Goal: Task Accomplishment & Management: Complete application form

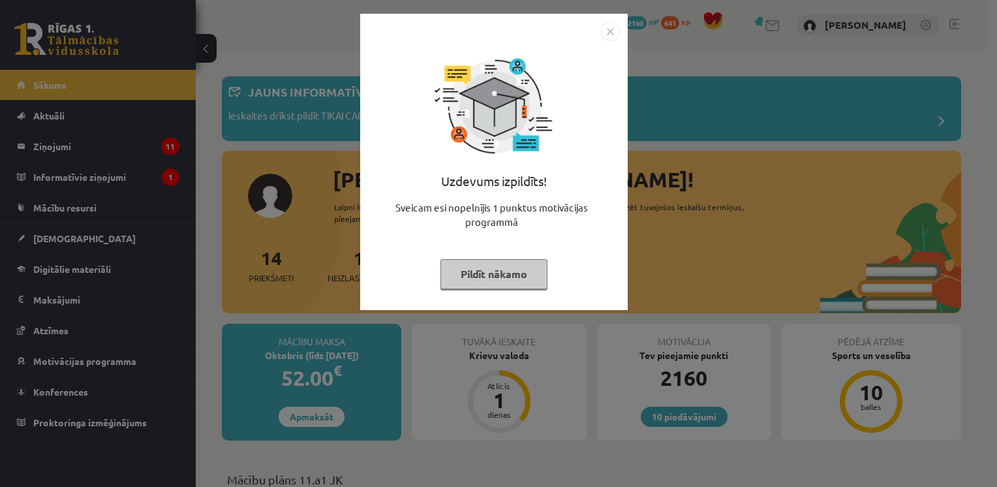
click at [491, 275] on button "Pildīt nākamo" at bounding box center [493, 274] width 107 height 30
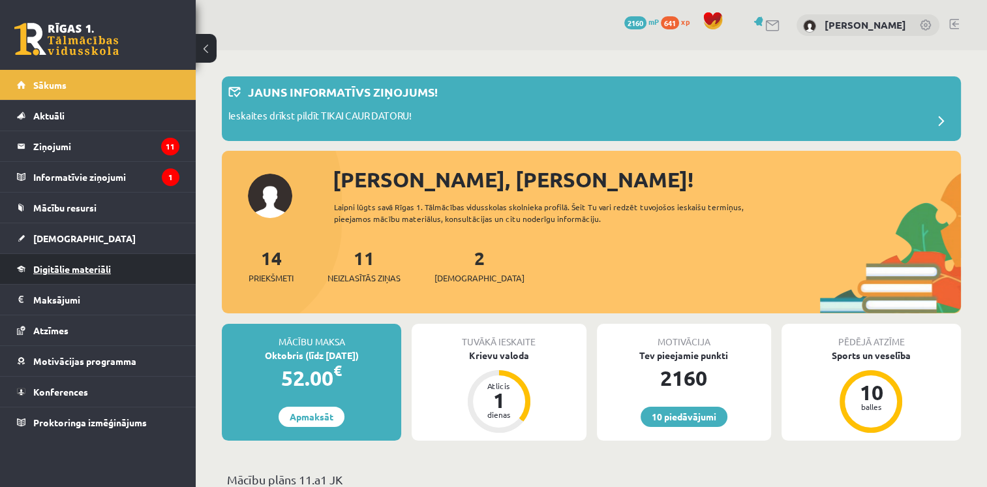
click at [55, 270] on span "Digitālie materiāli" at bounding box center [72, 269] width 78 height 12
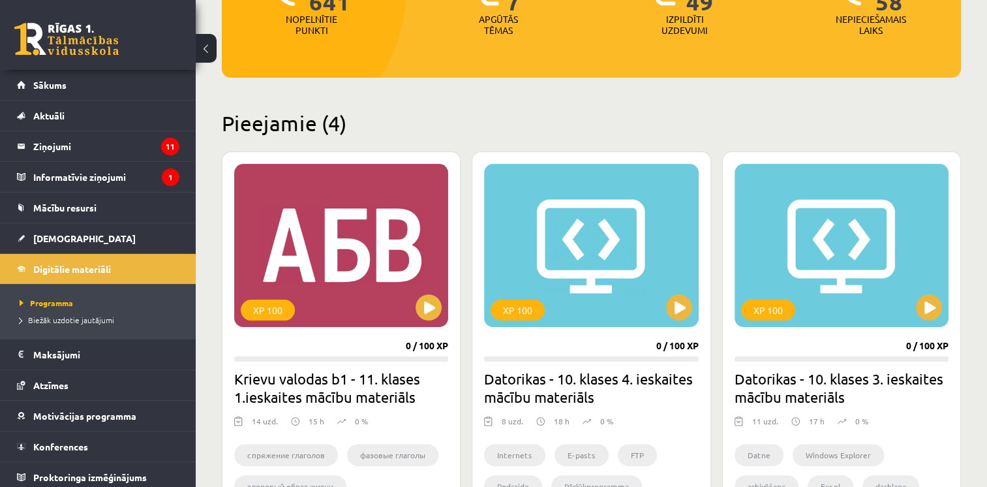
scroll to position [221, 0]
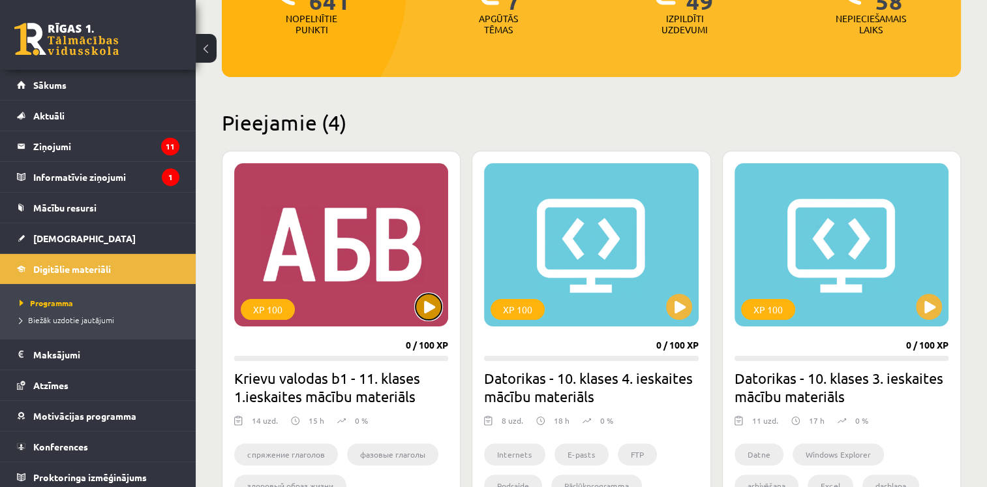
click at [434, 310] on button at bounding box center [428, 307] width 26 height 26
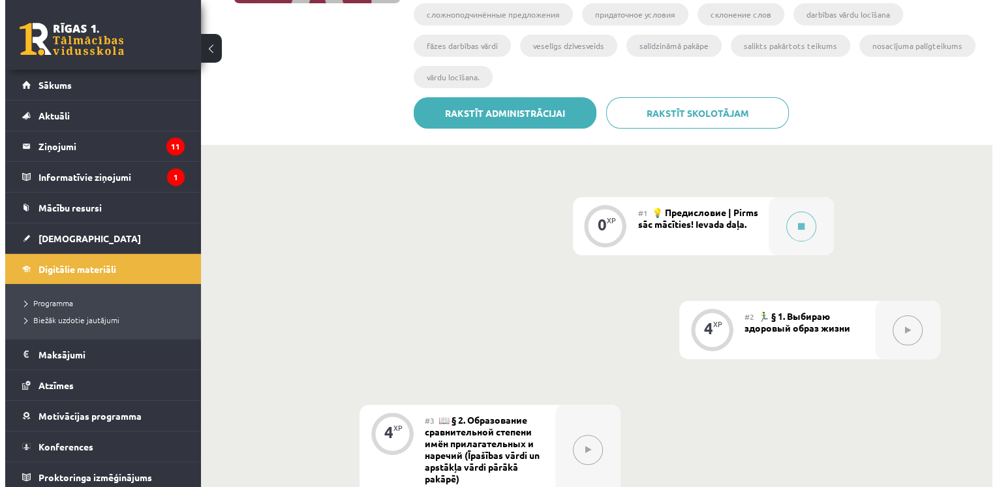
scroll to position [322, 0]
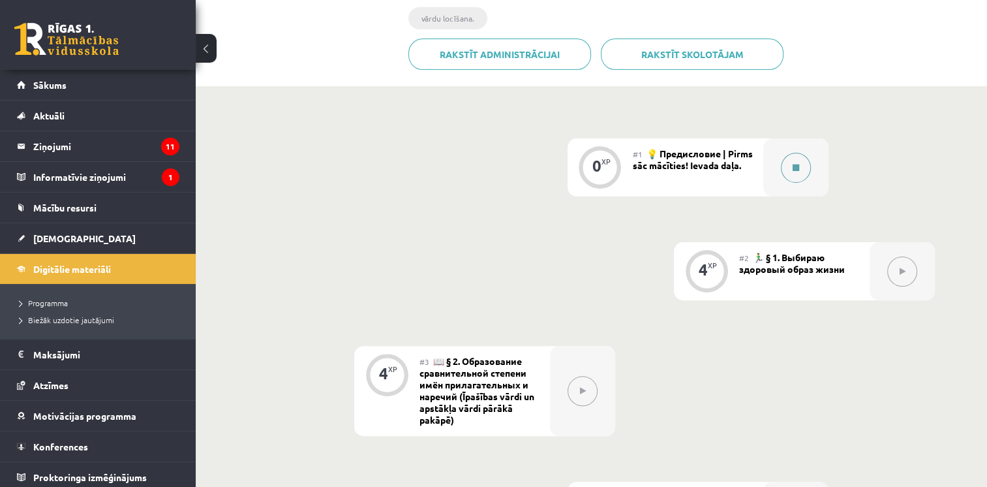
click at [785, 173] on button at bounding box center [796, 168] width 30 height 30
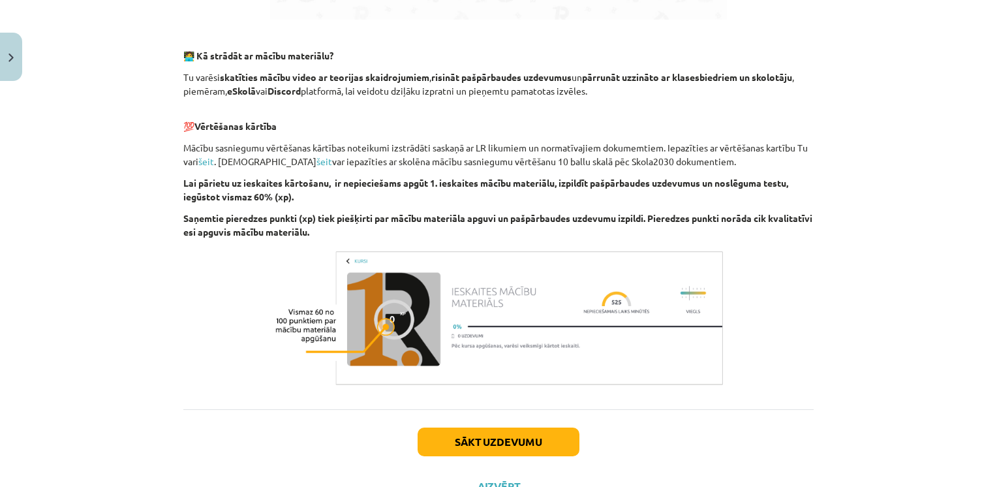
scroll to position [844, 0]
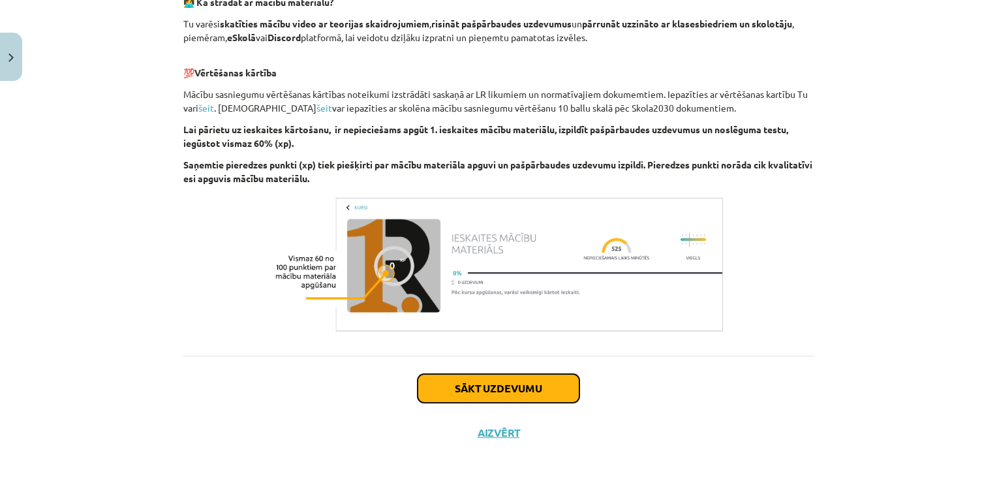
click at [479, 376] on button "Sākt uzdevumu" at bounding box center [498, 388] width 162 height 29
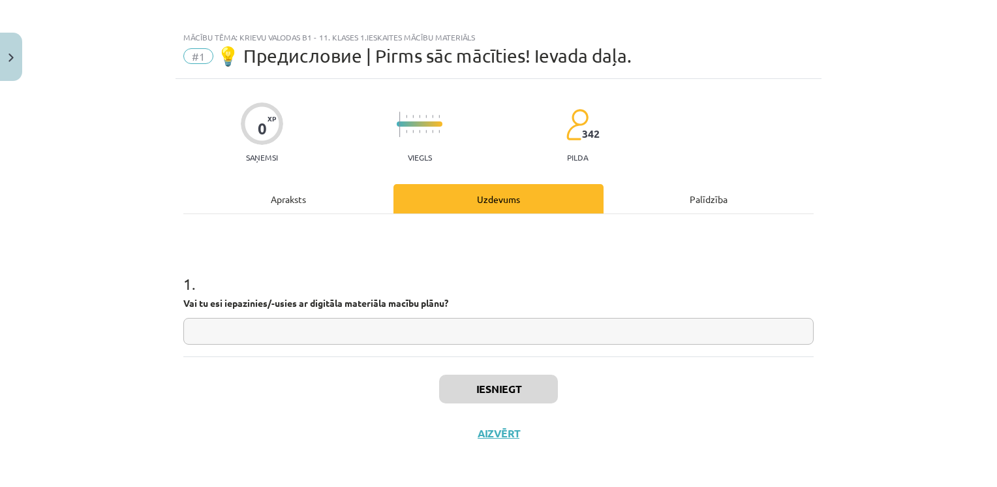
click at [287, 339] on input "text" at bounding box center [498, 331] width 630 height 27
type input "**"
click at [531, 380] on button "Iesniegt" at bounding box center [498, 388] width 119 height 29
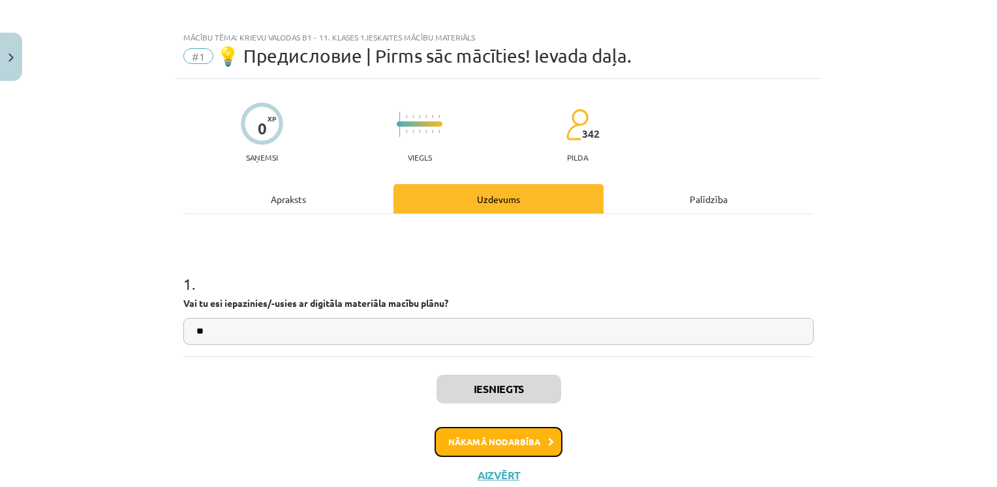
click at [463, 445] on button "Nākamā nodarbība" at bounding box center [498, 442] width 128 height 30
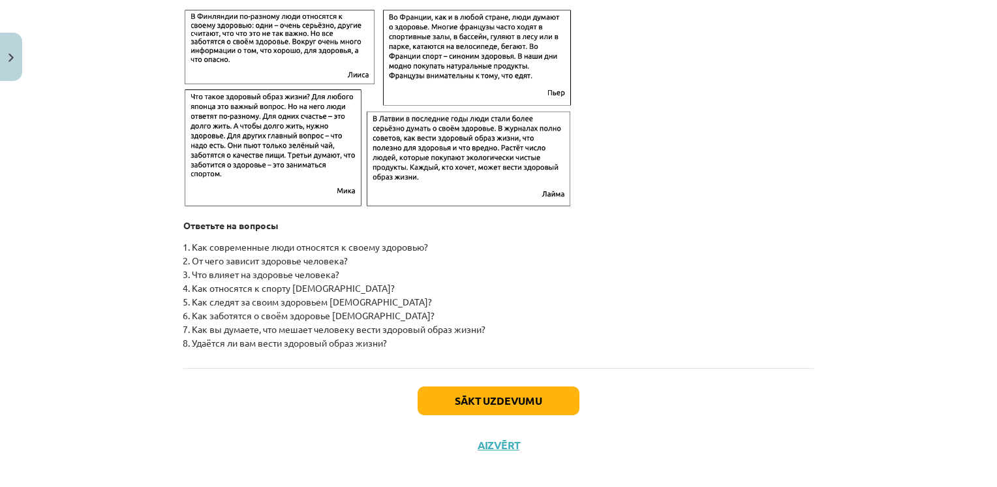
scroll to position [2084, 0]
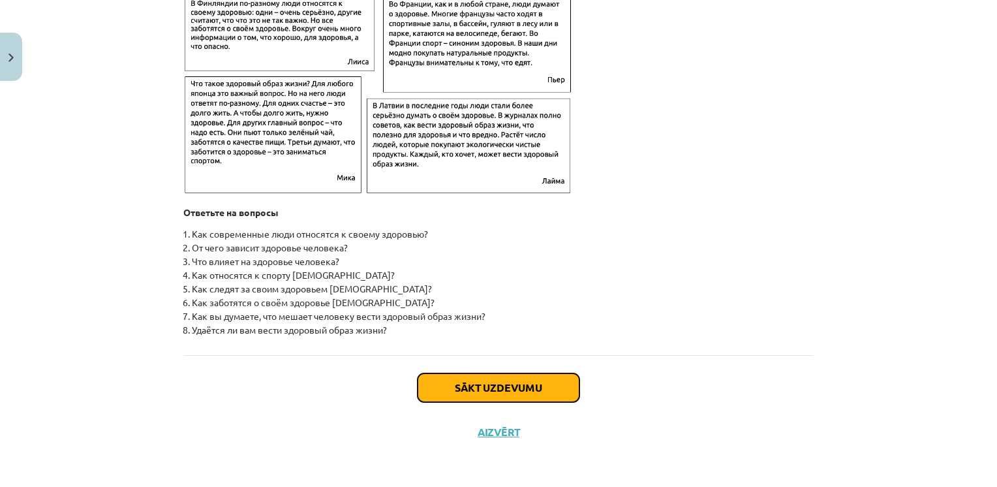
click at [479, 377] on button "Sākt uzdevumu" at bounding box center [498, 387] width 162 height 29
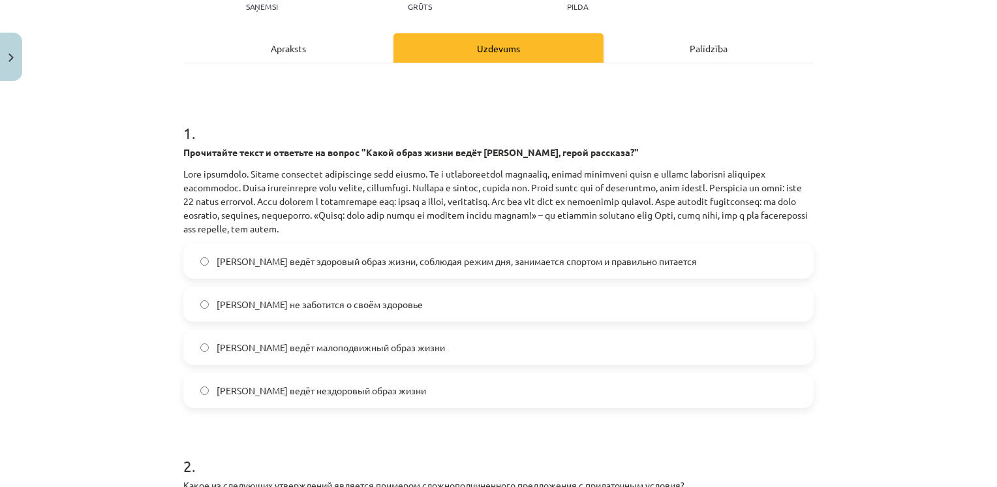
scroll to position [162, 0]
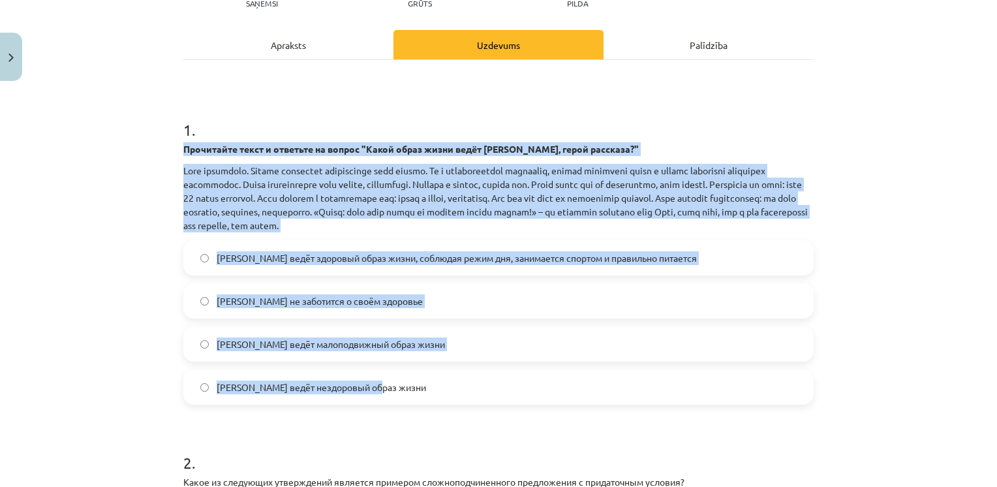
drag, startPoint x: 175, startPoint y: 148, endPoint x: 378, endPoint y: 395, distance: 319.3
click at [378, 395] on div "4 XP Saņemsi Grūts 342 pilda Apraksts Uzdevums Palīdzība 1 . Прочитайте текст и…" at bounding box center [498, 352] width 646 height 854
drag, startPoint x: 378, startPoint y: 395, endPoint x: 320, endPoint y: 207, distance: 196.6
copy div "Прочитайте текст и ответьте на вопрос "Какой образ жизни ведёт Олег, герой расс…"
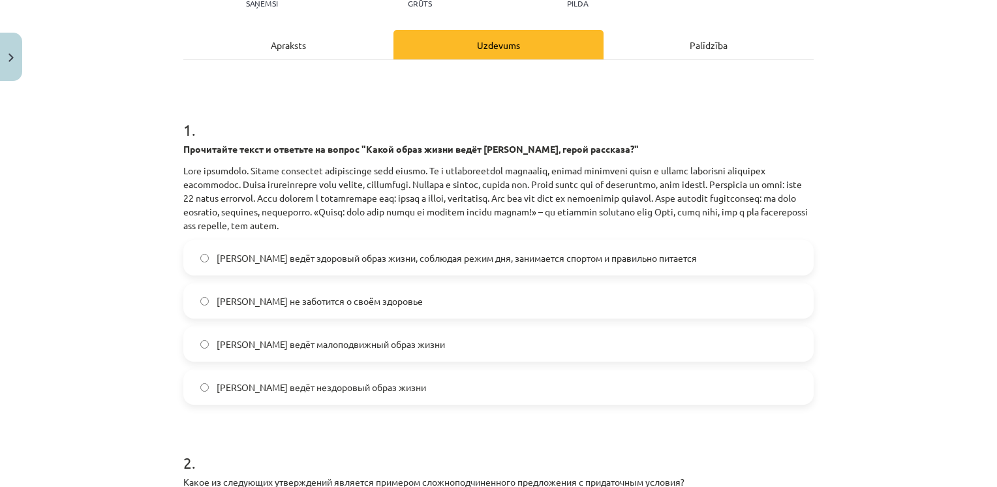
click at [314, 98] on h1 "1 ." at bounding box center [498, 118] width 630 height 40
click at [322, 263] on span "Олег ведёт здоровый образ жизни, соблюдая режим дня, занимается спортом и прави…" at bounding box center [457, 258] width 480 height 14
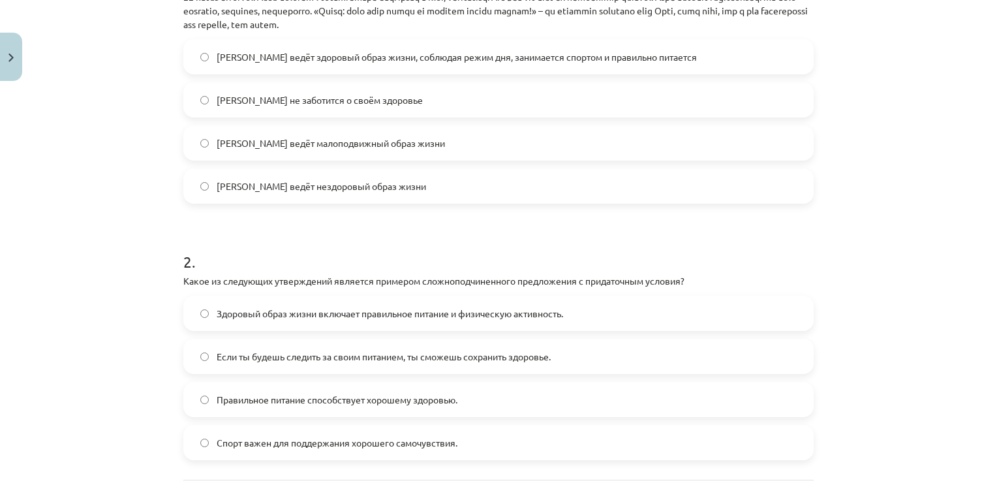
scroll to position [484, 0]
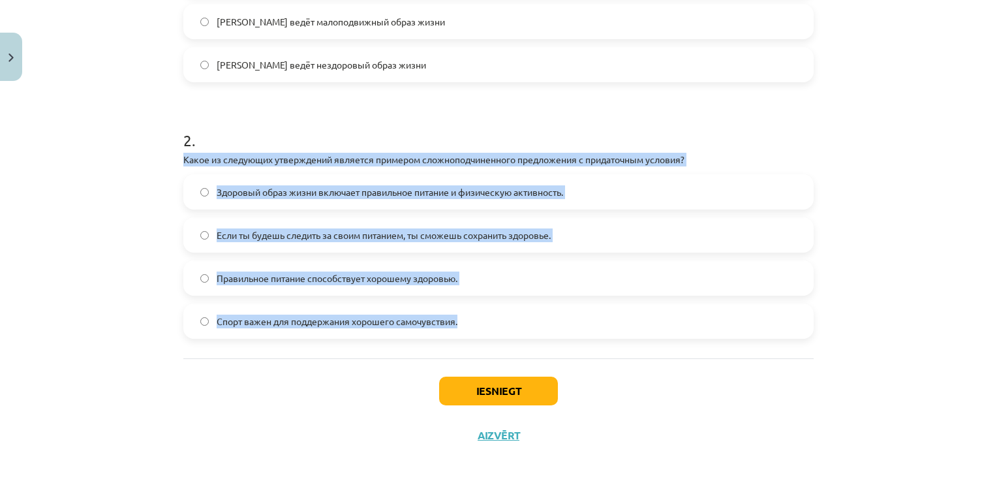
drag, startPoint x: 175, startPoint y: 156, endPoint x: 480, endPoint y: 317, distance: 345.2
click at [480, 317] on div "4 XP Saņemsi Grūts 342 pilda Apraksts Uzdevums Palīdzība 1 . Прочитайте текст и…" at bounding box center [498, 30] width 646 height 854
drag, startPoint x: 480, startPoint y: 317, endPoint x: 378, endPoint y: 153, distance: 193.7
copy div "Какое из следующих утверждений является примером сложноподчиненного предложения…"
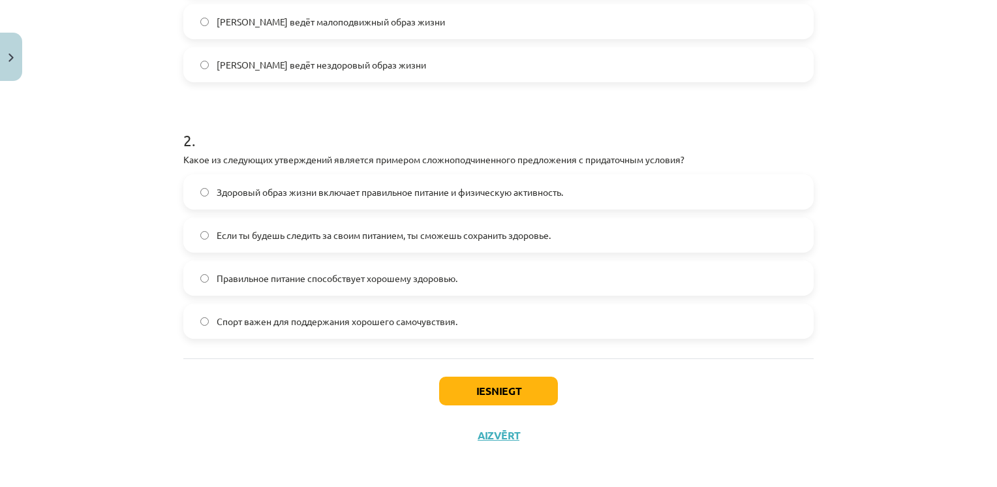
click at [412, 119] on h1 "2 ." at bounding box center [498, 128] width 630 height 40
click at [264, 239] on span "Если ты будешь следить за своим питанием, ты сможешь сохранить здоровье." at bounding box center [384, 235] width 334 height 14
click at [500, 396] on button "Iesniegt" at bounding box center [498, 390] width 119 height 29
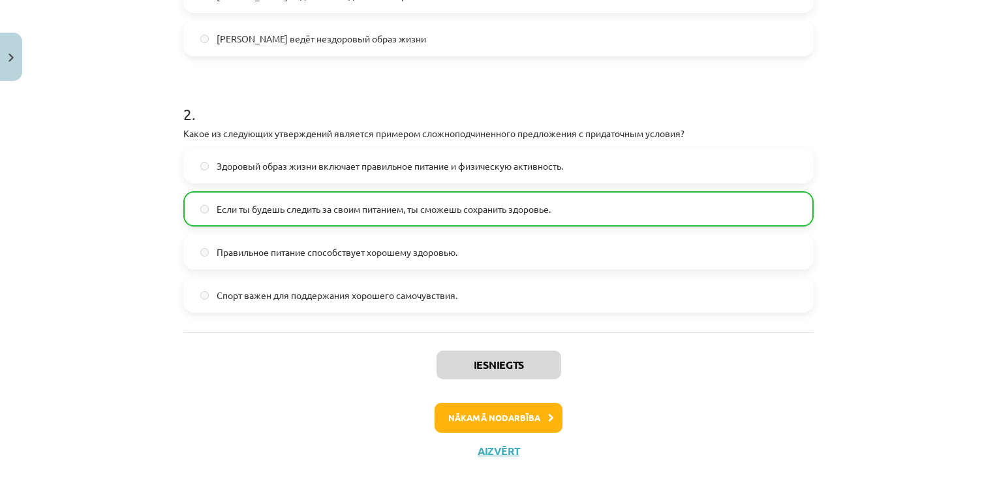
scroll to position [527, 0]
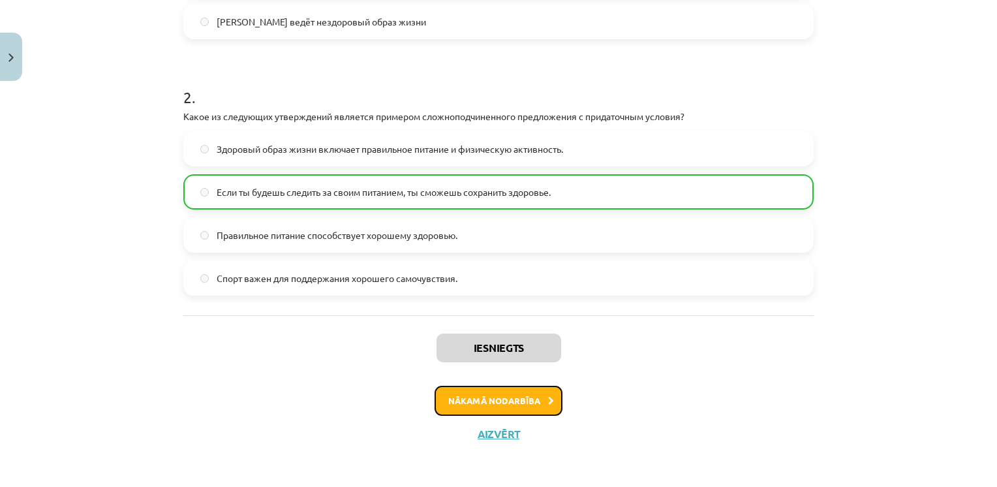
click at [487, 408] on button "Nākamā nodarbība" at bounding box center [498, 400] width 128 height 30
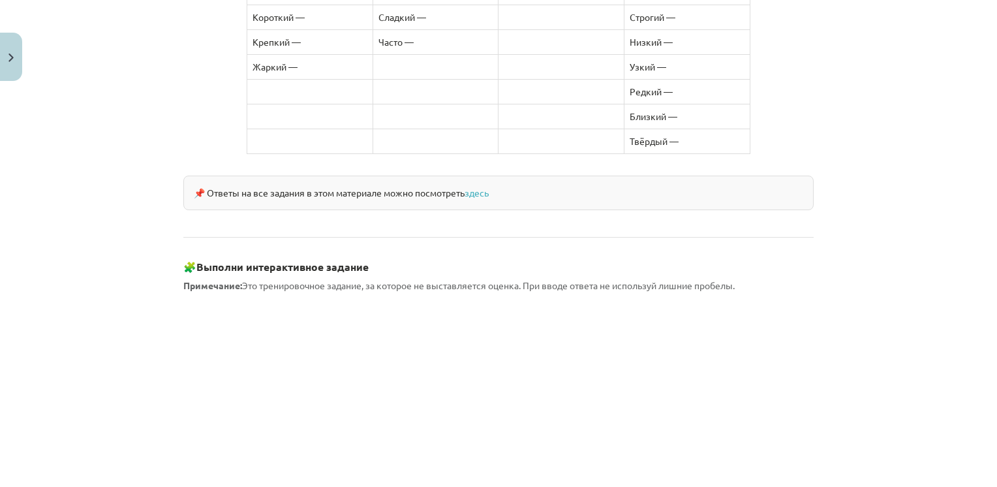
scroll to position [1164, 0]
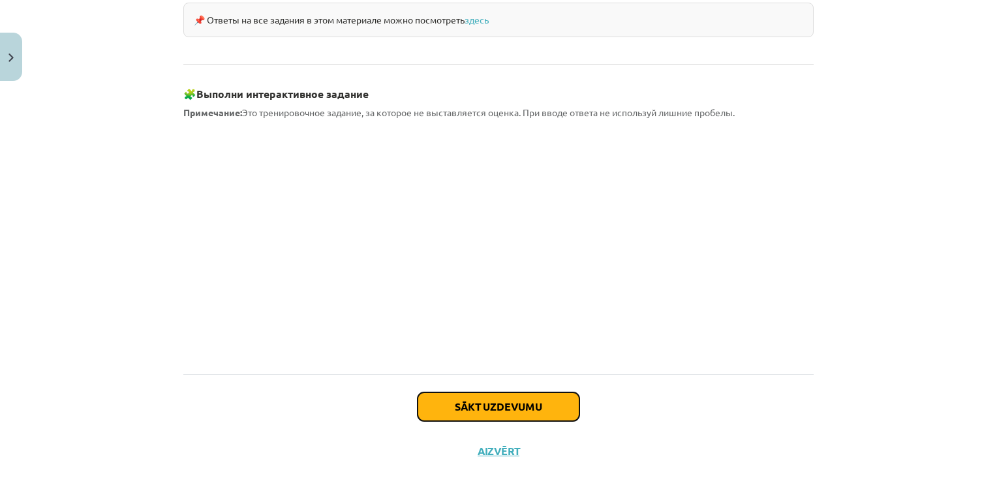
click at [519, 392] on button "Sākt uzdevumu" at bounding box center [498, 406] width 162 height 29
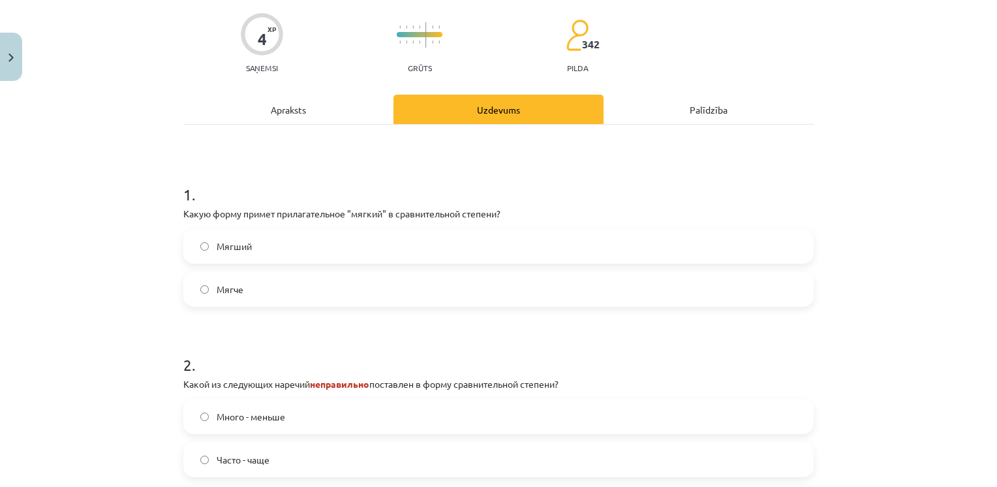
scroll to position [119, 0]
click at [405, 263] on div "Мягший Мягче" at bounding box center [498, 267] width 630 height 78
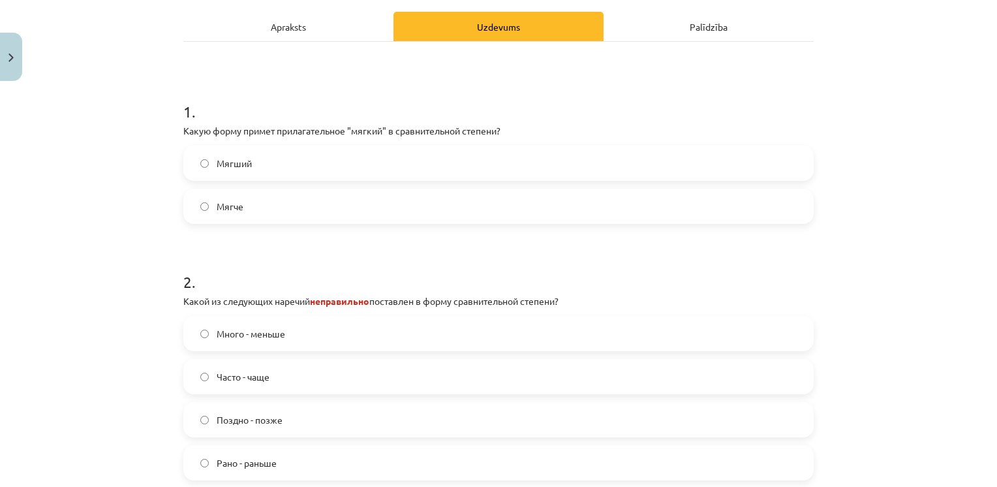
scroll to position [202, 0]
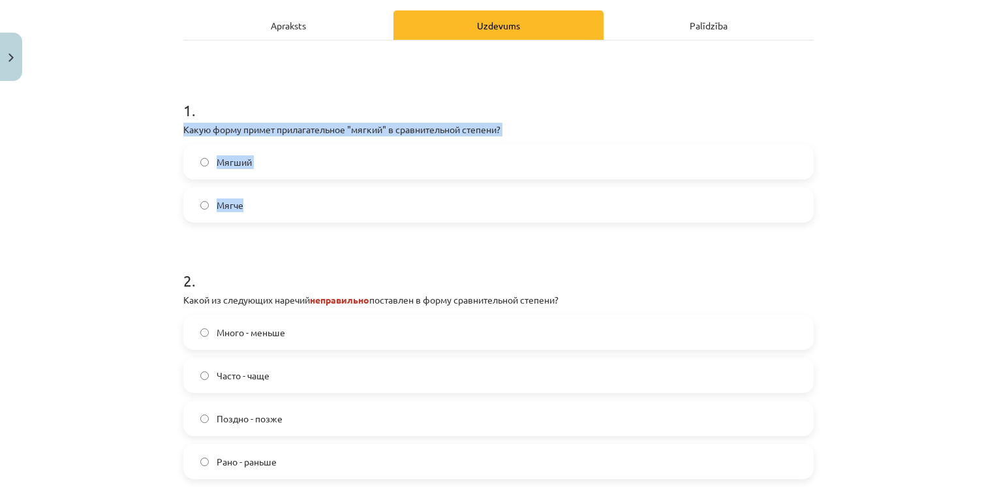
drag, startPoint x: 176, startPoint y: 129, endPoint x: 254, endPoint y: 199, distance: 104.4
click at [254, 199] on div "4 XP Saņemsi Grūts 342 pilda Apraksts Uzdevums Palīdzība 1 . Какую форму примет…" at bounding box center [498, 251] width 646 height 692
drag, startPoint x: 254, startPoint y: 199, endPoint x: 248, endPoint y: 128, distance: 70.7
copy div "Какую форму примет прилагательное "мягкий" в сравнительной степени? Мягший Мягче"
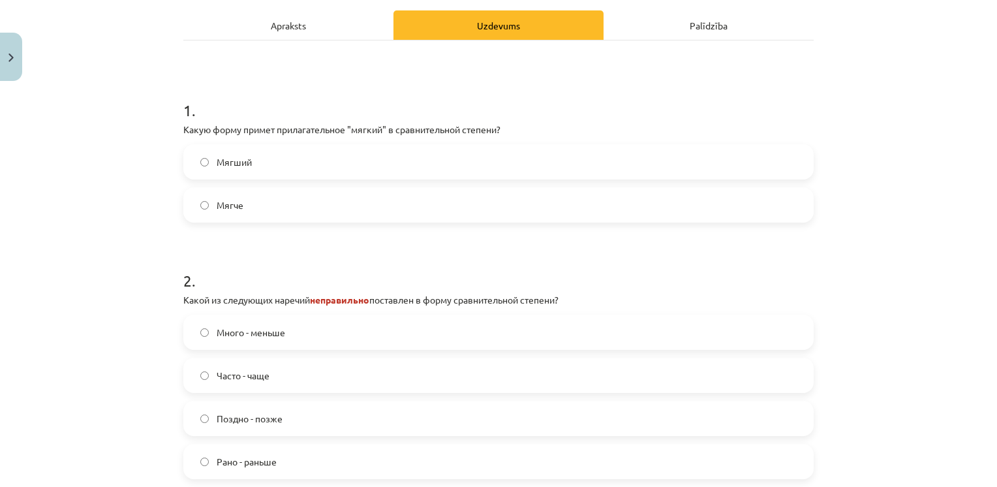
click at [279, 109] on h1 "1 ." at bounding box center [498, 98] width 630 height 40
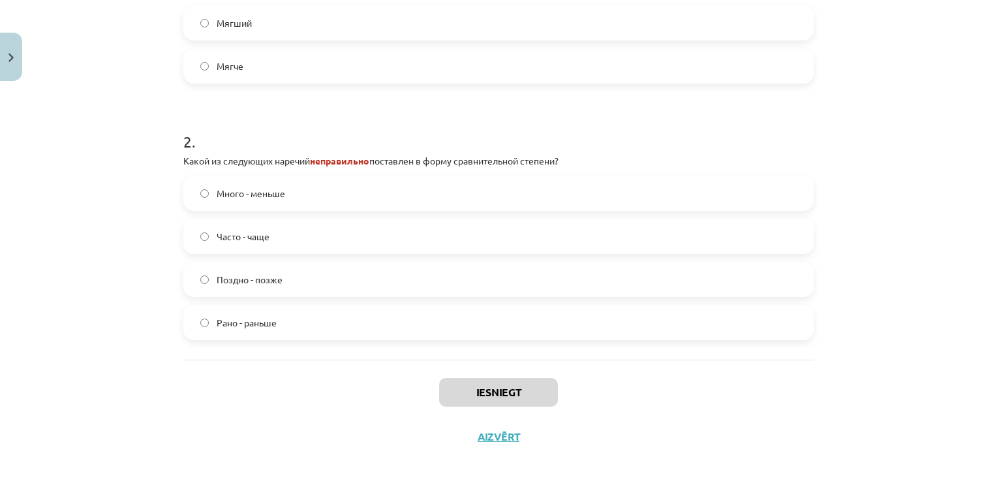
scroll to position [342, 0]
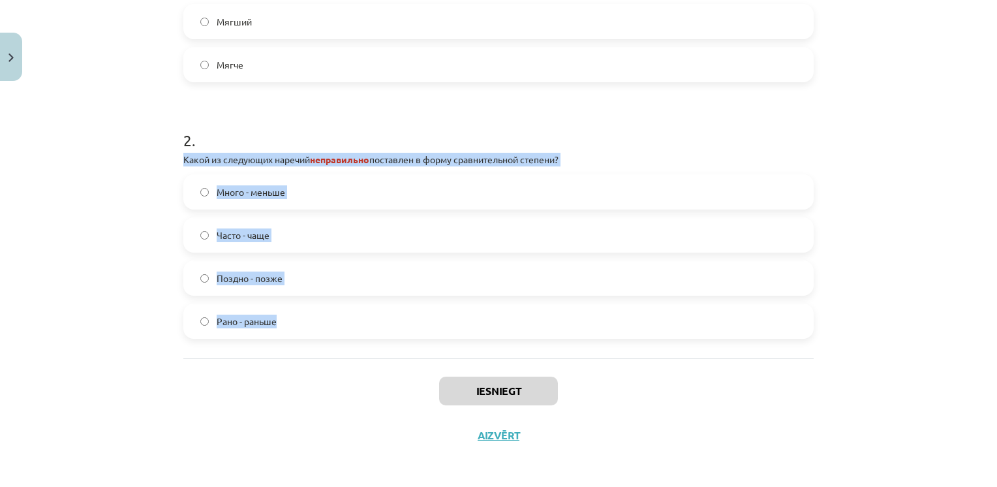
drag, startPoint x: 177, startPoint y: 159, endPoint x: 303, endPoint y: 318, distance: 202.4
click at [303, 318] on div "2 . Какой из следующих наречий неправильно поставлен в форму сравнительной степ…" at bounding box center [498, 223] width 630 height 230
drag, startPoint x: 303, startPoint y: 318, endPoint x: 282, endPoint y: 163, distance: 156.1
copy div "Какой из следующих наречий неправильно поставлен в форму сравнительной степени?…"
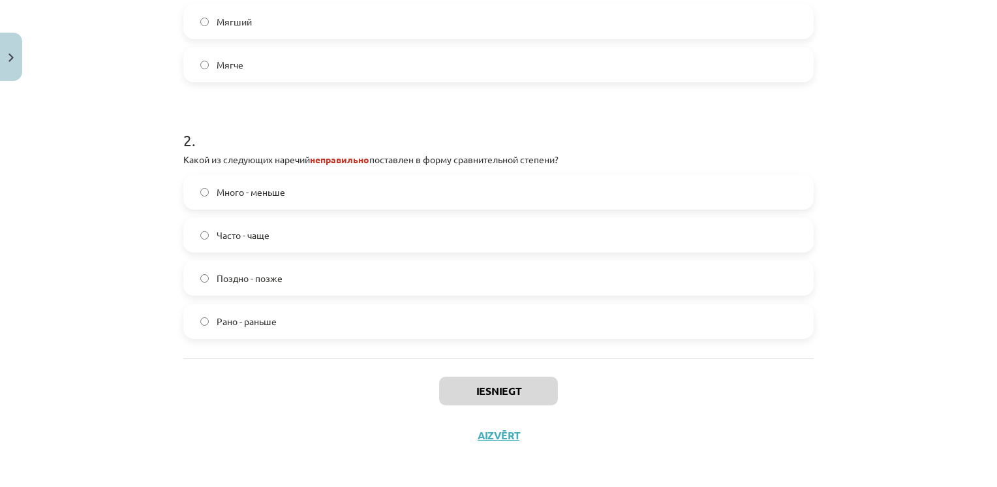
click at [314, 111] on h1 "2 ." at bounding box center [498, 128] width 630 height 40
click at [258, 193] on span "Много - меньше" at bounding box center [251, 192] width 68 height 14
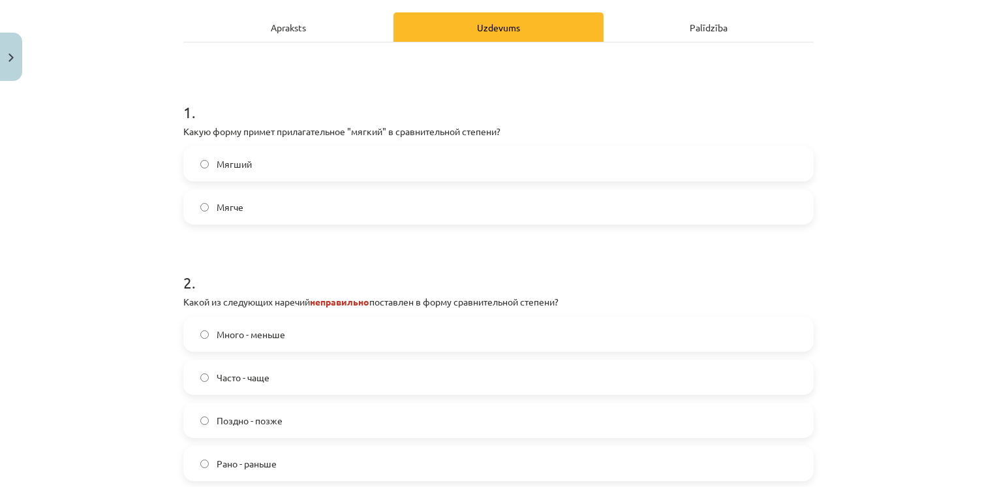
scroll to position [199, 0]
click at [436, 194] on label "Мягче" at bounding box center [498, 208] width 627 height 33
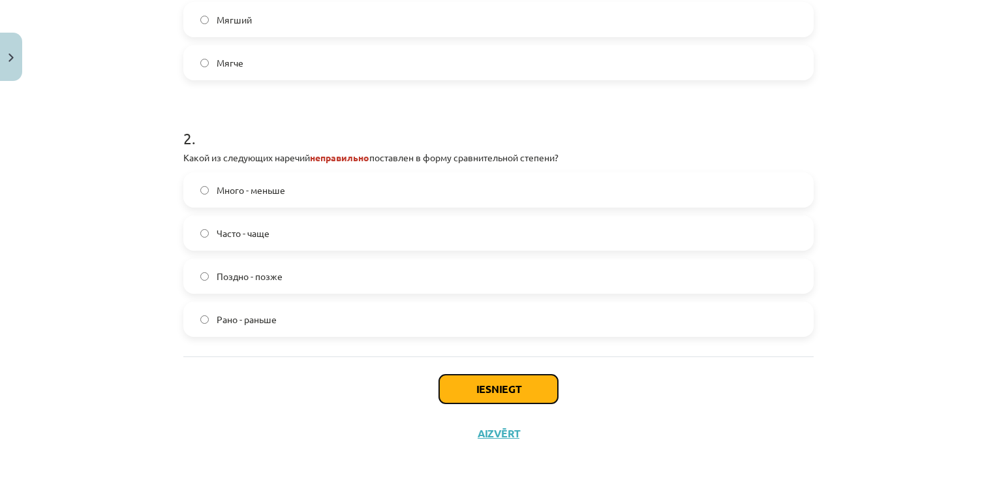
click at [467, 387] on button "Iesniegt" at bounding box center [498, 388] width 119 height 29
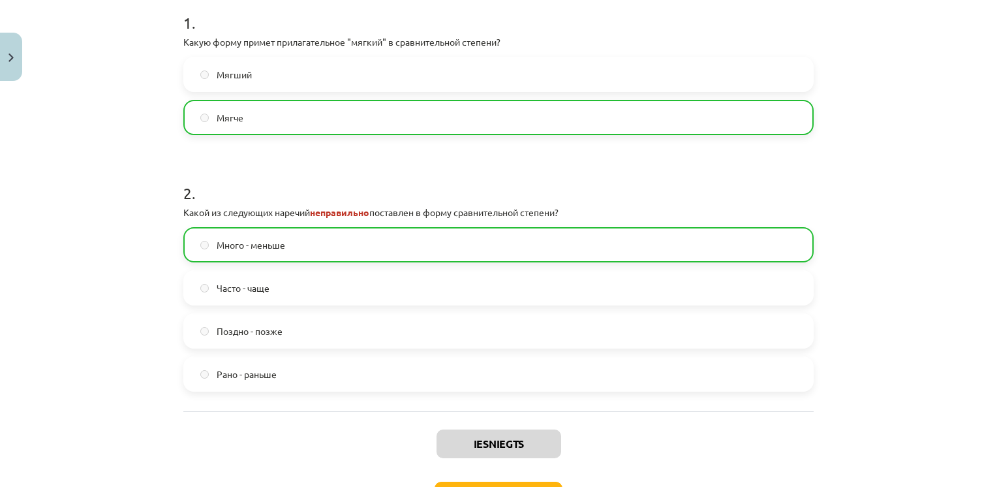
scroll to position [386, 0]
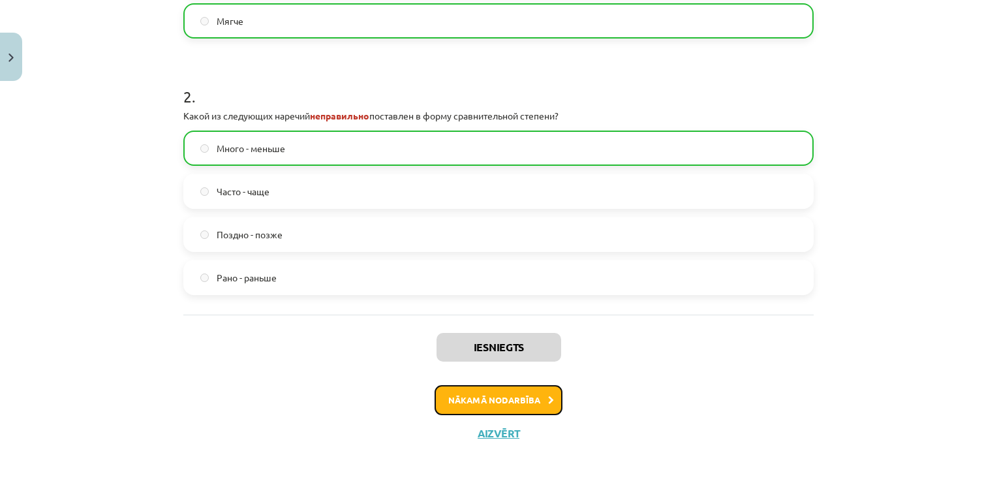
click at [497, 390] on button "Nākamā nodarbība" at bounding box center [498, 400] width 128 height 30
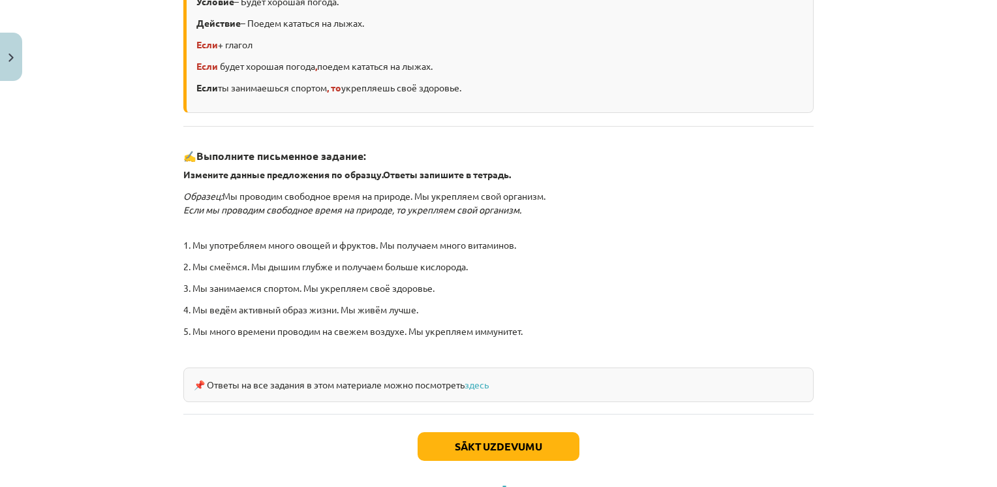
scroll to position [376, 0]
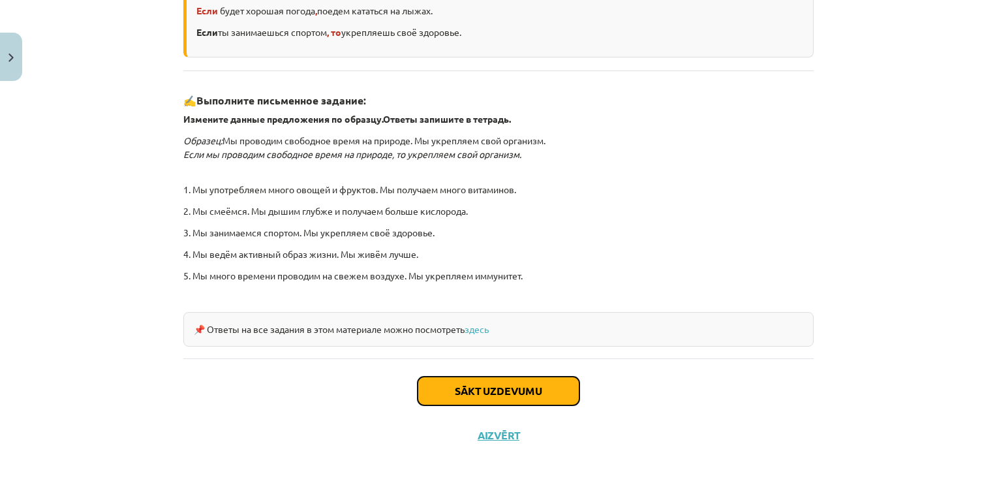
click at [497, 390] on button "Sākt uzdevumu" at bounding box center [498, 390] width 162 height 29
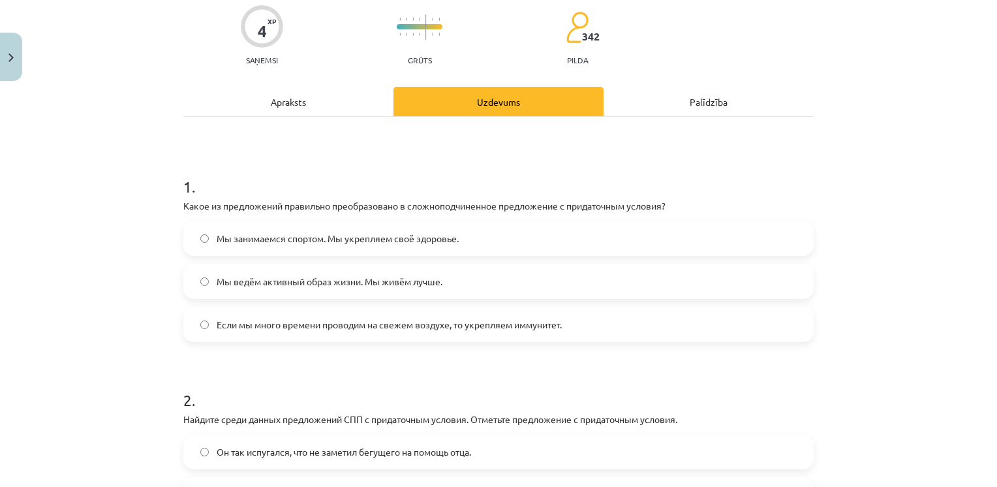
scroll to position [111, 0]
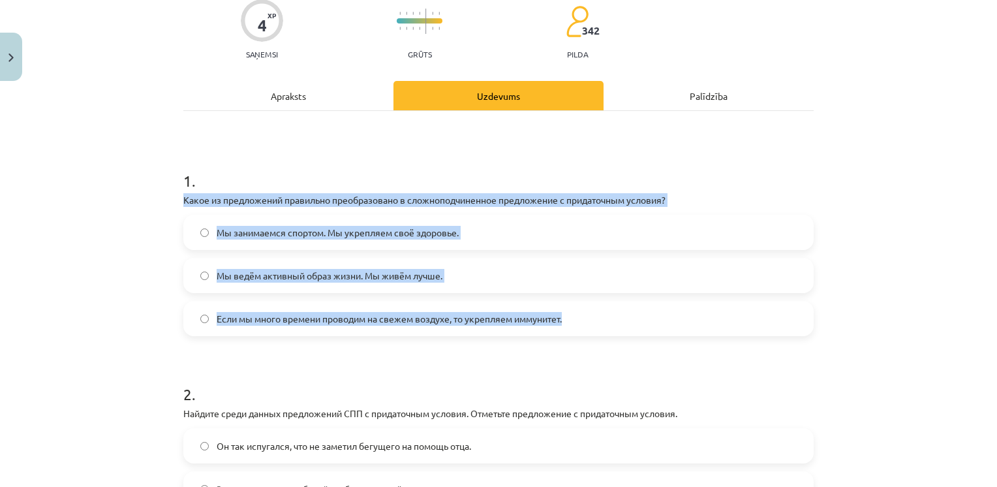
drag, startPoint x: 174, startPoint y: 202, endPoint x: 588, endPoint y: 333, distance: 434.2
click at [588, 333] on div "4 XP Saņemsi Grūts 342 pilda Apraksts Uzdevums Palīdzība 1 . Какое из предложен…" at bounding box center [498, 322] width 646 height 692
drag, startPoint x: 588, startPoint y: 333, endPoint x: 500, endPoint y: 205, distance: 155.2
copy div "Какое из предложений правильно преобразовано в сложноподчиненное предложение с …"
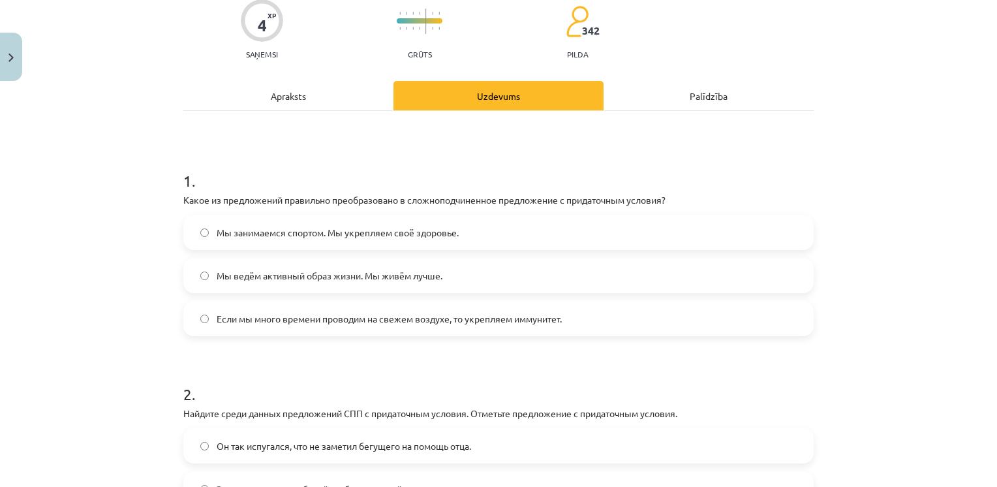
click at [533, 169] on h1 "1 ." at bounding box center [498, 169] width 630 height 40
click at [265, 305] on label "Если мы много времени проводим на свежем воздухе, то укрепляем иммунитет." at bounding box center [498, 318] width 627 height 33
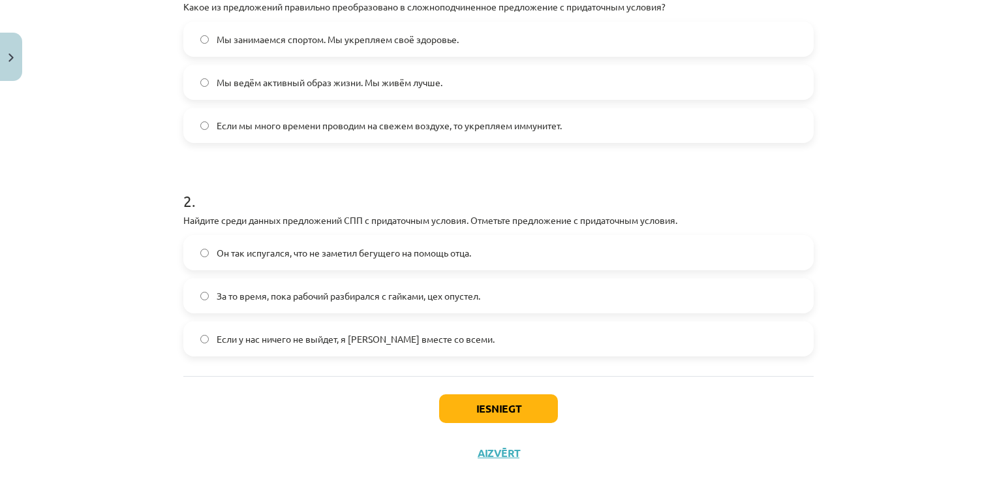
scroll to position [324, 0]
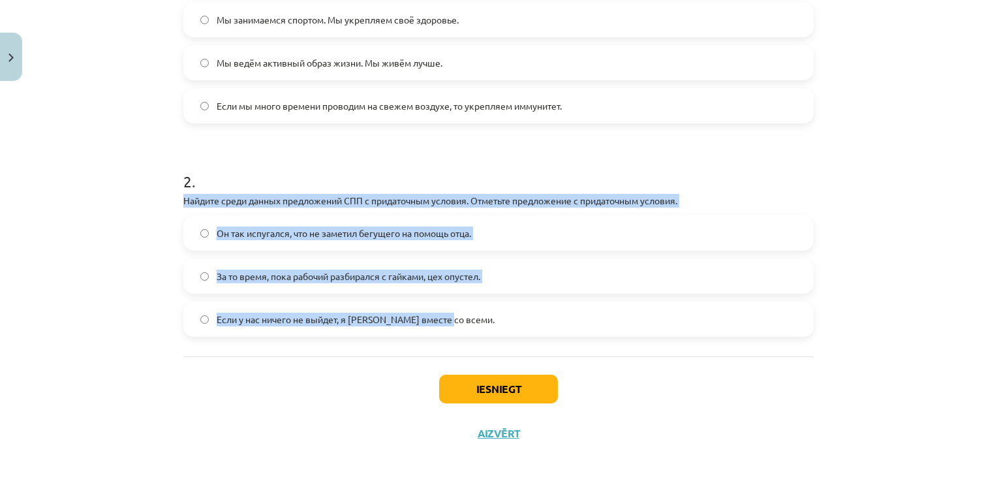
drag, startPoint x: 177, startPoint y: 203, endPoint x: 442, endPoint y: 310, distance: 285.2
click at [442, 310] on div "2 . Найдите среди данных предложений СПП с придаточным условия. Отметьте предло…" at bounding box center [498, 242] width 630 height 187
drag, startPoint x: 442, startPoint y: 310, endPoint x: 412, endPoint y: 200, distance: 114.9
copy div "Найдите среди данных предложений СПП с придаточным условия. Отметьте предложени…"
click at [440, 219] on label "Он так испугался, что не заметил бегущего на помощь отца." at bounding box center [498, 233] width 627 height 33
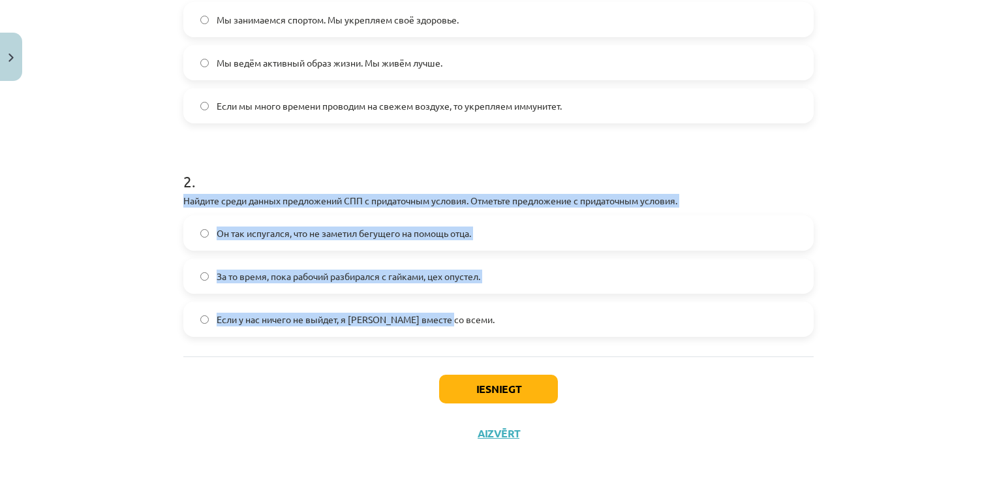
drag, startPoint x: 168, startPoint y: 197, endPoint x: 459, endPoint y: 330, distance: 320.5
click at [459, 330] on div "Mācību tēma: Krievu valodas b1 - 11. klases 1.ieskaites mācību materiāls #4 📖 §…" at bounding box center [498, 243] width 997 height 487
drag, startPoint x: 459, startPoint y: 330, endPoint x: 385, endPoint y: 202, distance: 147.6
copy div "Найдите среди данных предложений СПП с придаточным условия. Отметьте предложени…"
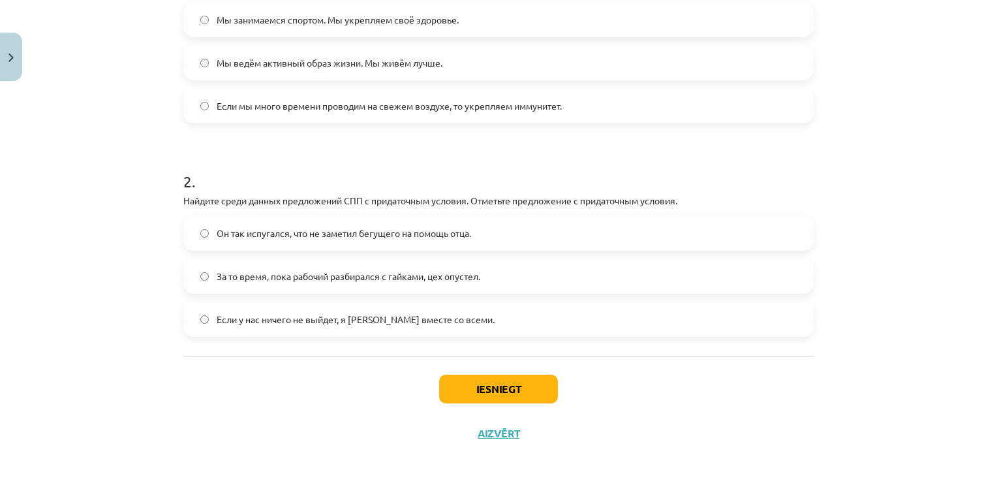
click at [412, 147] on form "1 . Какое из предложений правильно преобразовано в сложноподчиненное предложени…" at bounding box center [498, 136] width 630 height 400
click at [262, 321] on span "Если у нас ничего не выйдет, я уеду вместе со всеми." at bounding box center [356, 319] width 278 height 14
click at [470, 390] on button "Iesniegt" at bounding box center [498, 388] width 119 height 29
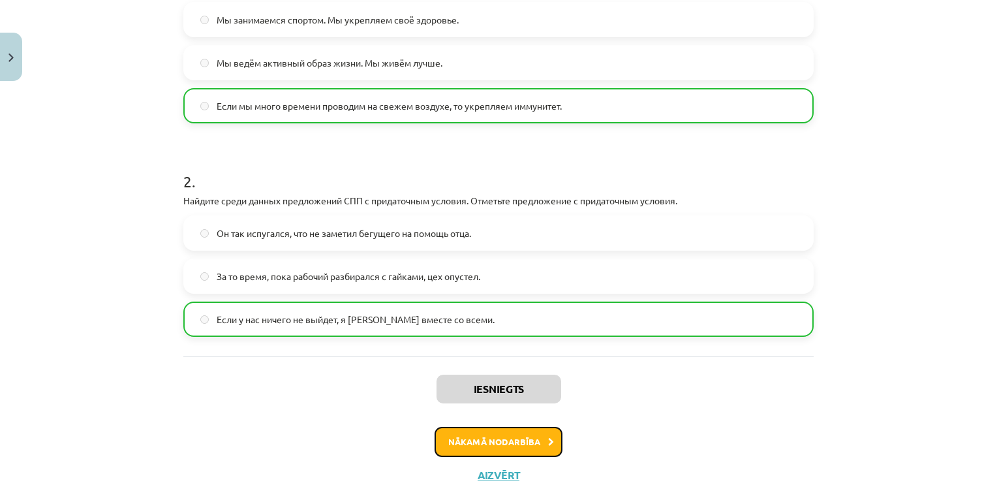
click at [466, 444] on button "Nākamā nodarbība" at bounding box center [498, 442] width 128 height 30
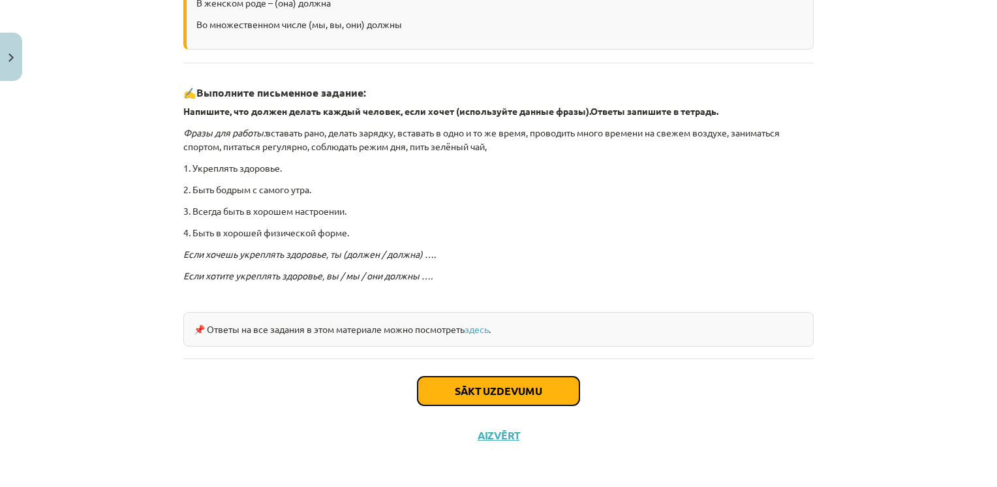
click at [507, 391] on button "Sākt uzdevumu" at bounding box center [498, 390] width 162 height 29
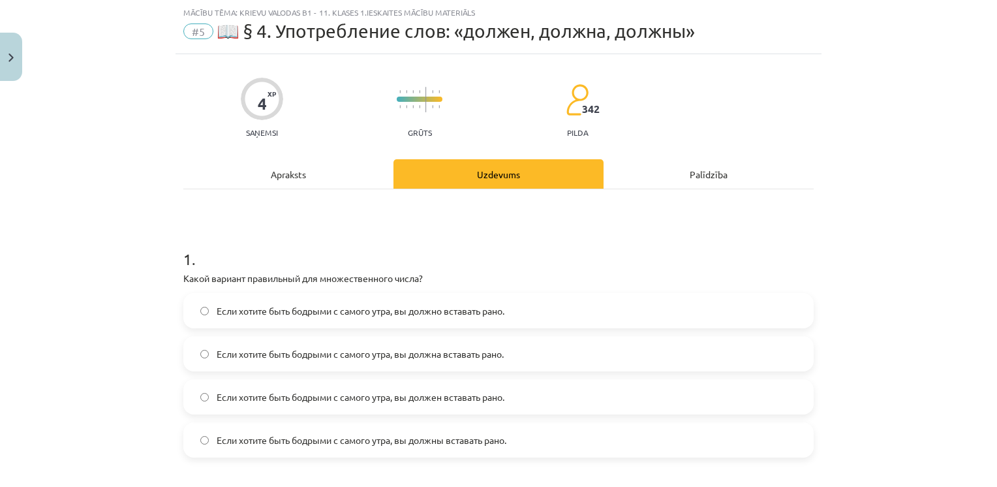
scroll to position [80, 0]
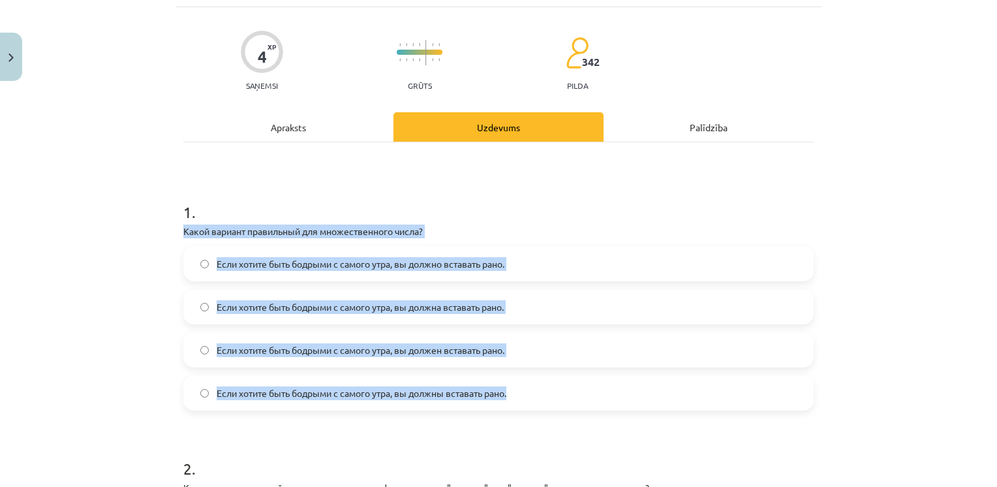
drag, startPoint x: 175, startPoint y: 231, endPoint x: 520, endPoint y: 389, distance: 379.7
click at [520, 389] on div "4 XP Saņemsi Grūts 342 pilda Apraksts Uzdevums Palīdzība 1 . Какой вариант прав…" at bounding box center [498, 396] width 646 height 778
copy div "Какой вариант правильный для множественного числа? Если хотите быть бодрыми с с…"
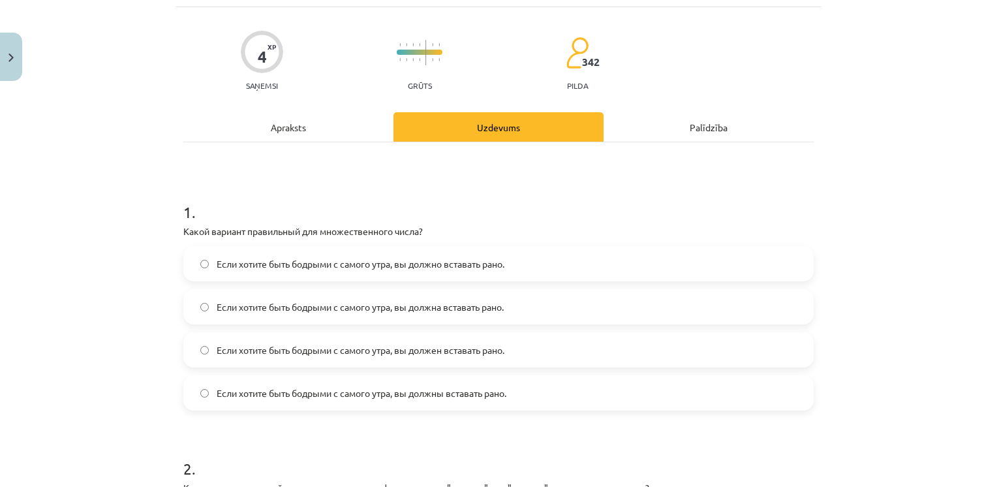
click at [389, 186] on h1 "1 ." at bounding box center [498, 200] width 630 height 40
click at [430, 394] on span "Если хотите быть бодрыми с самого утра, вы должны вставать рано." at bounding box center [362, 393] width 290 height 14
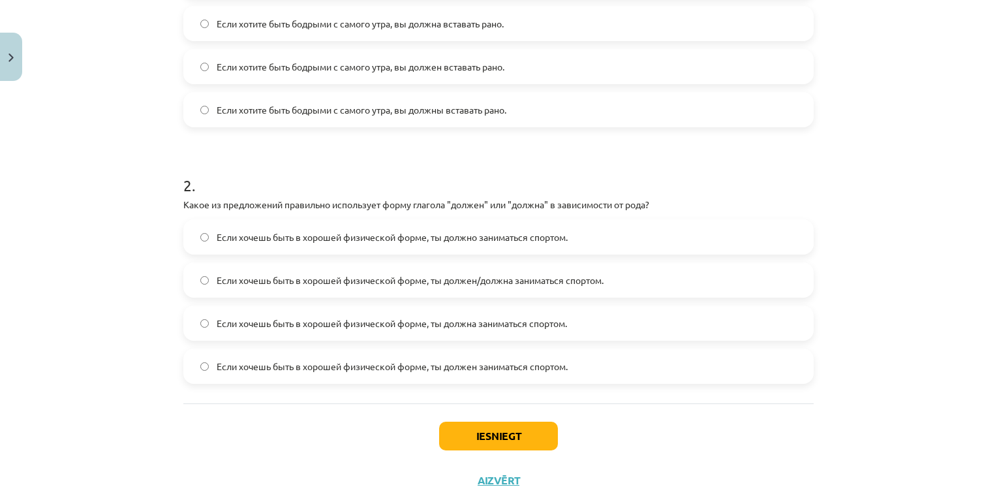
scroll to position [363, 0]
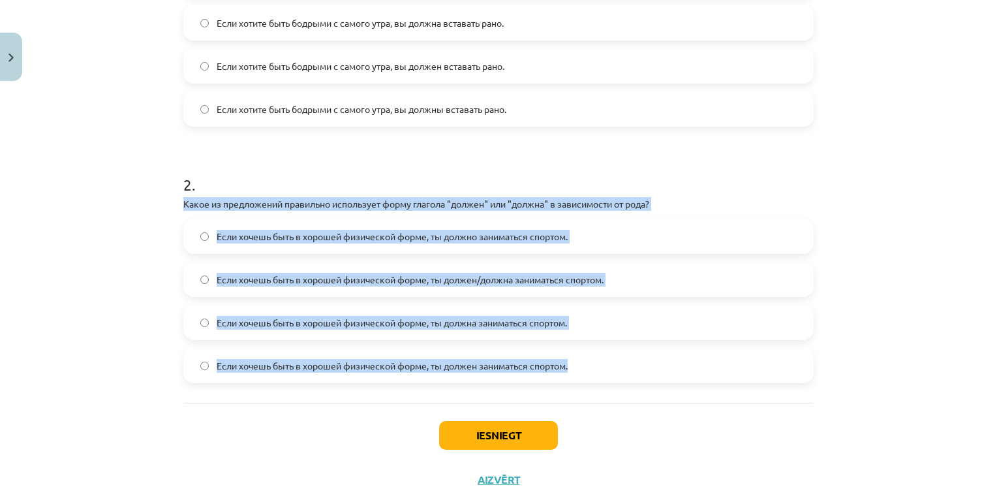
drag, startPoint x: 172, startPoint y: 200, endPoint x: 578, endPoint y: 371, distance: 440.8
click at [578, 371] on div "4 XP Saņemsi Grūts 342 pilda Apraksts Uzdevums Palīdzība 1 . Какой вариант прав…" at bounding box center [498, 112] width 646 height 778
drag, startPoint x: 578, startPoint y: 371, endPoint x: 491, endPoint y: 201, distance: 191.1
copy div "Какое из предложений правильно использует форму глагола "должен" или "должна" в…"
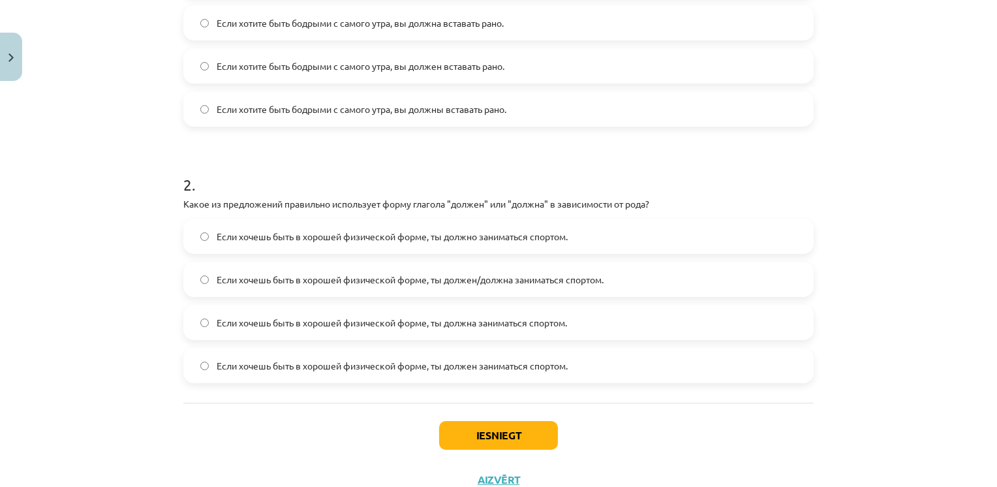
click at [503, 160] on h1 "2 ." at bounding box center [498, 173] width 630 height 40
click at [357, 273] on span "Если хочешь быть в хорошей физической форме, ты должен/должна заниматься спорто…" at bounding box center [410, 280] width 387 height 14
click at [463, 432] on button "Iesniegt" at bounding box center [498, 435] width 119 height 29
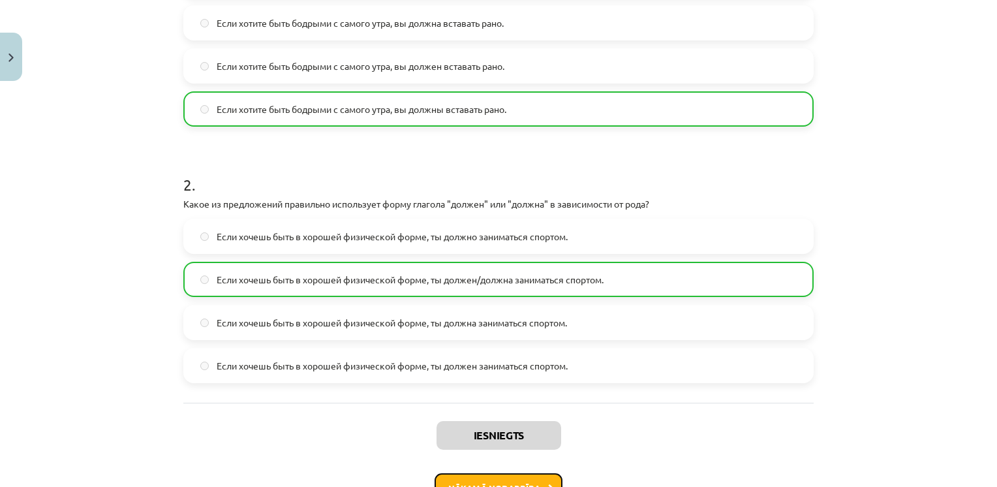
click at [485, 481] on button "Nākamā nodarbība" at bounding box center [498, 488] width 128 height 30
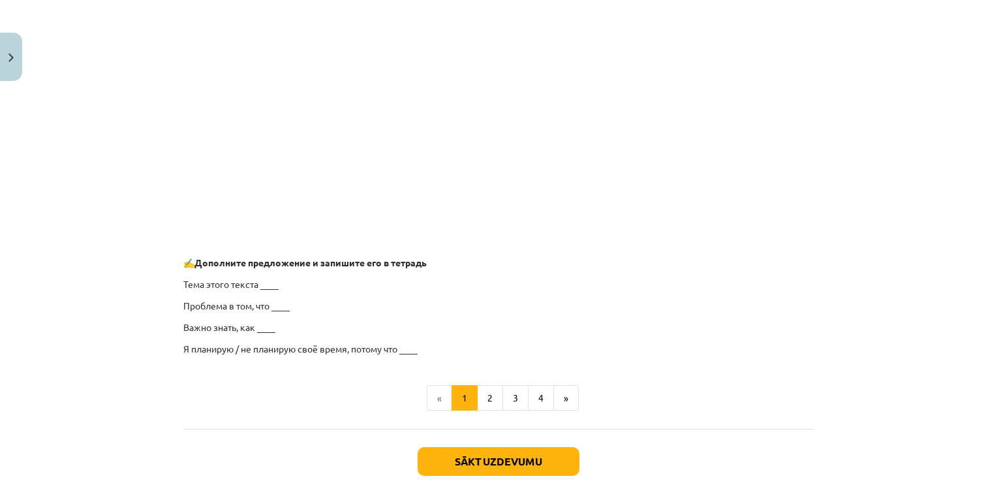
scroll to position [946, 0]
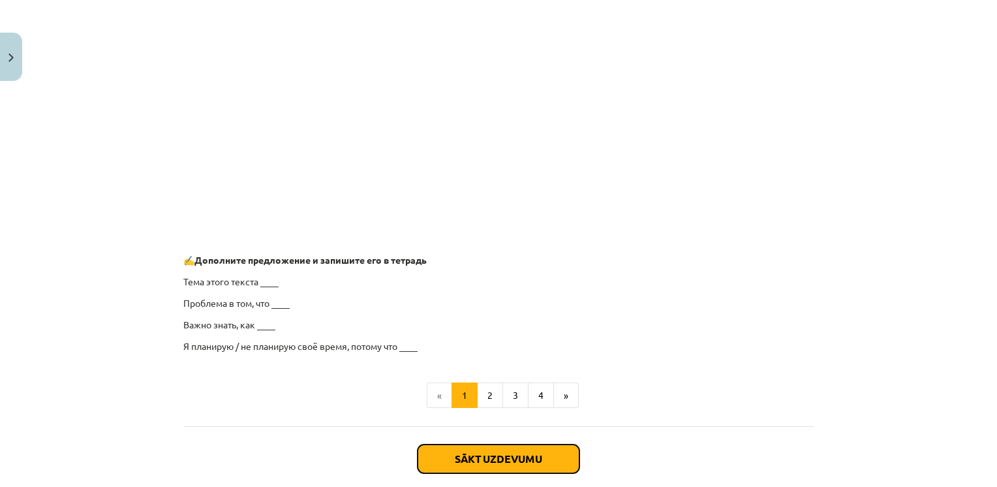
click at [488, 460] on button "Sākt uzdevumu" at bounding box center [498, 458] width 162 height 29
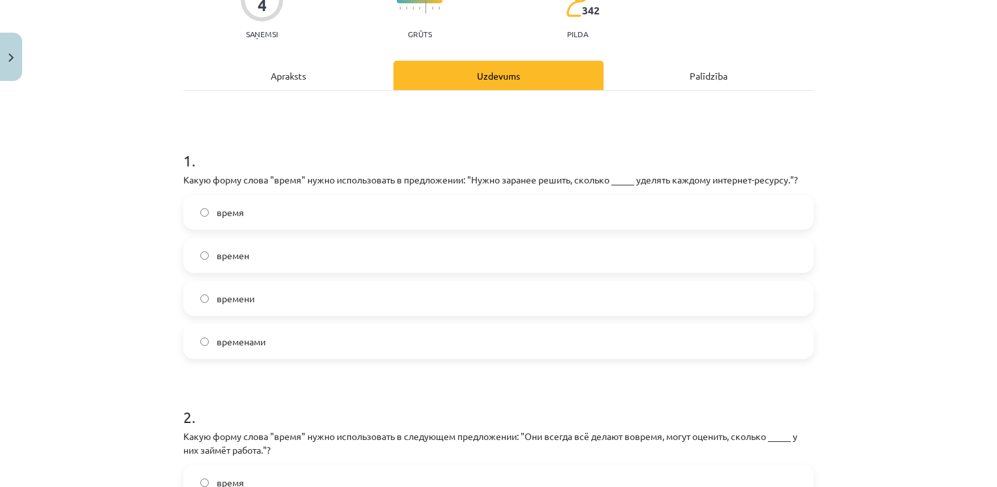
scroll to position [182, 0]
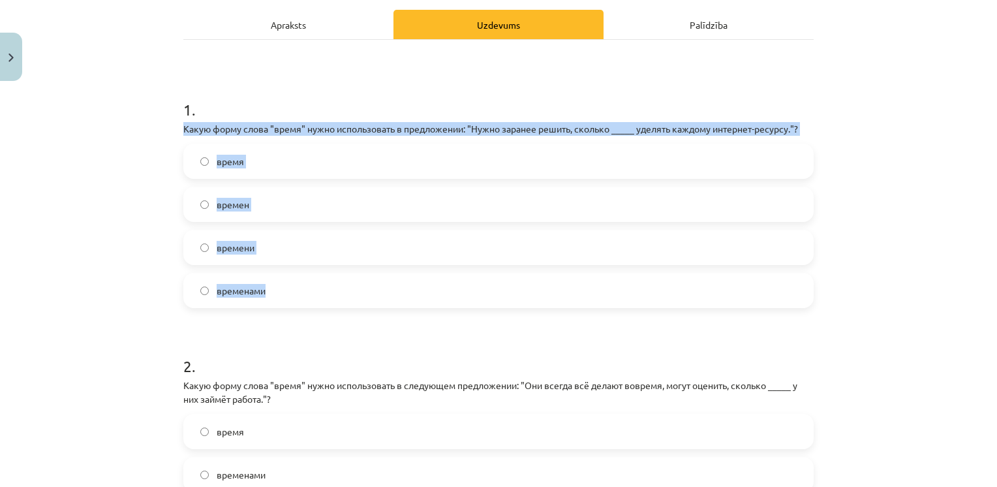
drag, startPoint x: 177, startPoint y: 126, endPoint x: 271, endPoint y: 282, distance: 182.0
click at [271, 282] on div "4 XP Saņemsi Grūts 342 pilda Apraksts Uzdevums Palīdzība 1 . Какую форму слова …" at bounding box center [498, 301] width 646 height 792
drag, startPoint x: 271, startPoint y: 282, endPoint x: 241, endPoint y: 128, distance: 156.8
copy div "Какую форму слова "время" нужно использовать в предложении: "Нужно заранее реши…"
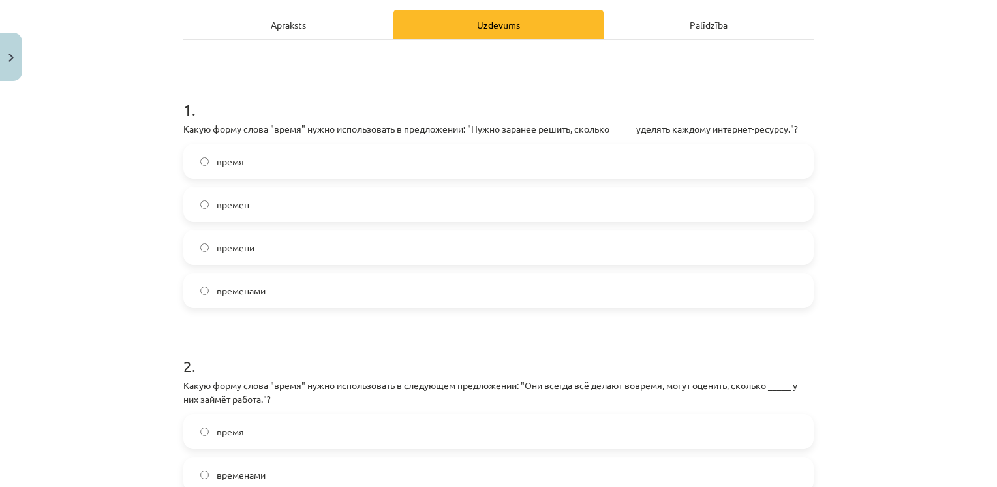
click at [310, 87] on h1 "1 ." at bounding box center [498, 98] width 630 height 40
click at [261, 253] on label "времени" at bounding box center [498, 247] width 627 height 33
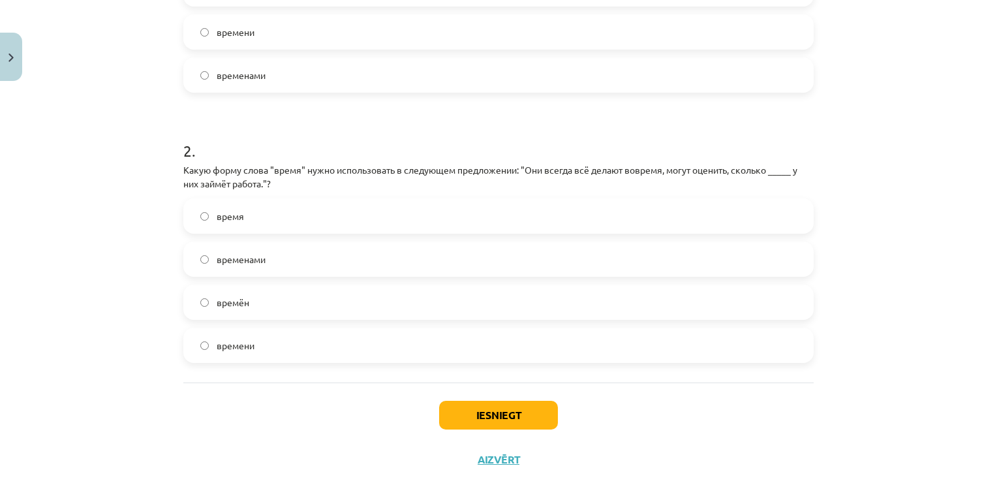
scroll to position [398, 0]
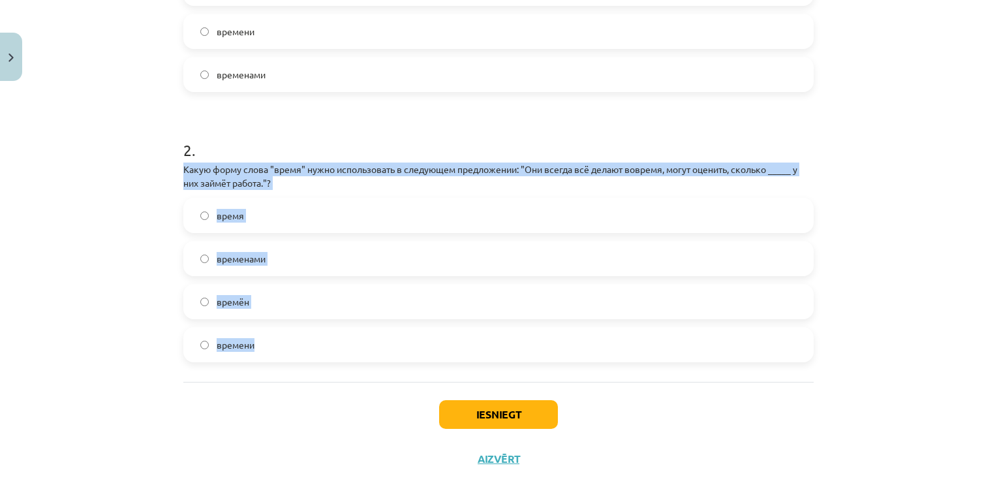
drag, startPoint x: 177, startPoint y: 168, endPoint x: 264, endPoint y: 329, distance: 182.7
click at [264, 329] on div "2 . Какую форму слова "время" нужно использовать в следующем предложении: "Они …" at bounding box center [498, 240] width 630 height 244
drag, startPoint x: 264, startPoint y: 329, endPoint x: 250, endPoint y: 170, distance: 159.1
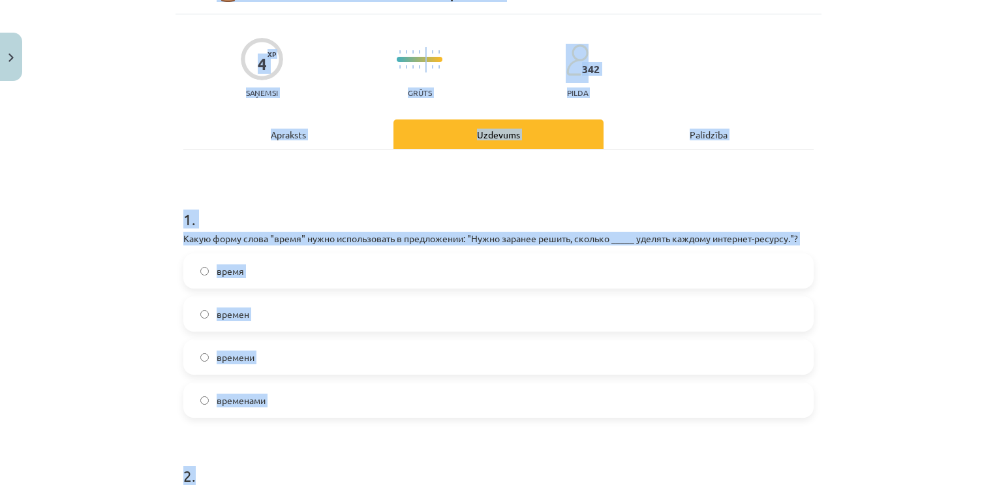
scroll to position [0, 0]
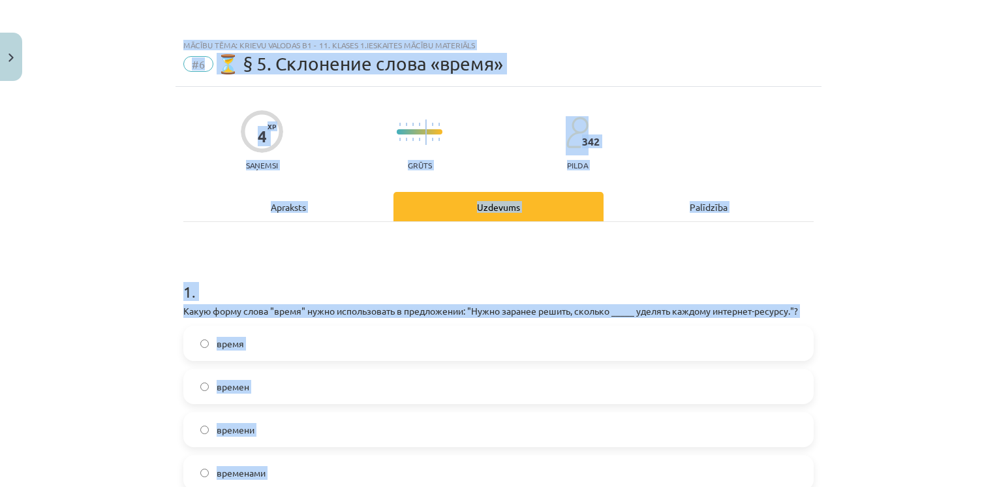
drag, startPoint x: 298, startPoint y: 126, endPoint x: 232, endPoint y: -48, distance: 186.2
click at [130, 166] on div "Mācību tēma: Krievu valodas b1 - 11. klases 1.ieskaites mācību materiāls #6 ⏳ §…" at bounding box center [498, 243] width 997 height 487
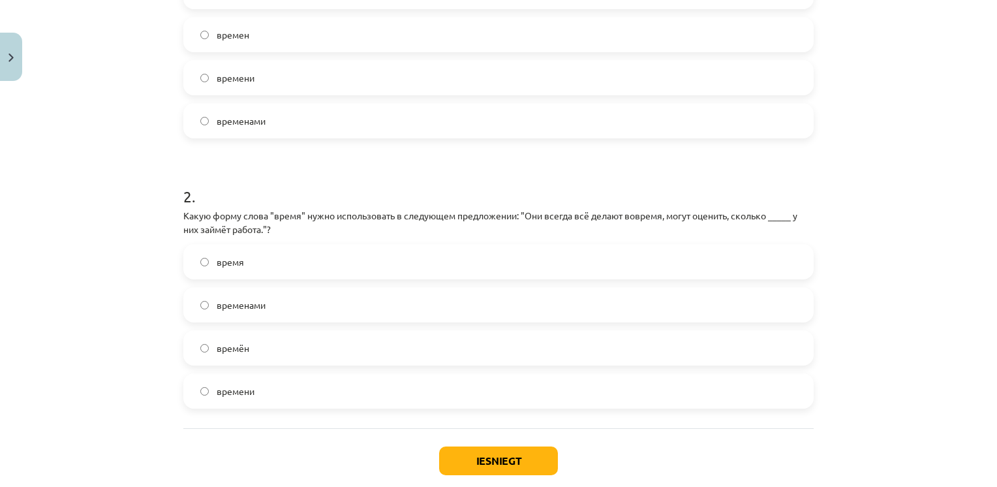
scroll to position [356, 0]
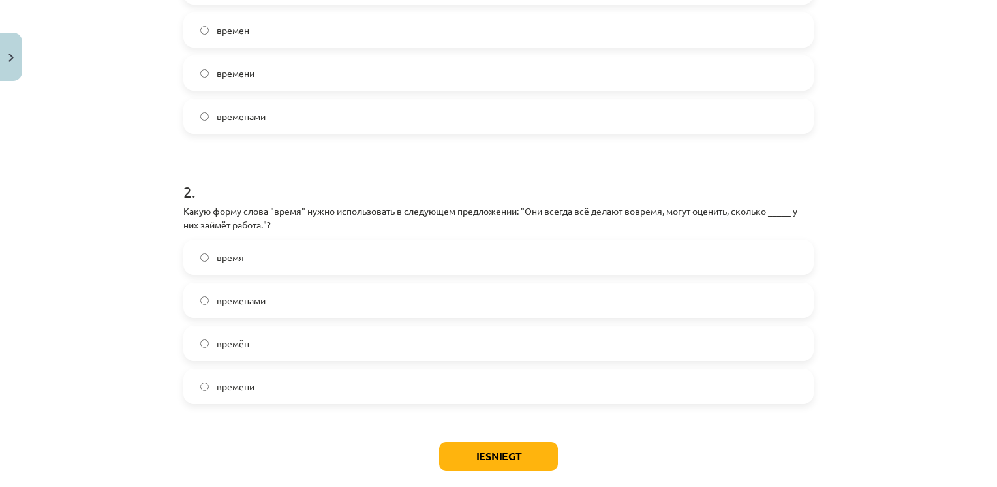
click at [261, 395] on label "времени" at bounding box center [498, 386] width 627 height 33
click at [457, 450] on button "Iesniegt" at bounding box center [498, 456] width 119 height 29
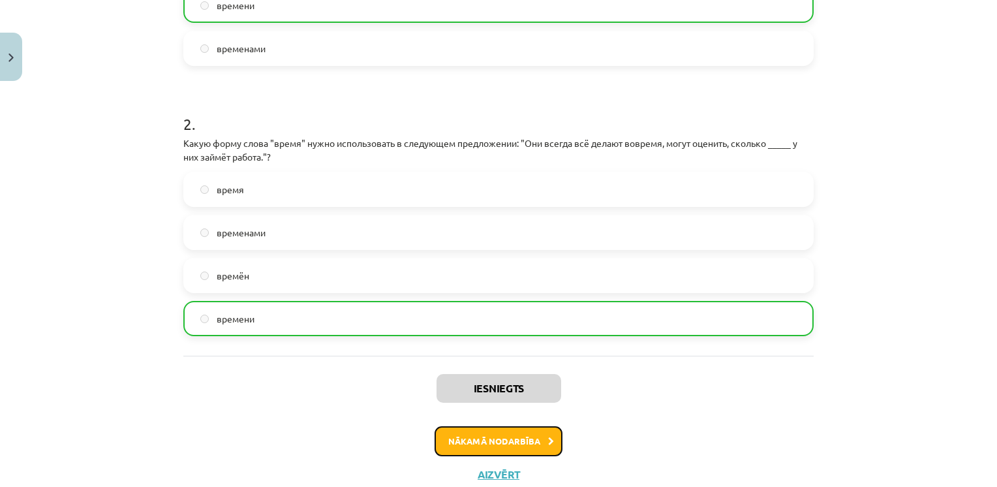
click at [517, 441] on button "Nākamā nodarbība" at bounding box center [498, 441] width 128 height 30
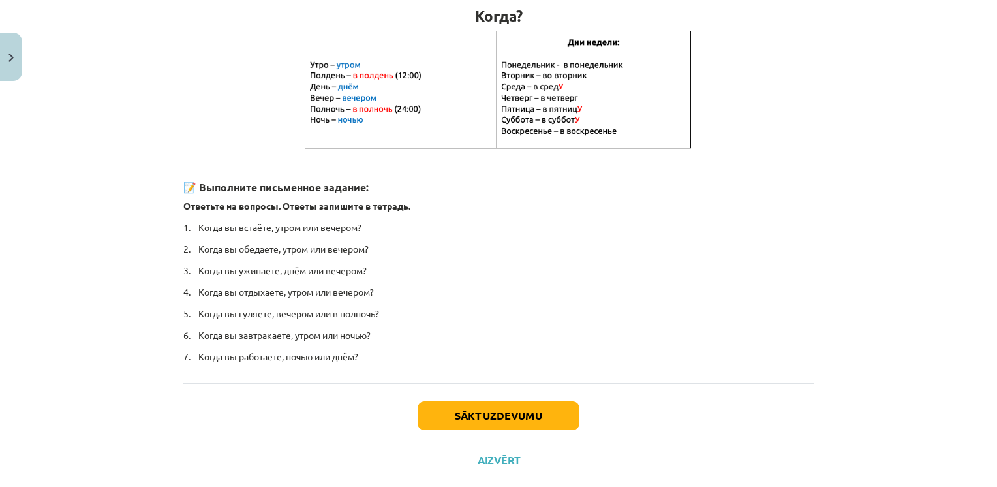
scroll to position [276, 0]
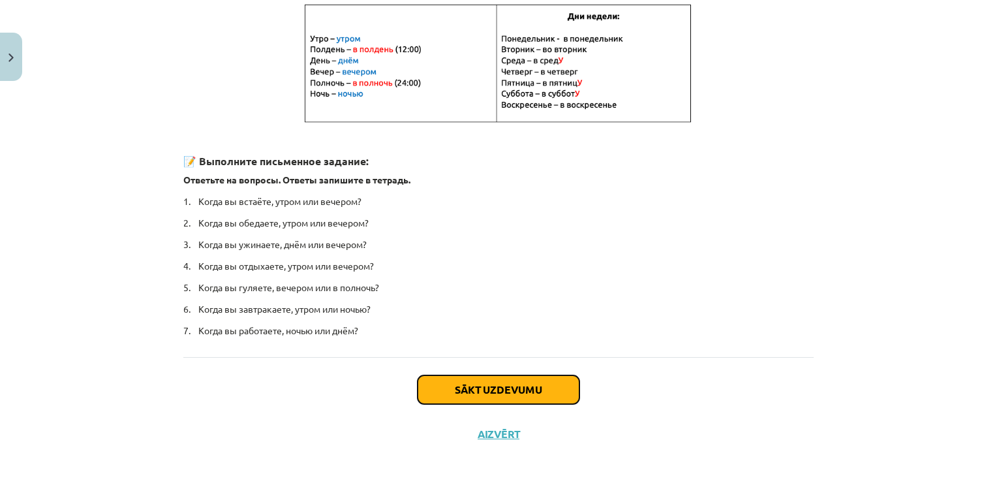
click at [519, 400] on button "Sākt uzdevumu" at bounding box center [498, 389] width 162 height 29
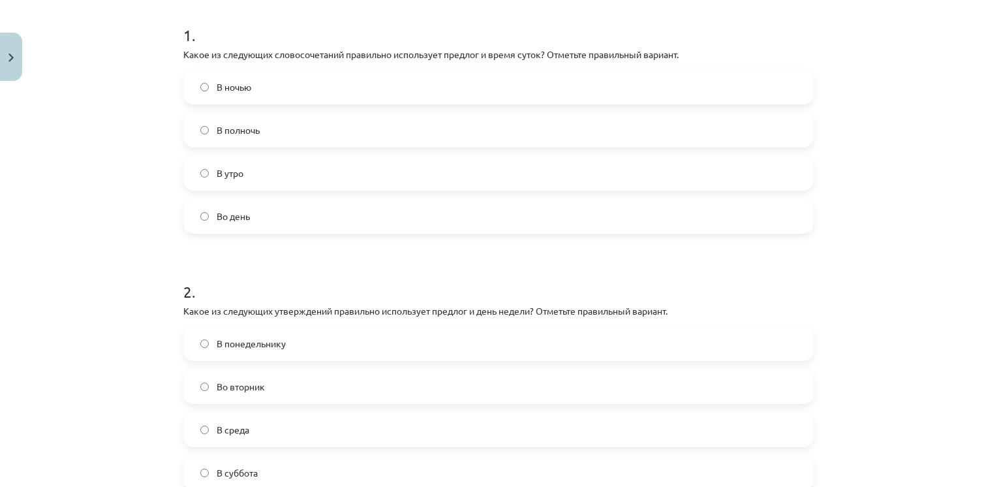
scroll to position [257, 0]
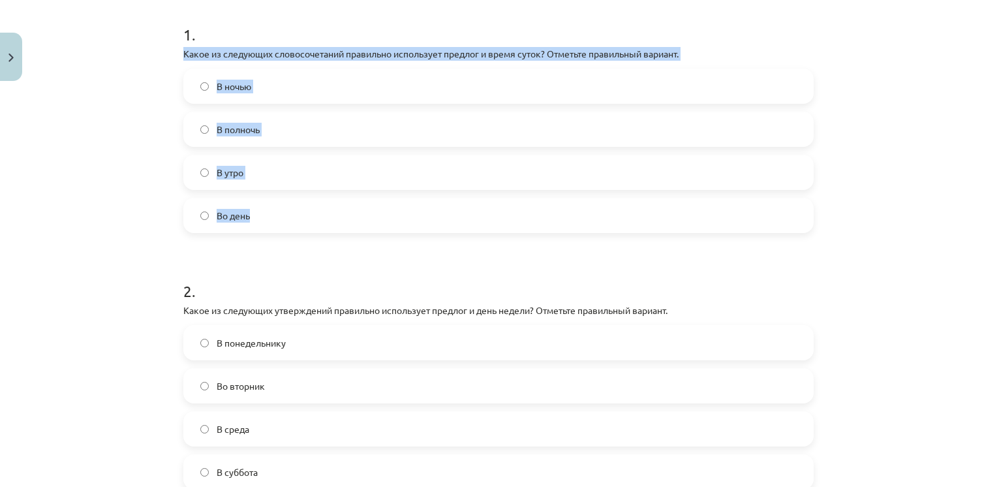
drag, startPoint x: 175, startPoint y: 48, endPoint x: 264, endPoint y: 211, distance: 185.3
click at [264, 211] on div "4 XP Saņemsi Grūts 342 pilda Apraksts Uzdevums Palīdzība 1 . Какое из следующих…" at bounding box center [498, 219] width 646 height 778
drag, startPoint x: 264, startPoint y: 211, endPoint x: 279, endPoint y: 55, distance: 156.6
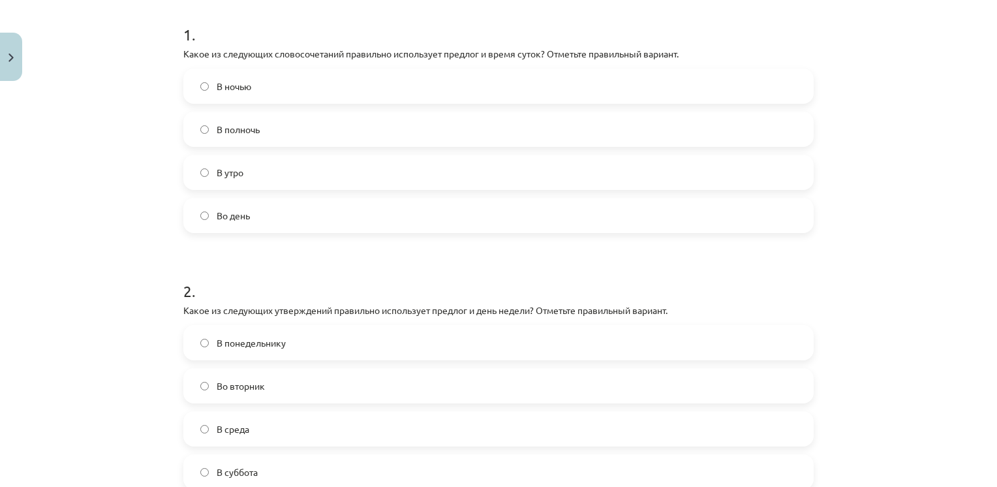
click at [355, 11] on h1 "1 ." at bounding box center [498, 23] width 630 height 40
click at [267, 132] on label "В полночь" at bounding box center [498, 129] width 627 height 33
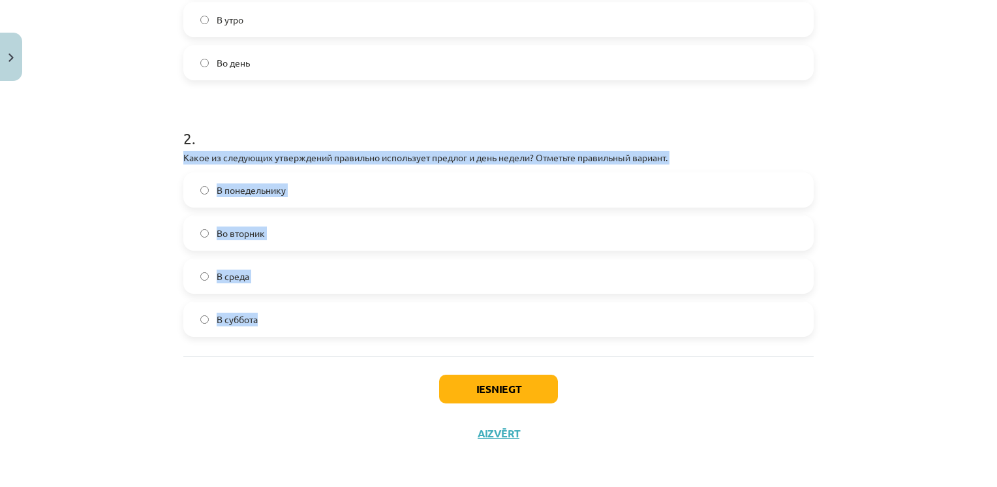
drag, startPoint x: 173, startPoint y: 149, endPoint x: 303, endPoint y: 321, distance: 216.0
click at [303, 321] on div "4 XP Saņemsi Grūts 342 pilda Apraksts Uzdevums Palīdzība 1 . Какое из следующих…" at bounding box center [498, 66] width 646 height 778
drag, startPoint x: 303, startPoint y: 321, endPoint x: 299, endPoint y: 156, distance: 165.1
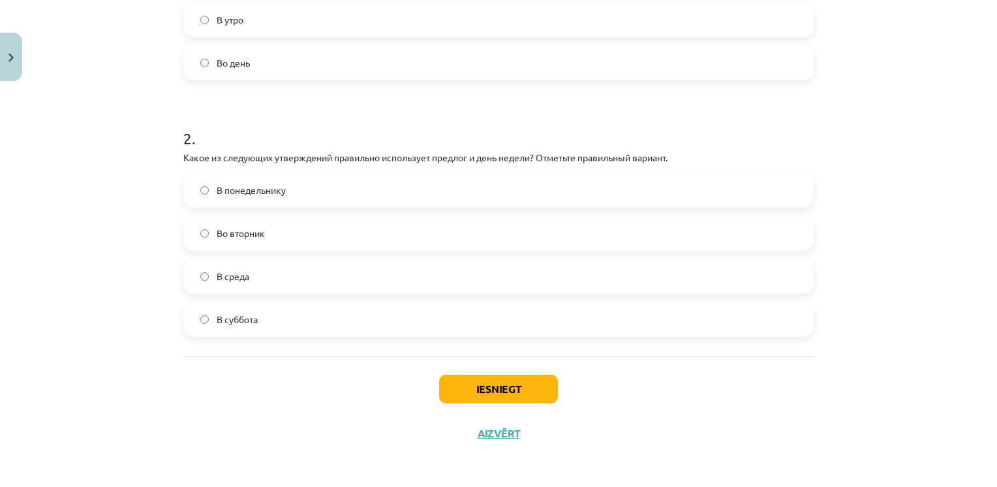
click at [342, 140] on h1 "2 ." at bounding box center [498, 126] width 630 height 40
click at [273, 241] on label "Во вторник" at bounding box center [498, 233] width 627 height 33
click at [445, 386] on button "Iesniegt" at bounding box center [498, 388] width 119 height 29
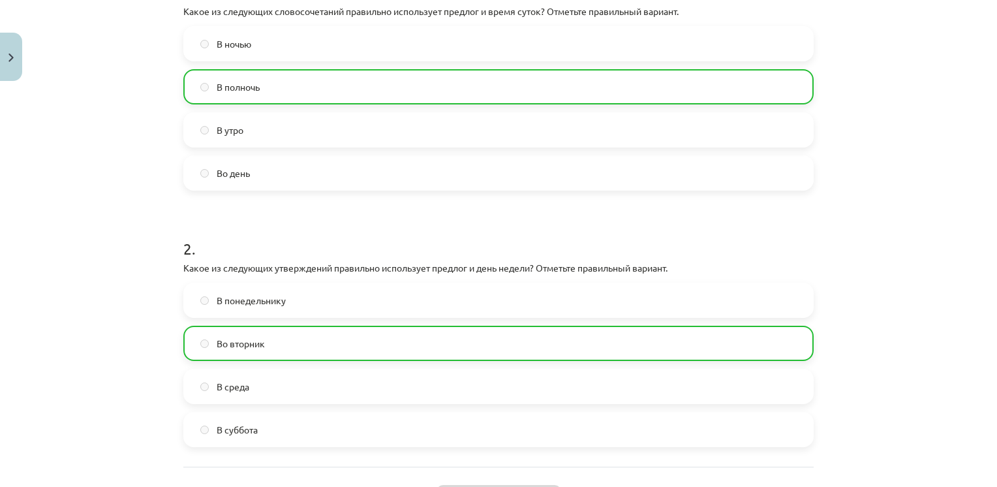
scroll to position [447, 0]
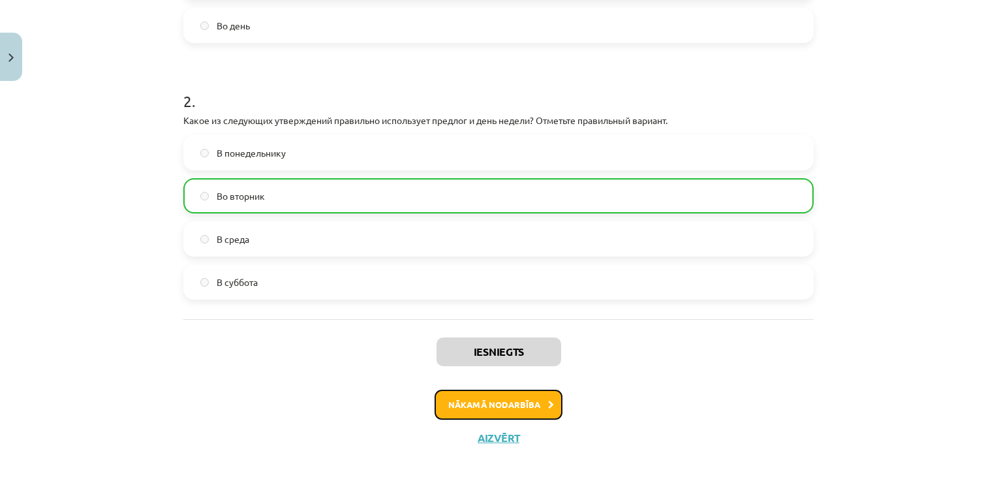
click at [485, 398] on button "Nākamā nodarbība" at bounding box center [498, 404] width 128 height 30
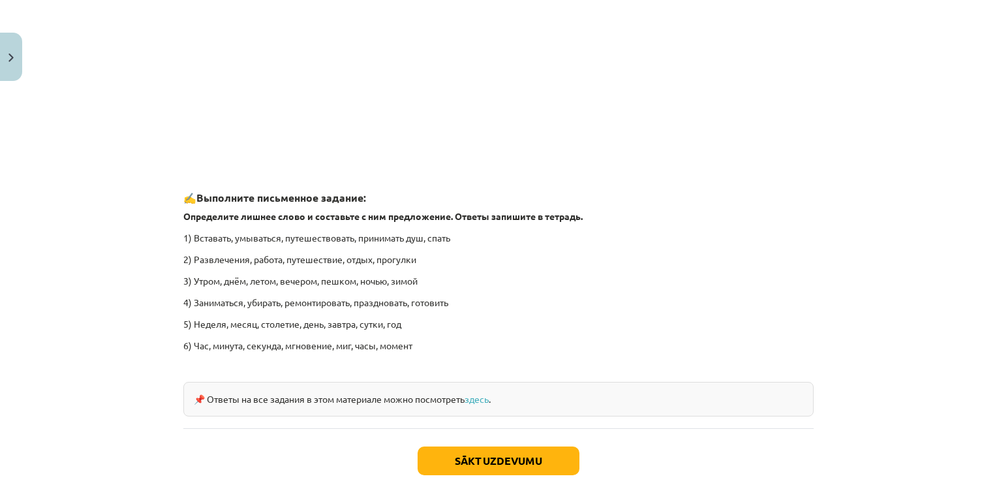
scroll to position [1948, 0]
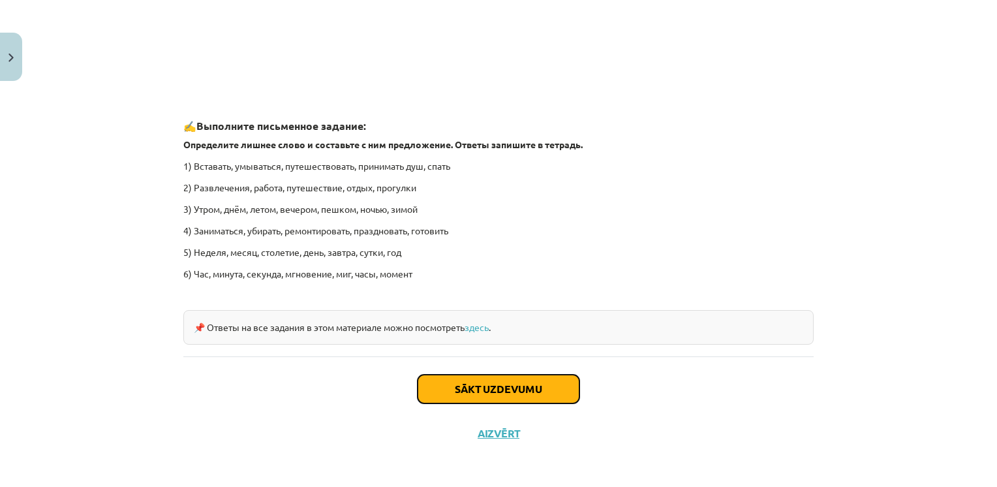
click at [486, 378] on button "Sākt uzdevumu" at bounding box center [498, 388] width 162 height 29
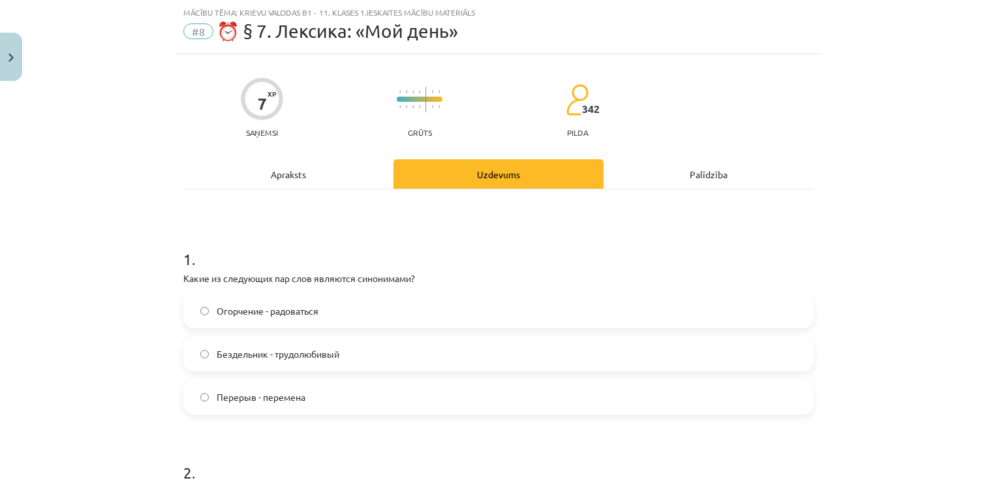
scroll to position [110, 0]
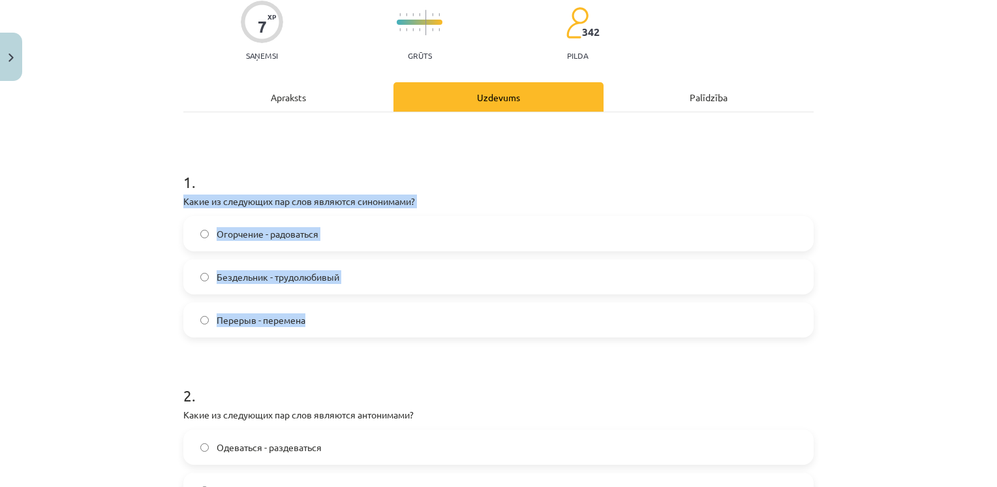
drag, startPoint x: 175, startPoint y: 200, endPoint x: 322, endPoint y: 325, distance: 193.3
drag, startPoint x: 322, startPoint y: 325, endPoint x: 297, endPoint y: 205, distance: 123.1
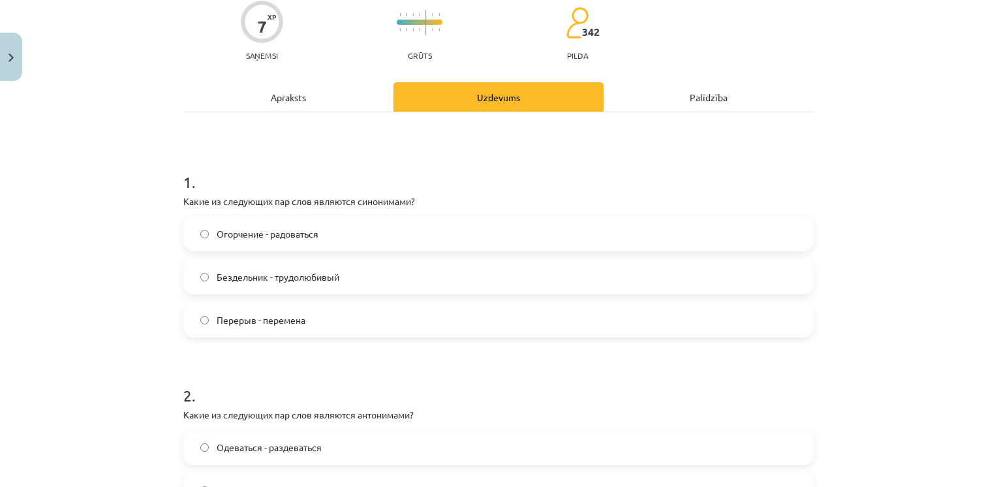
click at [262, 322] on span "Перерыв - перемена" at bounding box center [261, 320] width 89 height 14
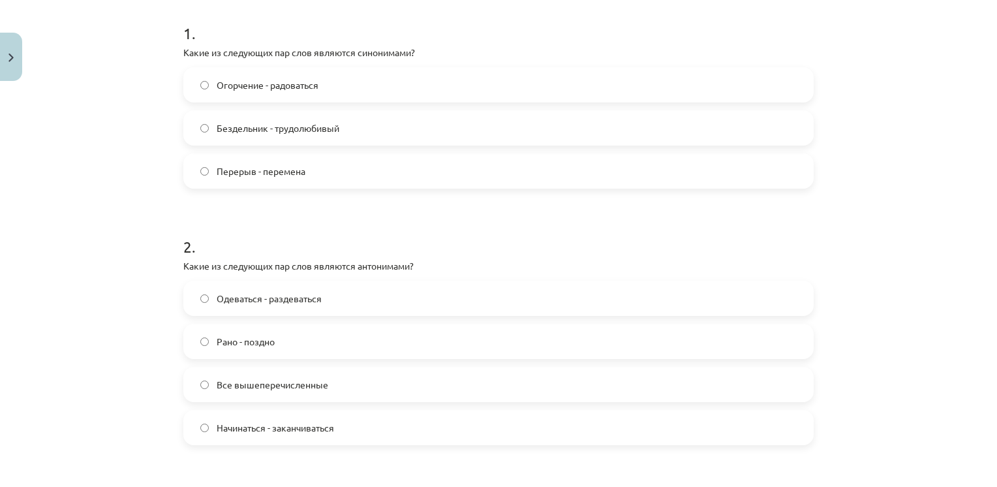
scroll to position [306, 0]
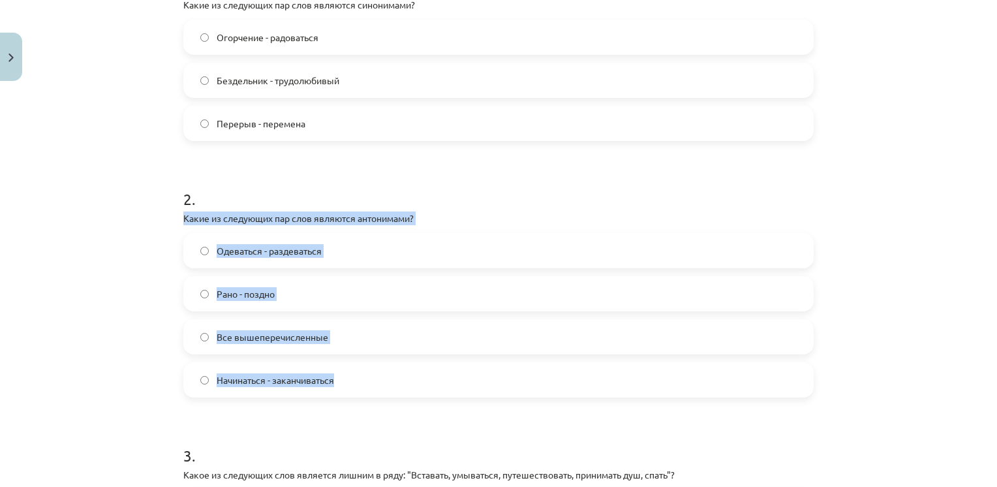
drag, startPoint x: 170, startPoint y: 213, endPoint x: 348, endPoint y: 374, distance: 240.1
click at [348, 374] on div "Mācību tēma: Krievu valodas b1 - 11. klases 1.ieskaites mācību materiāls #8 ⏰ §…" at bounding box center [498, 243] width 997 height 487
drag, startPoint x: 348, startPoint y: 374, endPoint x: 313, endPoint y: 217, distance: 160.9
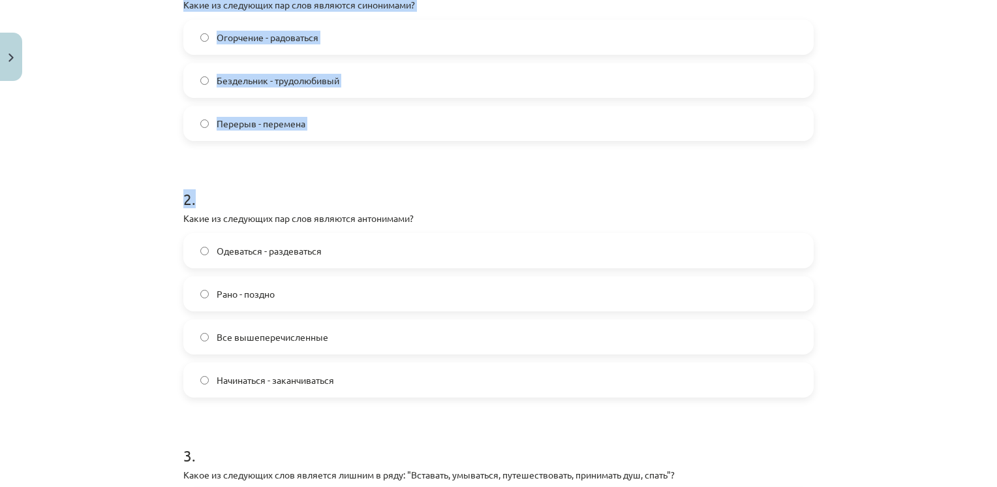
scroll to position [93, 0]
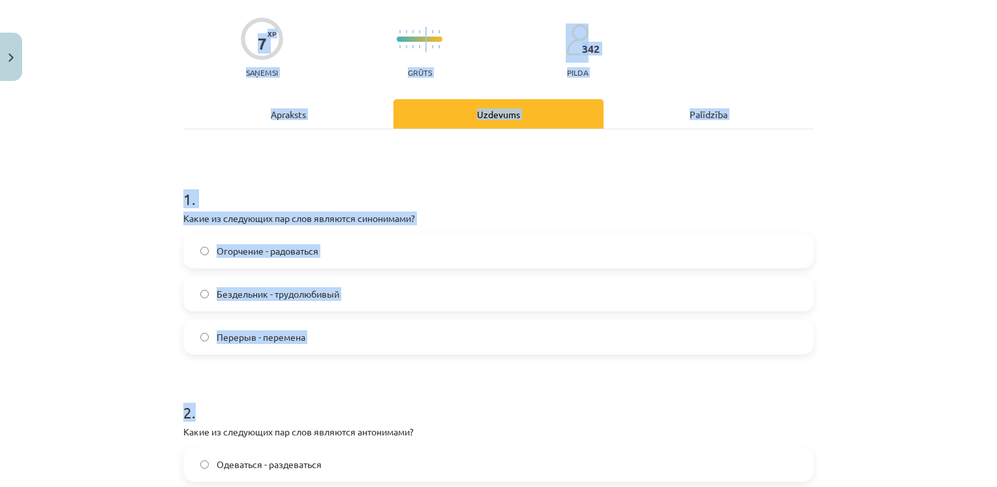
drag, startPoint x: 361, startPoint y: 179, endPoint x: 272, endPoint y: -40, distance: 236.4
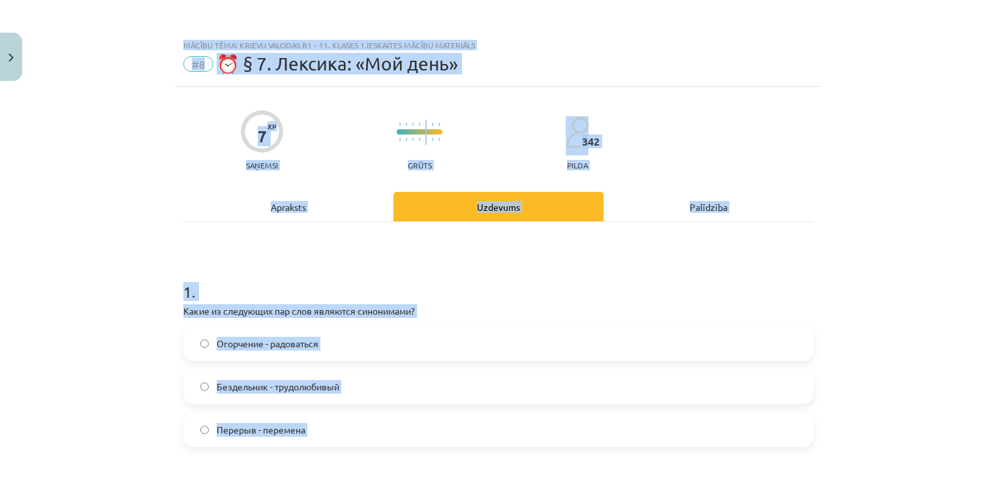
click at [138, 155] on div "Mācību tēma: Krievu valodas b1 - 11. klases 1.ieskaites mācību materiāls #8 ⏰ §…" at bounding box center [498, 243] width 997 height 487
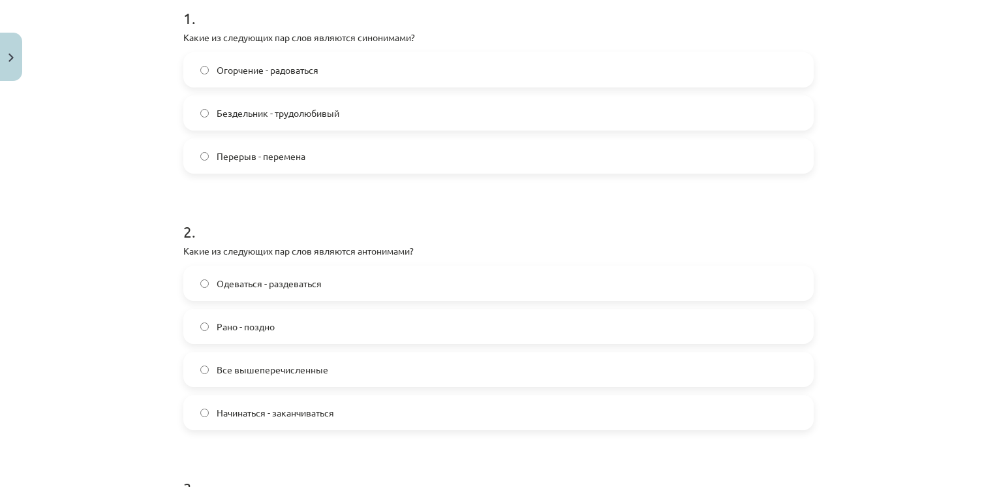
scroll to position [287, 0]
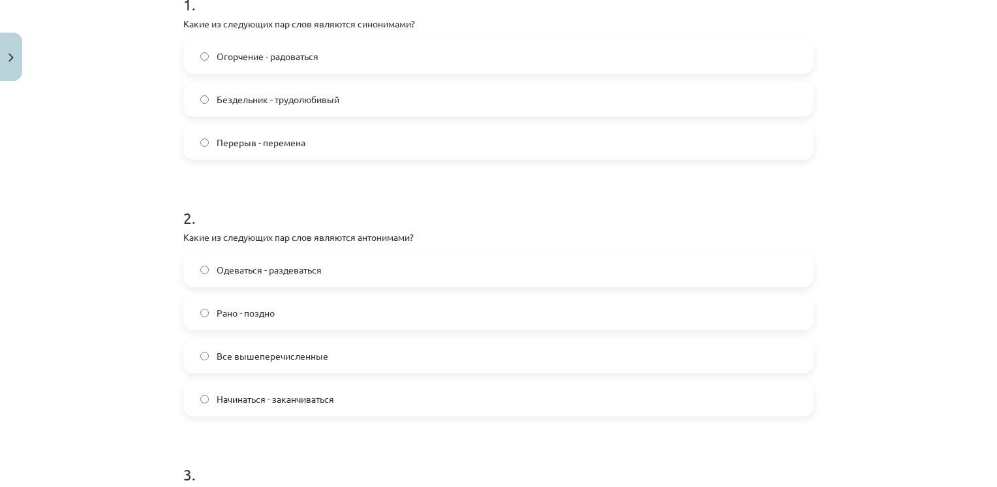
click at [250, 350] on span "Все вышеперечисленные" at bounding box center [273, 356] width 112 height 14
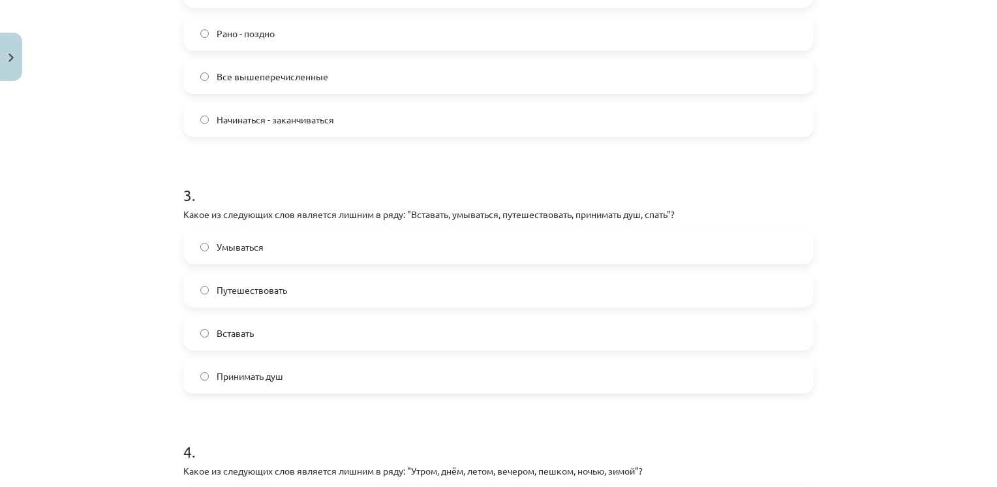
scroll to position [563, 0]
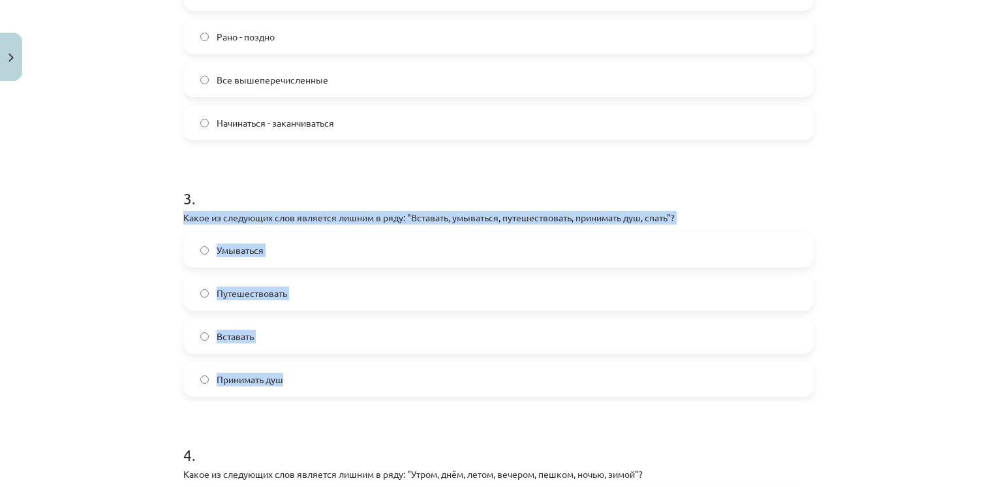
drag, startPoint x: 177, startPoint y: 211, endPoint x: 307, endPoint y: 370, distance: 205.0
click at [307, 370] on div "3 . Какое из следующих слов является лишним в ряду: "Вставать, умываться, путеш…" at bounding box center [498, 281] width 630 height 230
drag, startPoint x: 307, startPoint y: 370, endPoint x: 308, endPoint y: 217, distance: 153.9
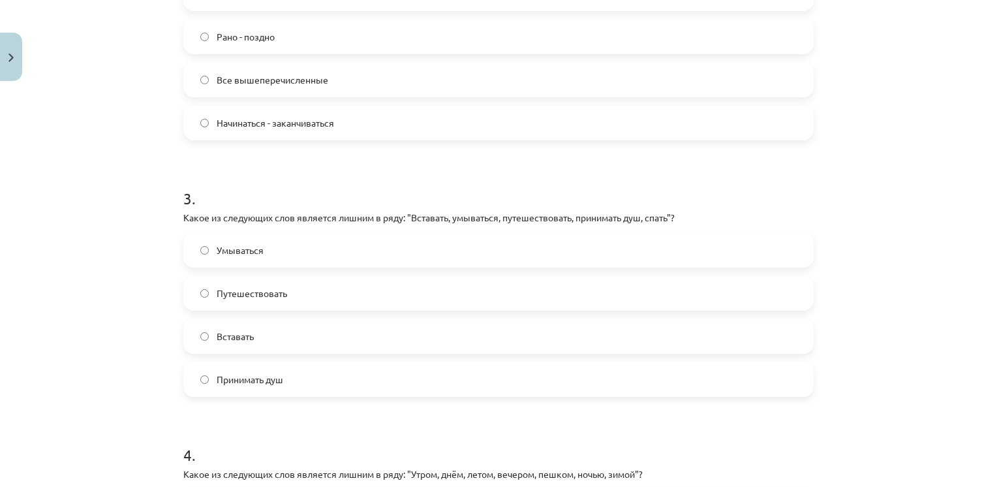
click at [363, 183] on h1 "3 ." at bounding box center [498, 186] width 630 height 40
click at [243, 312] on div "Умываться Путешествовать Вставать Принимать душ" at bounding box center [498, 314] width 630 height 164
click at [248, 297] on span "Путешествовать" at bounding box center [252, 293] width 70 height 14
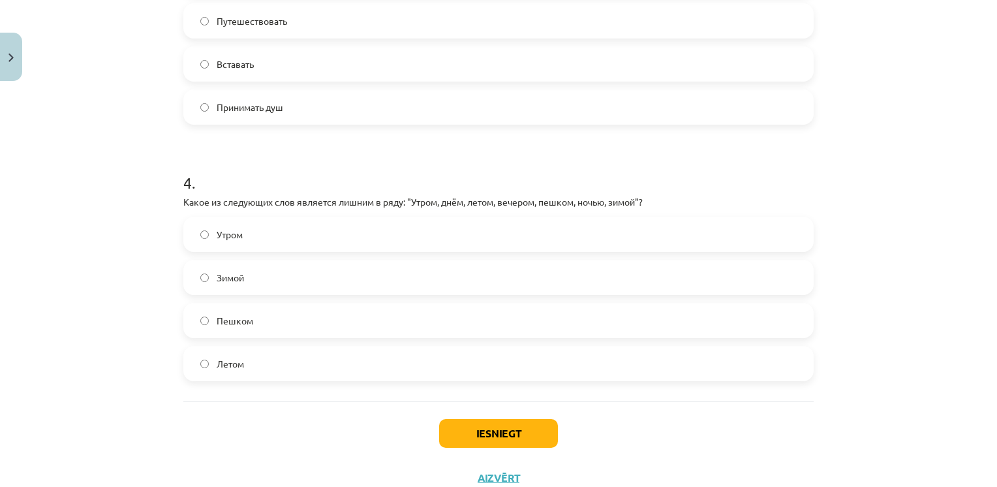
scroll to position [837, 0]
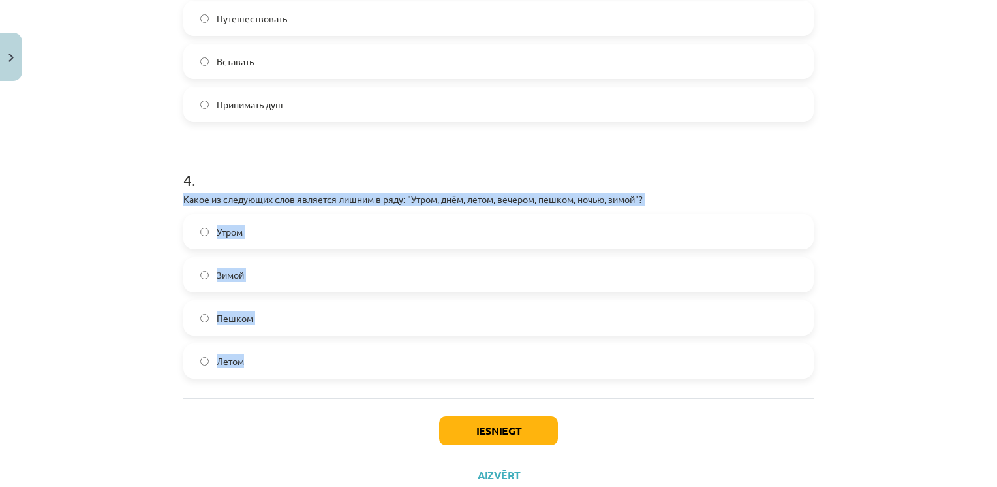
drag, startPoint x: 177, startPoint y: 198, endPoint x: 275, endPoint y: 351, distance: 181.3
click at [275, 351] on div "4 . Какое из следующих слов является лишним в ряду: "Утром, днём, летом, вечеро…" at bounding box center [498, 263] width 630 height 230
drag, startPoint x: 275, startPoint y: 351, endPoint x: 259, endPoint y: 205, distance: 147.0
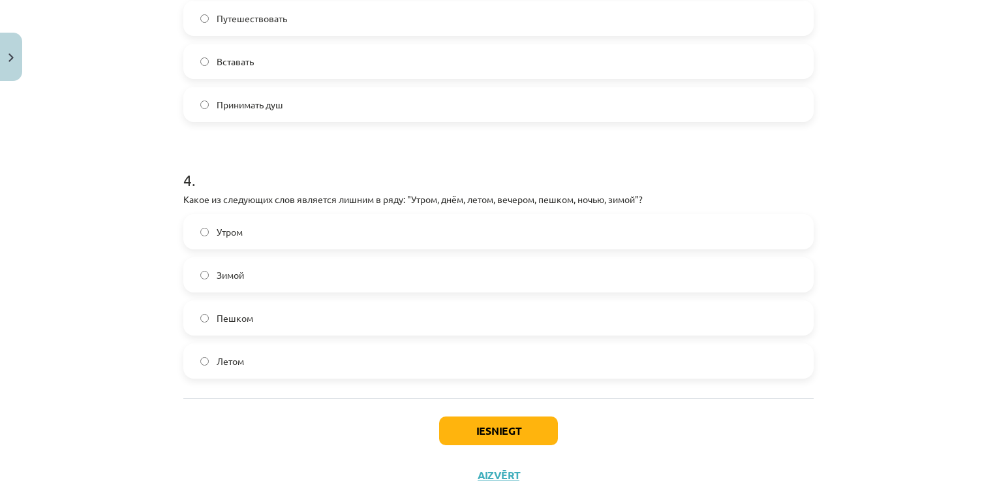
click at [221, 314] on span "Пешком" at bounding box center [235, 318] width 37 height 14
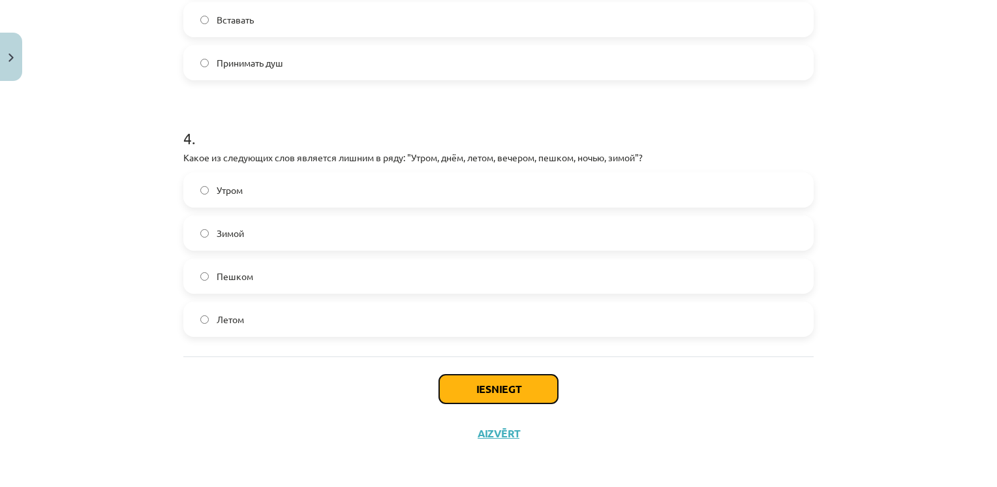
click at [461, 386] on button "Iesniegt" at bounding box center [498, 388] width 119 height 29
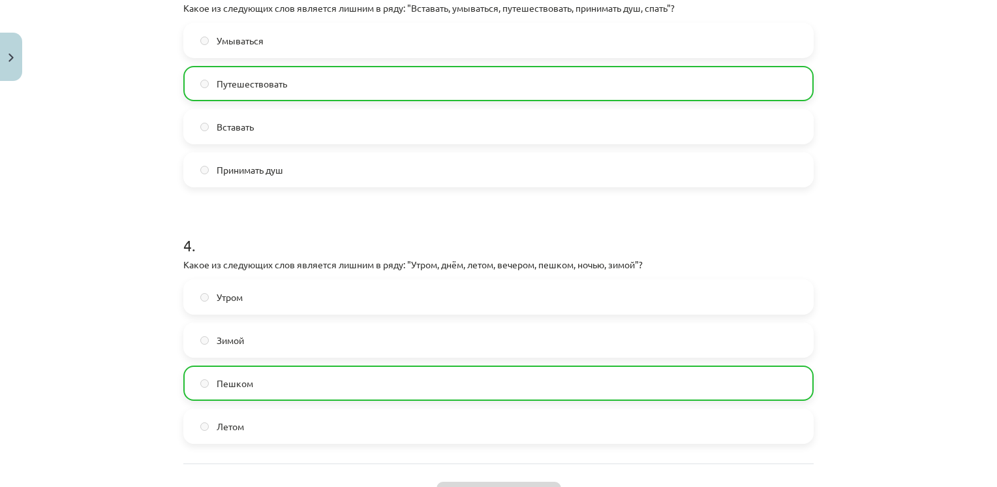
scroll to position [921, 0]
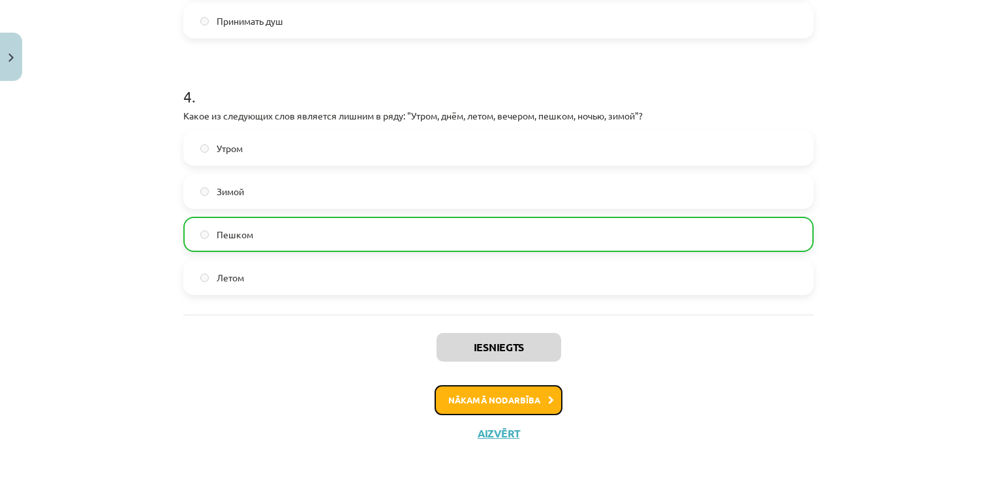
click at [467, 395] on button "Nākamā nodarbība" at bounding box center [498, 400] width 128 height 30
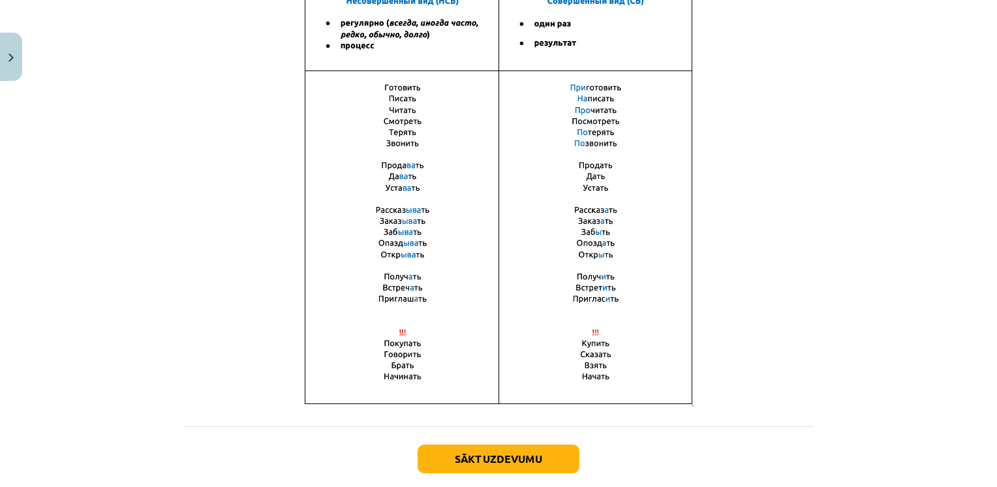
scroll to position [913, 0]
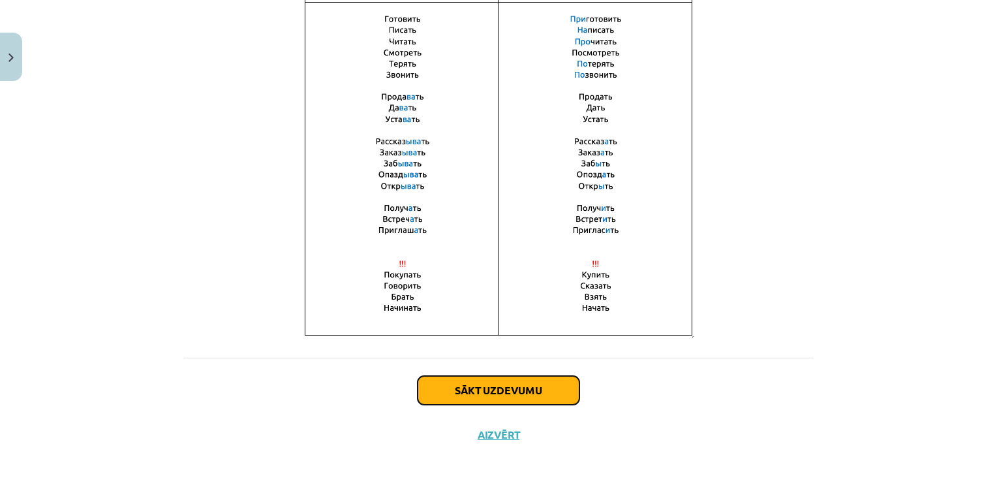
click at [474, 386] on button "Sākt uzdevumu" at bounding box center [498, 390] width 162 height 29
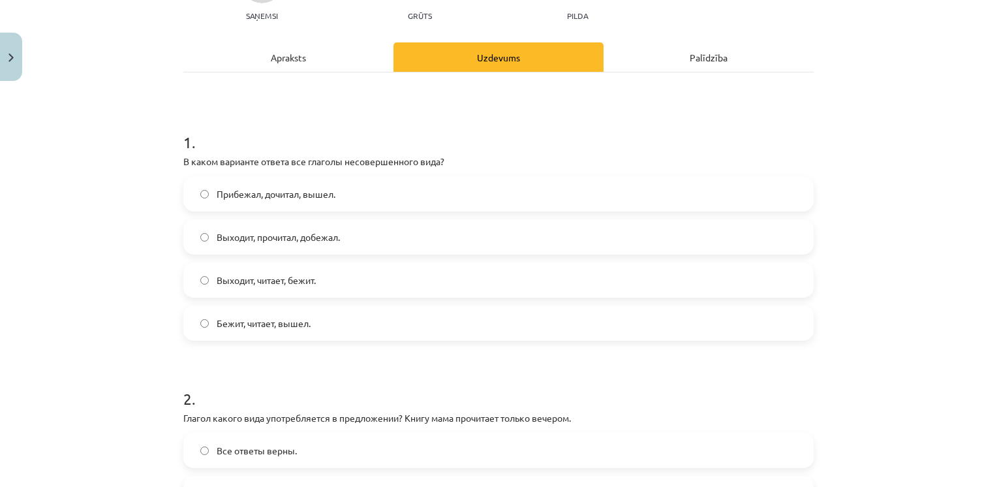
scroll to position [150, 0]
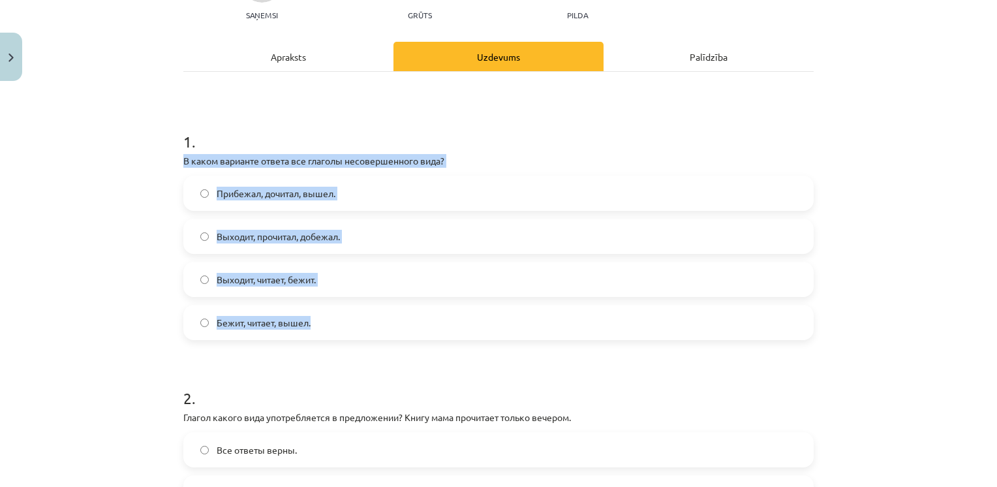
drag, startPoint x: 178, startPoint y: 155, endPoint x: 325, endPoint y: 322, distance: 222.7
click at [325, 322] on div "1 . В каком варианте ответа все глаголы несовершенного вида? Прибежал, дочитал,…" at bounding box center [498, 225] width 630 height 230
drag, startPoint x: 325, startPoint y: 322, endPoint x: 299, endPoint y: 158, distance: 166.4
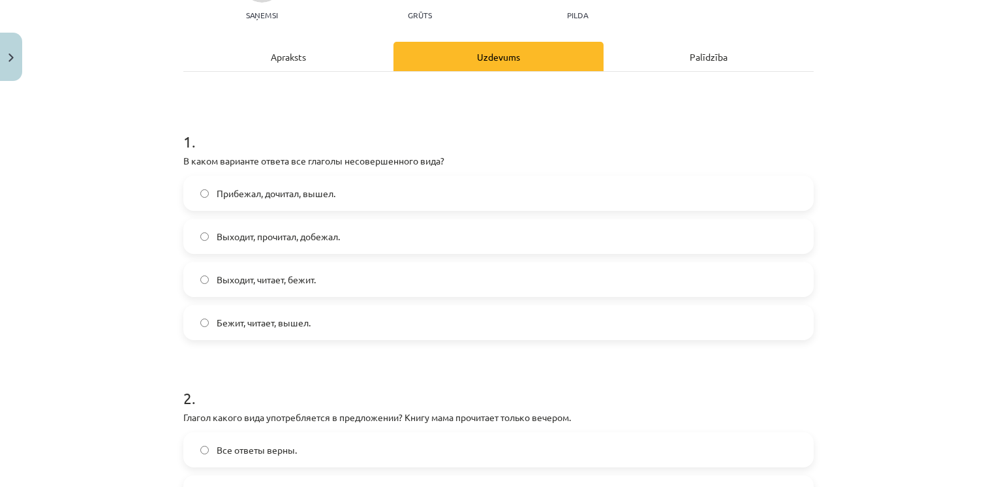
click at [337, 124] on h1 "1 ." at bounding box center [498, 130] width 630 height 40
click at [267, 273] on span "Выходит, читает, бежит." at bounding box center [266, 280] width 99 height 14
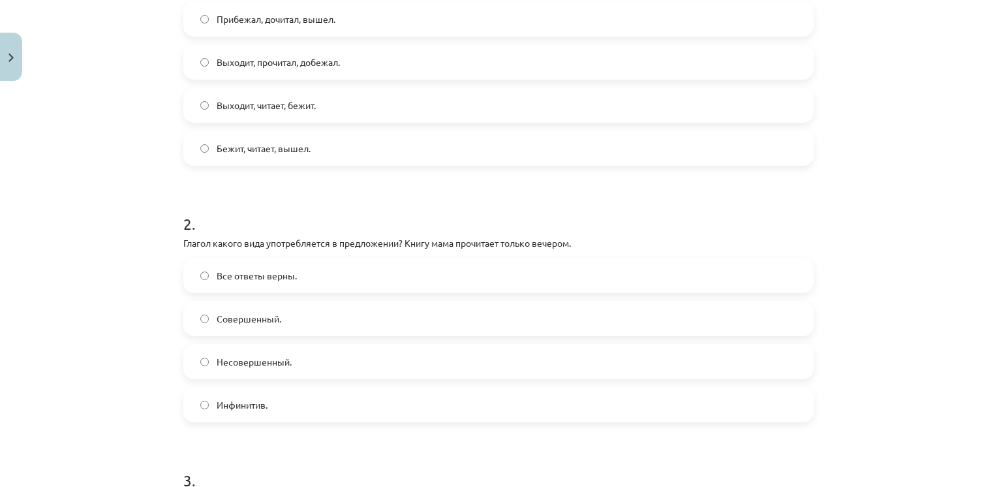
scroll to position [339, 0]
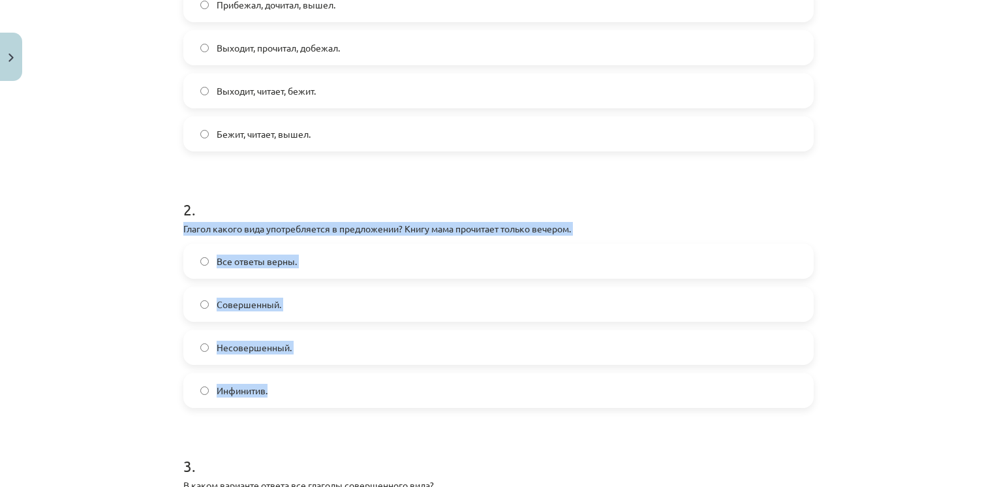
drag, startPoint x: 170, startPoint y: 228, endPoint x: 278, endPoint y: 381, distance: 187.7
click at [278, 381] on div "4 XP Saņemsi Grūts 342 pilda Apraksts Uzdevums Palīdzība 1 . В каком варианте о…" at bounding box center [498, 393] width 646 height 1291
drag, startPoint x: 278, startPoint y: 381, endPoint x: 293, endPoint y: 226, distance: 156.0
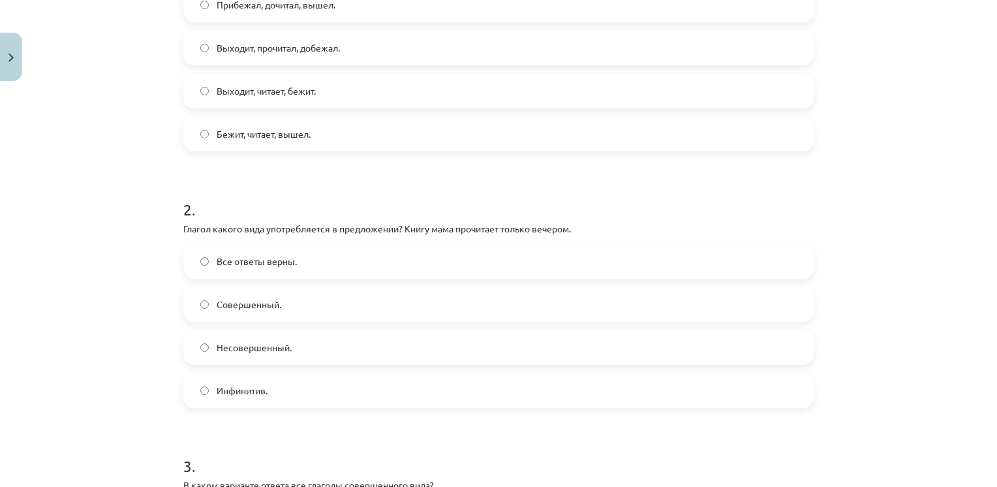
click at [353, 198] on h1 "2 ." at bounding box center [498, 197] width 630 height 40
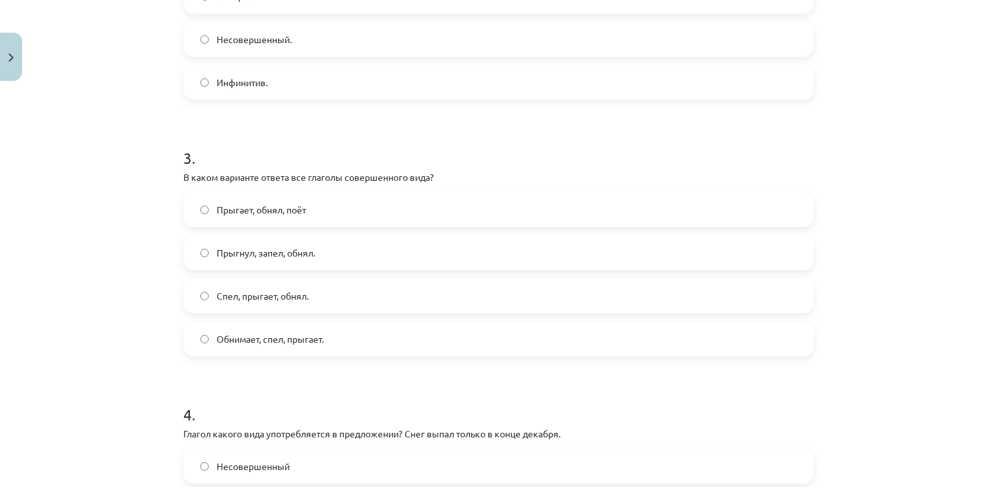
scroll to position [647, 0]
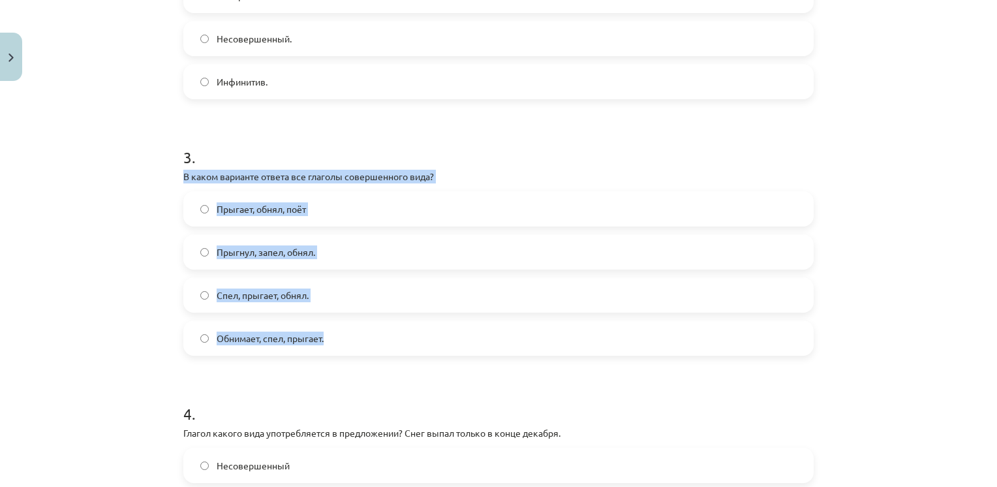
drag, startPoint x: 175, startPoint y: 173, endPoint x: 346, endPoint y: 335, distance: 235.3
click at [346, 335] on div "4 XP Saņemsi Grūts 342 pilda Apraksts Uzdevums Palīdzība 1 . В каком варианте о…" at bounding box center [498, 85] width 646 height 1291
drag, startPoint x: 346, startPoint y: 335, endPoint x: 333, endPoint y: 178, distance: 157.7
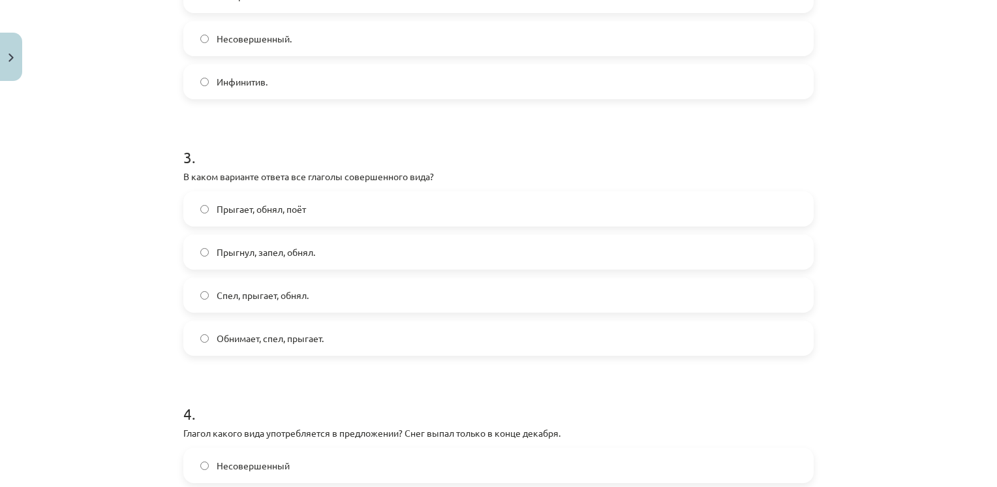
click at [357, 135] on h1 "3 ." at bounding box center [498, 145] width 630 height 40
click at [342, 265] on label "Прыгнул, запел, обнял." at bounding box center [498, 251] width 627 height 33
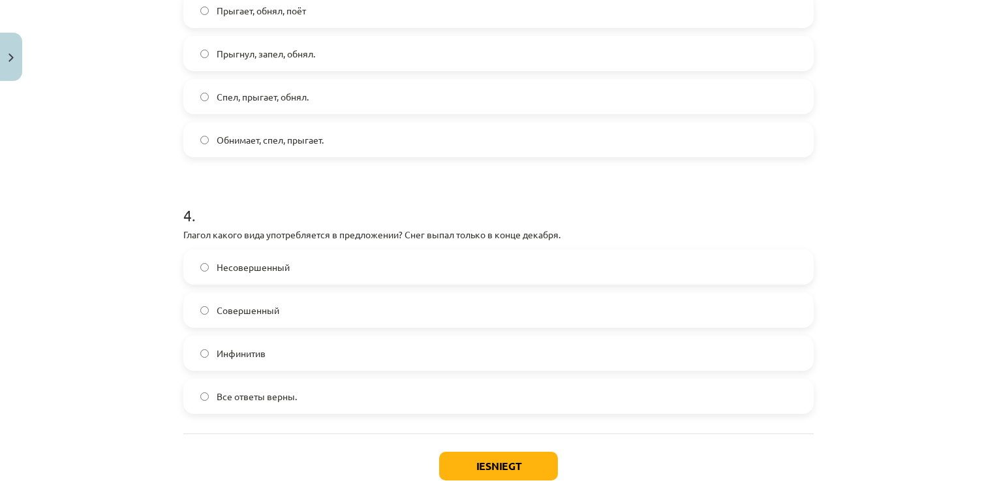
scroll to position [859, 0]
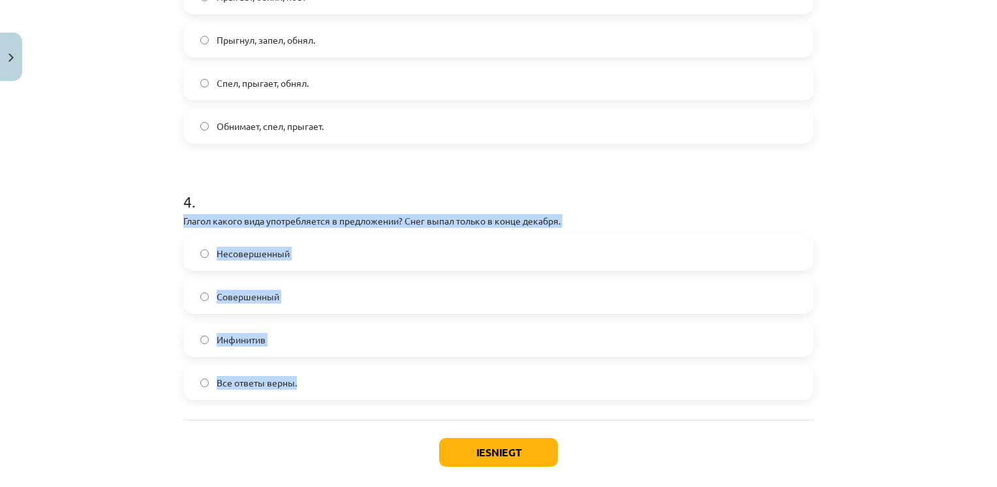
drag, startPoint x: 171, startPoint y: 220, endPoint x: 297, endPoint y: 380, distance: 204.3
drag, startPoint x: 297, startPoint y: 380, endPoint x: 290, endPoint y: 226, distance: 154.8
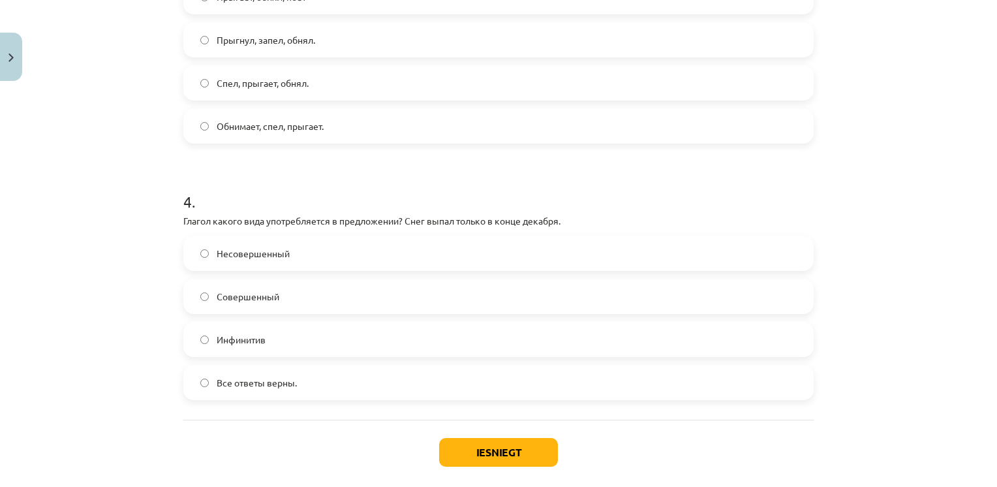
click at [355, 181] on h1 "4 ." at bounding box center [498, 190] width 630 height 40
click at [273, 303] on label "Совершенный" at bounding box center [498, 296] width 627 height 33
click at [494, 447] on button "Iesniegt" at bounding box center [498, 452] width 119 height 29
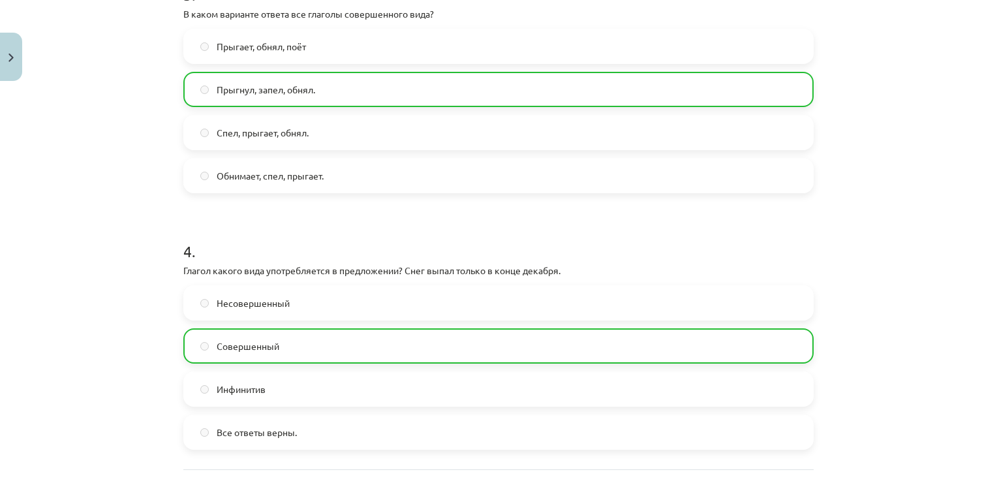
scroll to position [964, 0]
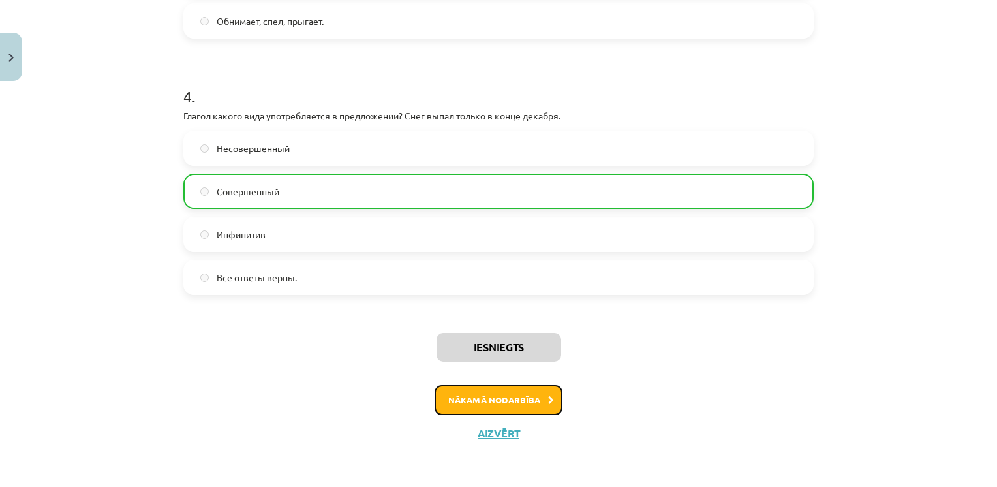
click at [485, 406] on button "Nākamā nodarbība" at bounding box center [498, 400] width 128 height 30
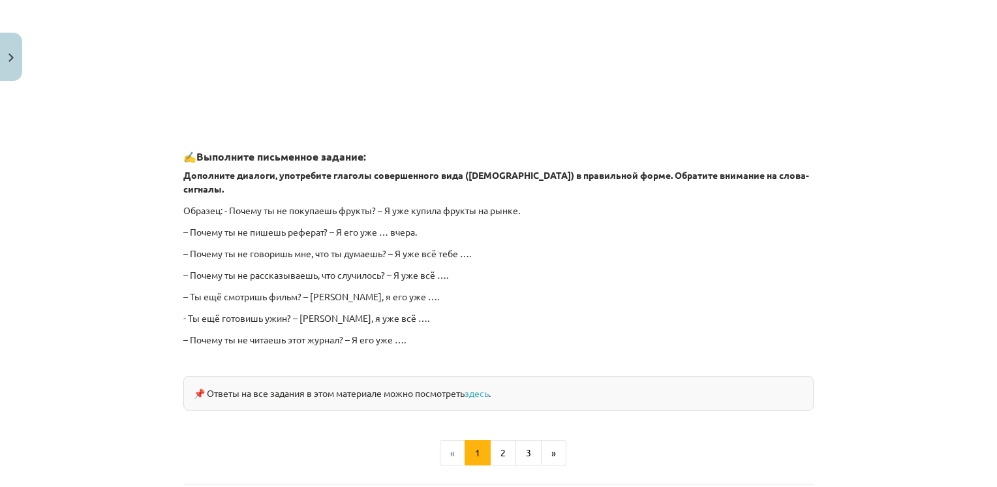
scroll to position [1156, 0]
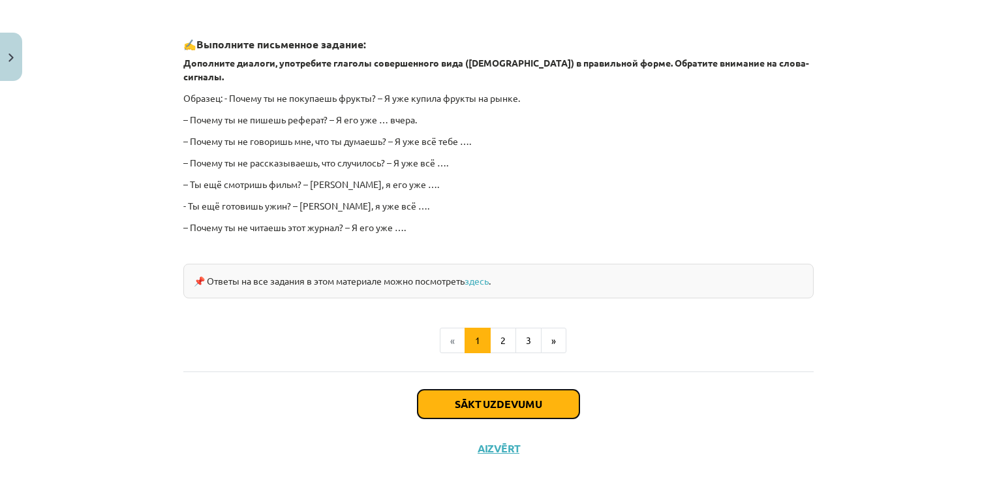
click at [466, 389] on button "Sākt uzdevumu" at bounding box center [498, 403] width 162 height 29
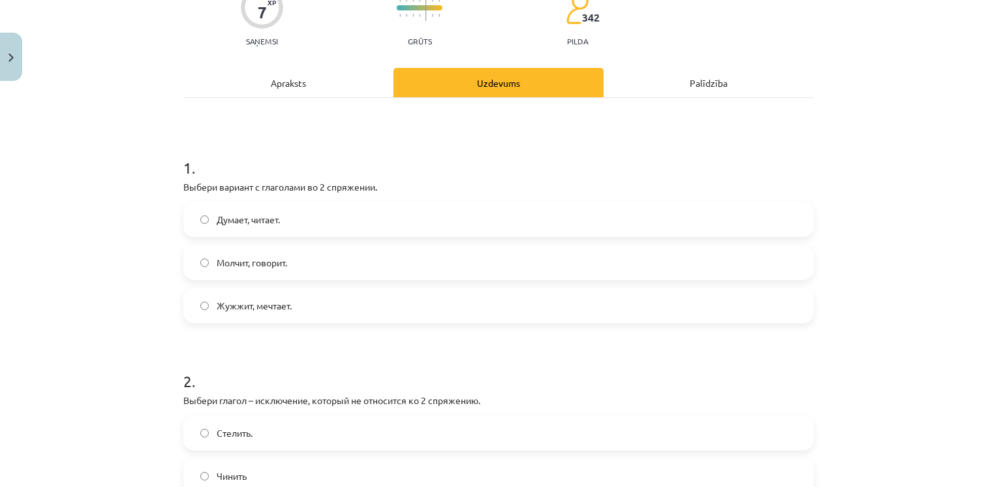
scroll to position [124, 0]
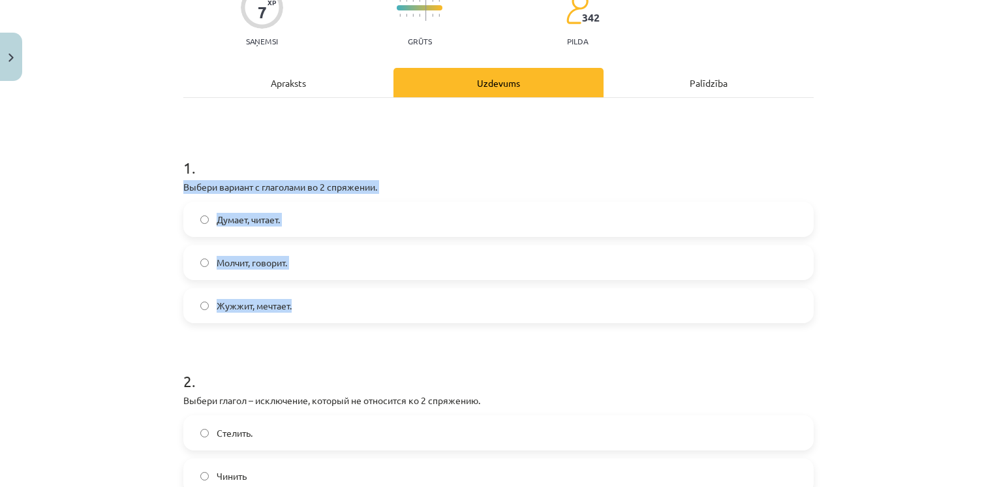
drag, startPoint x: 175, startPoint y: 179, endPoint x: 294, endPoint y: 309, distance: 175.9
drag, startPoint x: 294, startPoint y: 309, endPoint x: 292, endPoint y: 187, distance: 122.0
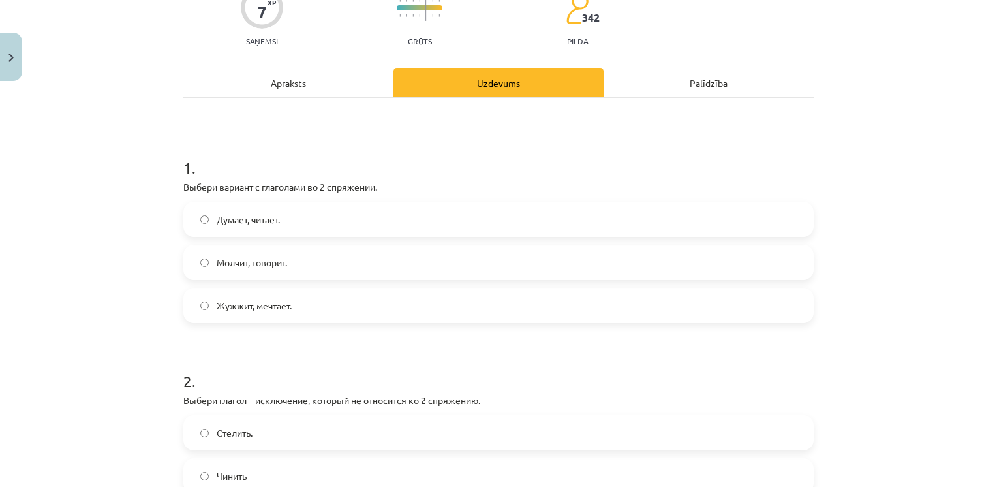
click at [217, 259] on span "Молчит, говорит." at bounding box center [252, 263] width 70 height 14
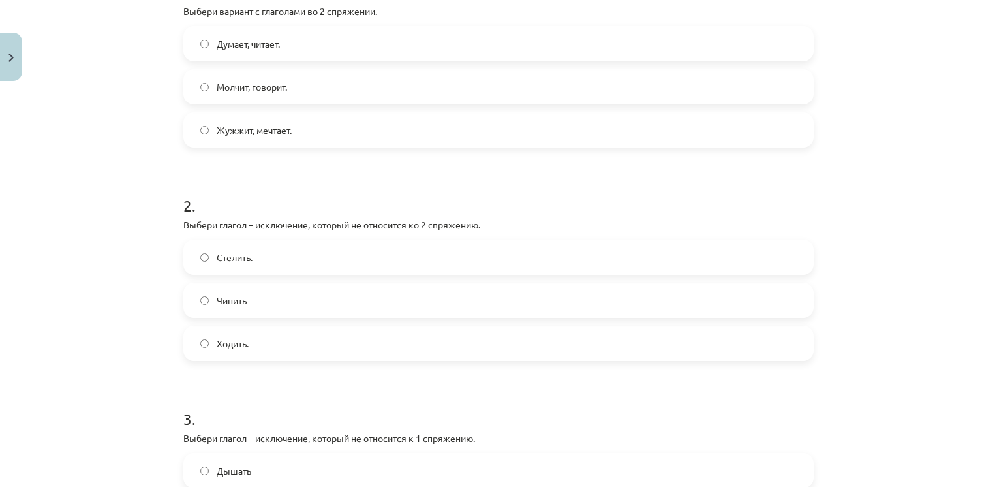
scroll to position [336, 0]
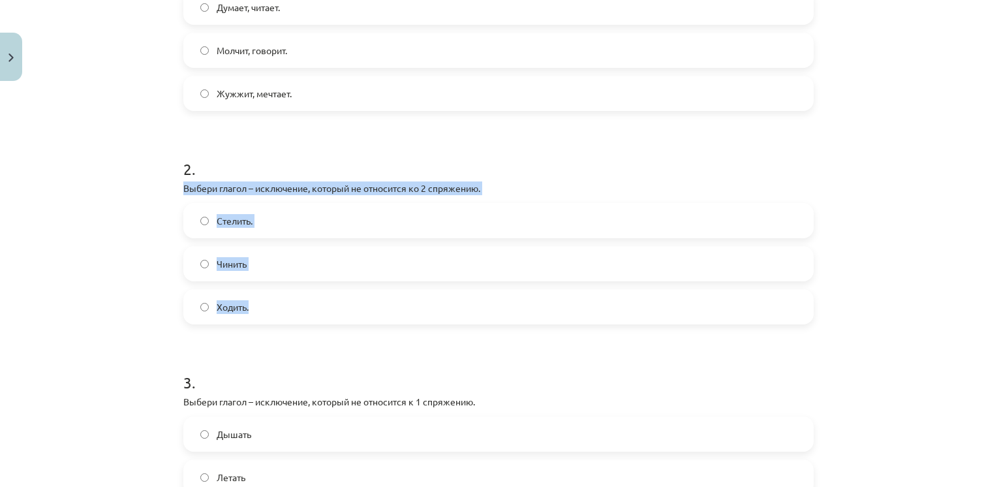
drag, startPoint x: 178, startPoint y: 188, endPoint x: 269, endPoint y: 307, distance: 149.4
click at [269, 307] on div "2 . Выбери глагол – исключение, который не относится ко 2 спряжению. Стелить. Ч…" at bounding box center [498, 230] width 630 height 187
drag, startPoint x: 269, startPoint y: 307, endPoint x: 243, endPoint y: 190, distance: 119.0
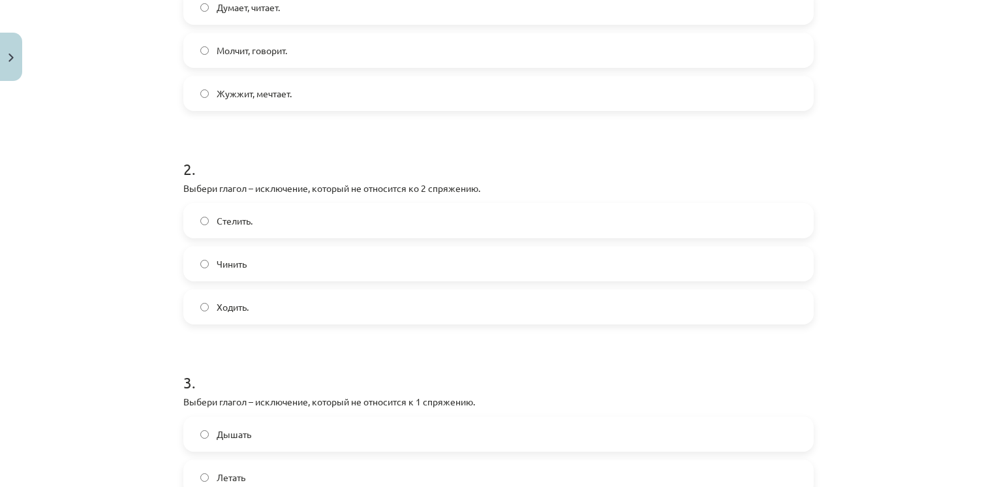
click at [292, 155] on h1 "2 ." at bounding box center [498, 157] width 630 height 40
click at [260, 220] on label "Стелить." at bounding box center [498, 220] width 627 height 33
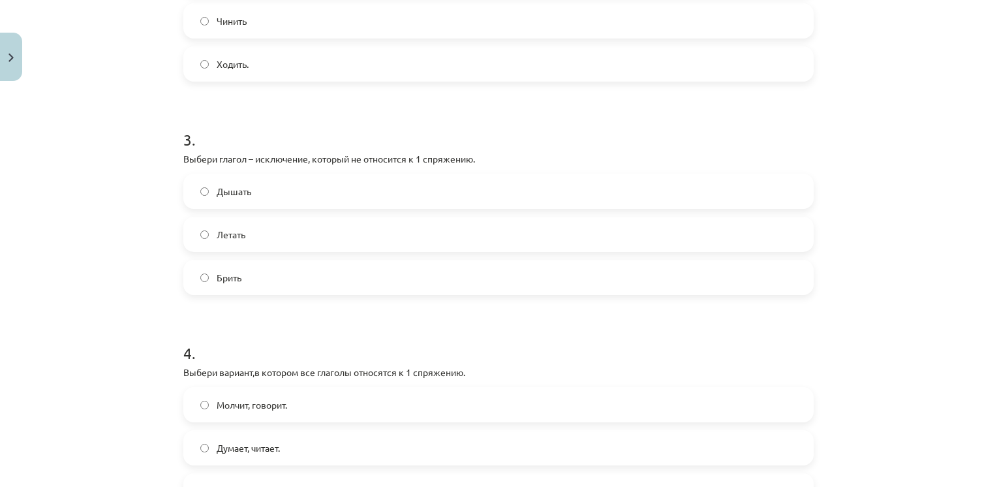
scroll to position [579, 0]
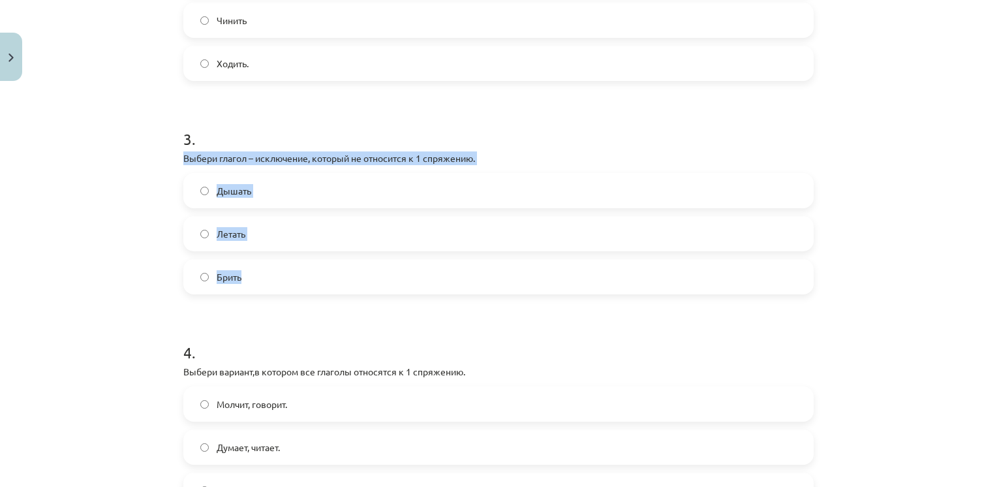
drag, startPoint x: 173, startPoint y: 157, endPoint x: 259, endPoint y: 270, distance: 141.5
click at [259, 270] on div "7 XP Saņemsi Grūts 342 pilda Apraksts Uzdevums Palīdzība 1 . Выбери вариант с г…" at bounding box center [498, 67] width 646 height 1119
drag, startPoint x: 259, startPoint y: 270, endPoint x: 254, endPoint y: 156, distance: 114.3
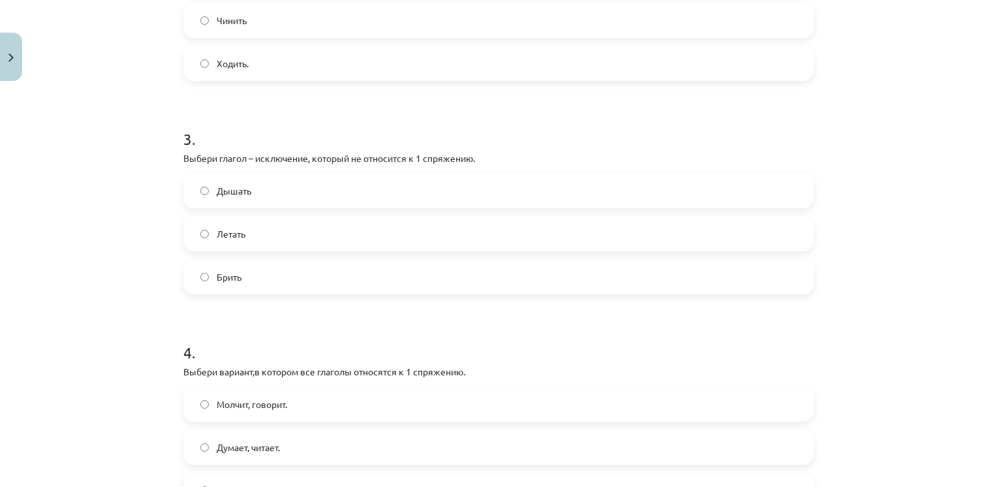
click at [314, 112] on h1 "3 ." at bounding box center [498, 127] width 630 height 40
click at [219, 277] on span "Брить" at bounding box center [229, 277] width 25 height 14
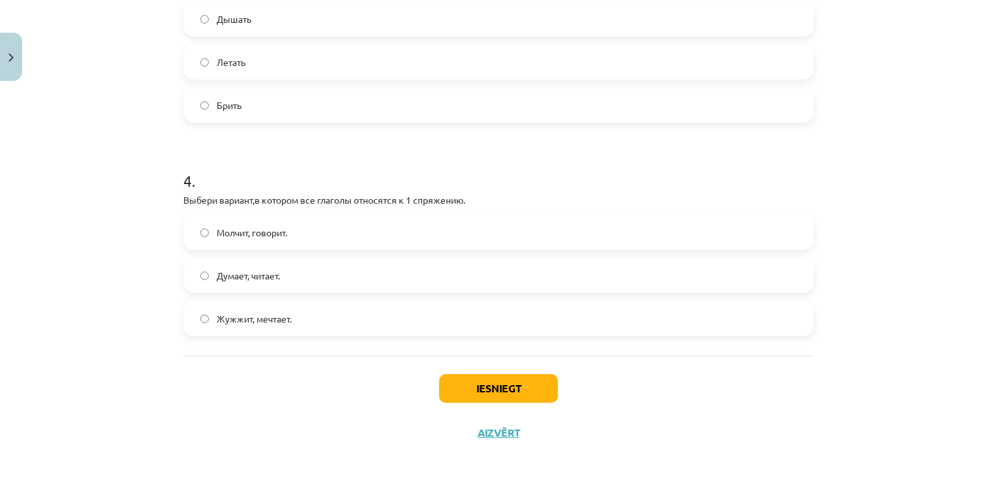
scroll to position [750, 0]
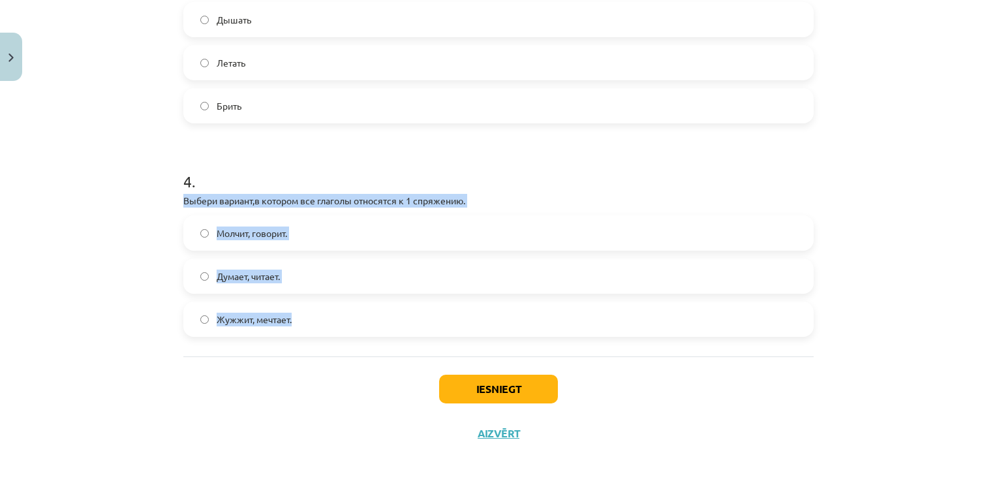
drag, startPoint x: 174, startPoint y: 198, endPoint x: 303, endPoint y: 327, distance: 182.6
drag, startPoint x: 303, startPoint y: 327, endPoint x: 282, endPoint y: 202, distance: 127.6
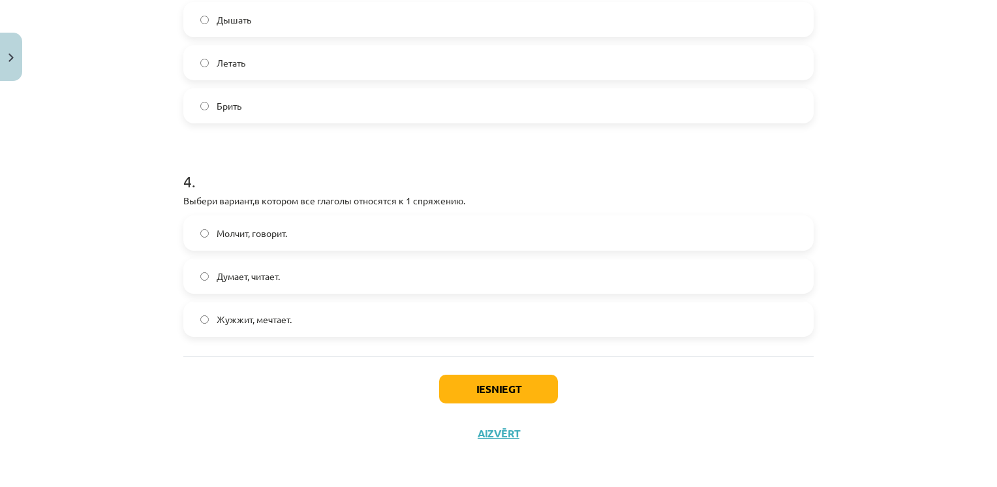
click at [347, 159] on h1 "4 ." at bounding box center [498, 169] width 630 height 40
click at [282, 269] on label "Думает, читает." at bounding box center [498, 276] width 627 height 33
click at [469, 387] on button "Iesniegt" at bounding box center [498, 388] width 119 height 29
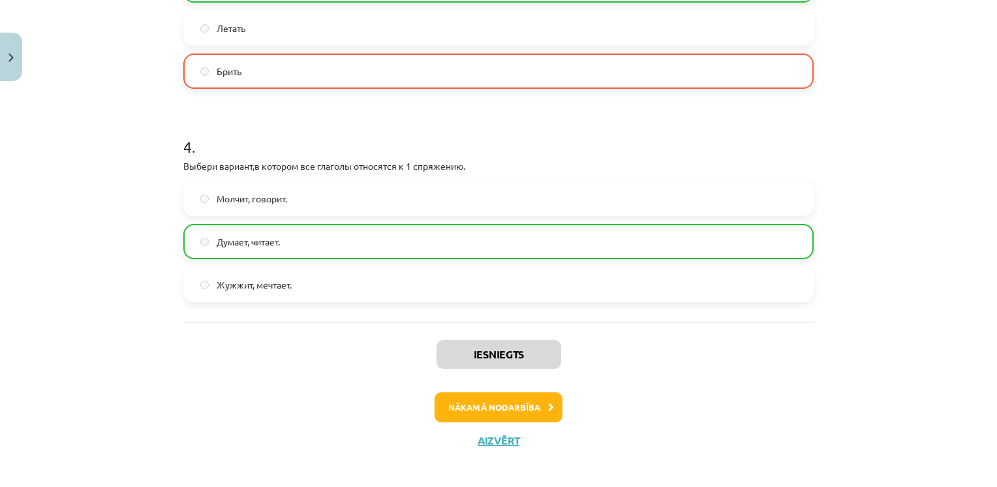
scroll to position [792, 0]
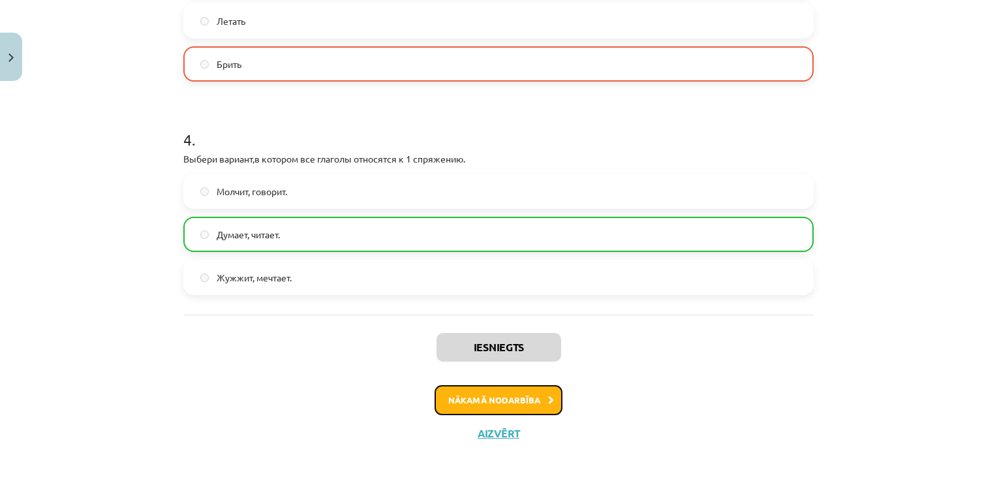
click at [490, 404] on button "Nākamā nodarbība" at bounding box center [498, 400] width 128 height 30
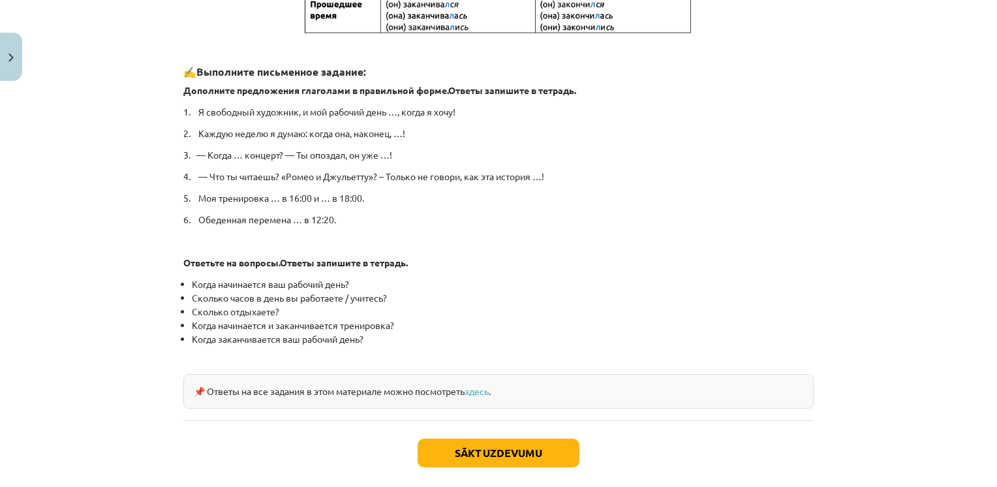
scroll to position [671, 0]
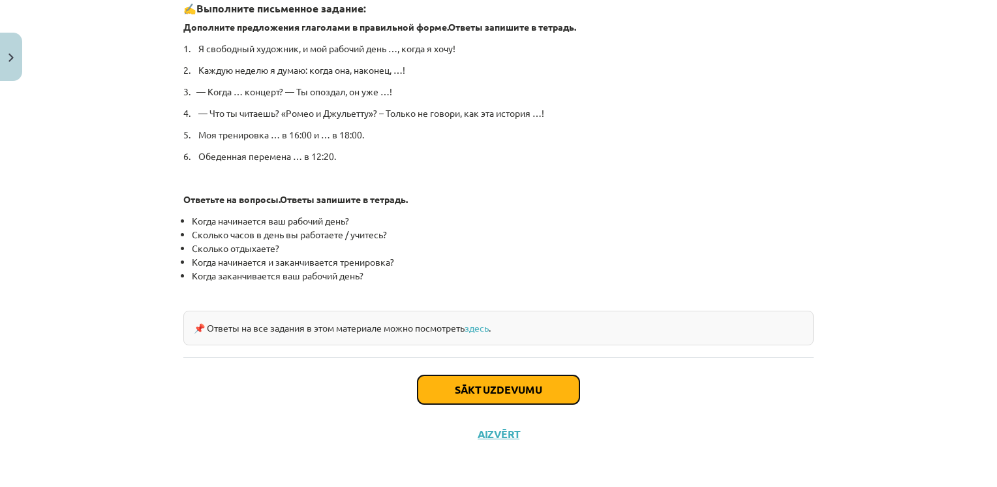
click at [497, 385] on button "Sākt uzdevumu" at bounding box center [498, 389] width 162 height 29
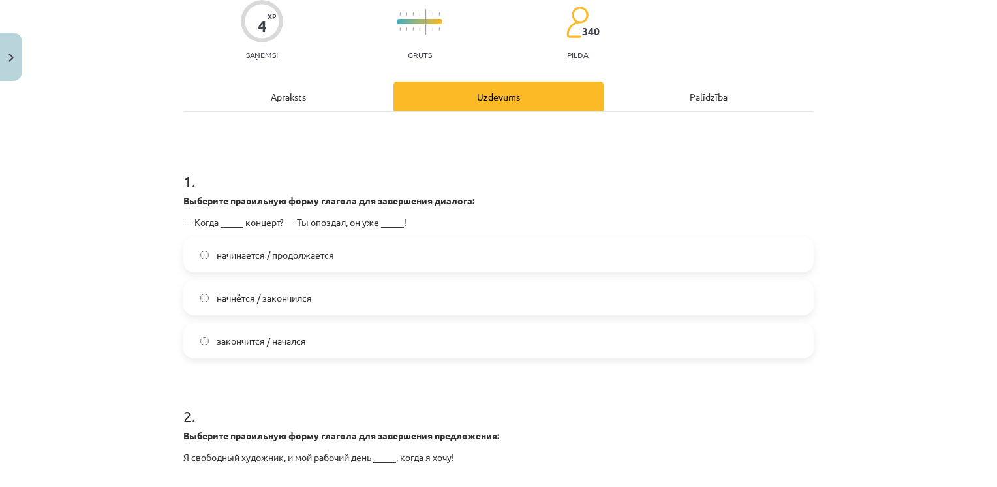
scroll to position [168, 0]
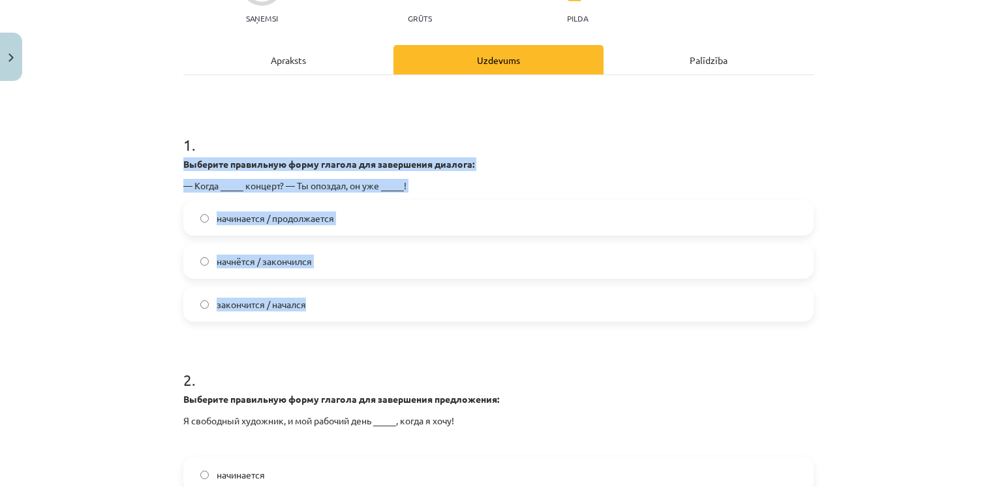
drag, startPoint x: 179, startPoint y: 164, endPoint x: 318, endPoint y: 298, distance: 193.3
click at [318, 298] on div "1 . Выберите правильную форму глагола для завершения диалога: — Когда _____ кон…" at bounding box center [498, 217] width 630 height 209
drag, startPoint x: 318, startPoint y: 298, endPoint x: 314, endPoint y: 160, distance: 138.3
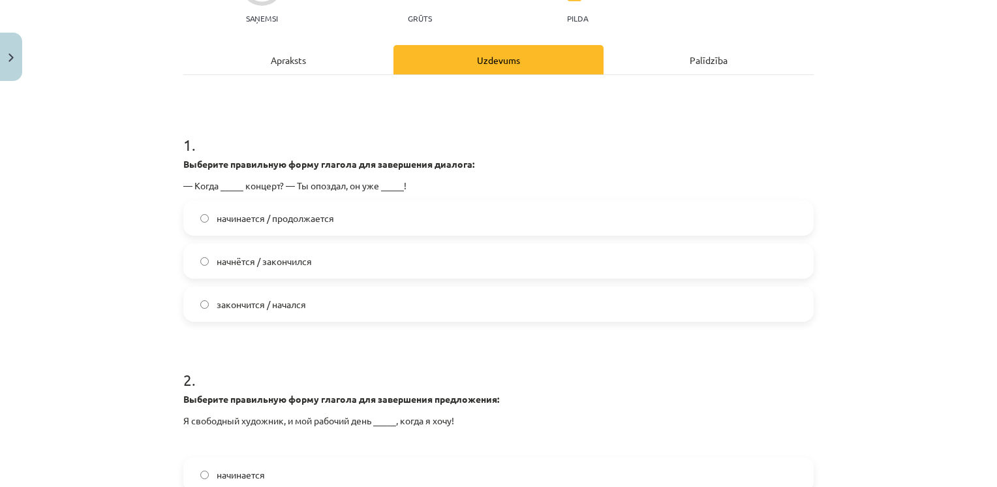
click at [366, 128] on h1 "1 ." at bounding box center [498, 133] width 630 height 40
click at [228, 260] on span "начнётся / закончился" at bounding box center [264, 261] width 95 height 14
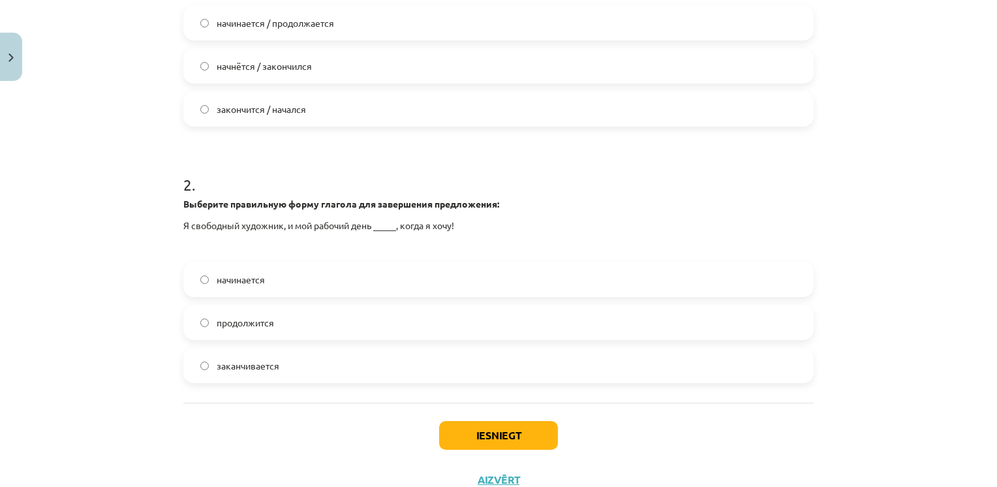
scroll to position [363, 0]
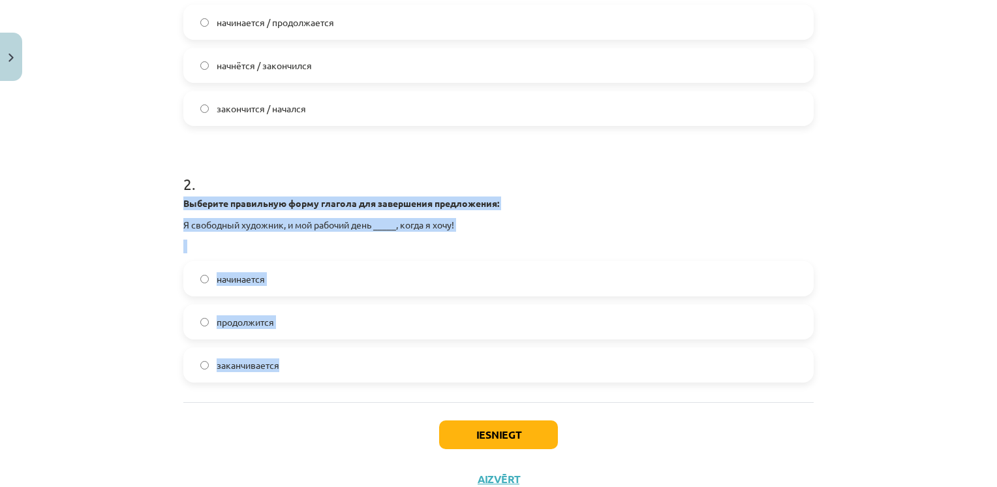
drag, startPoint x: 175, startPoint y: 202, endPoint x: 289, endPoint y: 364, distance: 198.0
click at [289, 364] on div "4 XP Saņemsi Grūts 340 pilda Apraksts Uzdevums Palīdzība 1 . Выберите правильну…" at bounding box center [498, 122] width 646 height 757
drag, startPoint x: 289, startPoint y: 364, endPoint x: 290, endPoint y: 200, distance: 163.7
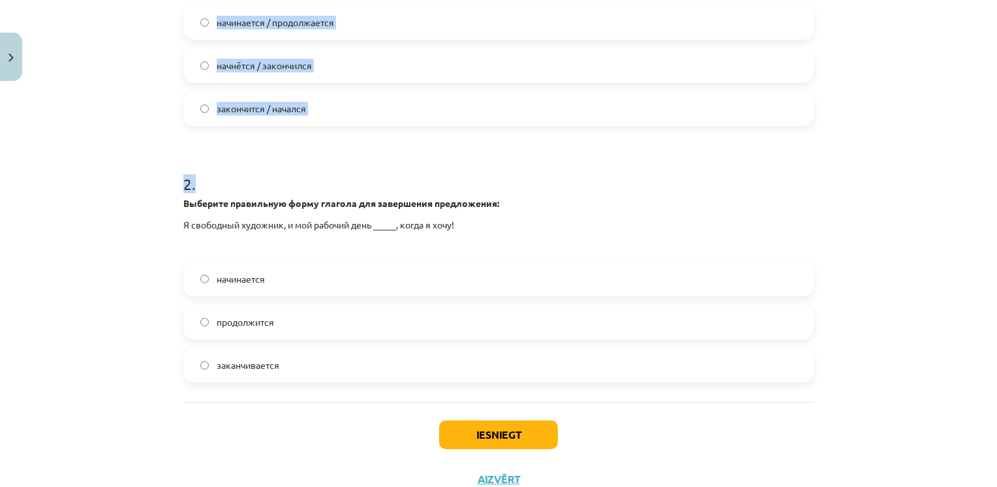
scroll to position [0, 0]
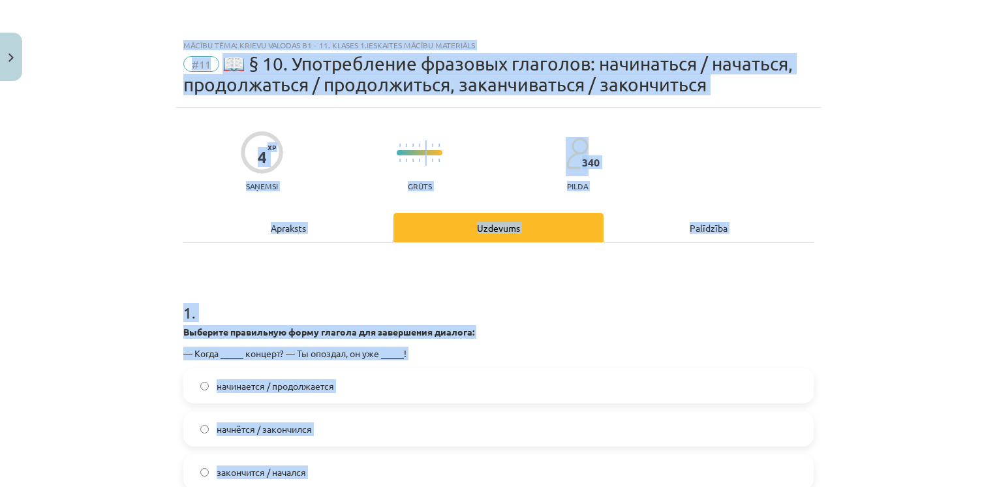
drag, startPoint x: 340, startPoint y: 141, endPoint x: 257, endPoint y: -48, distance: 206.8
click at [146, 128] on div "Mācību tēma: Krievu valodas b1 - 11. klases 1.ieskaites mācību materiāls #11 📖 …" at bounding box center [498, 243] width 997 height 487
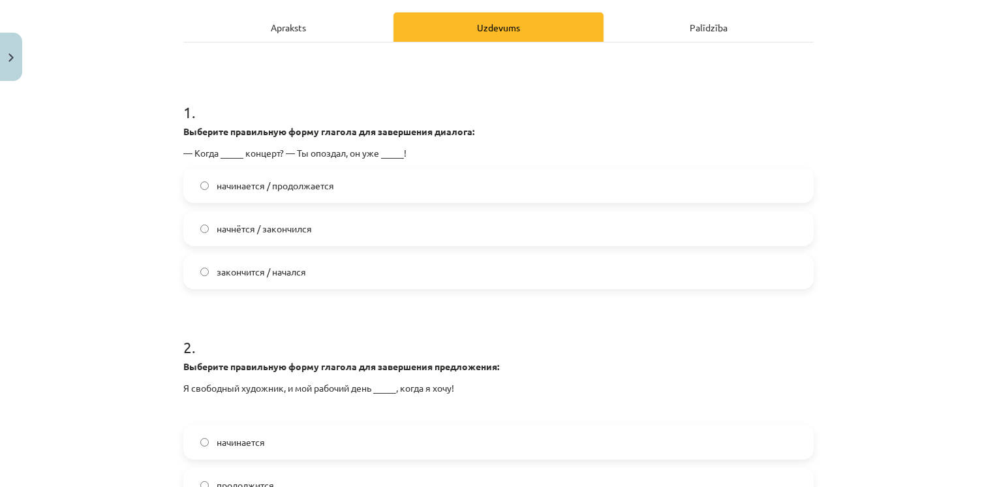
scroll to position [308, 0]
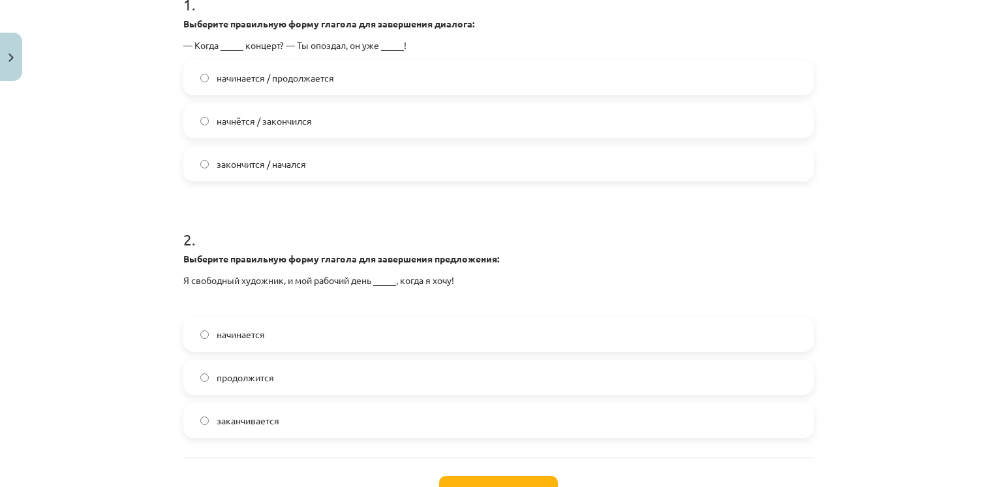
click at [292, 348] on label "начинается" at bounding box center [498, 334] width 627 height 33
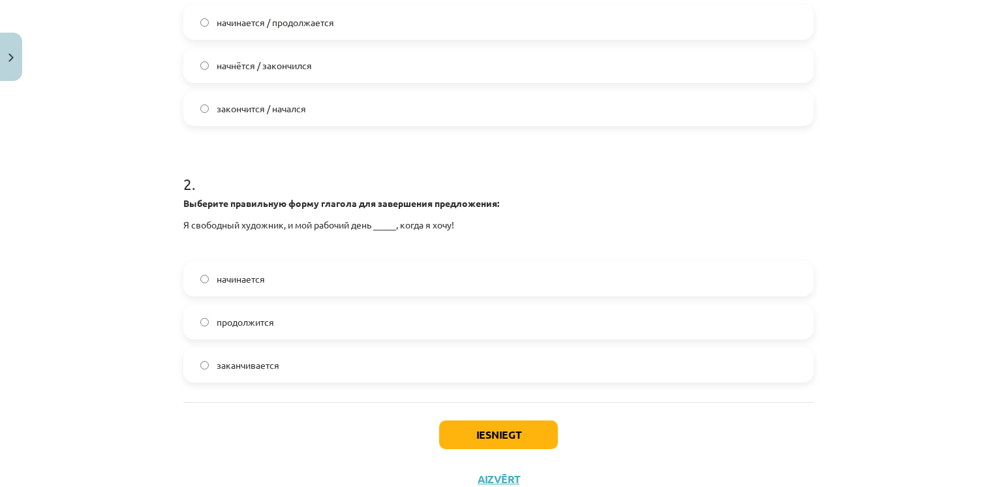
scroll to position [410, 0]
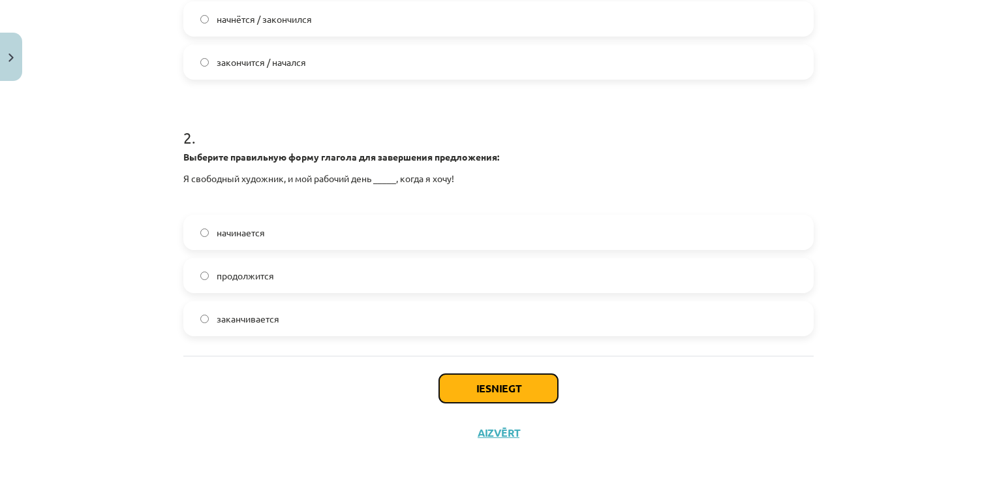
click at [457, 391] on button "Iesniegt" at bounding box center [498, 388] width 119 height 29
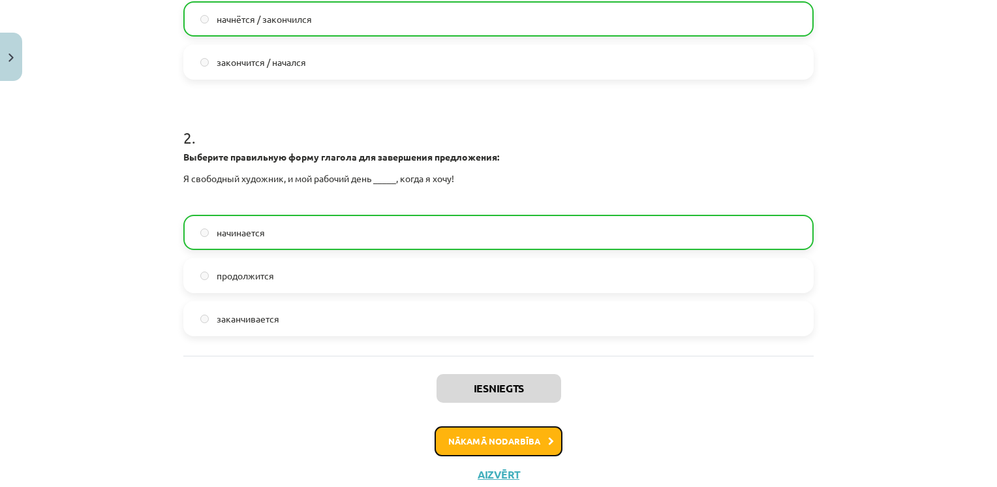
click at [488, 429] on button "Nākamā nodarbība" at bounding box center [498, 441] width 128 height 30
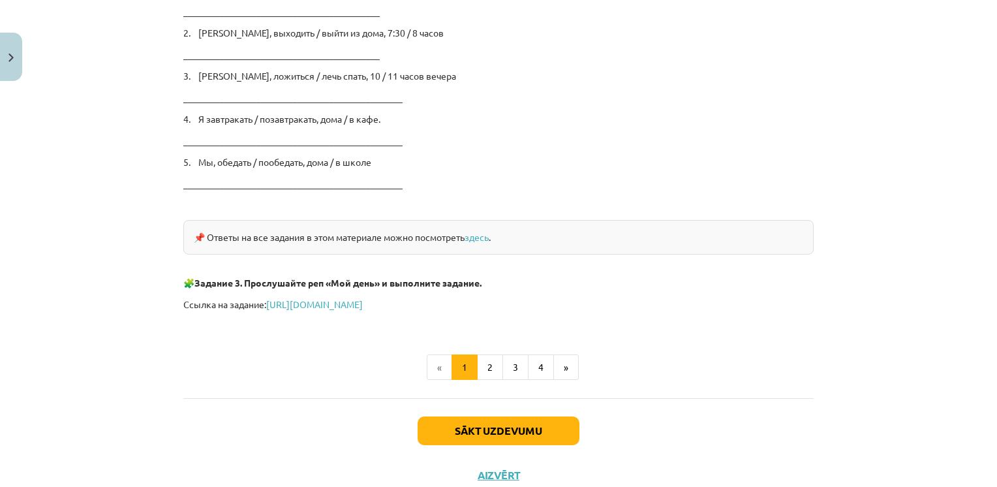
scroll to position [2202, 0]
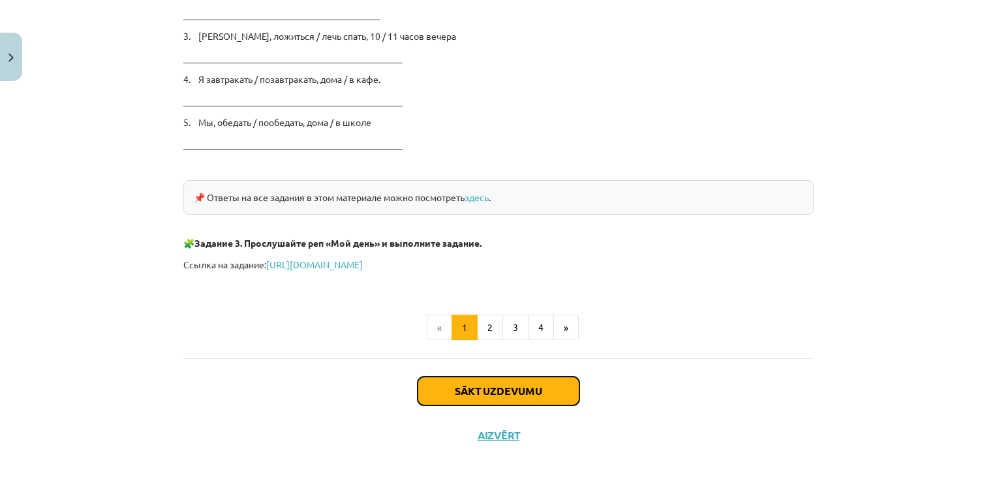
click at [461, 388] on button "Sākt uzdevumu" at bounding box center [498, 390] width 162 height 29
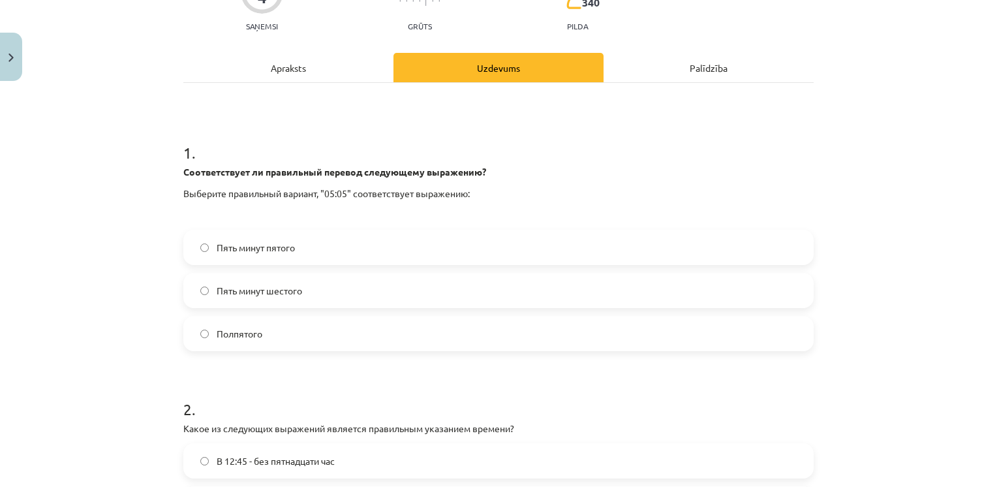
scroll to position [141, 0]
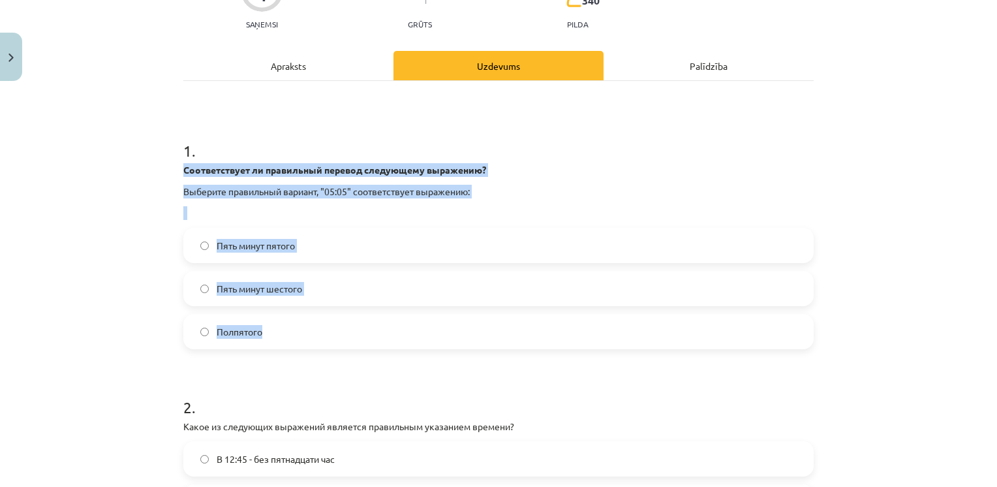
drag, startPoint x: 175, startPoint y: 167, endPoint x: 274, endPoint y: 332, distance: 192.5
click at [274, 332] on div "4 XP Saņemsi Grūts 340 pilda Apraksts Uzdevums Palīdzība 1 . Соответствует ли п…" at bounding box center [498, 335] width 646 height 778
drag, startPoint x: 274, startPoint y: 332, endPoint x: 265, endPoint y: 195, distance: 137.2
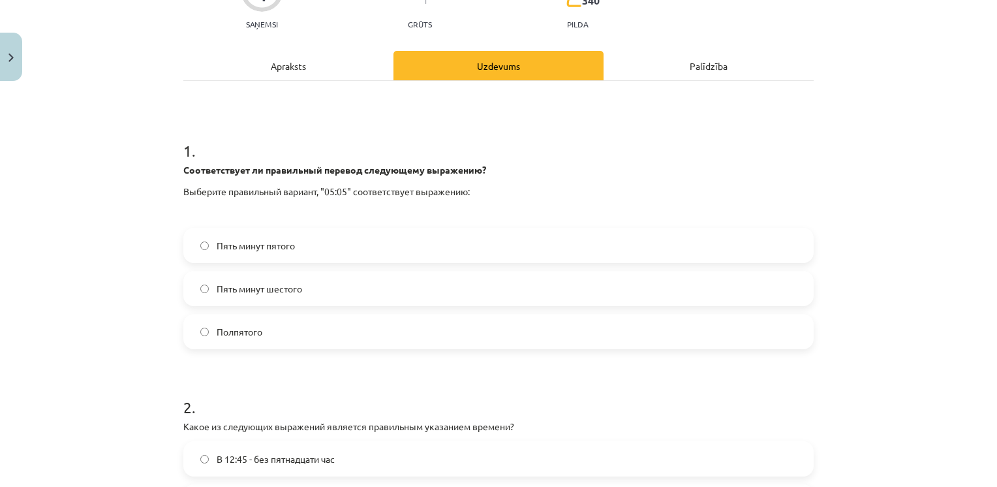
click at [313, 100] on div "1 . Соответствует ли правильный перевод следующему выражению? Выберите правильн…" at bounding box center [498, 353] width 630 height 544
click at [268, 278] on label "Пять минут шестого" at bounding box center [498, 288] width 627 height 33
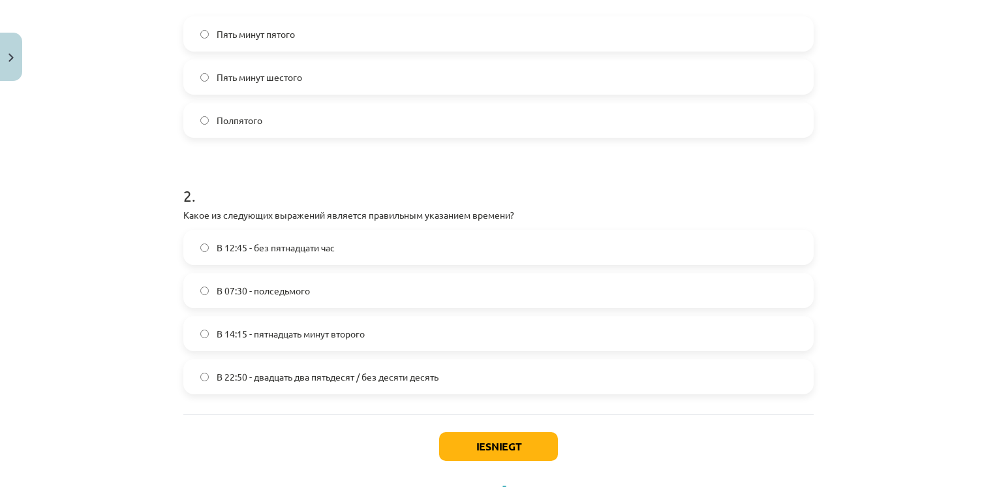
scroll to position [410, 0]
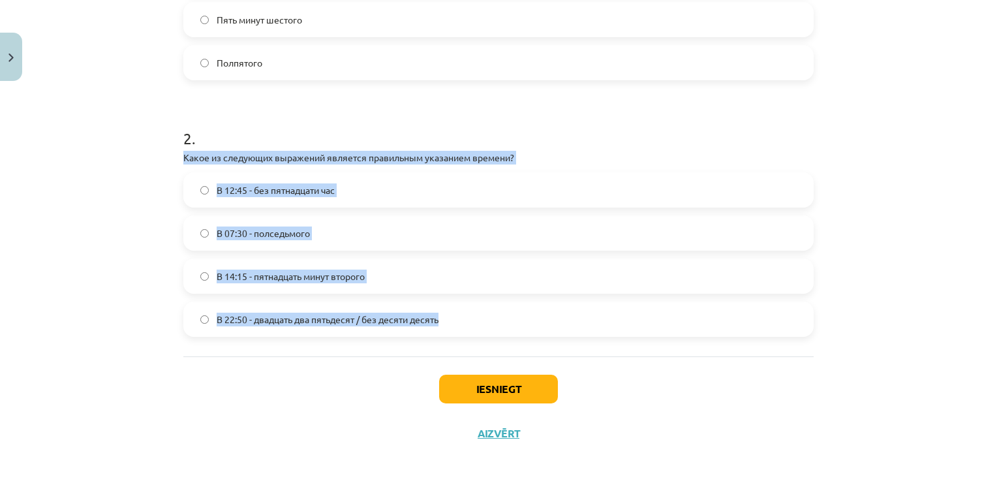
drag, startPoint x: 173, startPoint y: 156, endPoint x: 438, endPoint y: 317, distance: 310.5
click at [438, 317] on div "4 XP Saņemsi Grūts 340 pilda Apraksts Uzdevums Palīdzība 1 . Соответствует ли п…" at bounding box center [498, 66] width 646 height 778
drag, startPoint x: 438, startPoint y: 317, endPoint x: 346, endPoint y: 158, distance: 183.6
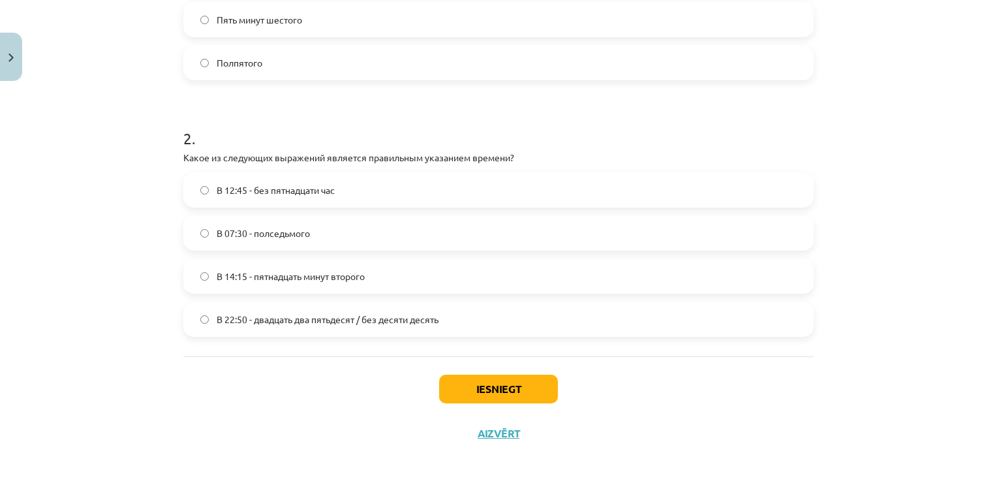
click at [412, 102] on form "1 . Соответствует ли правильный перевод следующему выражению? Выберите правильн…" at bounding box center [498, 93] width 630 height 487
click at [208, 277] on label "В 14:15 - пятнадцать минут второго" at bounding box center [498, 276] width 627 height 33
click at [467, 387] on button "Iesniegt" at bounding box center [498, 388] width 119 height 29
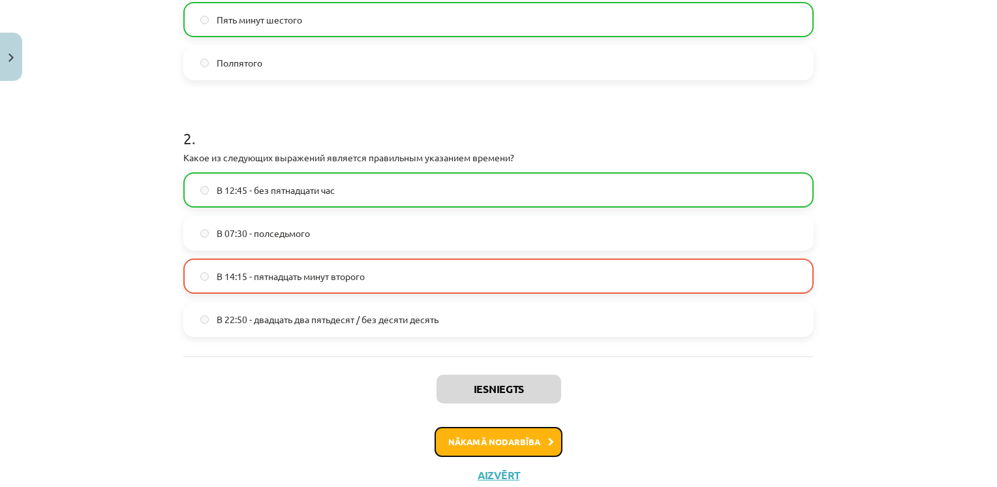
click at [496, 432] on button "Nākamā nodarbība" at bounding box center [498, 442] width 128 height 30
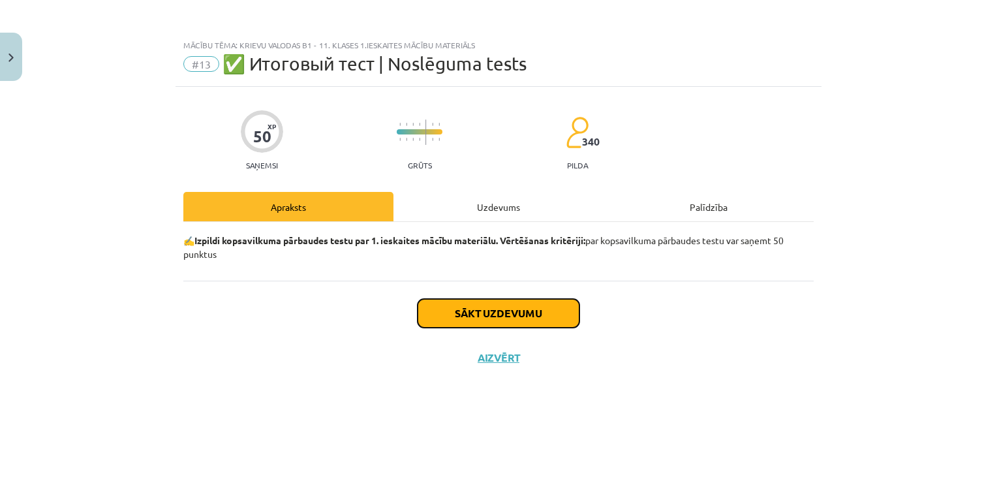
click at [509, 314] on button "Sākt uzdevumu" at bounding box center [498, 313] width 162 height 29
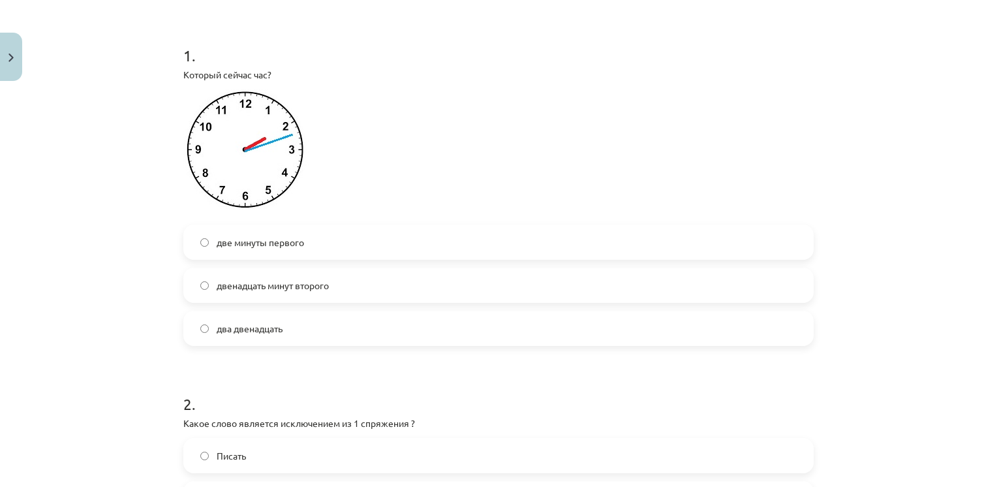
scroll to position [237, 0]
click at [247, 326] on span "два двенадцать" at bounding box center [250, 327] width 66 height 14
click at [234, 287] on span "двенадцать минут второго" at bounding box center [273, 284] width 112 height 14
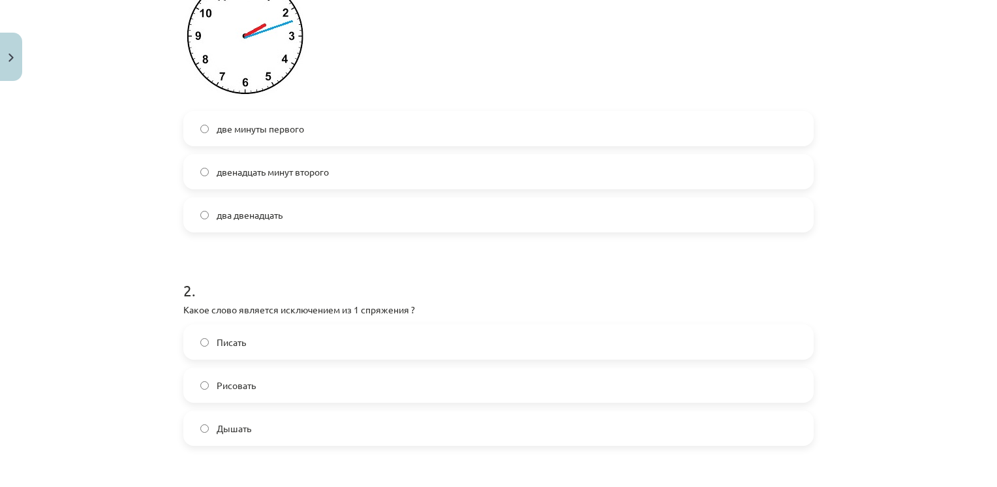
scroll to position [376, 0]
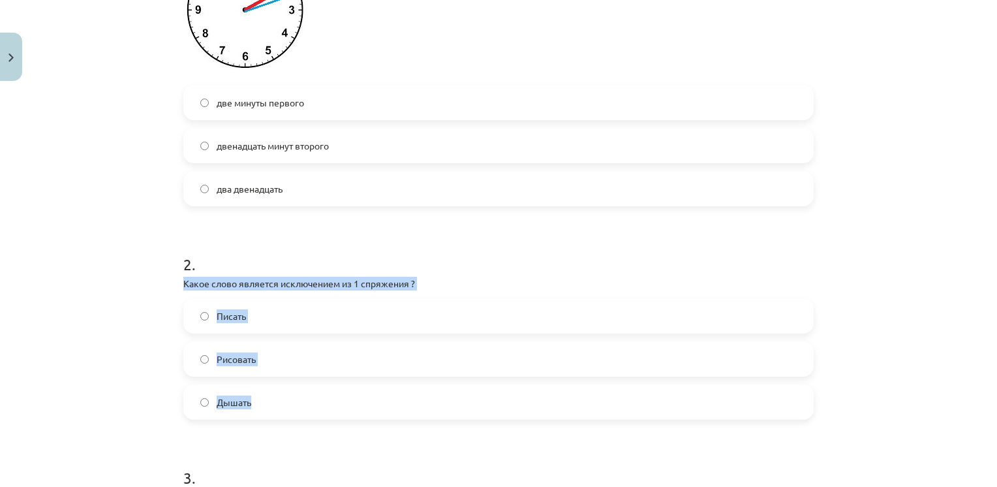
drag, startPoint x: 172, startPoint y: 280, endPoint x: 254, endPoint y: 389, distance: 137.0
drag, startPoint x: 254, startPoint y: 389, endPoint x: 248, endPoint y: 286, distance: 103.9
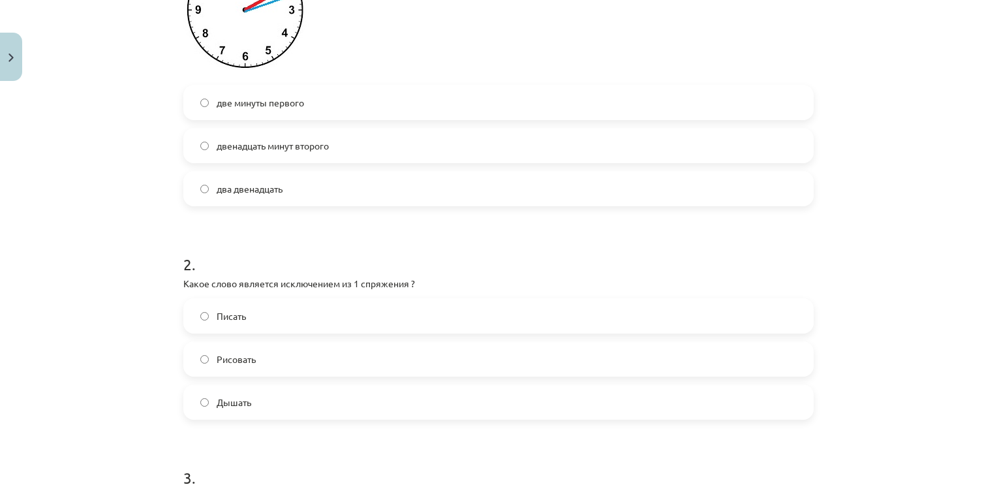
click at [304, 256] on h1 "2 ." at bounding box center [498, 252] width 630 height 40
click at [234, 403] on span "Дышать" at bounding box center [234, 402] width 35 height 14
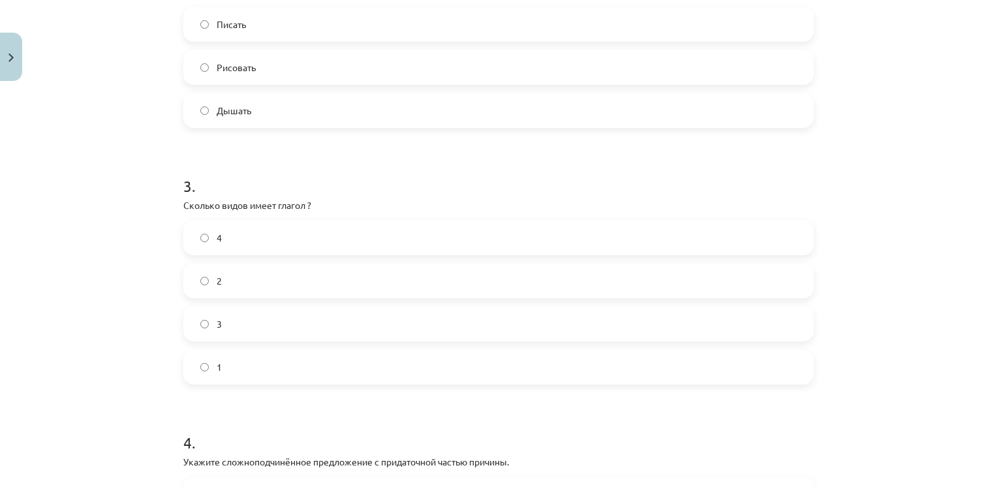
scroll to position [668, 0]
drag, startPoint x: 175, startPoint y: 200, endPoint x: 239, endPoint y: 367, distance: 179.0
drag, startPoint x: 239, startPoint y: 367, endPoint x: 232, endPoint y: 202, distance: 165.2
click at [262, 164] on h1 "3 ." at bounding box center [498, 173] width 630 height 40
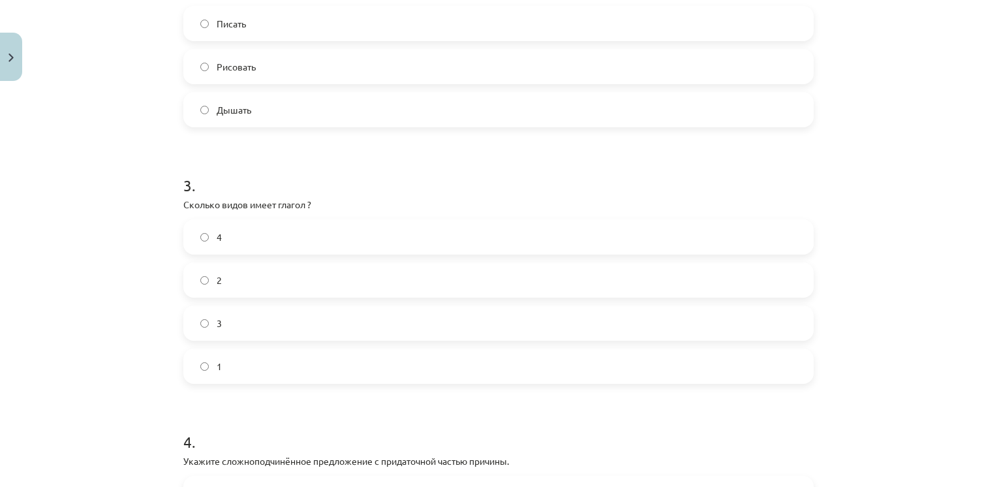
click at [249, 281] on label "2" at bounding box center [498, 280] width 627 height 33
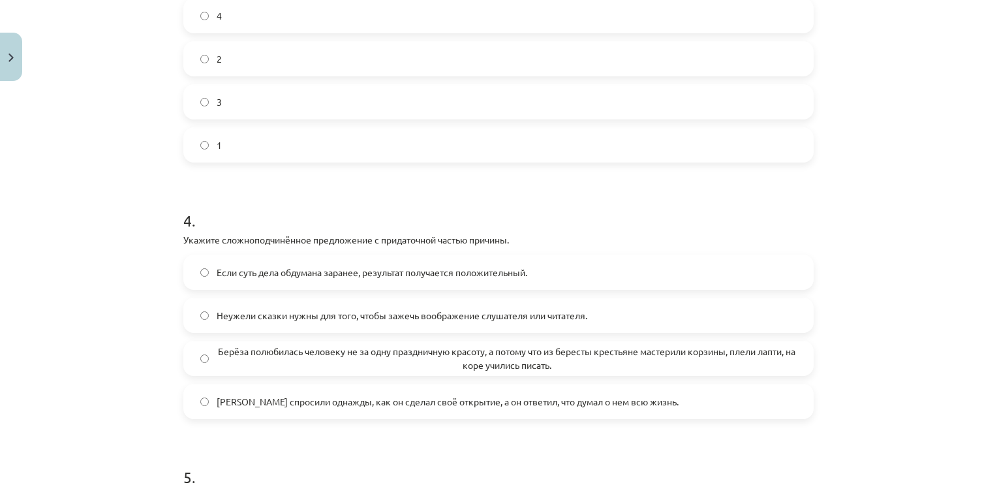
scroll to position [930, 0]
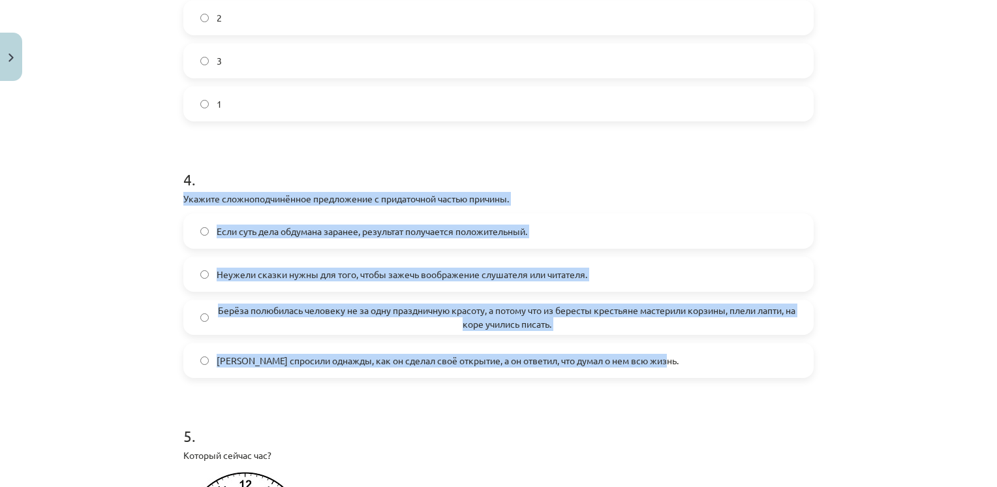
drag, startPoint x: 173, startPoint y: 198, endPoint x: 679, endPoint y: 359, distance: 531.4
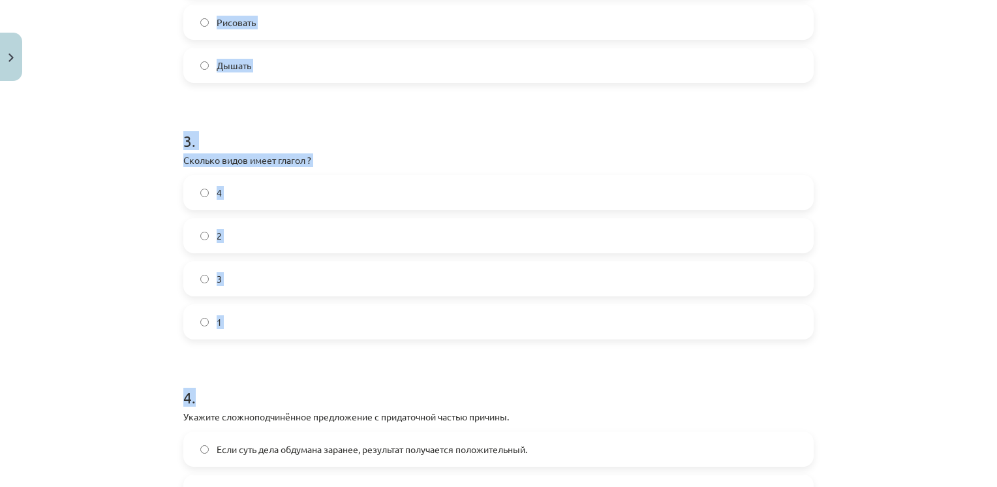
scroll to position [361, 0]
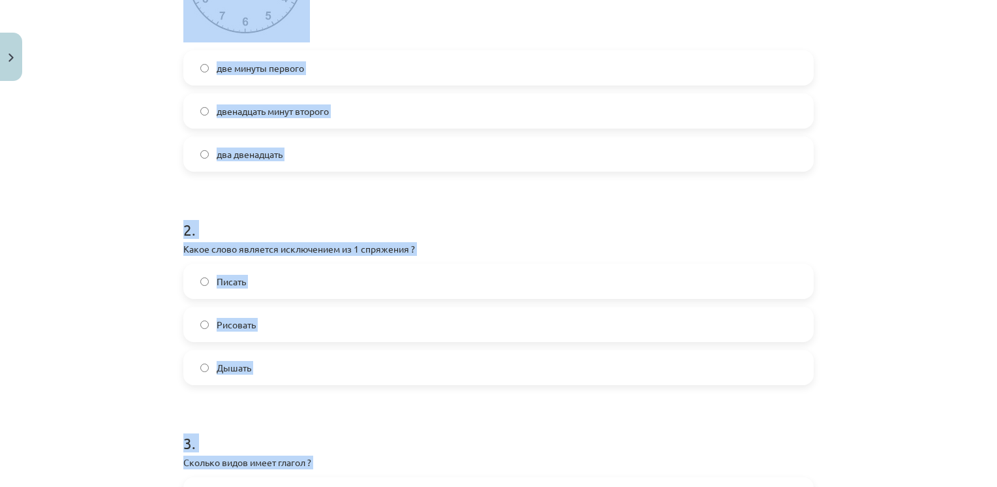
drag, startPoint x: 329, startPoint y: 149, endPoint x: 258, endPoint y: -48, distance: 209.2
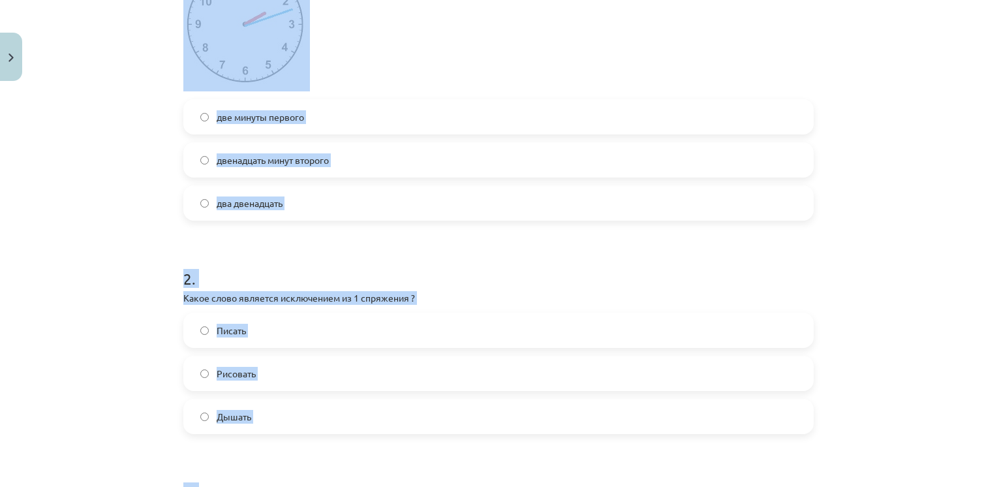
click at [115, 99] on div "Mācību tēma: Krievu valodas b1 - 11. klases 1.ieskaites mācību materiāls #13 ✅ …" at bounding box center [498, 243] width 997 height 487
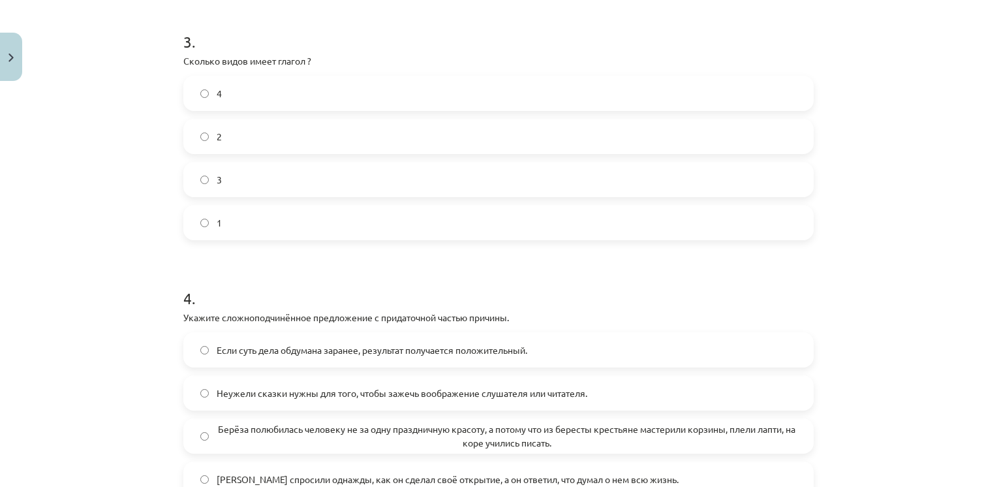
scroll to position [937, 0]
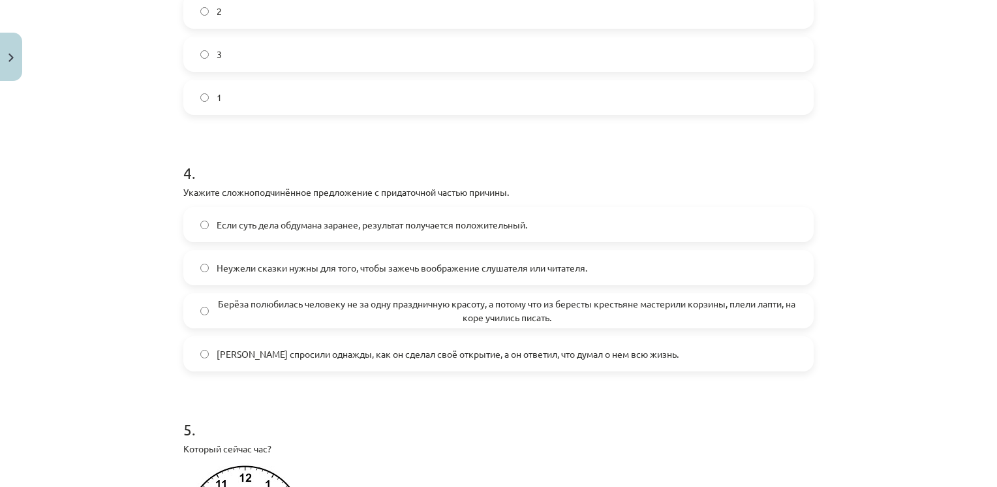
click at [252, 324] on label "Берёза полюбилась человеку не за одну праздничную красоту, а потому что из бере…" at bounding box center [498, 310] width 627 height 33
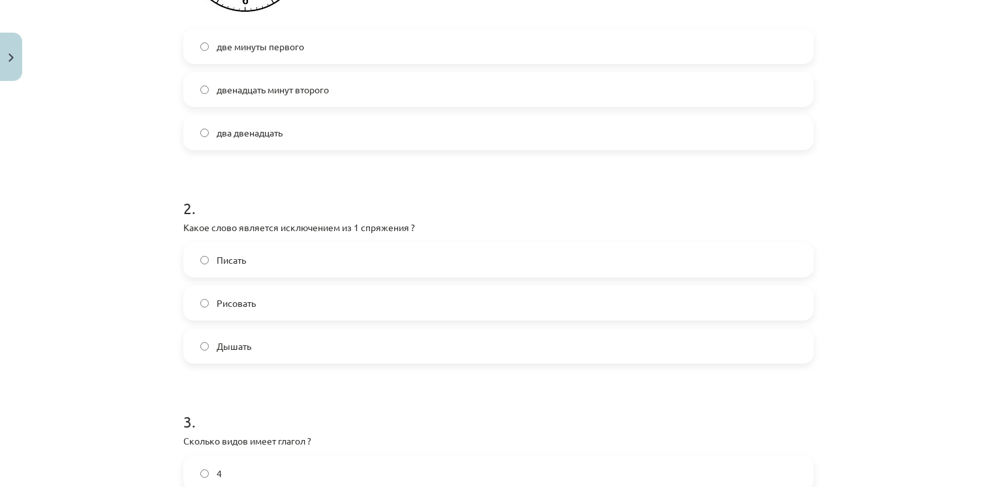
scroll to position [188, 0]
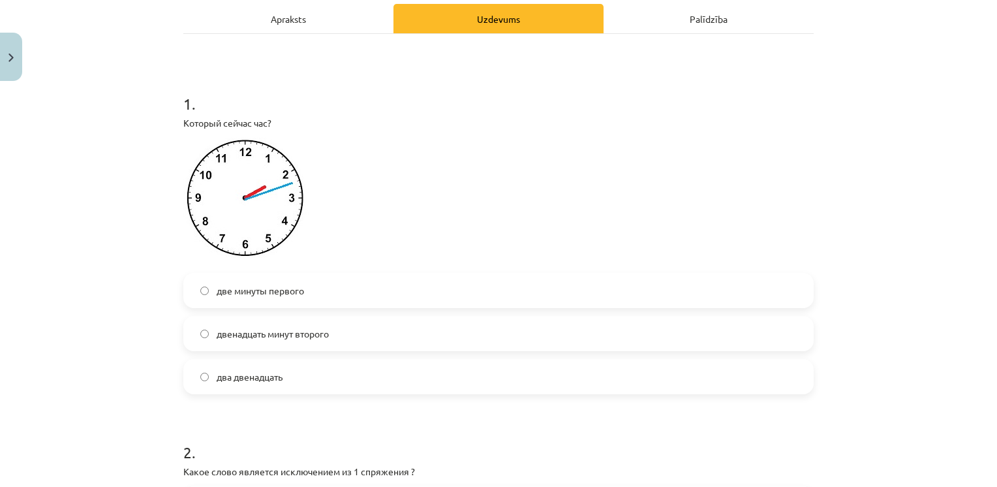
click at [254, 368] on label "два двенадцать" at bounding box center [498, 376] width 627 height 33
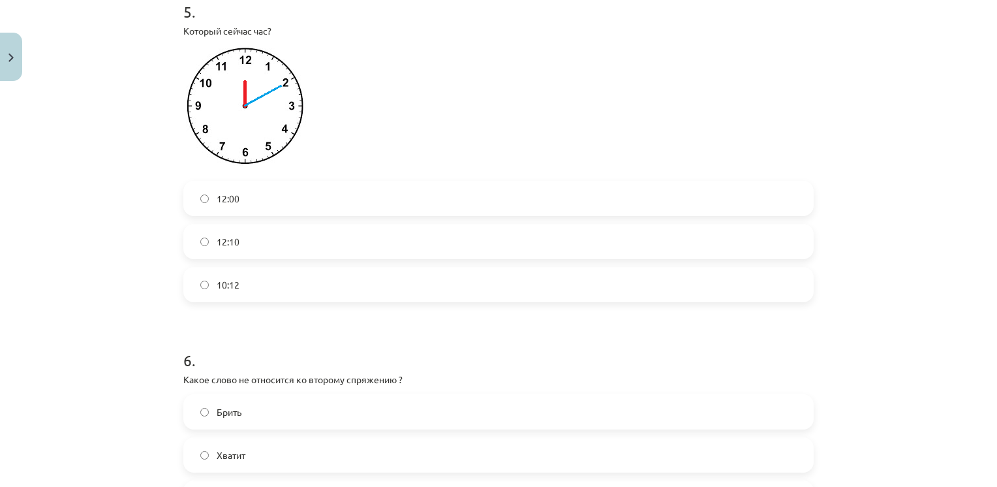
scroll to position [1353, 0]
click at [235, 237] on label "12:10" at bounding box center [498, 242] width 627 height 33
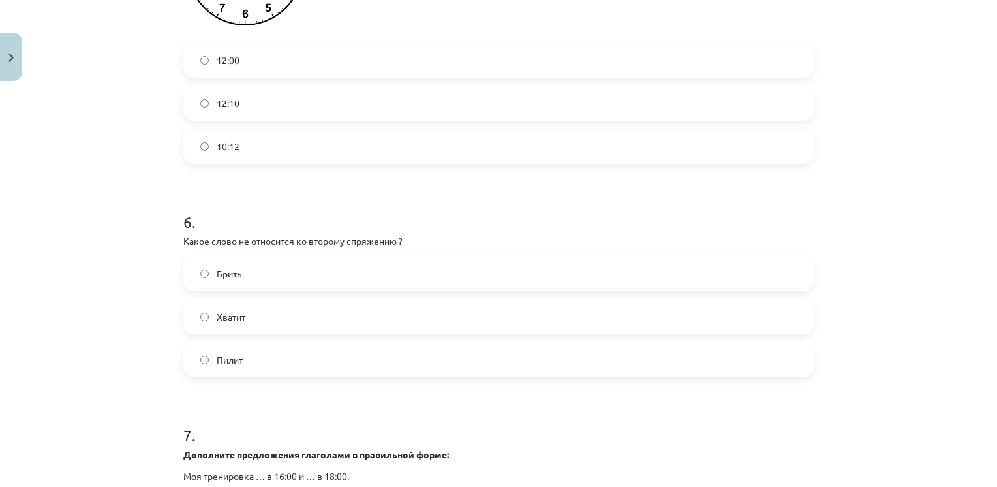
scroll to position [1510, 0]
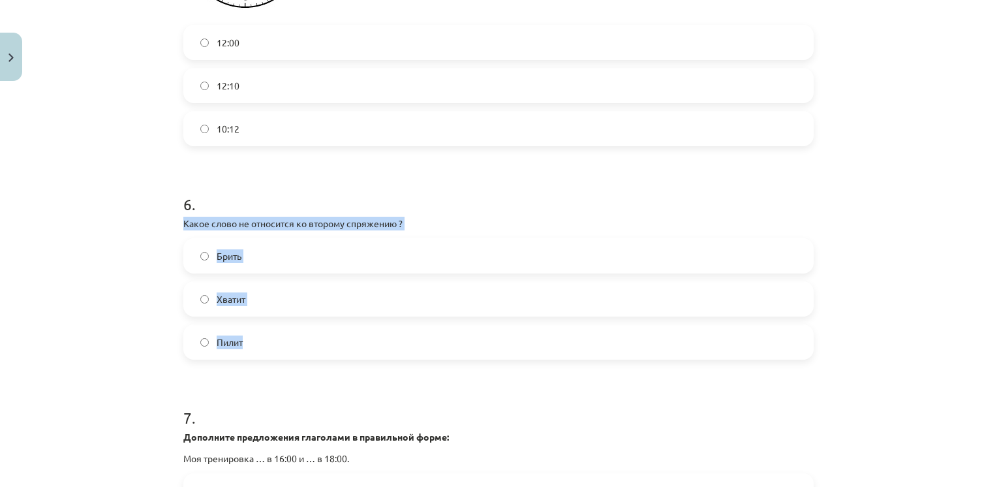
drag, startPoint x: 175, startPoint y: 223, endPoint x: 258, endPoint y: 352, distance: 153.2
click at [258, 352] on div "50 XP Saņemsi Grūts 340 pilda Apraksts Uzdevums Palīdzība 1 . Который сейчас ча…" at bounding box center [498, 29] width 646 height 2905
drag, startPoint x: 258, startPoint y: 352, endPoint x: 250, endPoint y: 228, distance: 124.2
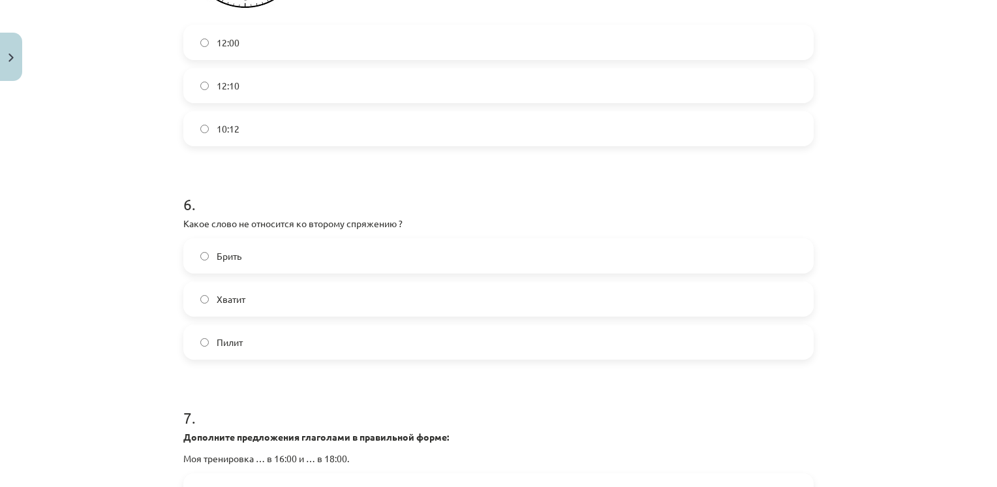
click at [305, 193] on h1 "6 ." at bounding box center [498, 192] width 630 height 40
click at [217, 294] on span "Хватит" at bounding box center [231, 299] width 29 height 14
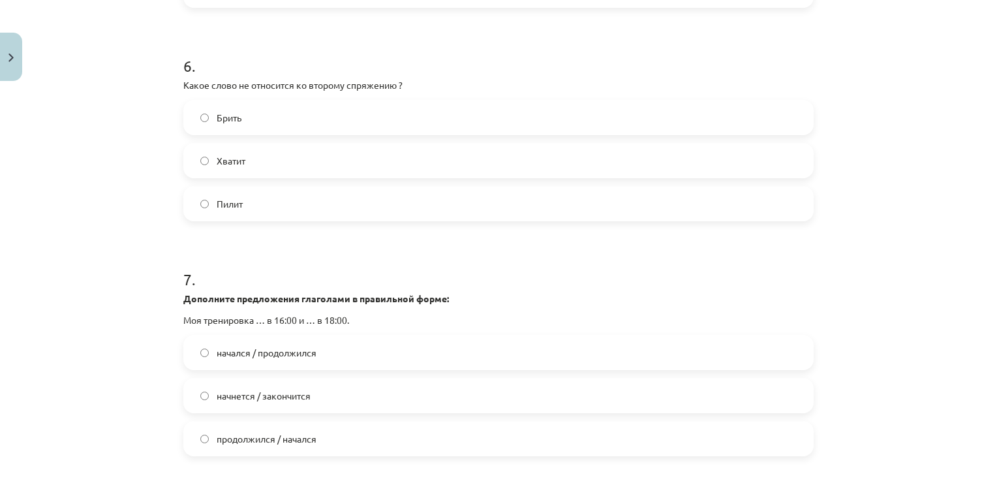
scroll to position [1745, 0]
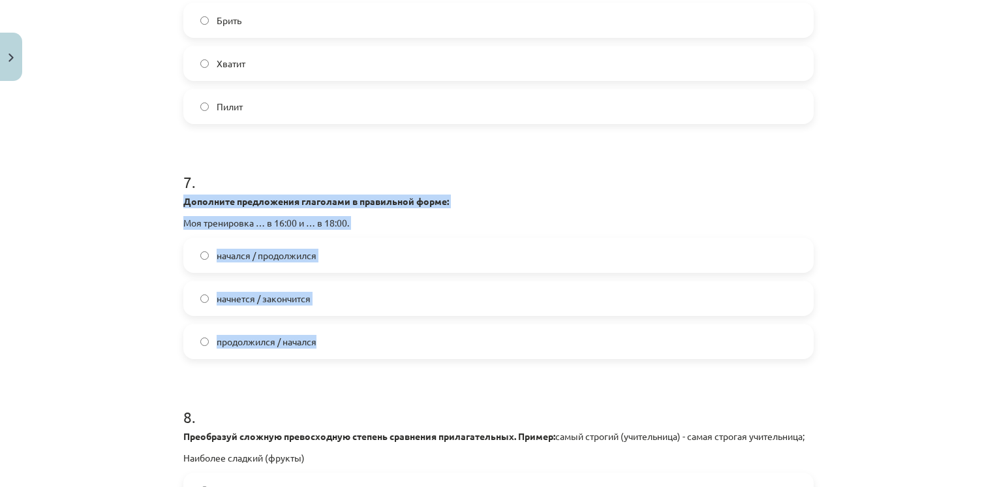
drag, startPoint x: 174, startPoint y: 202, endPoint x: 331, endPoint y: 335, distance: 206.4
drag, startPoint x: 331, startPoint y: 335, endPoint x: 271, endPoint y: 198, distance: 150.4
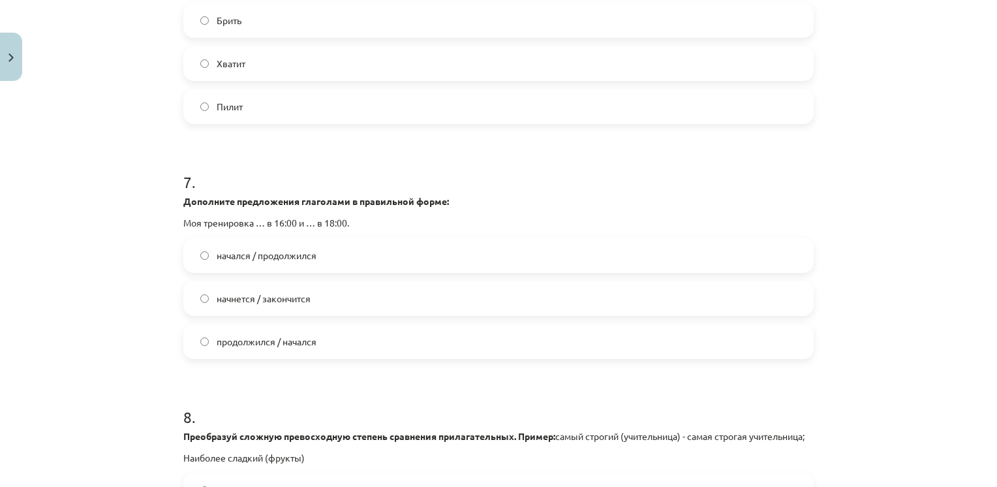
click at [307, 161] on h1 "7 ." at bounding box center [498, 170] width 630 height 40
click at [262, 294] on span "начнется / закончится" at bounding box center [264, 299] width 94 height 14
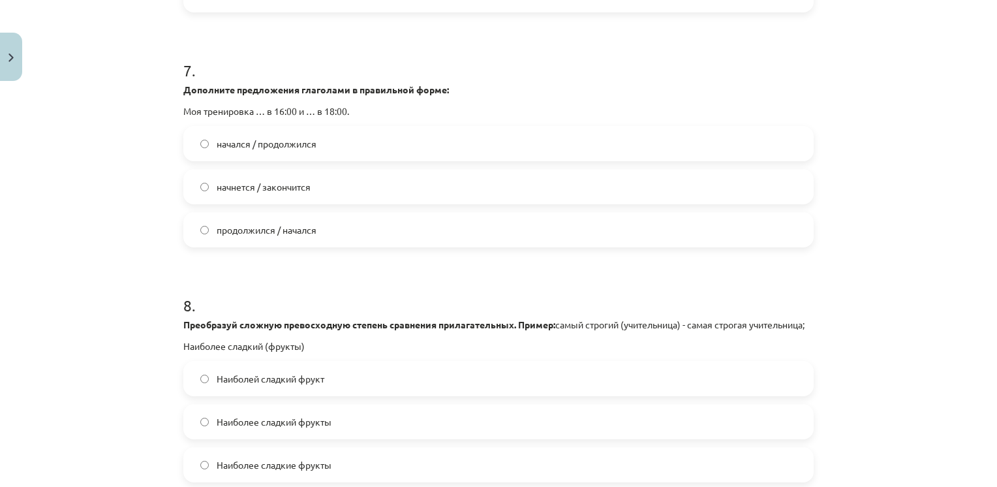
scroll to position [1928, 0]
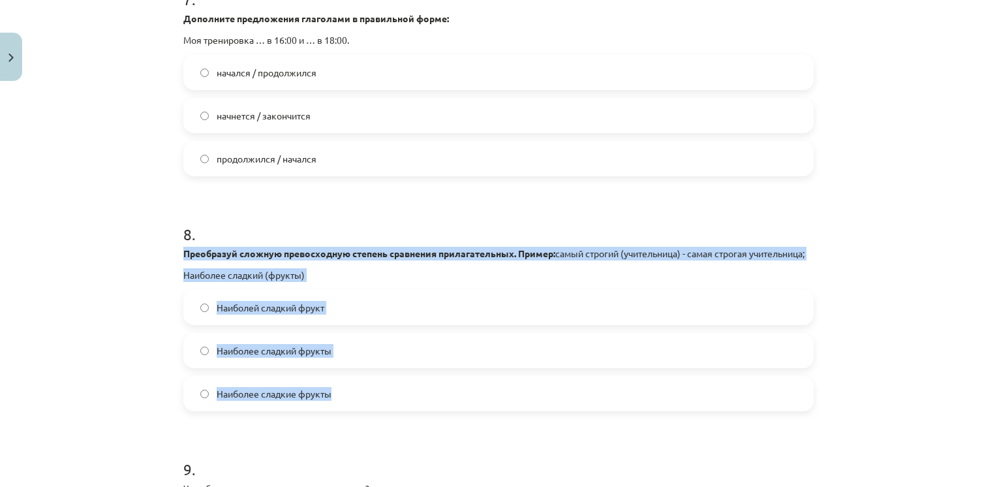
drag, startPoint x: 175, startPoint y: 252, endPoint x: 337, endPoint y: 404, distance: 222.4
drag, startPoint x: 337, startPoint y: 404, endPoint x: 277, endPoint y: 254, distance: 161.8
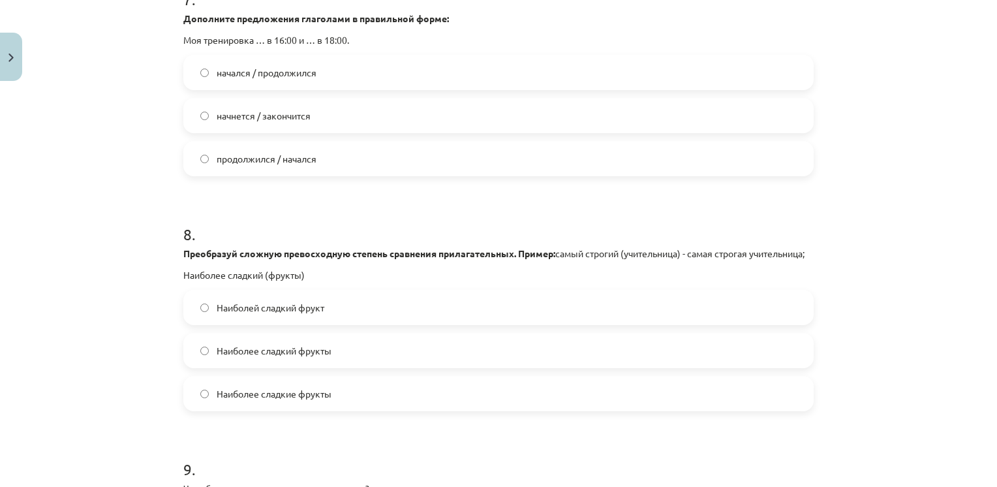
click at [316, 210] on h1 "8 ." at bounding box center [498, 222] width 630 height 40
click at [259, 400] on span "Наиболее сладкие фрукты" at bounding box center [274, 394] width 115 height 14
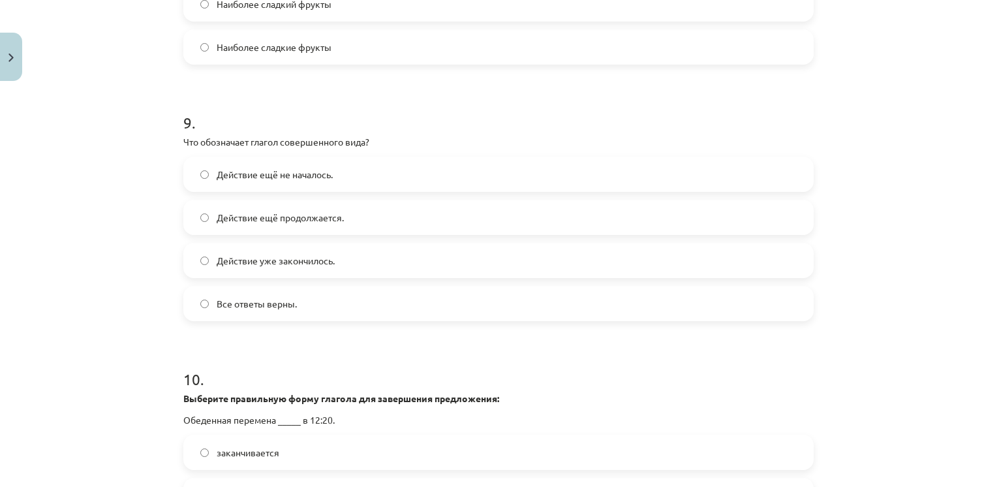
scroll to position [2316, 0]
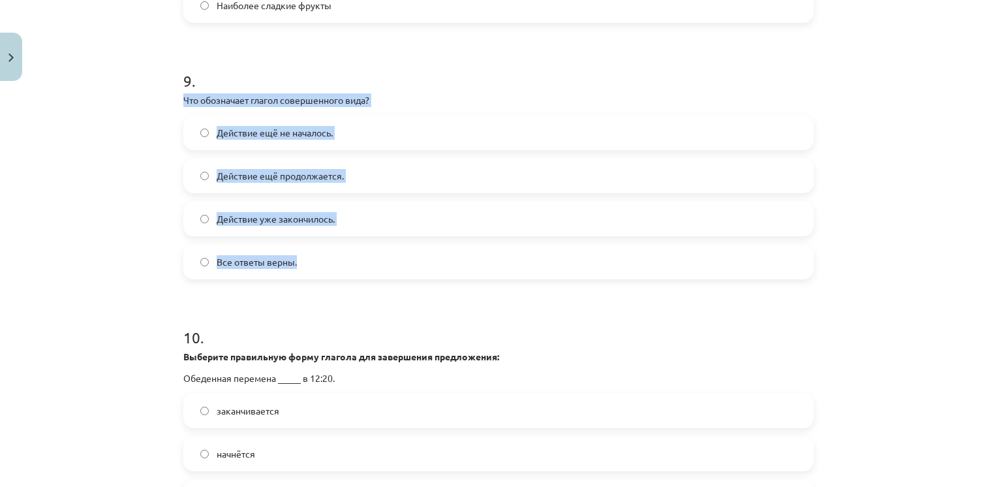
drag, startPoint x: 176, startPoint y: 113, endPoint x: 316, endPoint y: 290, distance: 225.7
drag, startPoint x: 316, startPoint y: 290, endPoint x: 250, endPoint y: 108, distance: 193.3
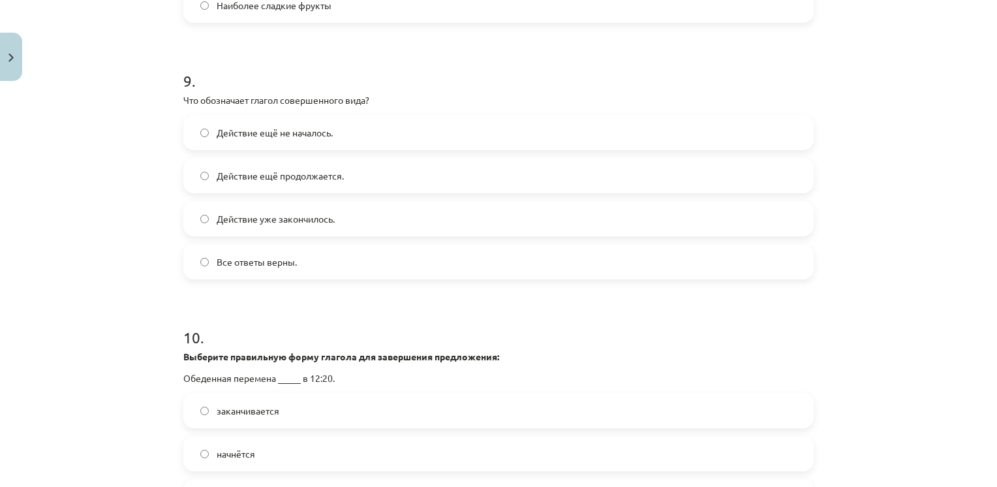
click at [314, 82] on h1 "9 ." at bounding box center [498, 69] width 630 height 40
click at [248, 235] on label "Действие уже закончилось." at bounding box center [498, 218] width 627 height 33
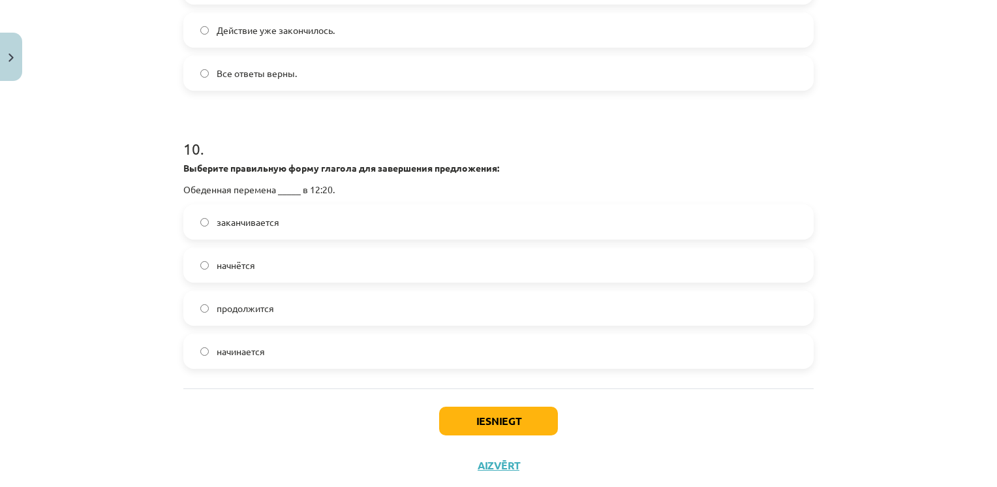
scroll to position [2507, 0]
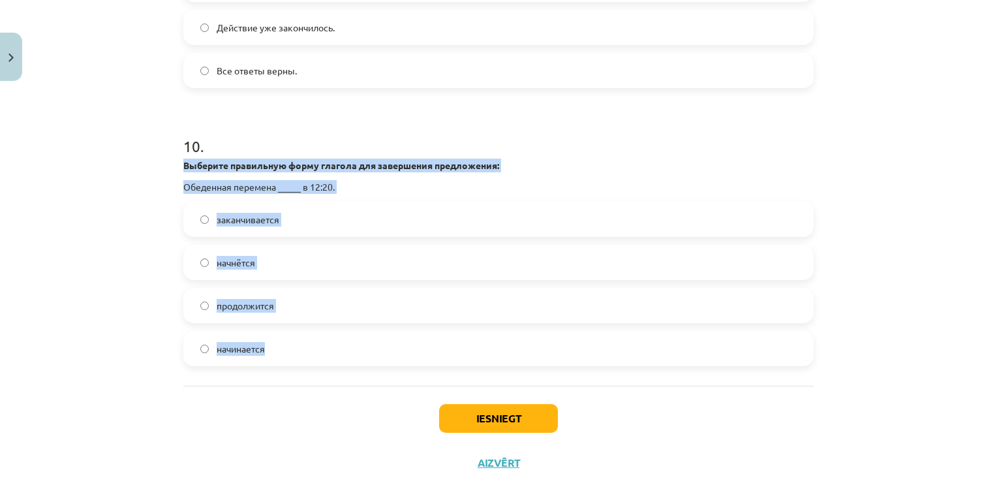
drag, startPoint x: 179, startPoint y: 176, endPoint x: 284, endPoint y: 367, distance: 217.7
click at [284, 366] on div "10 . Выберите правильную форму глагола для завершения предложения: Обеденная пе…" at bounding box center [498, 240] width 630 height 252
drag, startPoint x: 284, startPoint y: 367, endPoint x: 247, endPoint y: 184, distance: 187.0
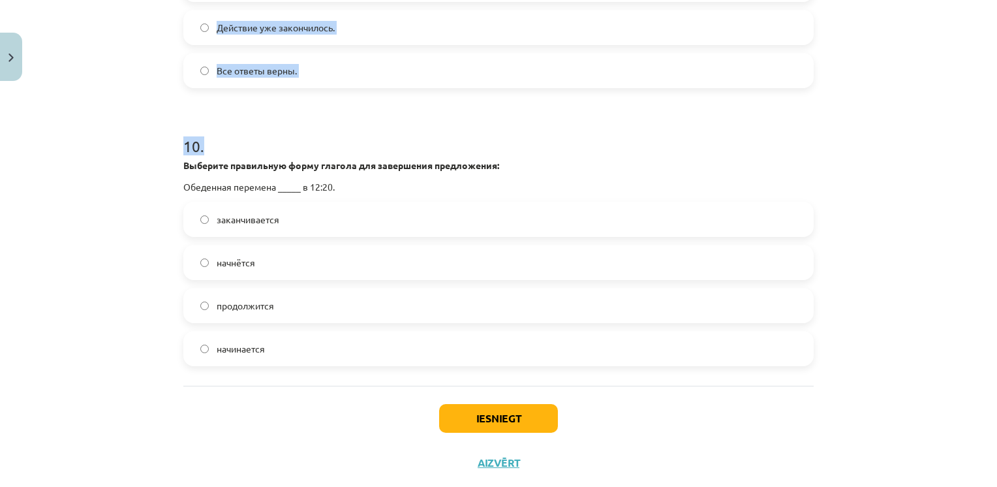
scroll to position [1738, 0]
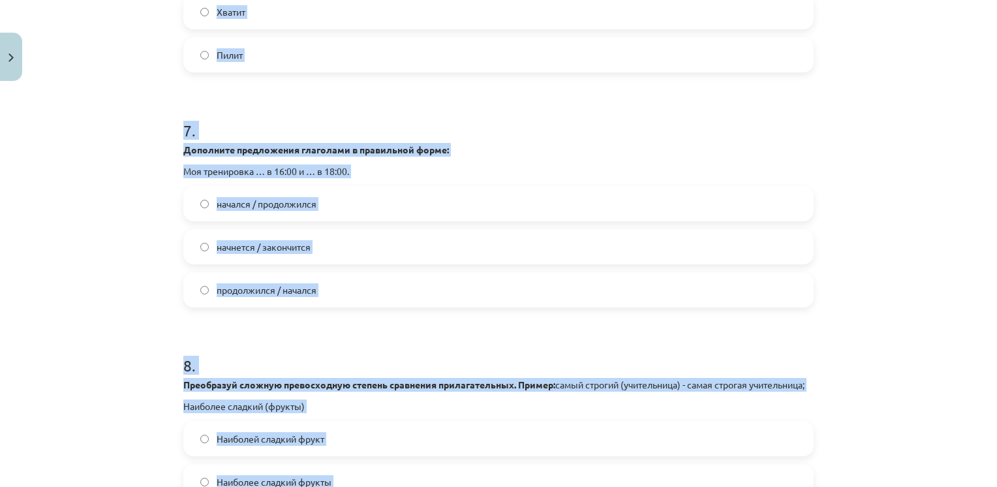
drag, startPoint x: 315, startPoint y: 125, endPoint x: 254, endPoint y: -48, distance: 183.2
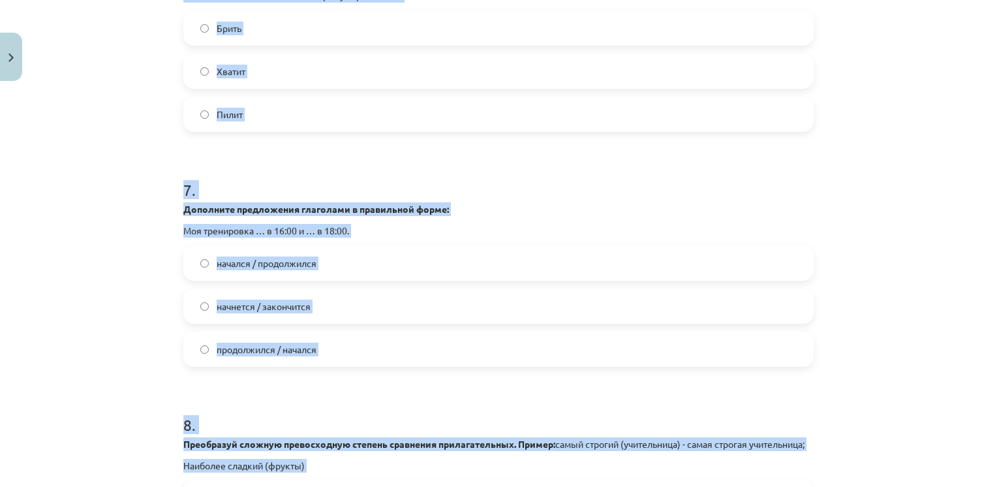
click at [98, 158] on div "Mācību tēma: Krievu valodas b1 - 11. klases 1.ieskaites mācību materiāls #13 ✅ …" at bounding box center [498, 243] width 997 height 487
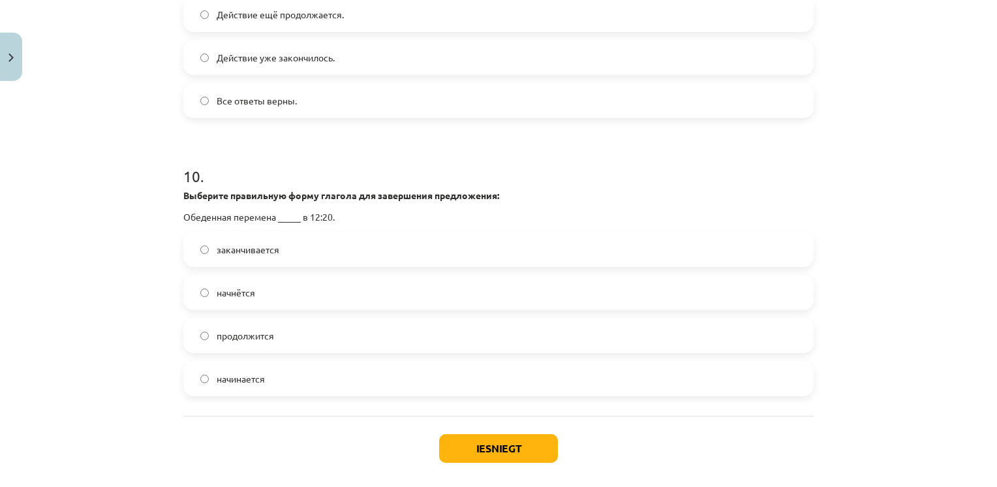
scroll to position [2479, 0]
click at [245, 393] on label "начинается" at bounding box center [498, 377] width 627 height 33
click at [471, 460] on button "Iesniegt" at bounding box center [498, 446] width 119 height 29
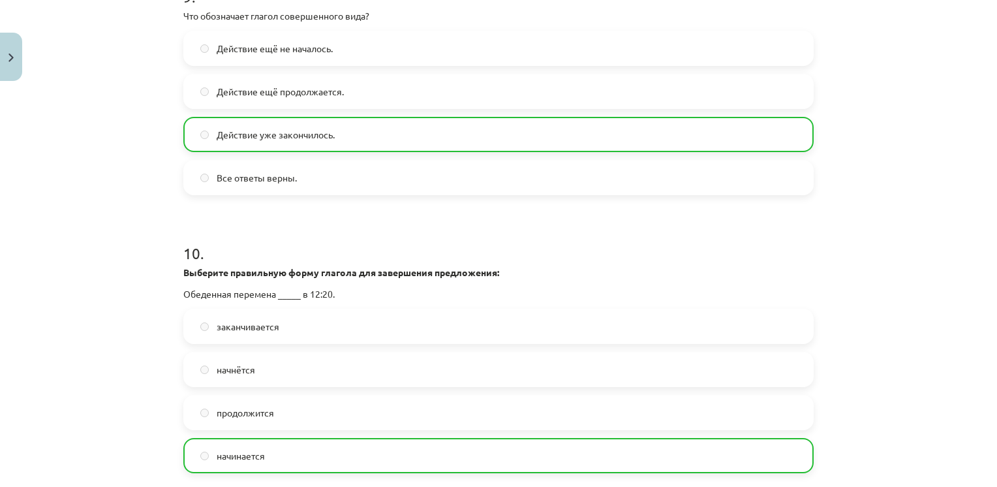
scroll to position [2592, 0]
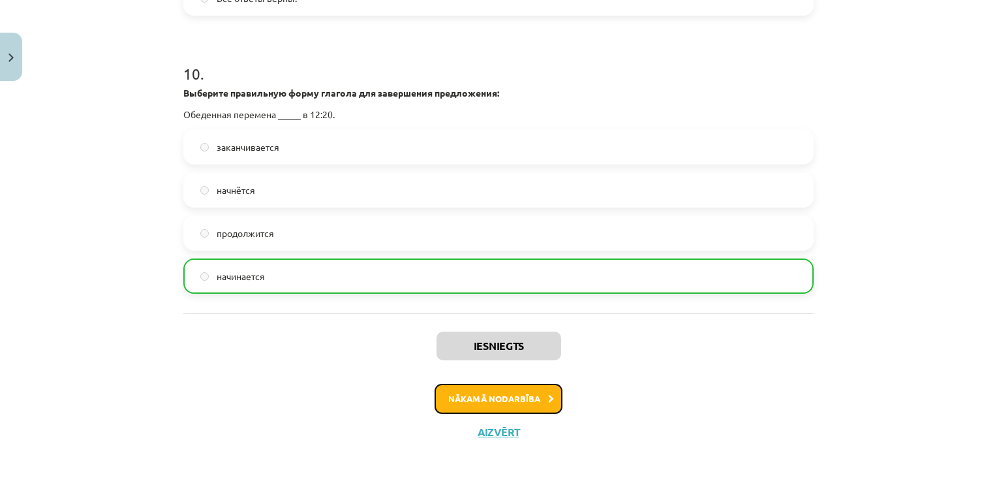
click at [462, 393] on button "Nākamā nodarbība" at bounding box center [498, 399] width 128 height 30
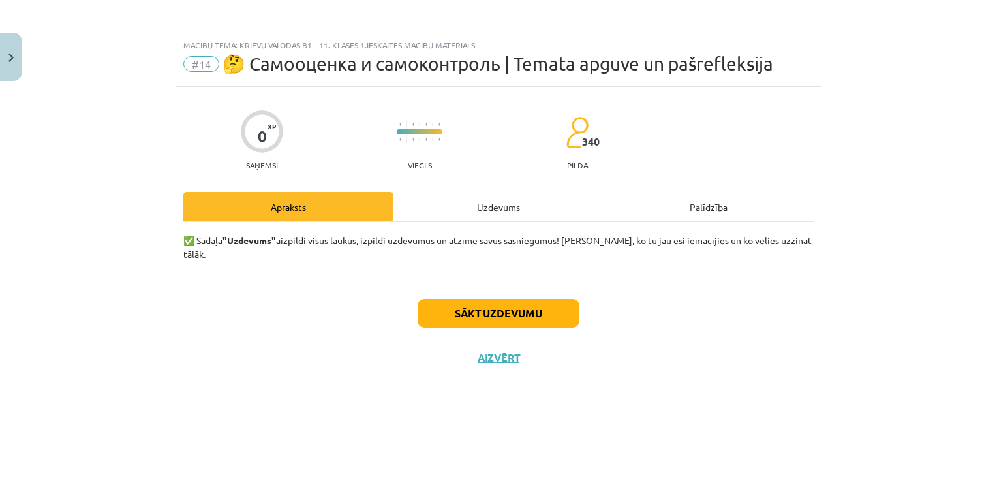
scroll to position [0, 0]
click at [483, 299] on button "Sākt uzdevumu" at bounding box center [498, 313] width 162 height 29
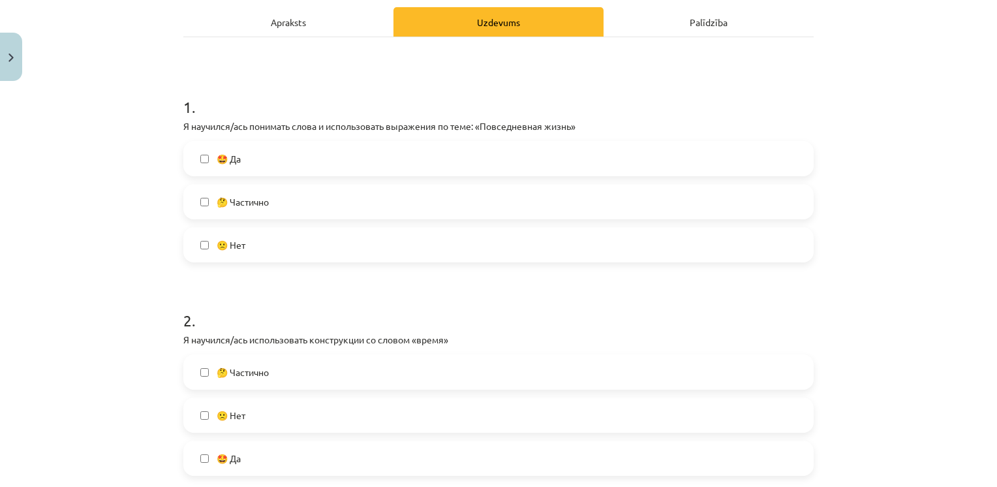
scroll to position [185, 0]
click at [385, 150] on label "🤩 Да" at bounding box center [498, 158] width 627 height 33
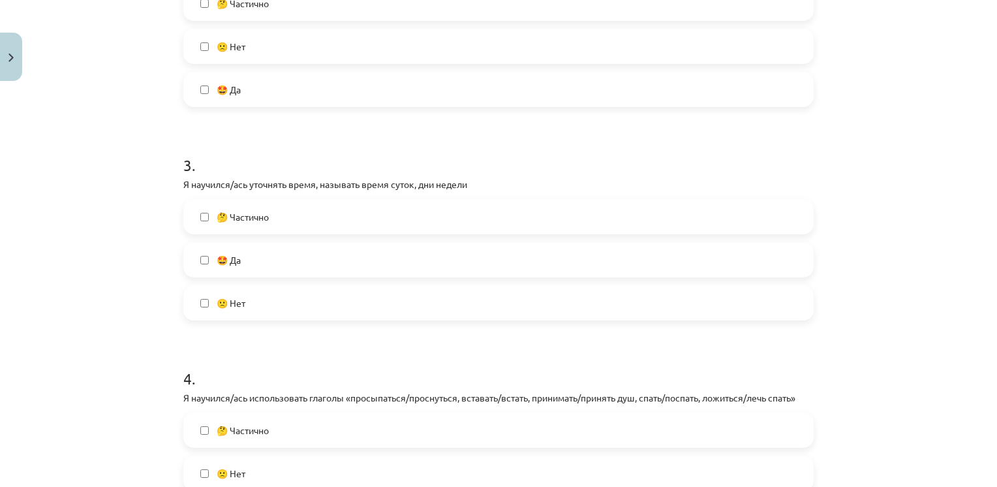
scroll to position [552, 0]
click at [228, 295] on label "🙁 Нет" at bounding box center [498, 303] width 627 height 33
click at [238, 259] on label "🤩 Да" at bounding box center [498, 260] width 627 height 33
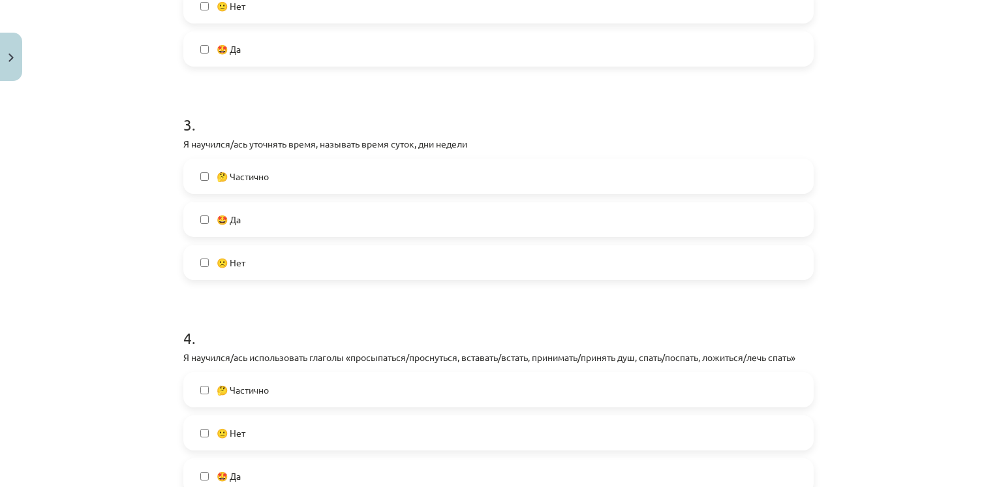
scroll to position [577, 0]
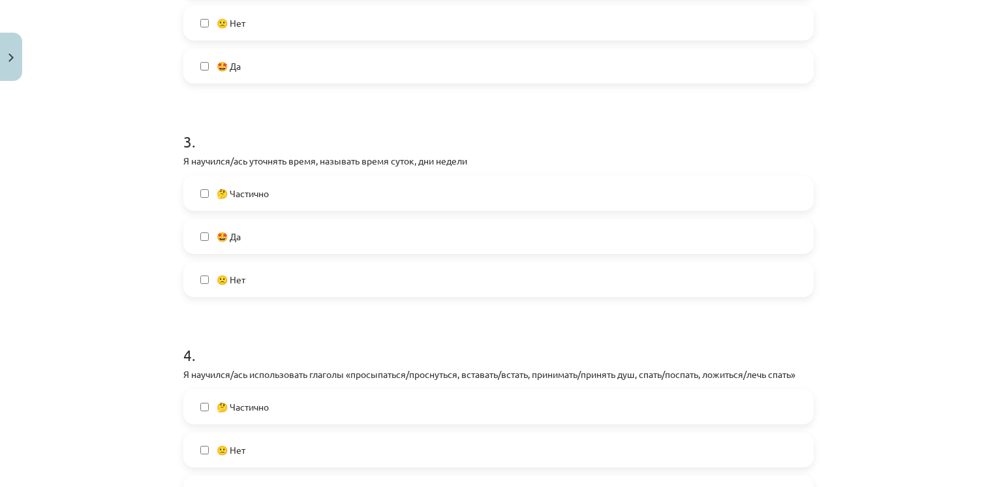
click at [232, 200] on label "🤔 Частично" at bounding box center [498, 193] width 627 height 33
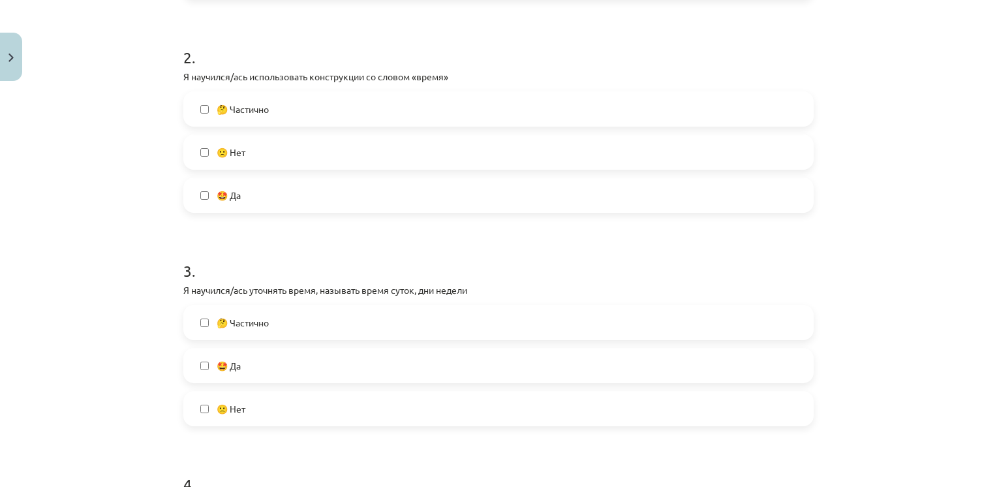
scroll to position [446, 0]
click at [225, 199] on span "🤩 Да" at bounding box center [229, 197] width 24 height 14
click at [239, 149] on span "🙁 Нет" at bounding box center [231, 154] width 29 height 14
click at [247, 107] on span "🤔 Частично" at bounding box center [243, 111] width 52 height 14
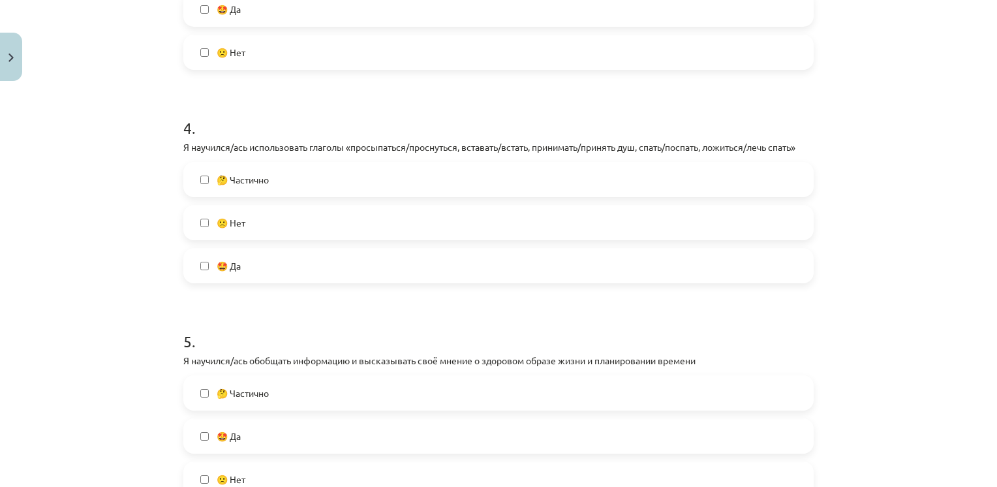
scroll to position [819, 0]
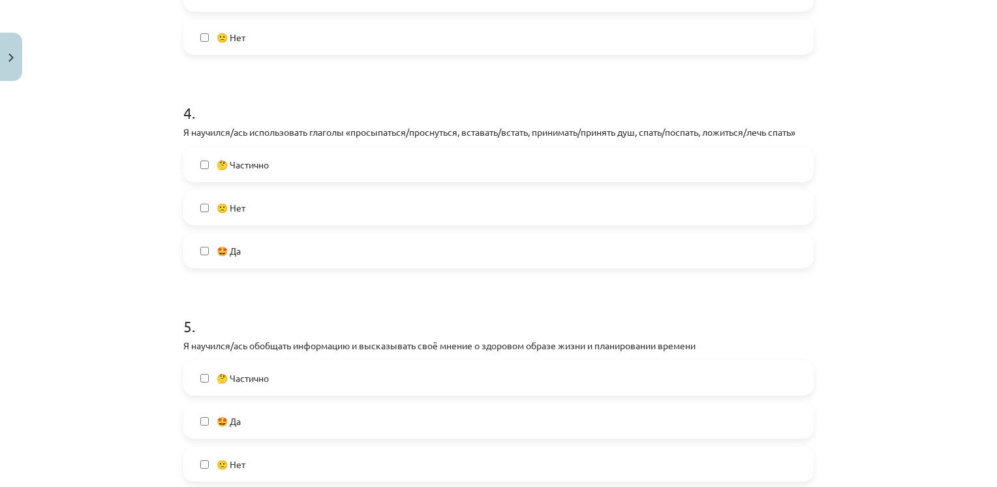
click at [246, 167] on span "🤔 Частично" at bounding box center [243, 165] width 52 height 14
click at [250, 220] on label "🙁 Нет" at bounding box center [498, 207] width 627 height 33
click at [250, 247] on label "🤩 Да" at bounding box center [498, 250] width 627 height 33
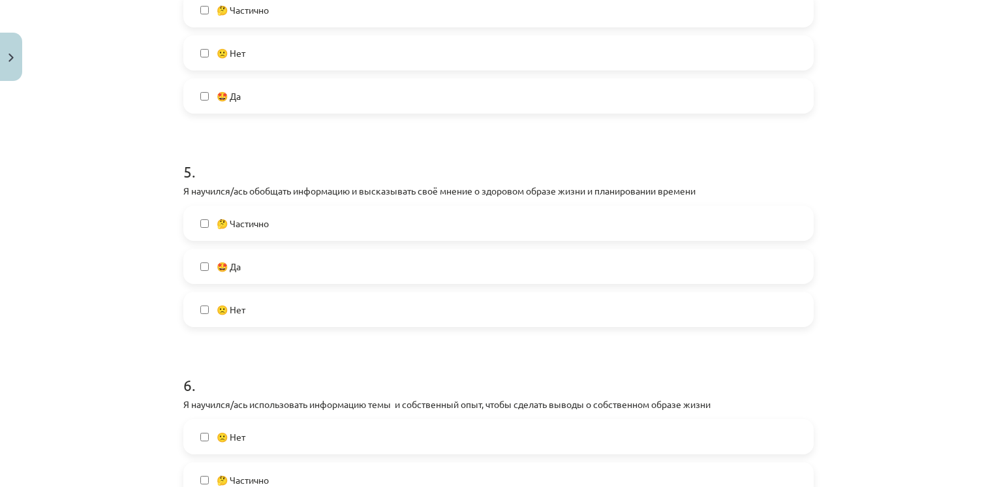
scroll to position [1004, 0]
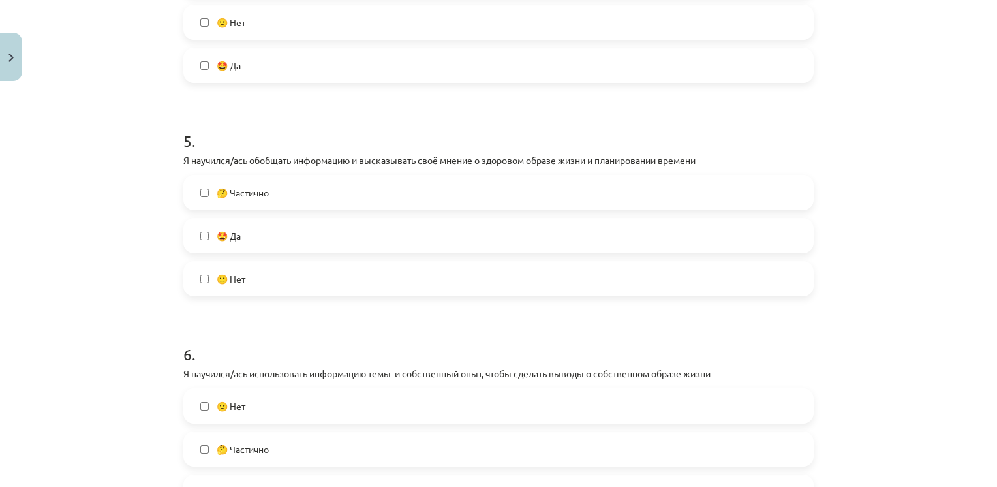
click at [241, 199] on label "🤔 Частично" at bounding box center [498, 192] width 627 height 33
click at [239, 230] on label "🤩 Да" at bounding box center [498, 235] width 627 height 33
click at [241, 277] on span "🙁 Нет" at bounding box center [231, 279] width 29 height 14
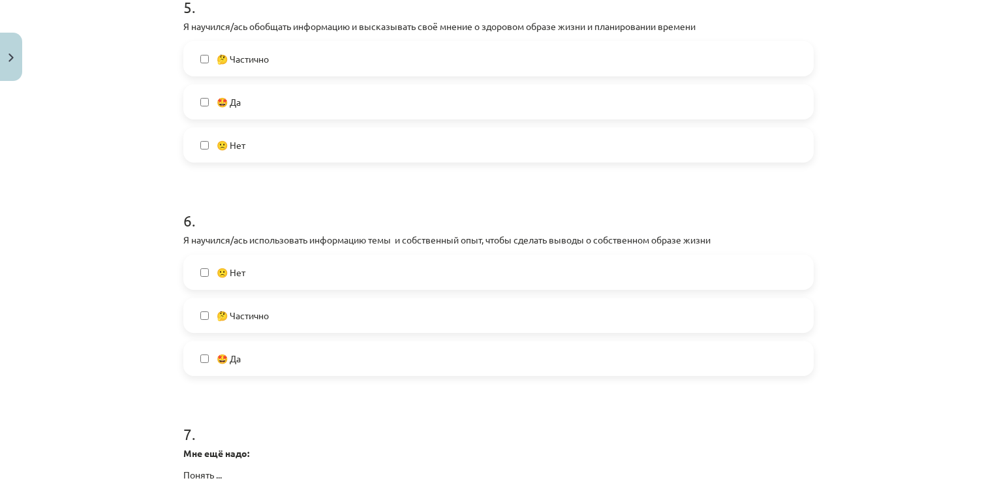
scroll to position [1143, 0]
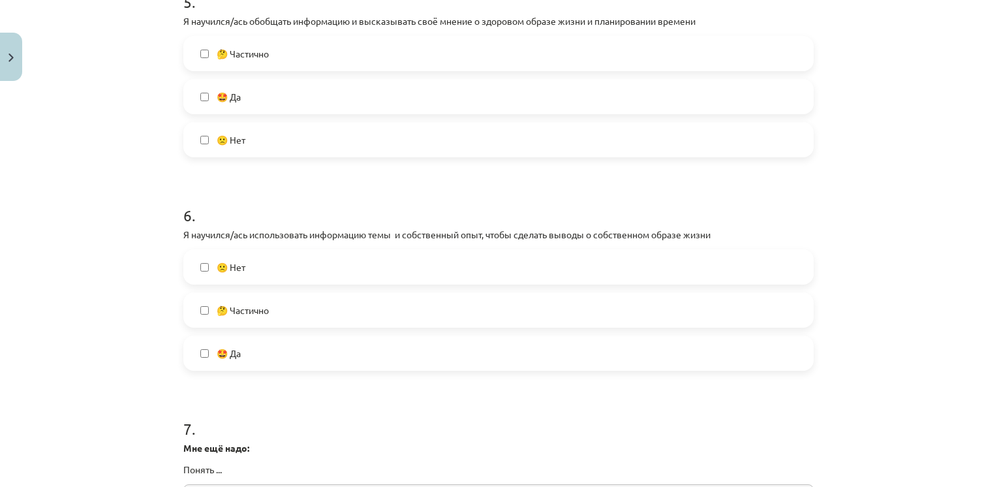
click at [239, 264] on span "🙁 Нет" at bounding box center [231, 267] width 29 height 14
click at [241, 303] on span "🤔 Частично" at bounding box center [243, 310] width 52 height 14
click at [241, 369] on label "🤩 Да" at bounding box center [498, 353] width 627 height 33
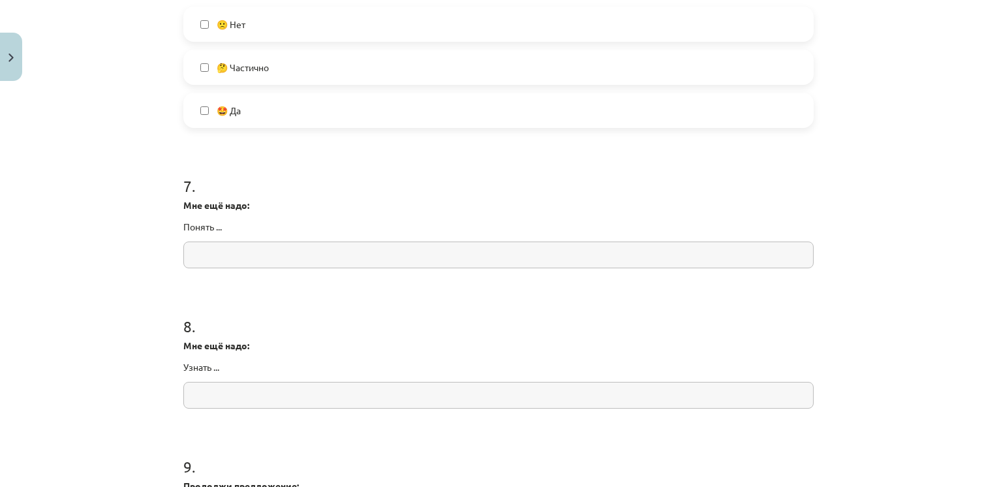
scroll to position [1387, 0]
click at [207, 247] on input "text" at bounding box center [498, 252] width 630 height 27
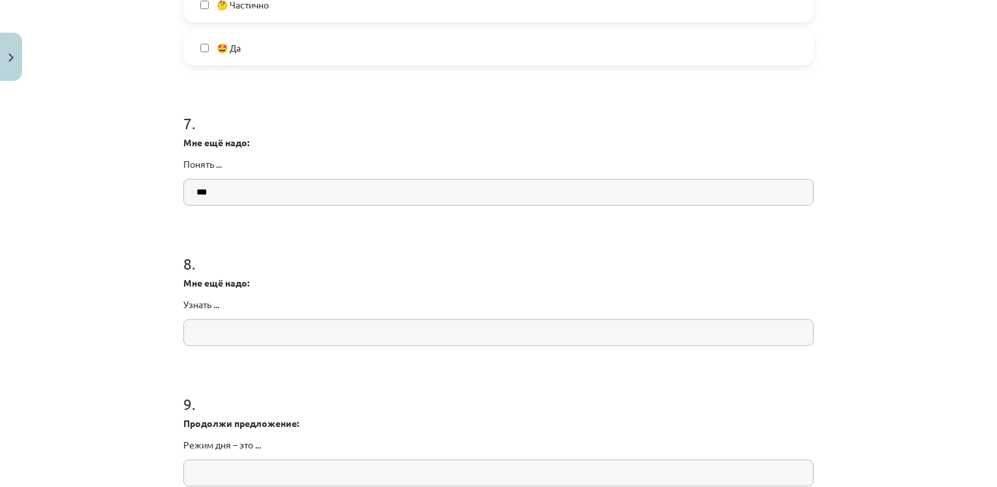
scroll to position [1449, 0]
type input "***"
click at [204, 333] on input "text" at bounding box center [498, 331] width 630 height 27
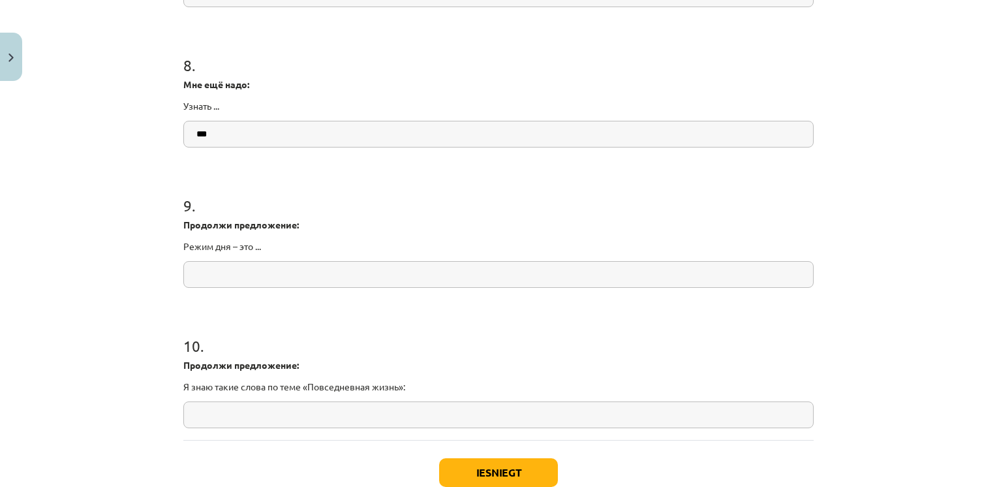
scroll to position [1674, 0]
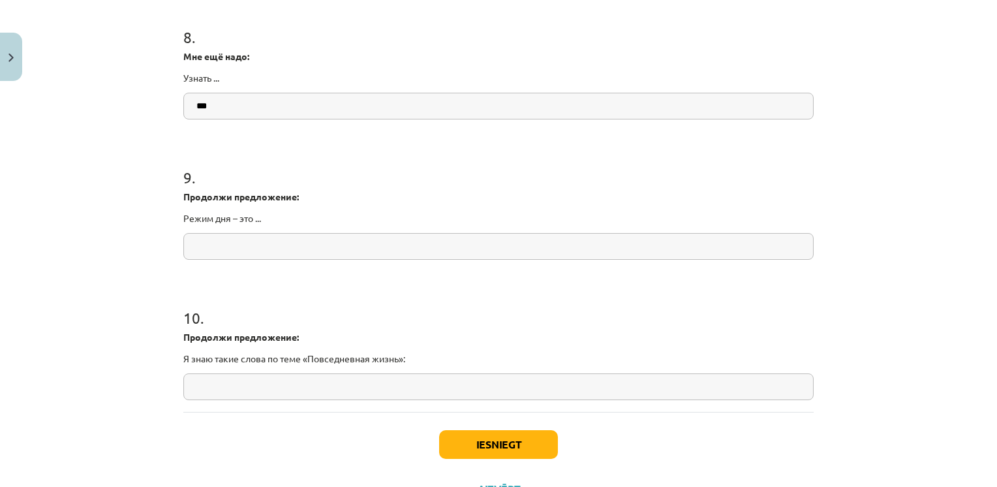
type input "***"
click at [212, 228] on div "9 . Продолжи предложение: Режим дня – это ..." at bounding box center [498, 202] width 630 height 114
click at [209, 249] on input "text" at bounding box center [498, 246] width 630 height 27
type input "***"
click at [222, 375] on input "text" at bounding box center [498, 386] width 630 height 27
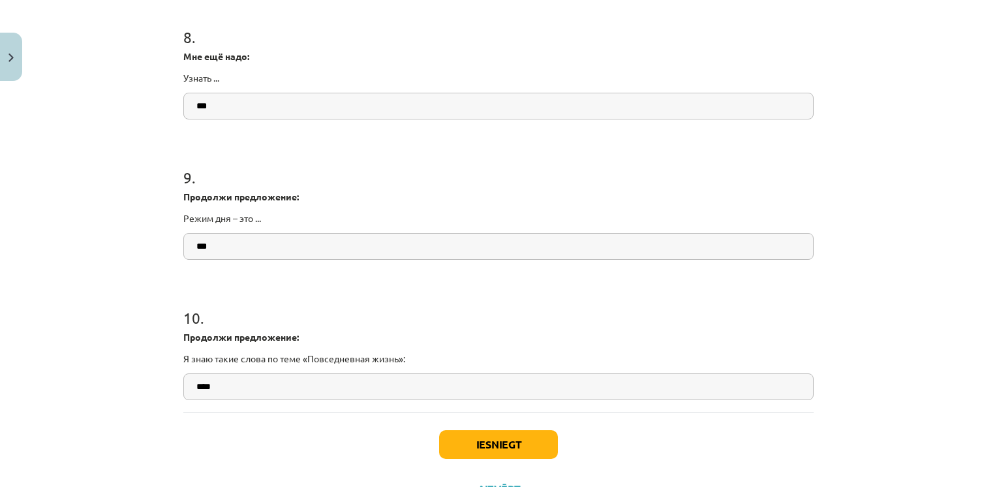
type input "****"
click at [501, 442] on button "Iesniegt" at bounding box center [498, 444] width 119 height 29
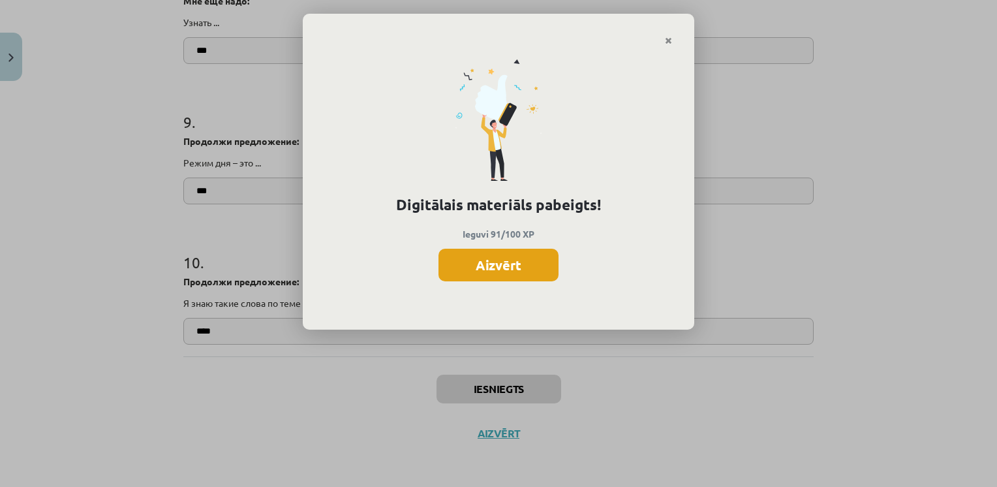
click at [501, 271] on button "Aizvērt" at bounding box center [498, 265] width 120 height 33
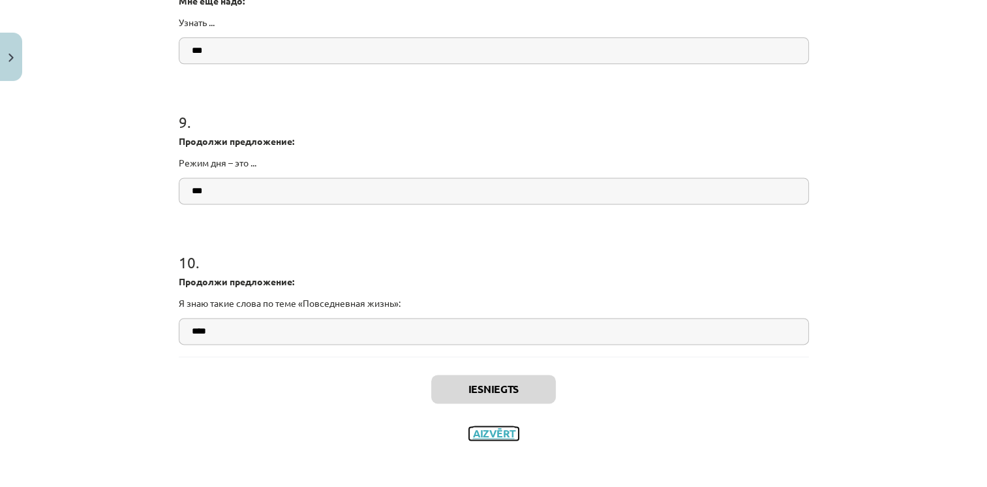
click at [489, 430] on button "Aizvērt" at bounding box center [494, 433] width 50 height 13
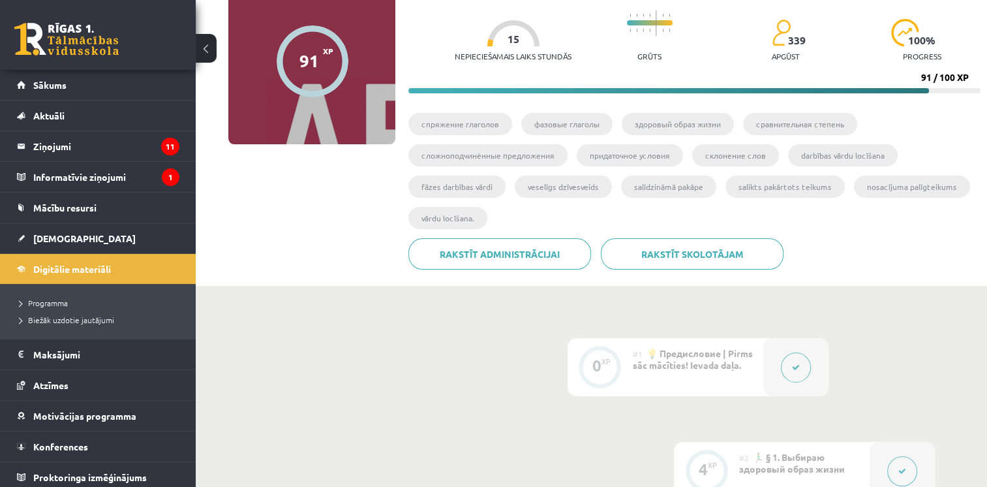
scroll to position [119, 0]
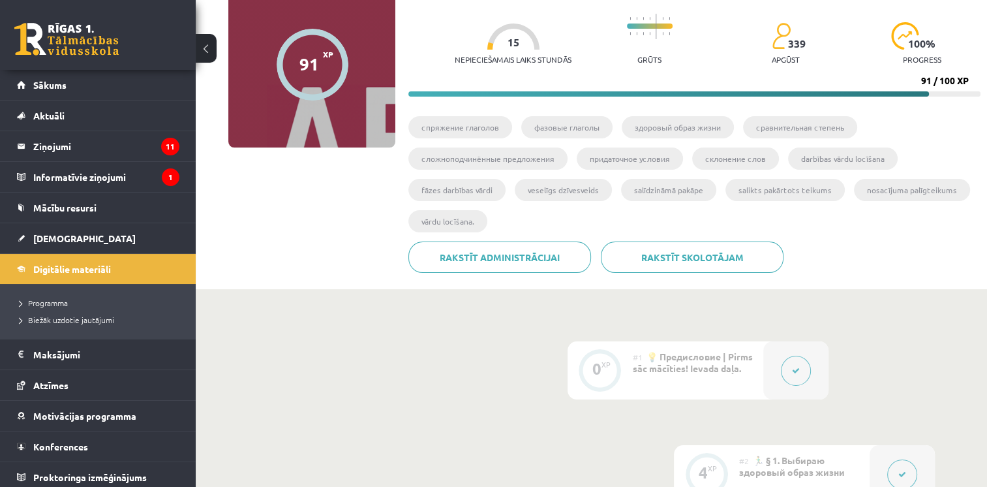
click at [202, 41] on button at bounding box center [206, 48] width 21 height 29
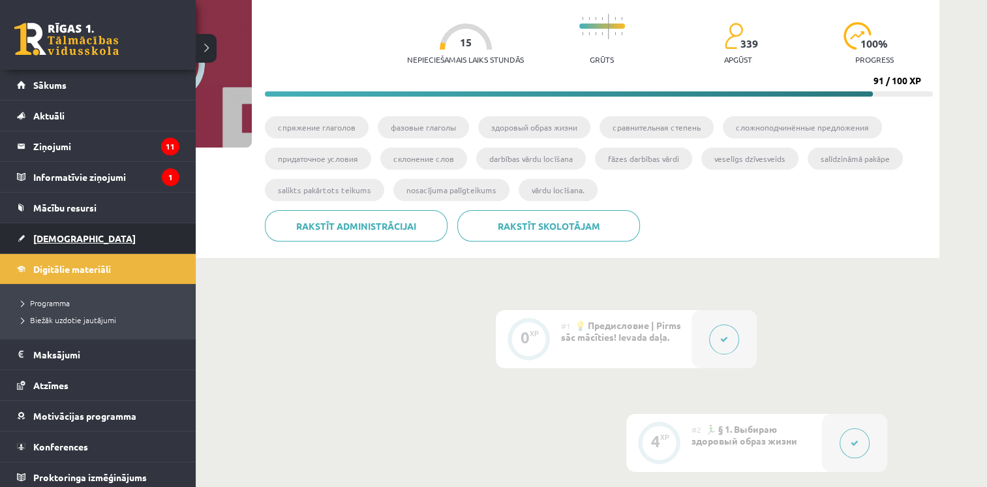
click at [46, 243] on link "[DEMOGRAPHIC_DATA]" at bounding box center [98, 238] width 162 height 30
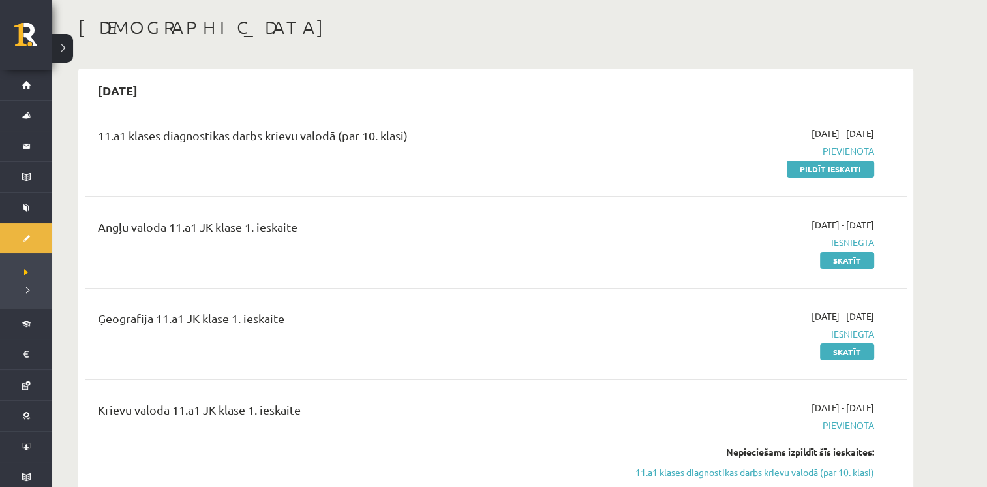
scroll to position [73, 0]
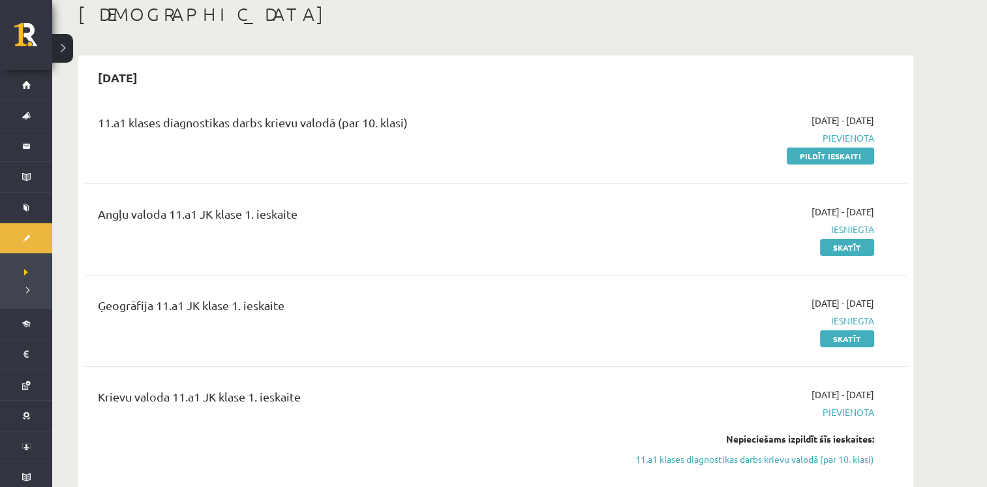
click at [63, 52] on button at bounding box center [62, 48] width 21 height 29
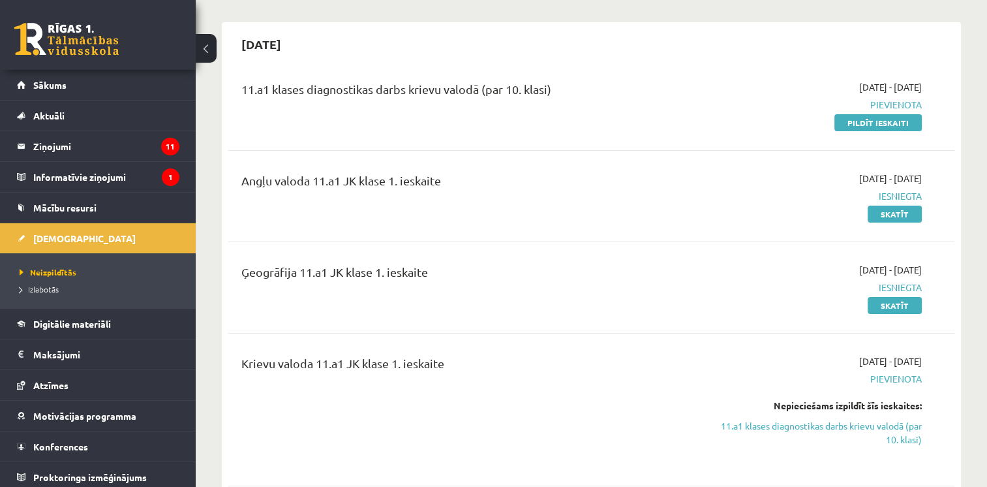
scroll to position [106, 0]
click at [867, 119] on link "Pildīt ieskaiti" at bounding box center [877, 123] width 87 height 17
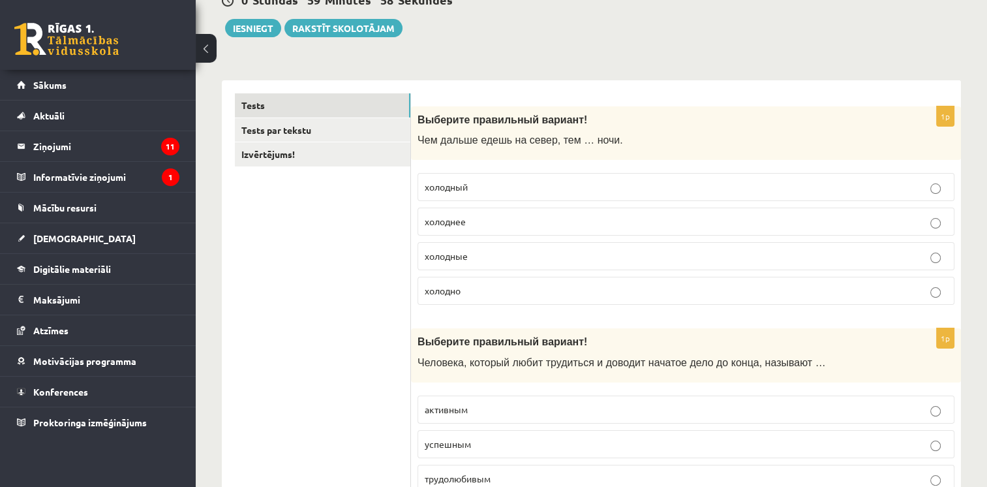
scroll to position [145, 0]
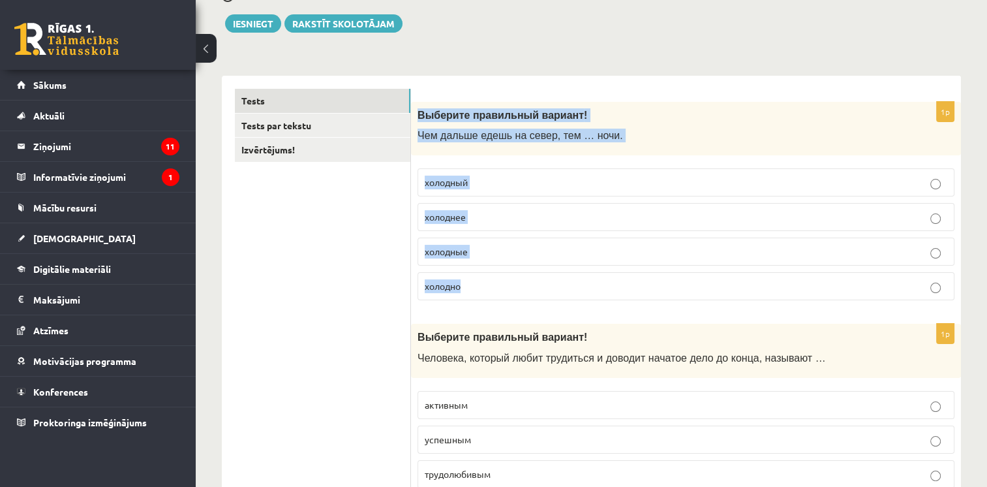
drag, startPoint x: 417, startPoint y: 119, endPoint x: 485, endPoint y: 278, distance: 173.0
click at [485, 278] on div "1p Выберите правильный вариант ! Чем дальше едешь на север, тем … ночи. холодны…" at bounding box center [686, 206] width 550 height 209
drag, startPoint x: 485, startPoint y: 278, endPoint x: 454, endPoint y: 119, distance: 162.2
copy div "Выберите правильный вариант ! Чем дальше едешь на север, тем … ночи. холодный х…"
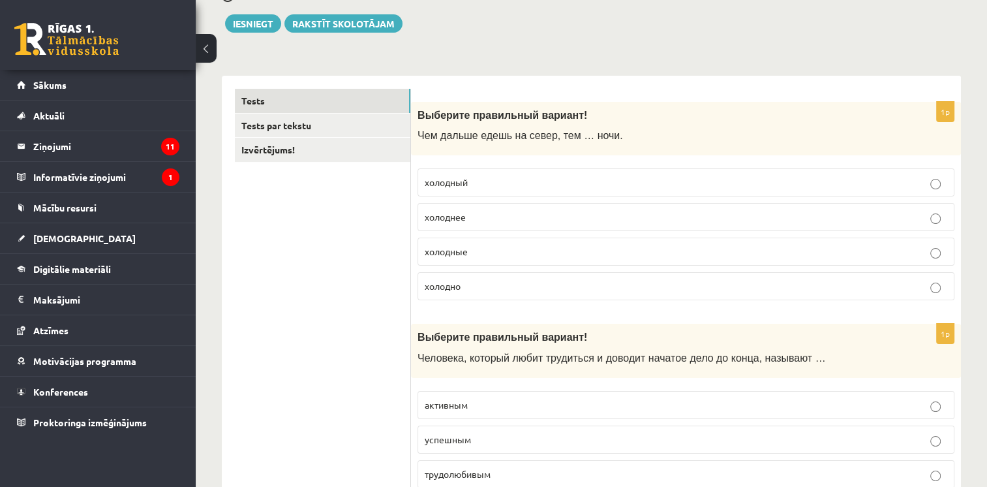
click at [482, 217] on p "холоднее" at bounding box center [686, 217] width 522 height 14
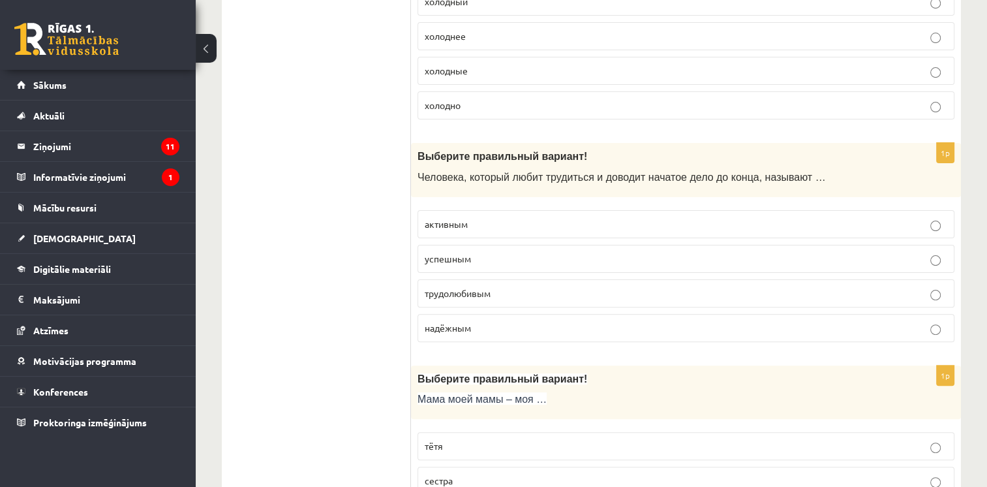
scroll to position [326, 0]
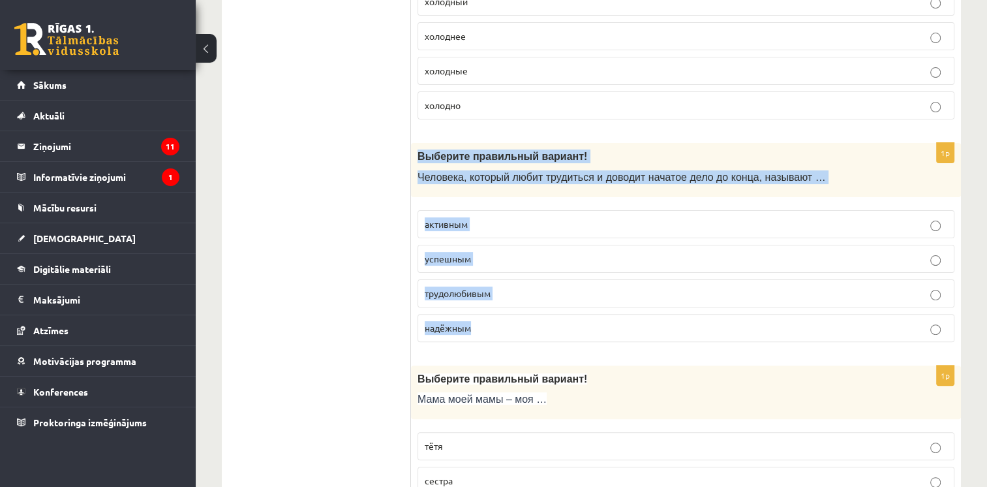
drag, startPoint x: 417, startPoint y: 158, endPoint x: 505, endPoint y: 321, distance: 184.7
click at [505, 321] on div "1p Выберите правильный вариант! Человека, который любит трудиться и доводит нач…" at bounding box center [686, 247] width 550 height 209
drag, startPoint x: 505, startPoint y: 321, endPoint x: 482, endPoint y: 160, distance: 162.2
copy div "Выберите правильный вариант! Человека, который любит трудиться и доводит начато…"
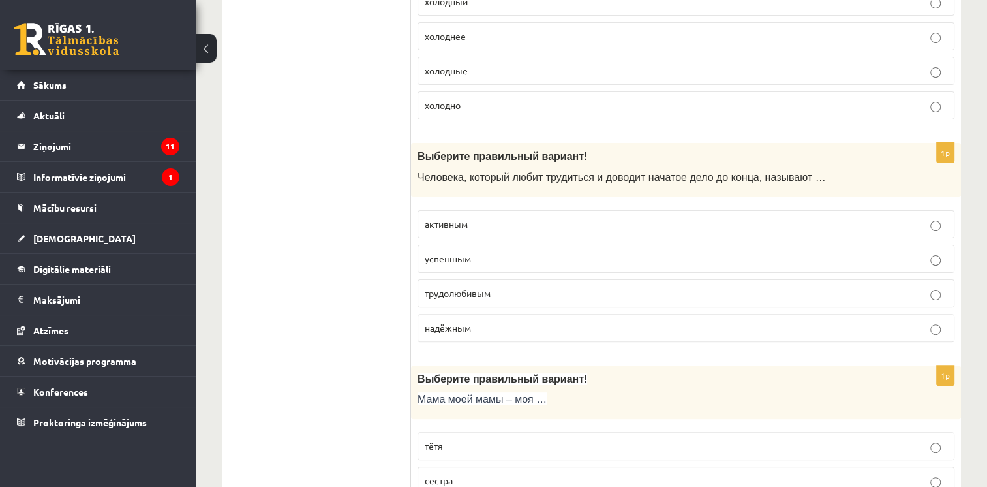
click at [500, 288] on p "трудолюбивым" at bounding box center [686, 293] width 522 height 14
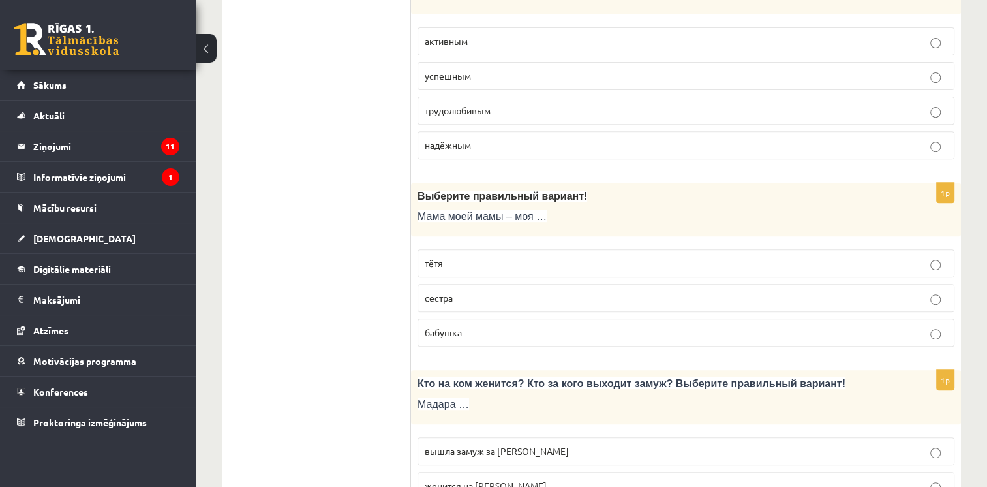
scroll to position [509, 0]
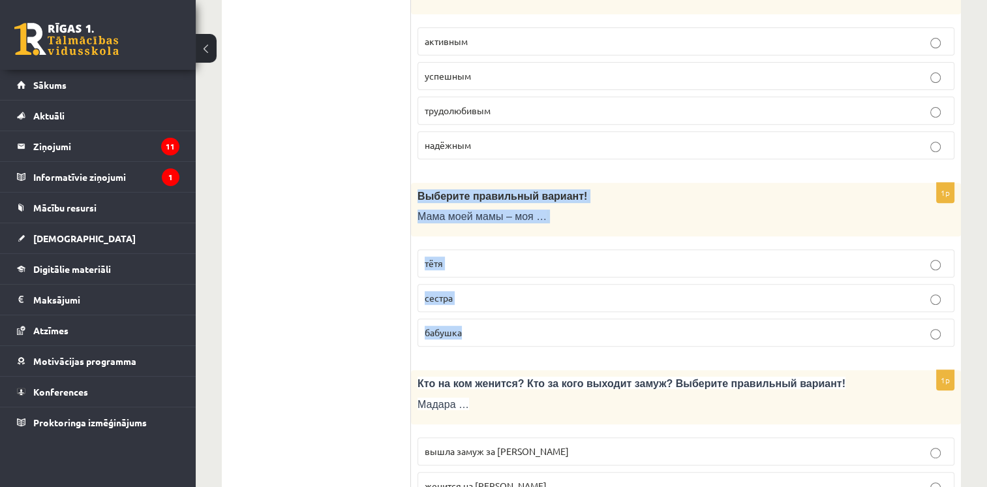
drag, startPoint x: 412, startPoint y: 184, endPoint x: 472, endPoint y: 320, distance: 148.1
click at [472, 320] on div "1p Выберите правильный вариант! Мама моей мамы – моя … тётя сестра бабушка" at bounding box center [686, 270] width 550 height 175
drag, startPoint x: 472, startPoint y: 320, endPoint x: 460, endPoint y: 188, distance: 131.6
copy div "Выберите правильный вариант! Мама моей мамы – моя … тётя сестра бабушка"
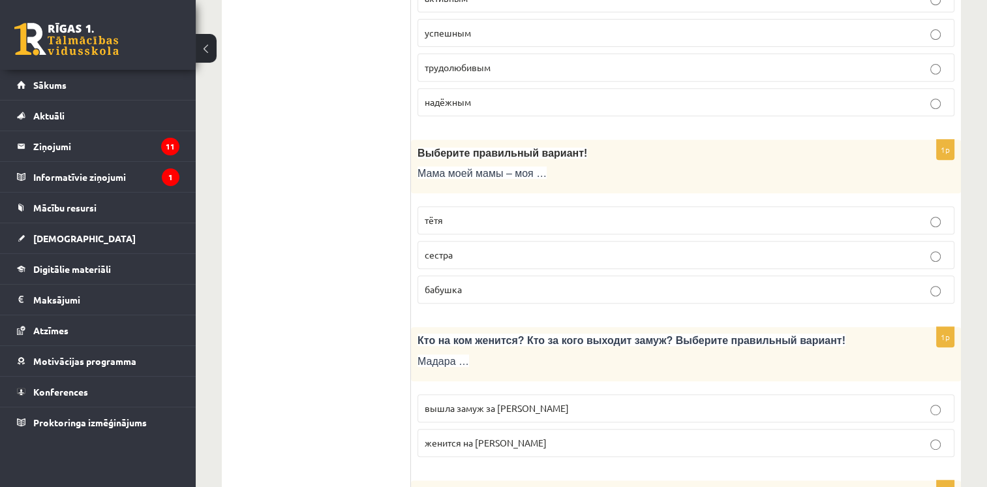
scroll to position [592, 0]
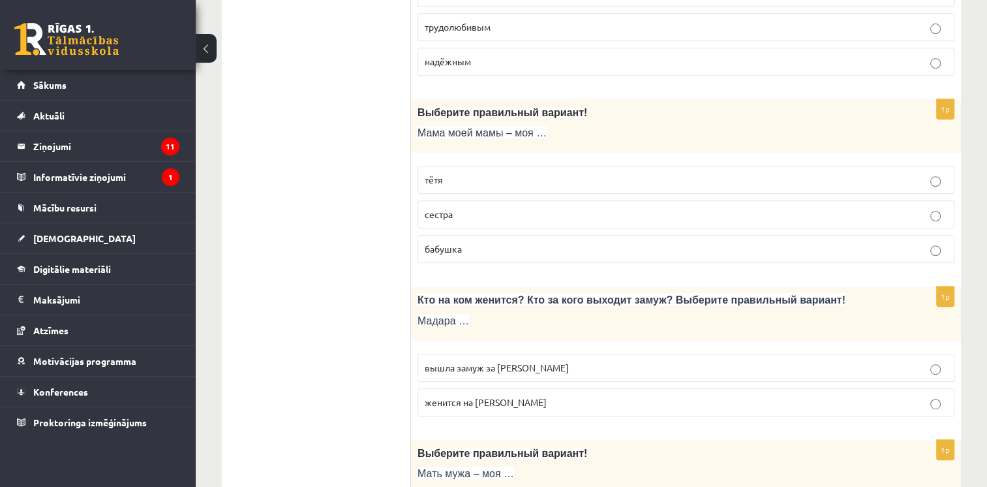
click at [450, 254] on label "бабушка" at bounding box center [685, 249] width 537 height 28
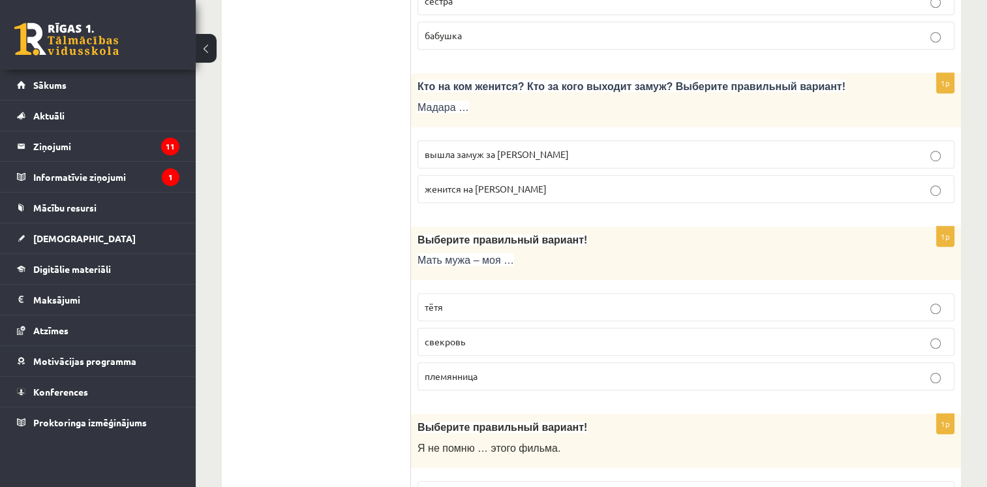
scroll to position [814, 0]
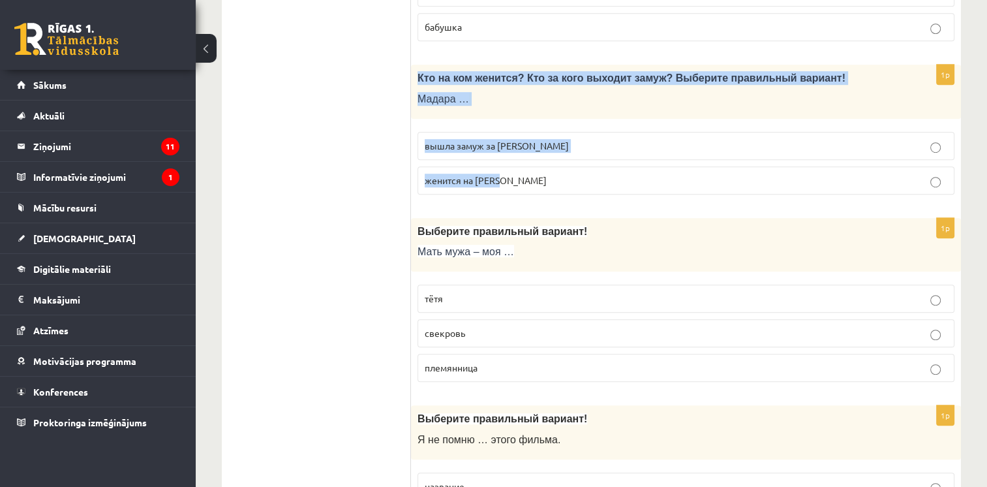
drag, startPoint x: 415, startPoint y: 74, endPoint x: 521, endPoint y: 174, distance: 145.8
click at [521, 174] on div "1p Кто на ком женится? Кто за кого выходит замуж? Выберите правильный вариант! …" at bounding box center [686, 135] width 550 height 140
drag, startPoint x: 521, startPoint y: 174, endPoint x: 480, endPoint y: 77, distance: 105.5
copy div "Кто на ком женится? Кто за кого выходит замуж? Выберите правильный вариант! Мад…"
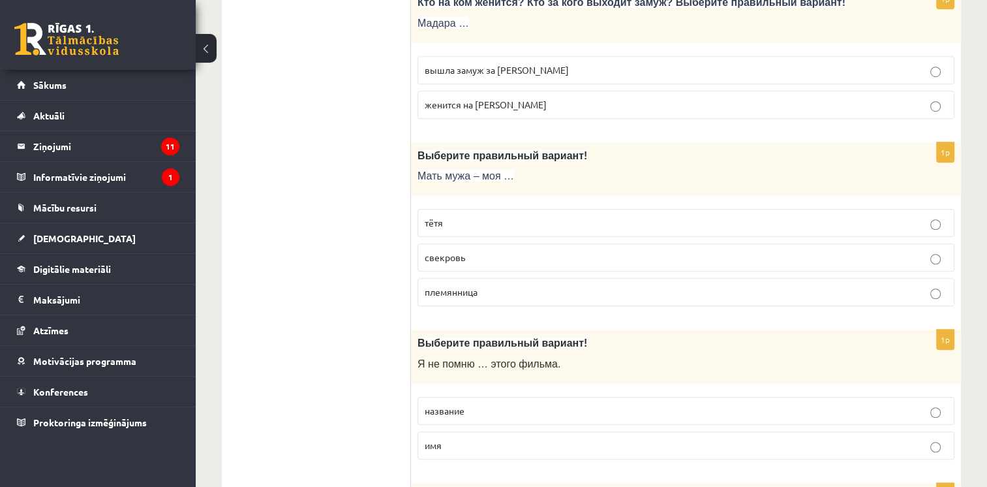
scroll to position [892, 0]
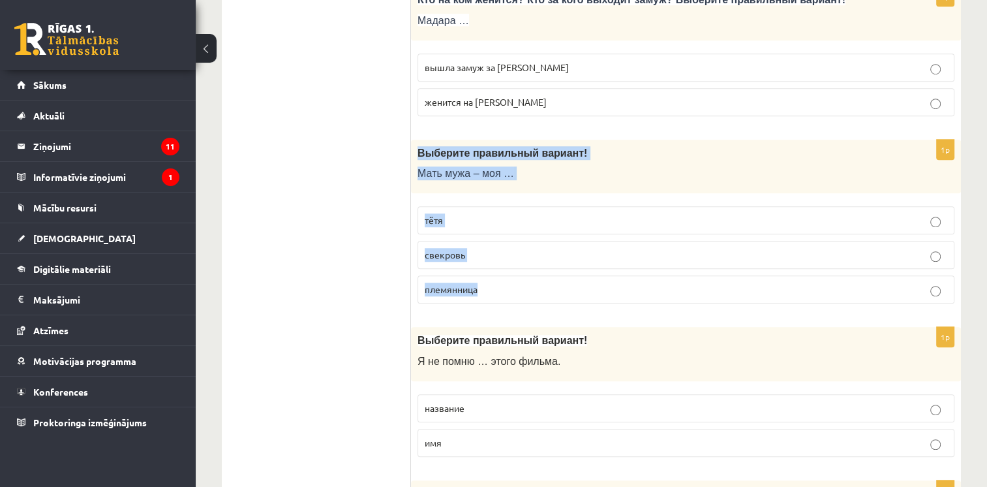
drag, startPoint x: 417, startPoint y: 150, endPoint x: 496, endPoint y: 294, distance: 163.5
click at [496, 294] on div "1p Выберите правильный вариант! Мать мужа – моя … тётя свекровь племянница" at bounding box center [686, 227] width 550 height 175
drag, startPoint x: 496, startPoint y: 294, endPoint x: 469, endPoint y: 151, distance: 144.7
copy div "Выберите правильный вариант! Мать мужа – моя … тётя свекровь племянница"
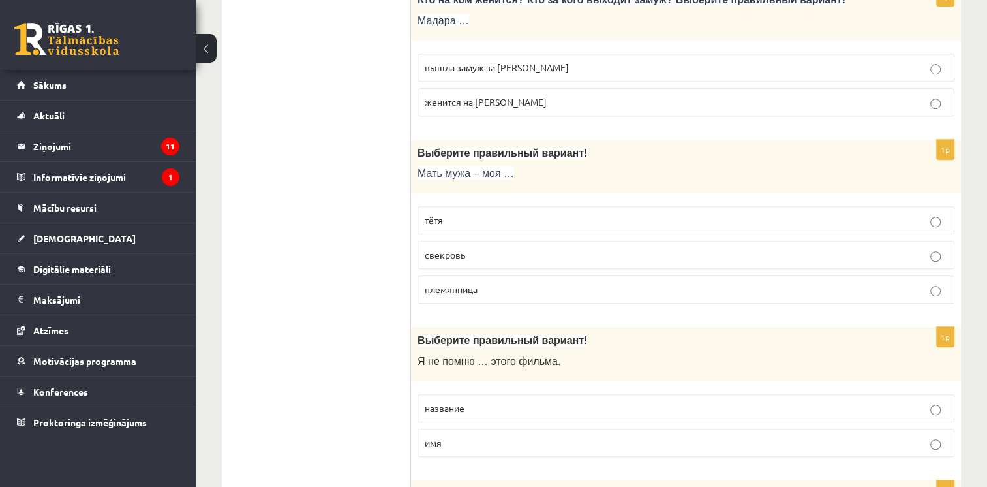
click at [485, 248] on p "свекровь" at bounding box center [686, 255] width 522 height 14
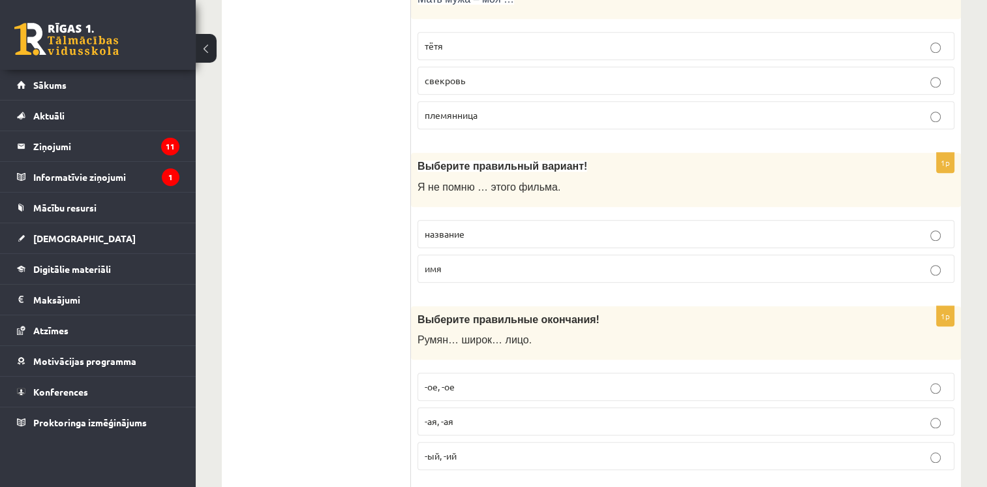
scroll to position [1075, 0]
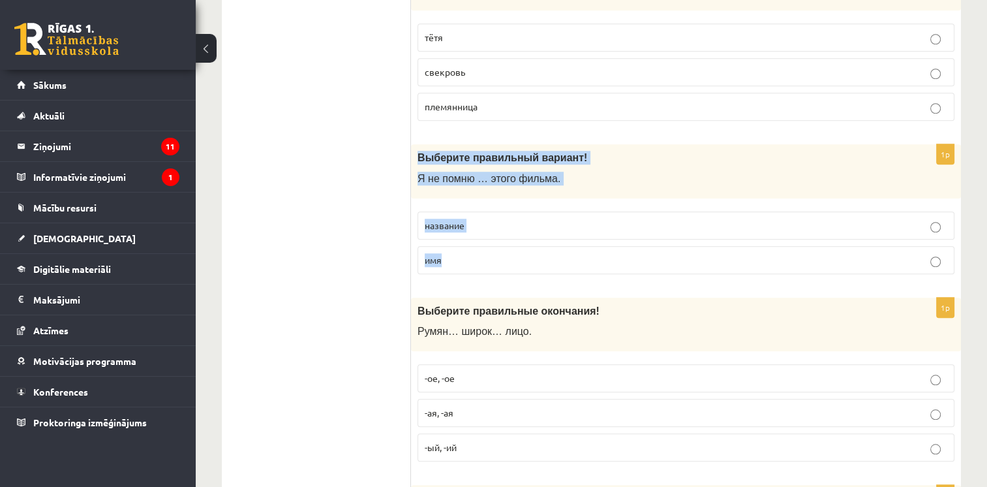
drag, startPoint x: 414, startPoint y: 152, endPoint x: 467, endPoint y: 263, distance: 122.8
click at [467, 263] on div "1p Выберите правильный вариант! Я не помню … этого фильма. название имя" at bounding box center [686, 214] width 550 height 140
drag, startPoint x: 467, startPoint y: 263, endPoint x: 447, endPoint y: 174, distance: 90.8
copy div "Выберите правильный вариант! Я не помню … этого фильма. название имя"
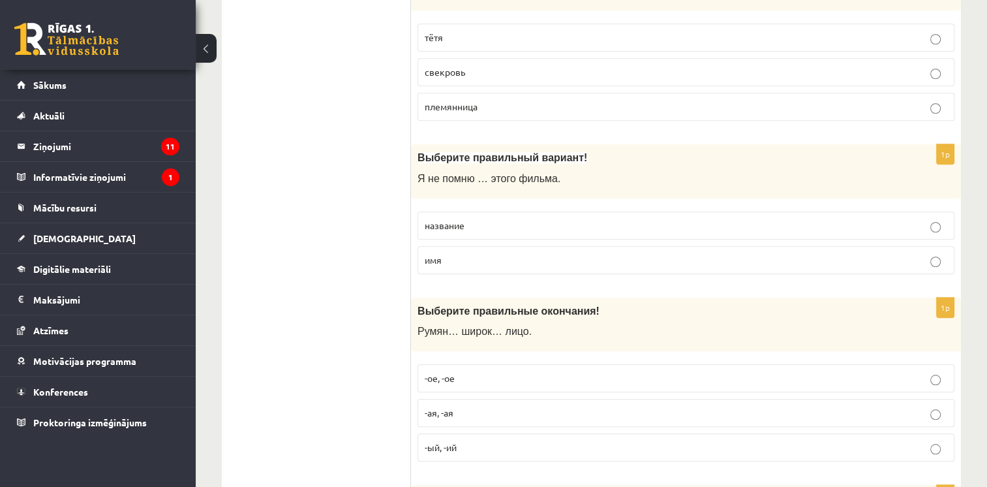
click at [434, 220] on span "название" at bounding box center [445, 225] width 40 height 12
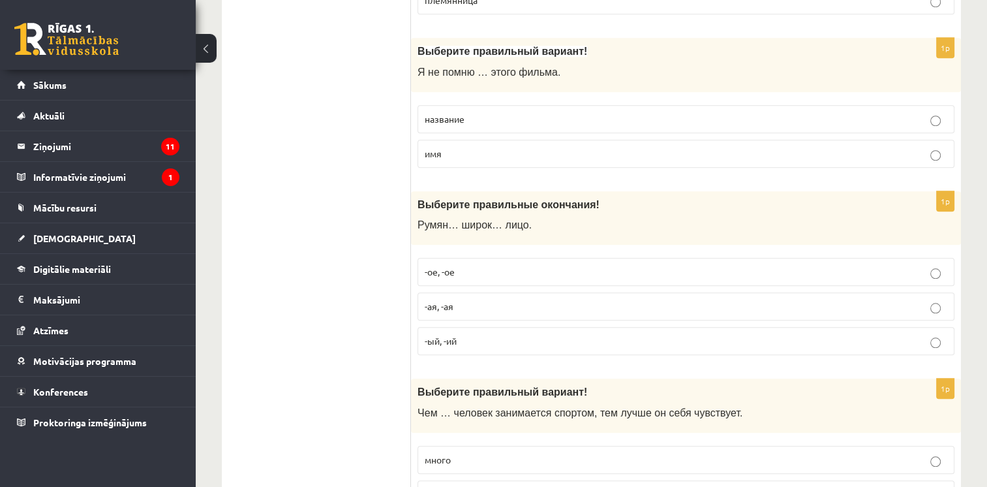
scroll to position [1218, 0]
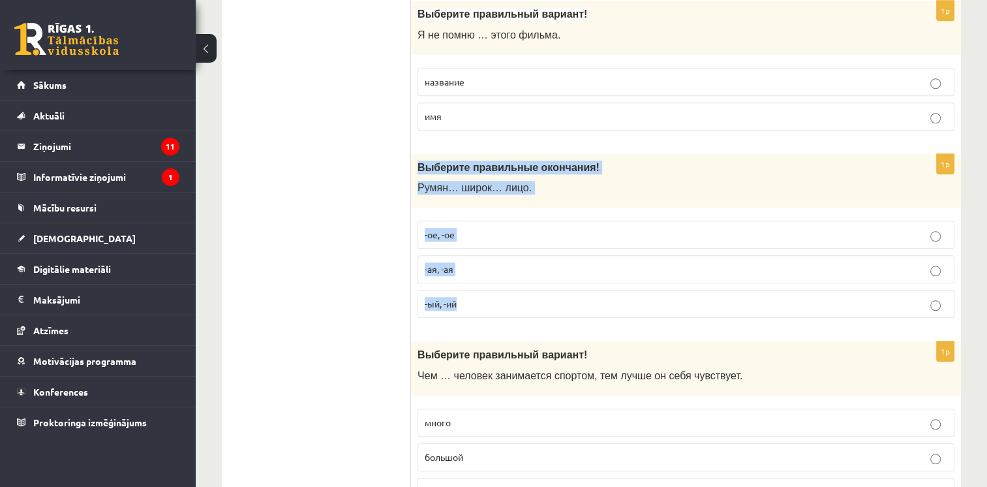
drag, startPoint x: 415, startPoint y: 167, endPoint x: 462, endPoint y: 307, distance: 147.1
click at [462, 307] on div "1p Выберите правильные окончания! Румян… широк… лицо. -ое, -ое -ая, -ая -ый, -ий" at bounding box center [686, 241] width 550 height 175
drag, startPoint x: 462, startPoint y: 307, endPoint x: 428, endPoint y: 161, distance: 149.4
copy div "Выберите правильные окончания! Румян… широк… лицо. -ое, -ое -ая, -ая -ый, -ий"
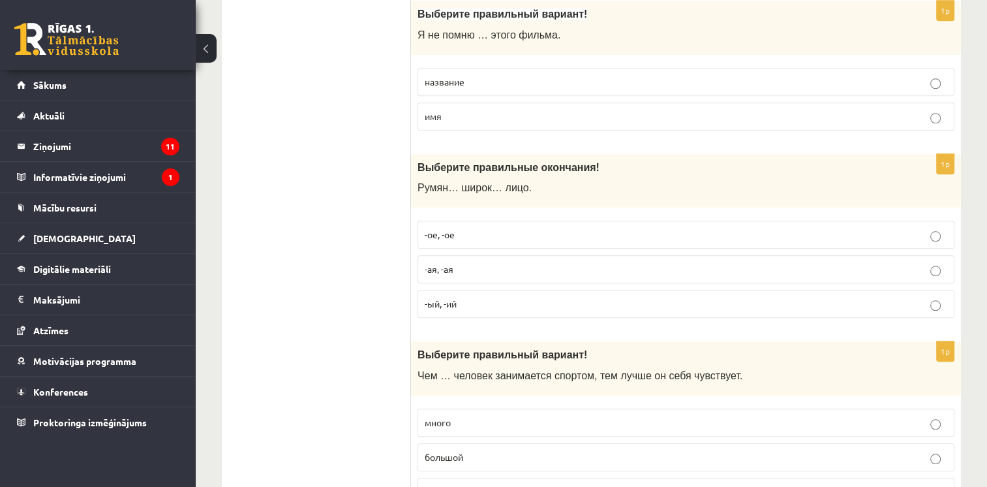
click at [529, 236] on p "-ое, -ое" at bounding box center [686, 235] width 522 height 14
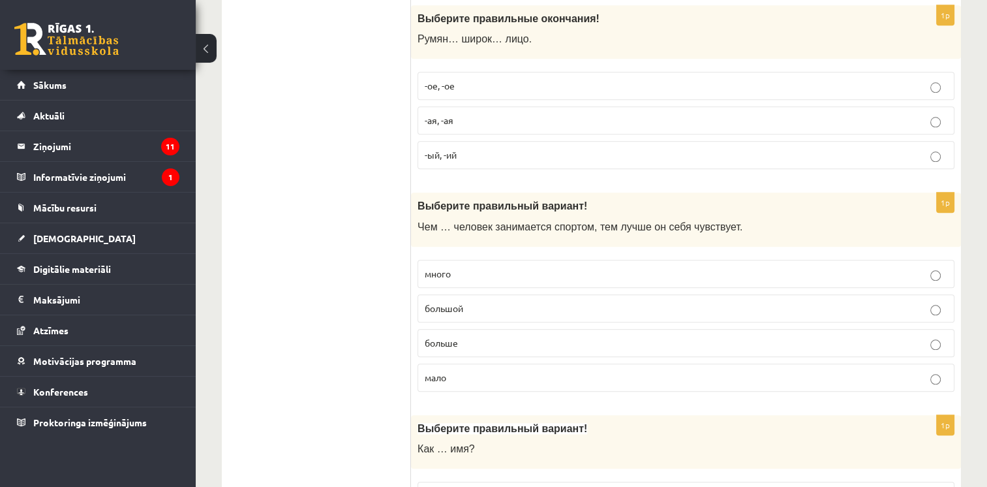
scroll to position [1422, 0]
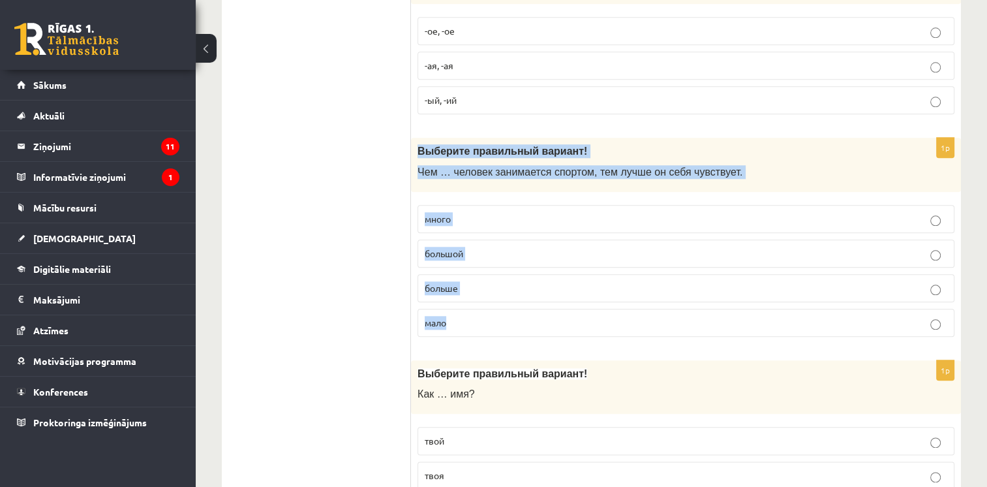
drag, startPoint x: 415, startPoint y: 145, endPoint x: 466, endPoint y: 312, distance: 174.6
click at [466, 312] on div "1p Выберите правильный вариант ! Чем … человек занимается спортом, тем лучше он…" at bounding box center [686, 242] width 550 height 209
drag, startPoint x: 466, startPoint y: 312, endPoint x: 455, endPoint y: 150, distance: 162.1
copy div "Выберите правильный вариант ! Чем … человек занимается спортом, тем лучше он се…"
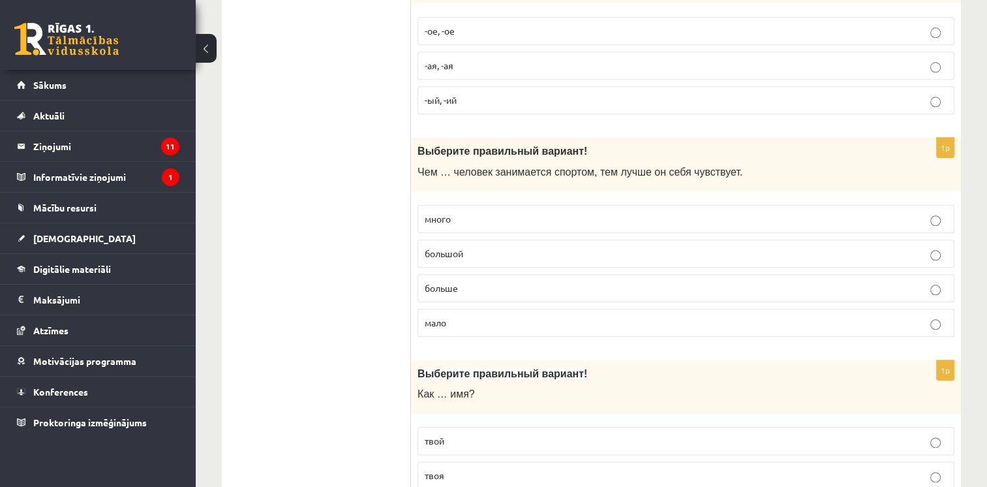
click at [439, 284] on span "больше" at bounding box center [441, 288] width 33 height 12
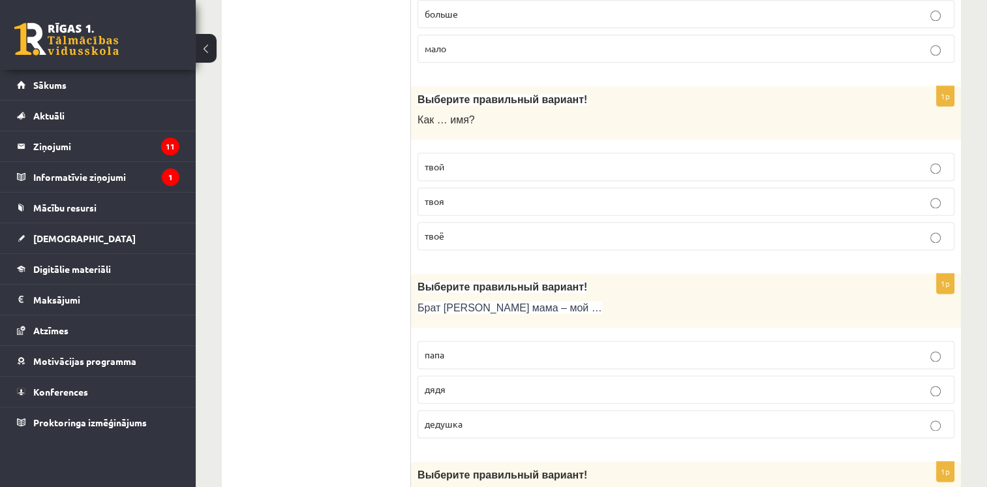
scroll to position [1711, 0]
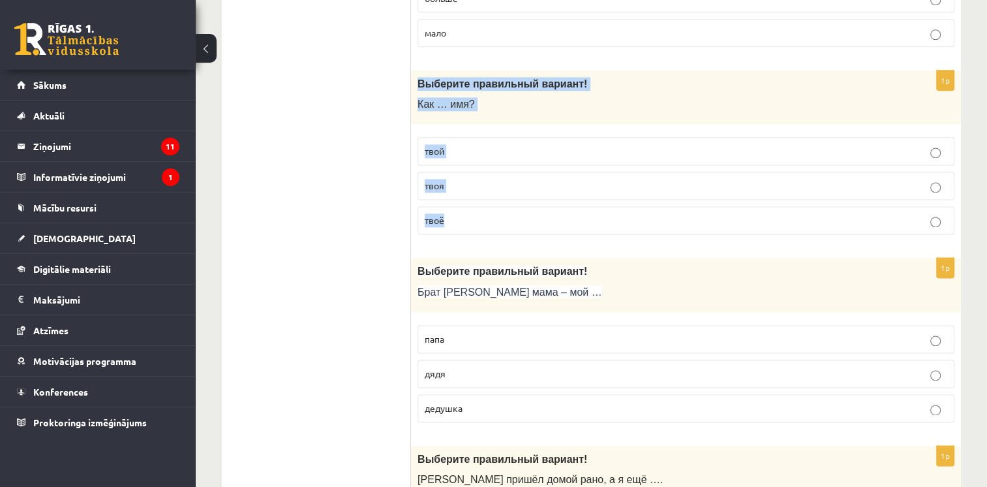
drag, startPoint x: 415, startPoint y: 77, endPoint x: 451, endPoint y: 220, distance: 147.3
click at [451, 220] on div "1p Выберите правильный вариант! Как … имя? твой твоя твоё" at bounding box center [686, 157] width 550 height 175
drag, startPoint x: 451, startPoint y: 220, endPoint x: 438, endPoint y: 77, distance: 143.4
copy div "Выберите правильный вариант! Как … имя? твой твоя твоё"
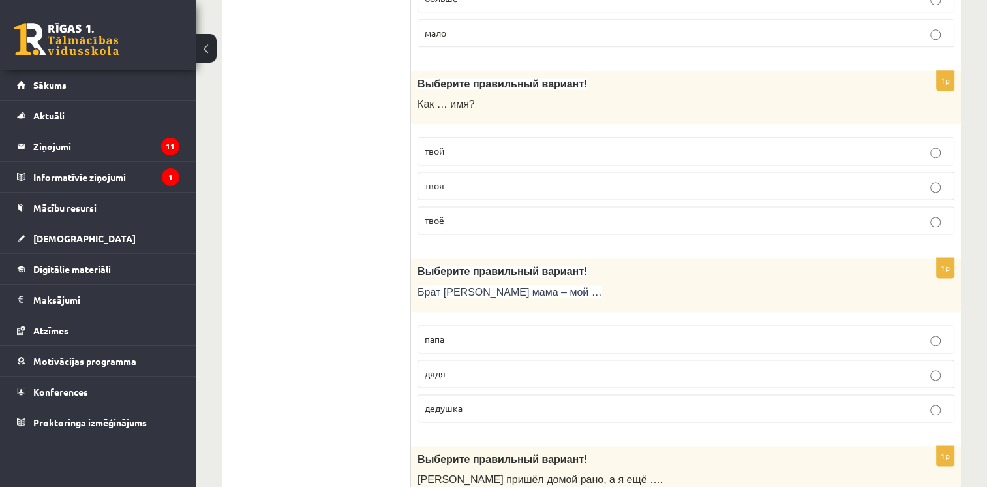
click at [444, 220] on label "твоё" at bounding box center [685, 220] width 537 height 28
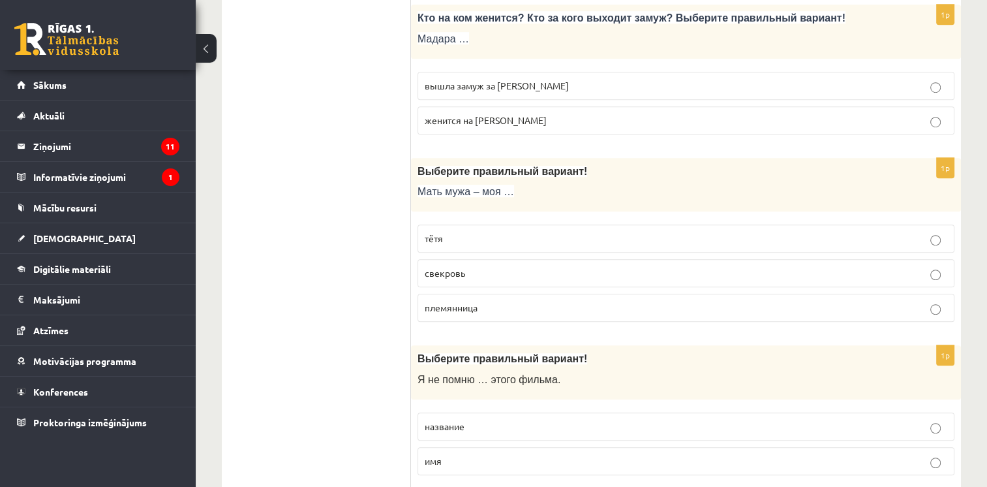
scroll to position [754, 0]
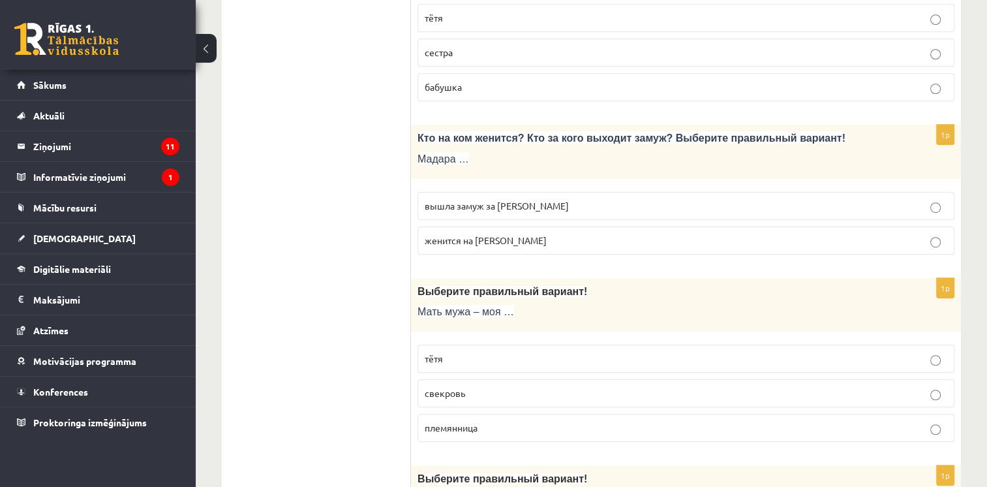
click at [449, 215] on label "вышла замуж за Марка" at bounding box center [685, 206] width 537 height 28
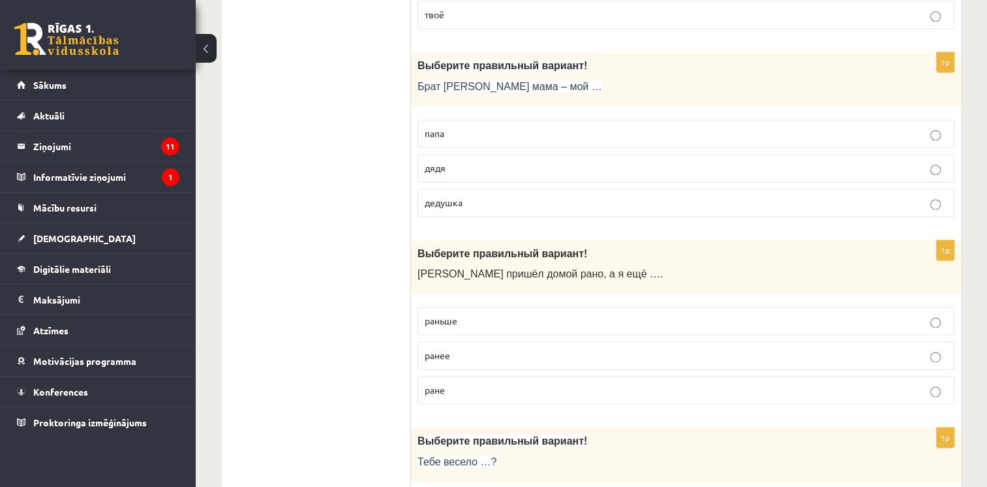
scroll to position [1918, 0]
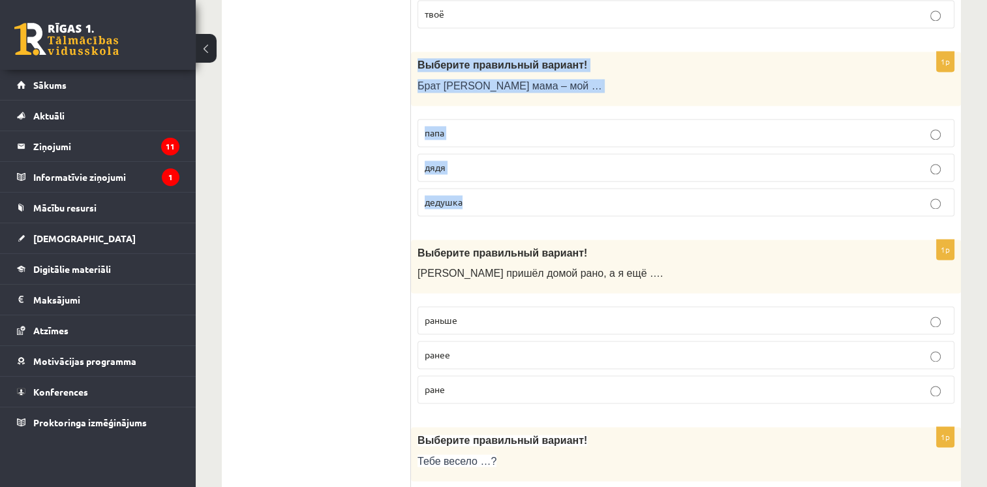
drag, startPoint x: 414, startPoint y: 58, endPoint x: 474, endPoint y: 189, distance: 143.9
click at [474, 189] on div "1p Выберите правильный вариант! Брат моей мама – мой … папа дядя дедушка" at bounding box center [686, 139] width 550 height 175
drag, startPoint x: 474, startPoint y: 189, endPoint x: 451, endPoint y: 52, distance: 139.5
copy div "Выберите правильный вариант! Брат моей мама – мой … папа дядя дедушка"
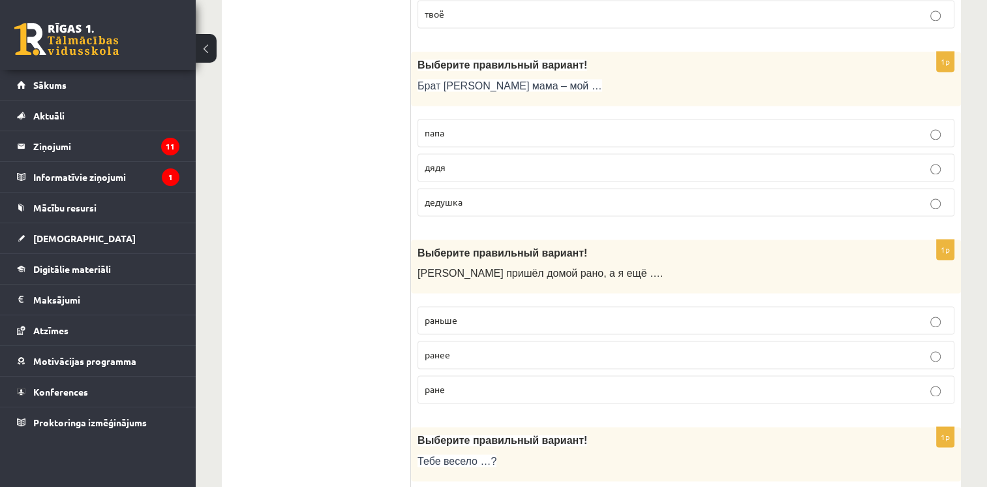
click at [444, 161] on span "дядя" at bounding box center [435, 167] width 21 height 12
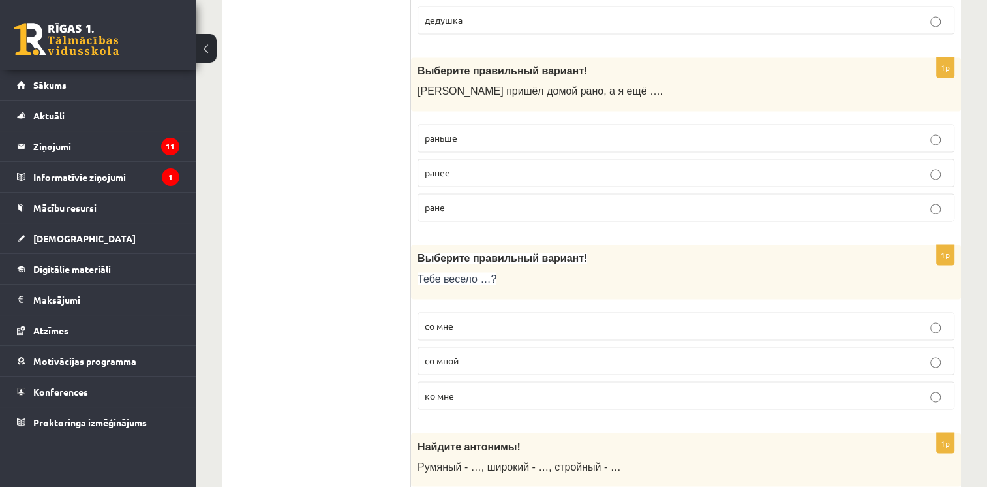
scroll to position [2100, 0]
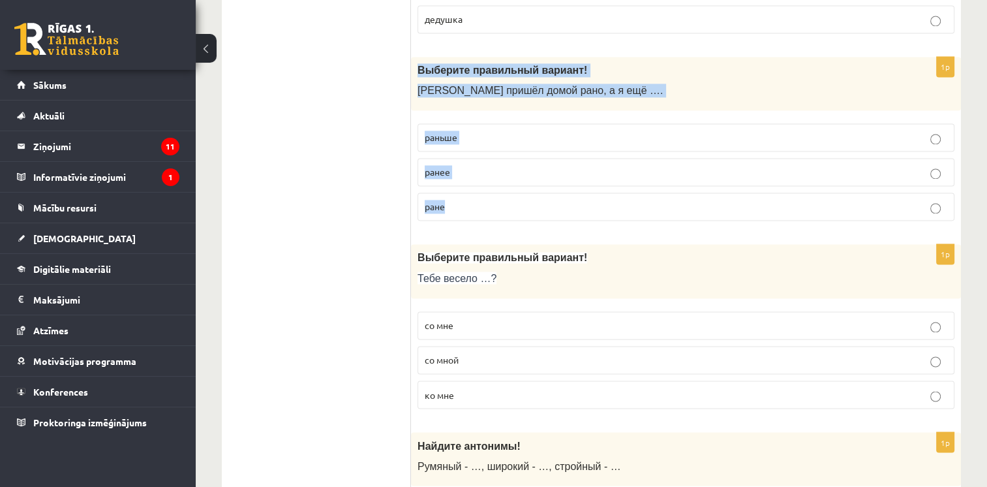
drag, startPoint x: 415, startPoint y: 61, endPoint x: 462, endPoint y: 188, distance: 135.0
click at [462, 188] on div "1p Выберите правильный вариант! Андрей пришёл домой рано, а я ещё …. раньше ран…" at bounding box center [686, 144] width 550 height 175
drag, startPoint x: 462, startPoint y: 188, endPoint x: 444, endPoint y: 57, distance: 131.6
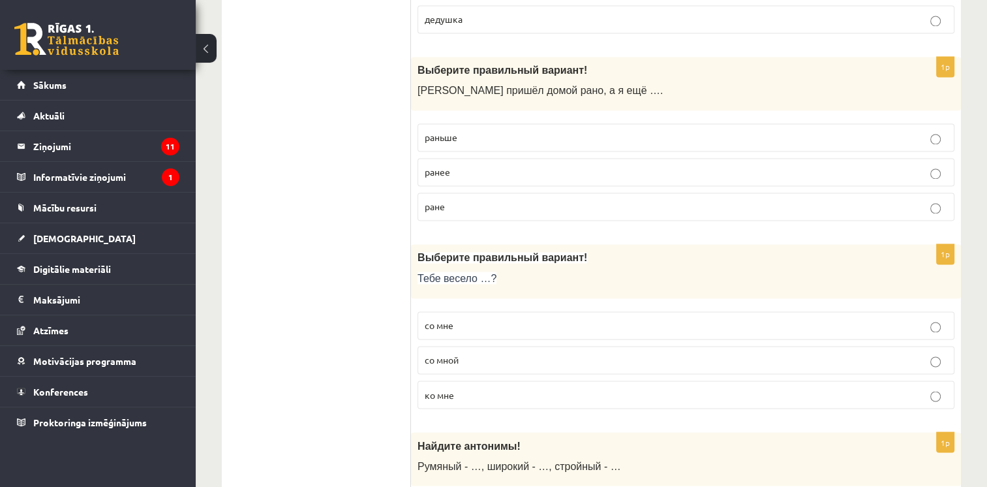
click at [340, 115] on ul "Tests Tests par tekstu Izvērtējums!" at bounding box center [323, 349] width 176 height 4431
click at [460, 130] on p "раньше" at bounding box center [686, 137] width 522 height 14
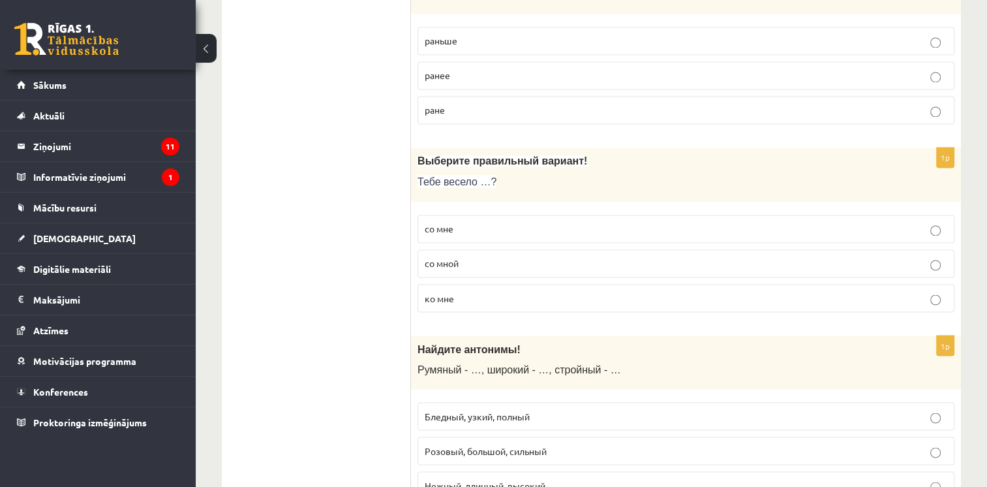
scroll to position [2223, 0]
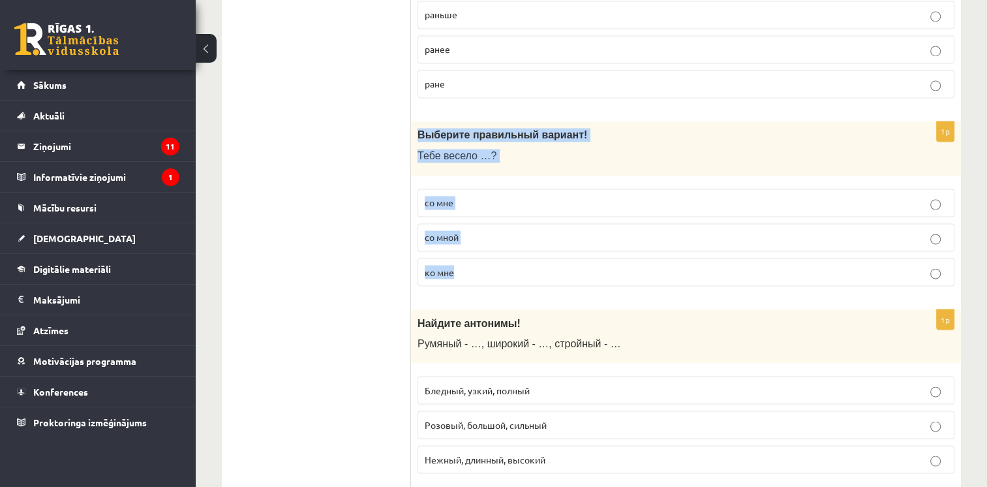
drag, startPoint x: 417, startPoint y: 123, endPoint x: 475, endPoint y: 256, distance: 144.3
click at [475, 256] on div "1p Выберите правильный вариант! Тебе весело …? со мне со мной ко мне" at bounding box center [686, 208] width 550 height 175
drag, startPoint x: 475, startPoint y: 256, endPoint x: 434, endPoint y: 125, distance: 136.6
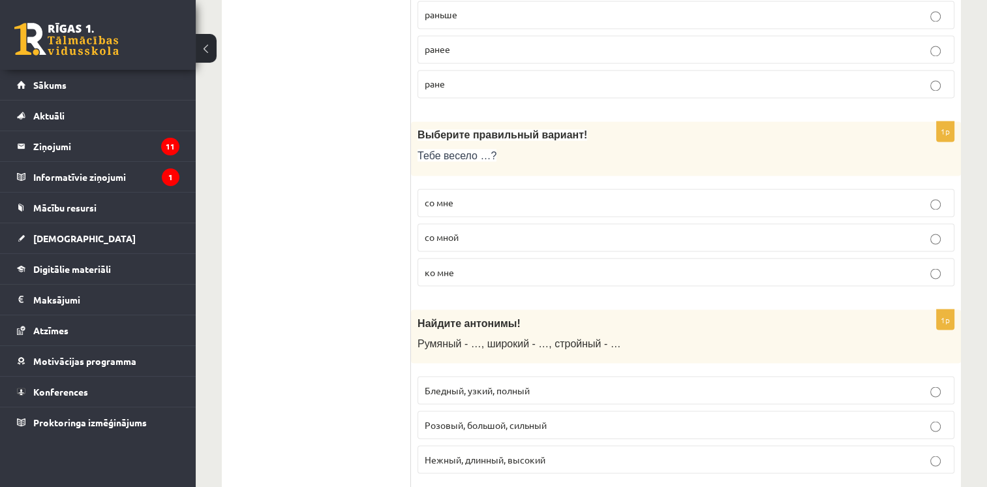
click at [316, 178] on ul "Tests Tests par tekstu Izvērtējums!" at bounding box center [323, 226] width 176 height 4431
click at [463, 234] on p "со мной" at bounding box center [686, 237] width 522 height 14
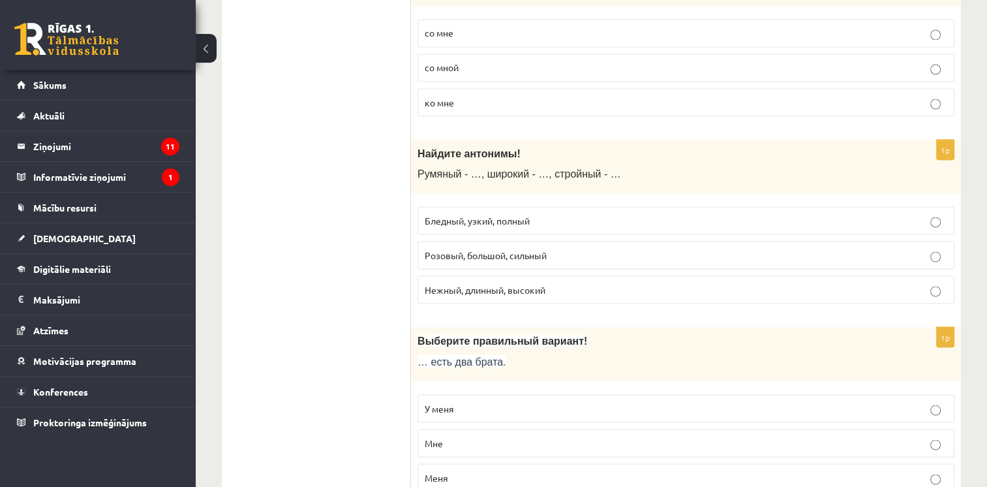
scroll to position [2395, 0]
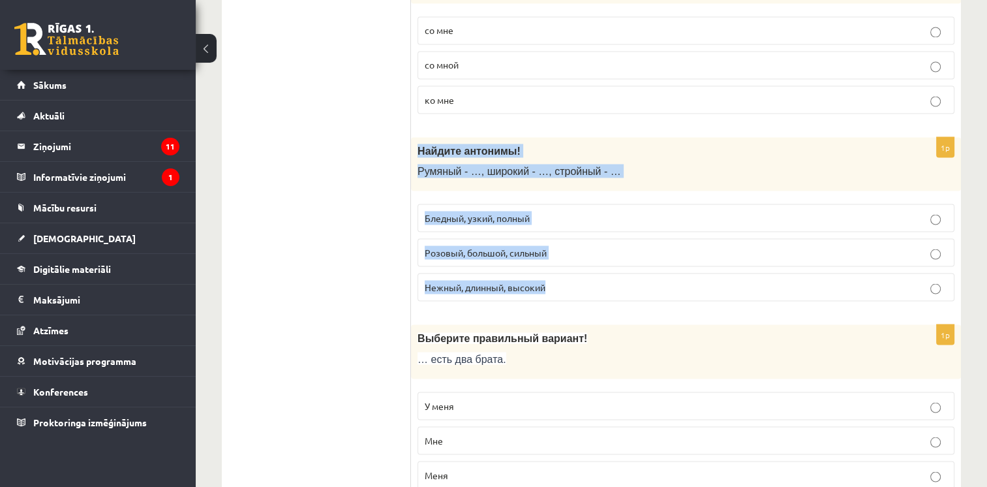
drag, startPoint x: 417, startPoint y: 140, endPoint x: 554, endPoint y: 269, distance: 187.8
click at [554, 269] on div "1p Найдите антонимы! Румяный - …, широкий - …, стройный - … Бледный, узкий, пол…" at bounding box center [686, 224] width 550 height 175
drag, startPoint x: 554, startPoint y: 269, endPoint x: 455, endPoint y: 137, distance: 164.9
click at [455, 145] on span "Найдите антонимы!" at bounding box center [468, 150] width 103 height 11
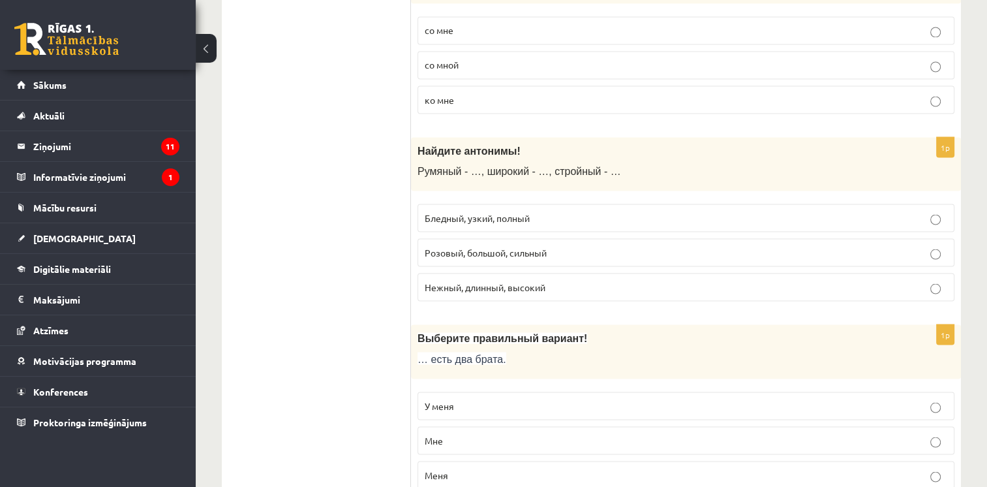
click at [311, 105] on ul "Tests Tests par tekstu Izvērtējums!" at bounding box center [323, 54] width 176 height 4431
click at [517, 220] on fieldset "Бледный, узкий, полный Розовый, большой, сильный Нежный, длинный, высокий" at bounding box center [685, 251] width 537 height 108
click at [514, 211] on span "Бледный, узкий, полный" at bounding box center [477, 217] width 105 height 12
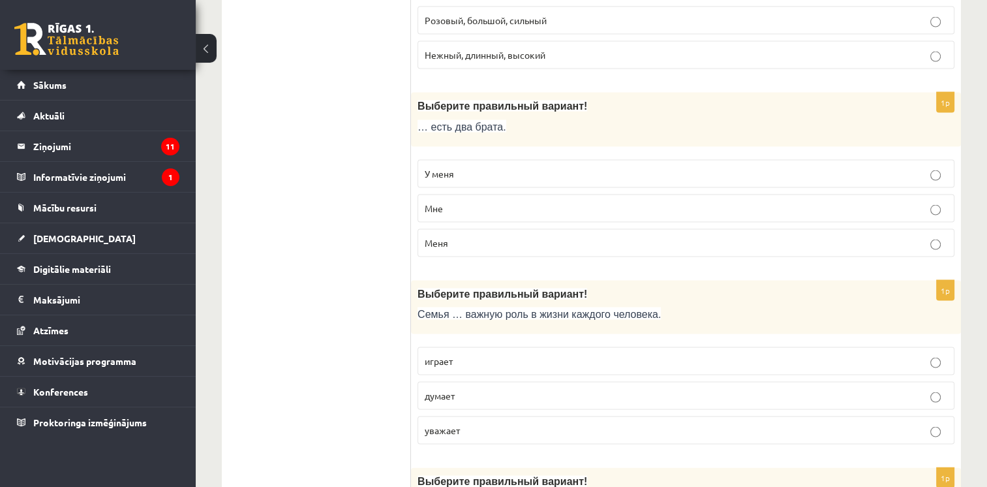
scroll to position [2635, 0]
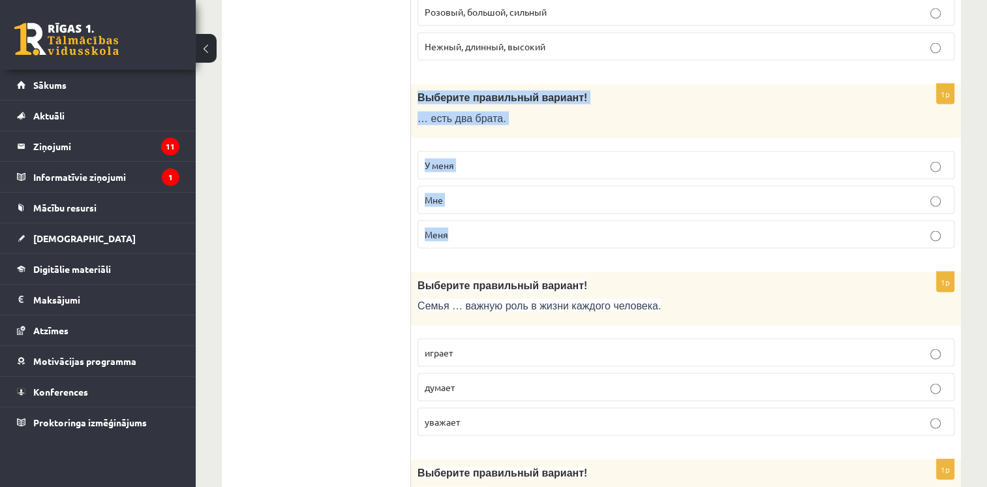
drag, startPoint x: 414, startPoint y: 80, endPoint x: 462, endPoint y: 223, distance: 151.4
click at [462, 223] on div "1p Выберите правильный вариант! … есть два брата. У меня Мне Меня" at bounding box center [686, 171] width 550 height 175
drag, startPoint x: 462, startPoint y: 223, endPoint x: 433, endPoint y: 86, distance: 139.9
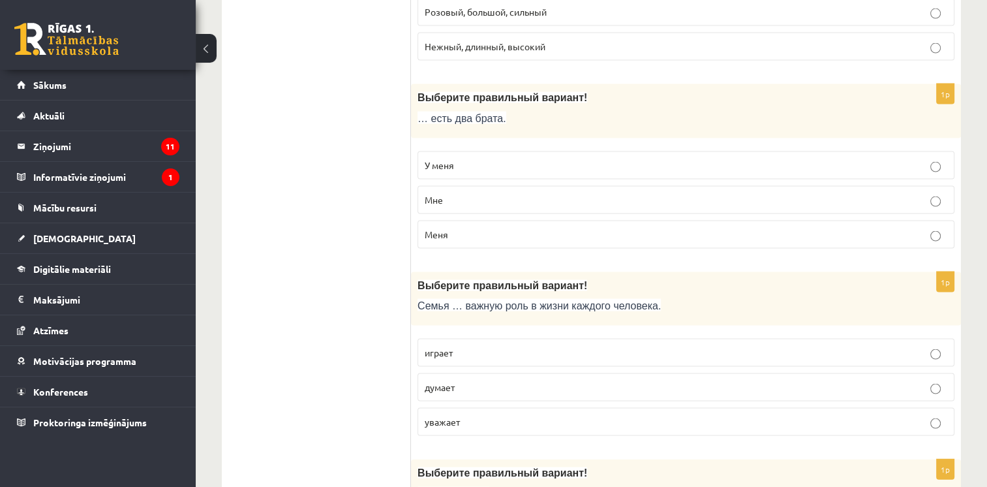
click at [564, 158] on p "У меня" at bounding box center [686, 165] width 522 height 14
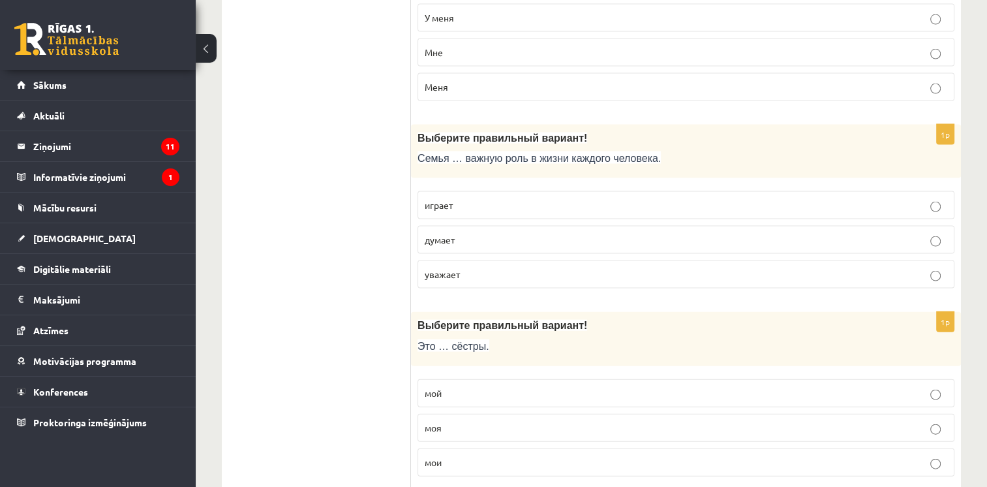
scroll to position [2784, 0]
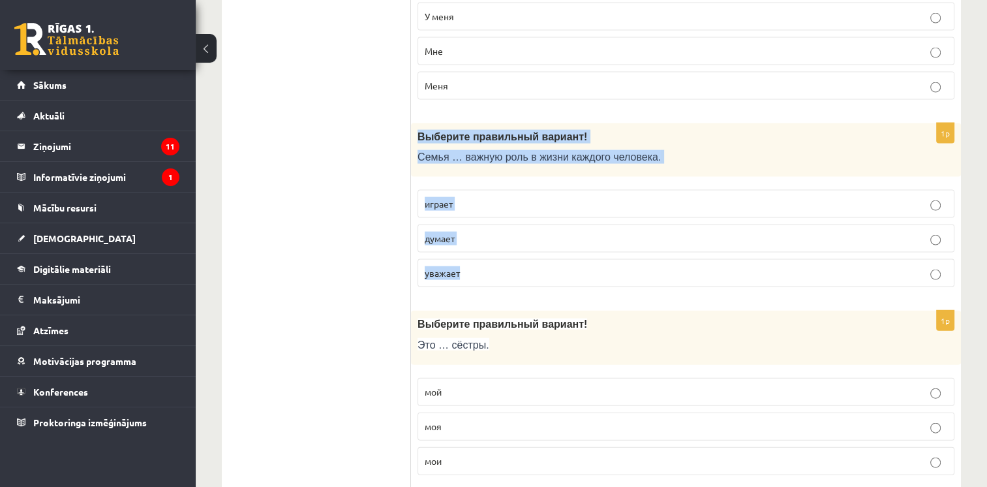
drag, startPoint x: 417, startPoint y: 125, endPoint x: 475, endPoint y: 256, distance: 143.1
click at [475, 256] on div "1p Выберите правильный вариант! Семья … важную роль в жизни каждого человека. и…" at bounding box center [686, 210] width 550 height 175
drag, startPoint x: 475, startPoint y: 256, endPoint x: 446, endPoint y: 119, distance: 139.9
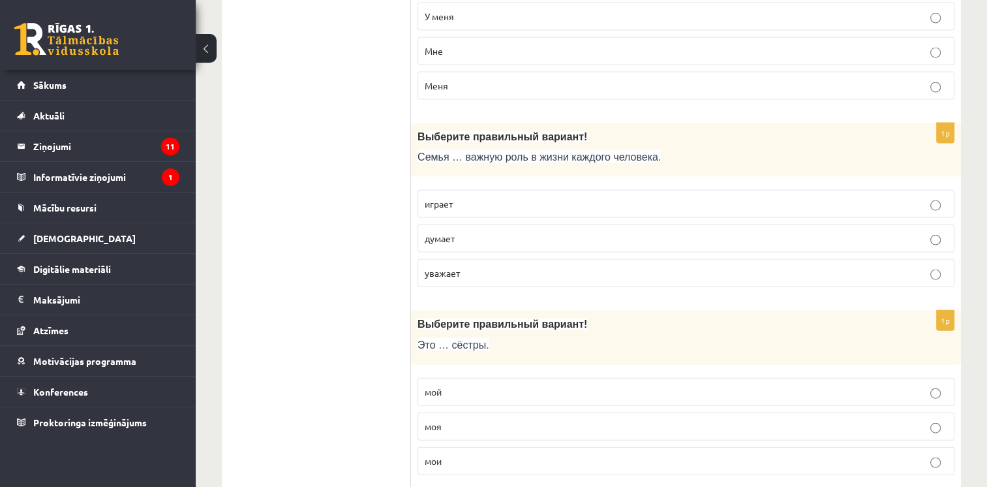
click at [473, 190] on label "играет" at bounding box center [685, 204] width 537 height 28
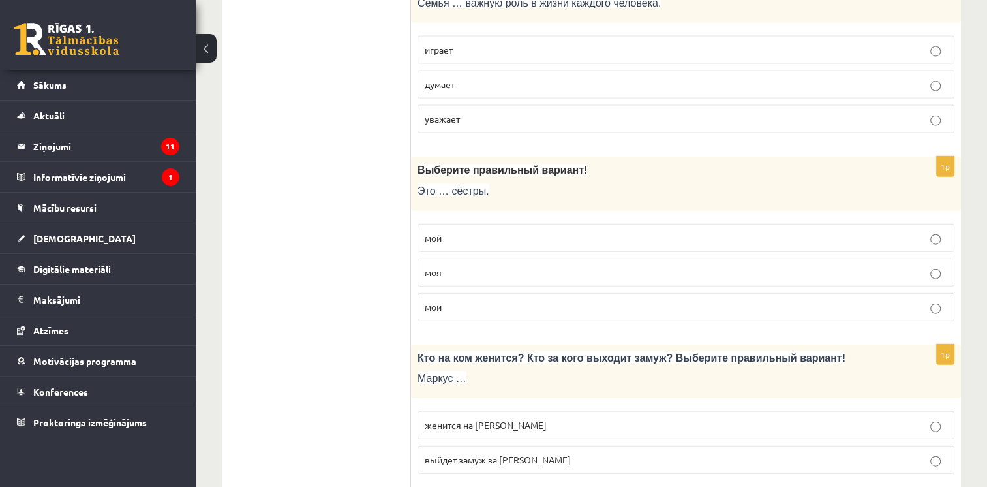
scroll to position [2939, 0]
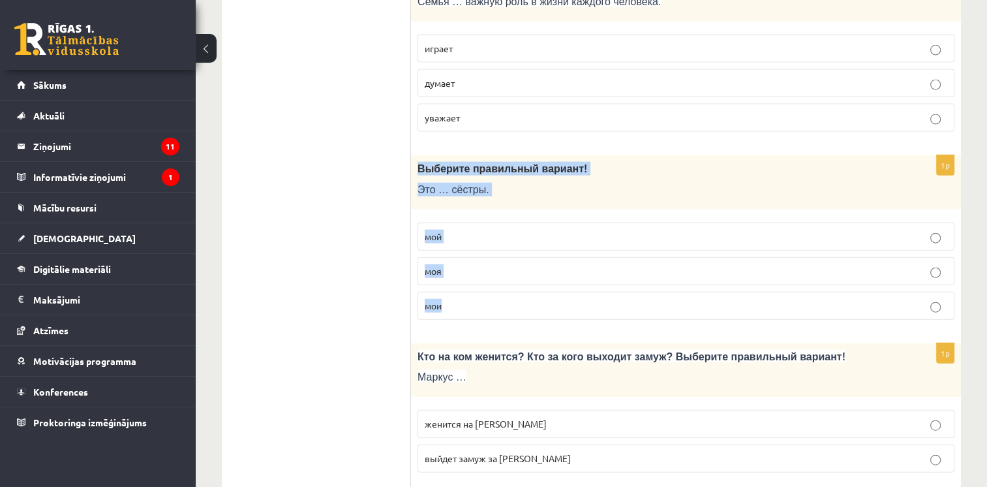
drag, startPoint x: 413, startPoint y: 149, endPoint x: 452, endPoint y: 281, distance: 138.1
click at [452, 281] on div "1p Выберите правильный вариант! Это … сёстры. мой моя мои" at bounding box center [686, 242] width 550 height 175
drag, startPoint x: 452, startPoint y: 281, endPoint x: 437, endPoint y: 151, distance: 130.7
click at [442, 302] on label "мои" at bounding box center [685, 306] width 537 height 28
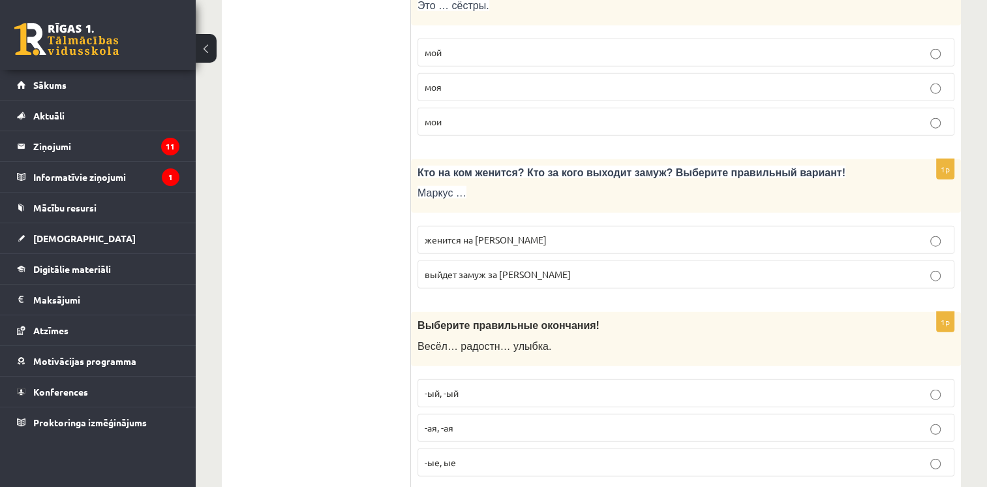
scroll to position [3126, 0]
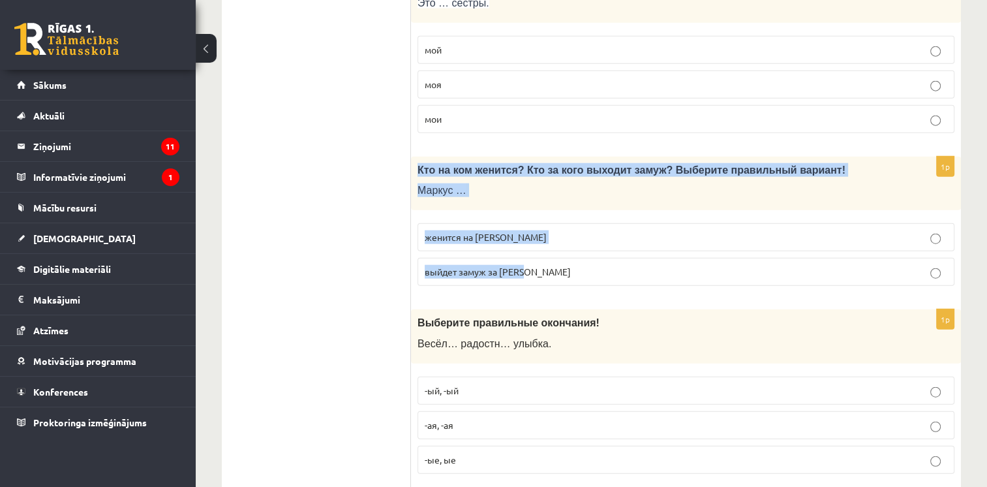
drag, startPoint x: 415, startPoint y: 160, endPoint x: 533, endPoint y: 260, distance: 154.2
click at [533, 260] on div "1p Кто на ком женится? Кто за кого выходит замуж? Выберите правильный вариант! …" at bounding box center [686, 227] width 550 height 140
drag, startPoint x: 533, startPoint y: 260, endPoint x: 459, endPoint y: 149, distance: 132.6
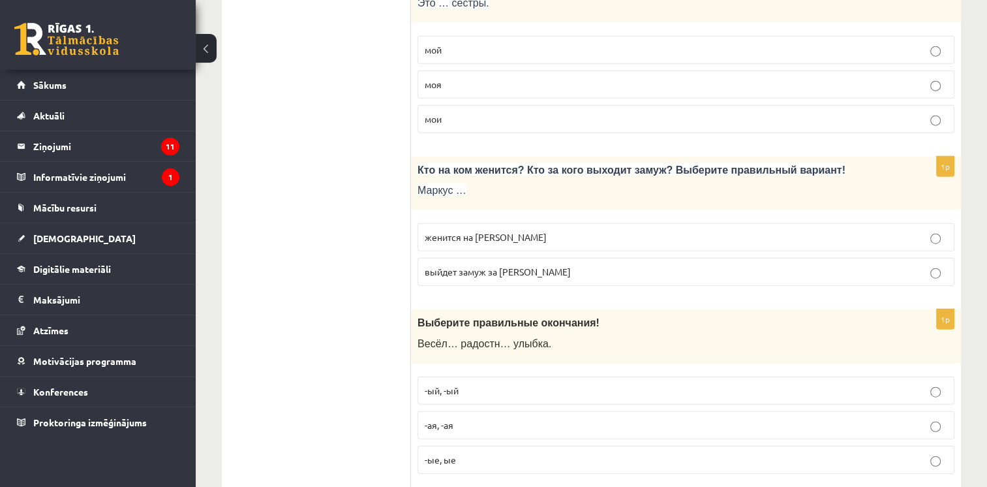
click at [479, 231] on span "женится на Агнии" at bounding box center [486, 237] width 122 height 12
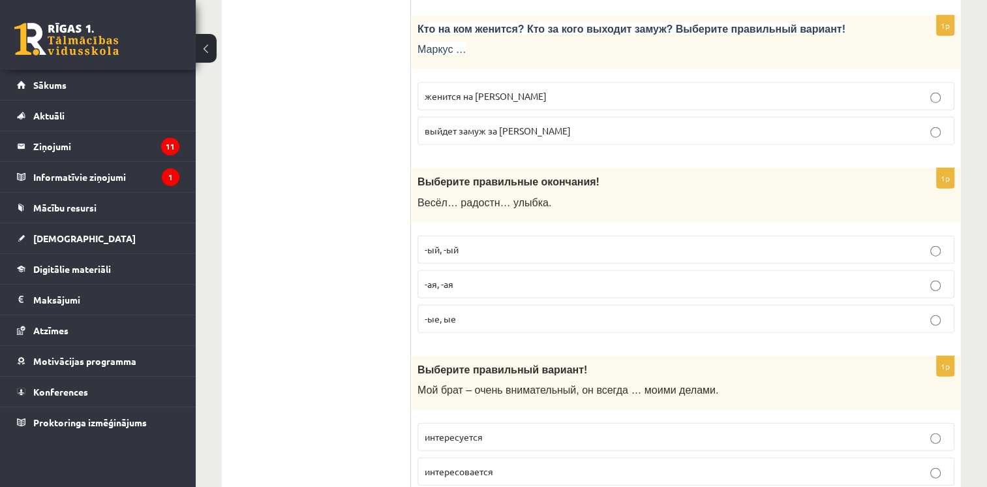
scroll to position [3269, 0]
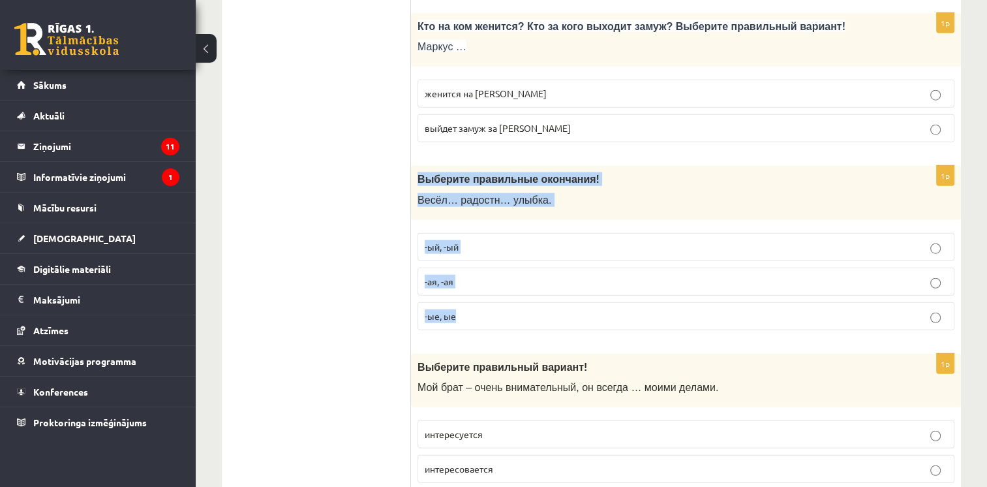
drag, startPoint x: 412, startPoint y: 155, endPoint x: 462, endPoint y: 299, distance: 152.4
click at [462, 299] on div "1p Выберите правильные окончания! Весёл… радостн… улыбка. -ый, -ый -ая, -ая -ые…" at bounding box center [686, 253] width 550 height 175
drag, startPoint x: 462, startPoint y: 299, endPoint x: 452, endPoint y: 166, distance: 133.4
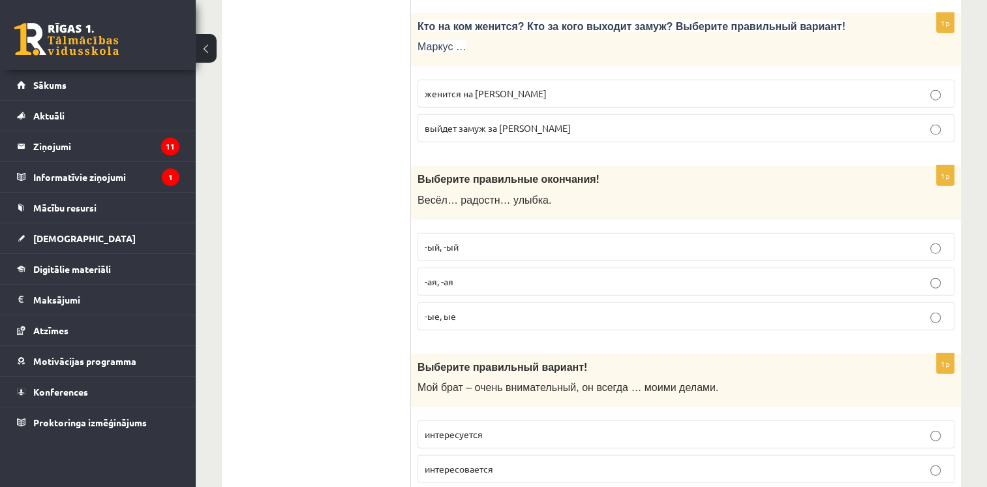
click at [511, 273] on label "-ая, -ая" at bounding box center [685, 281] width 537 height 28
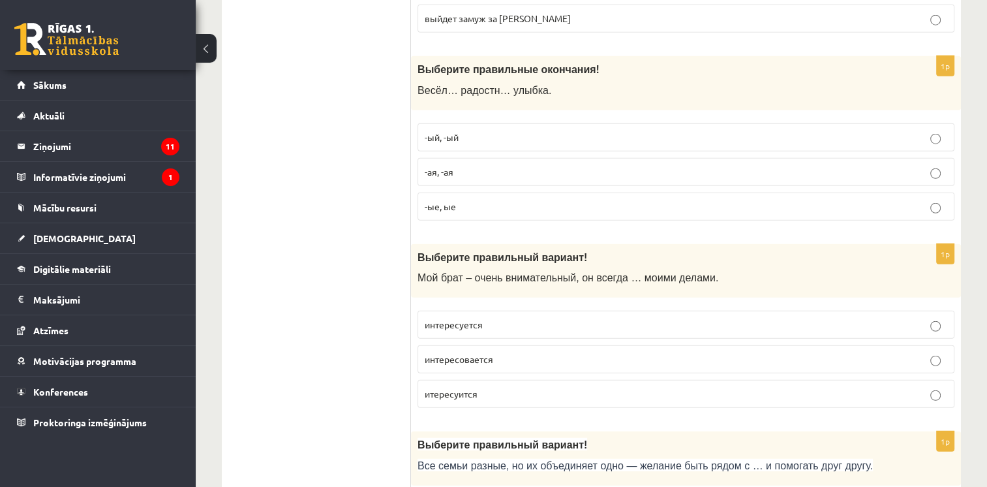
scroll to position [3443, 0]
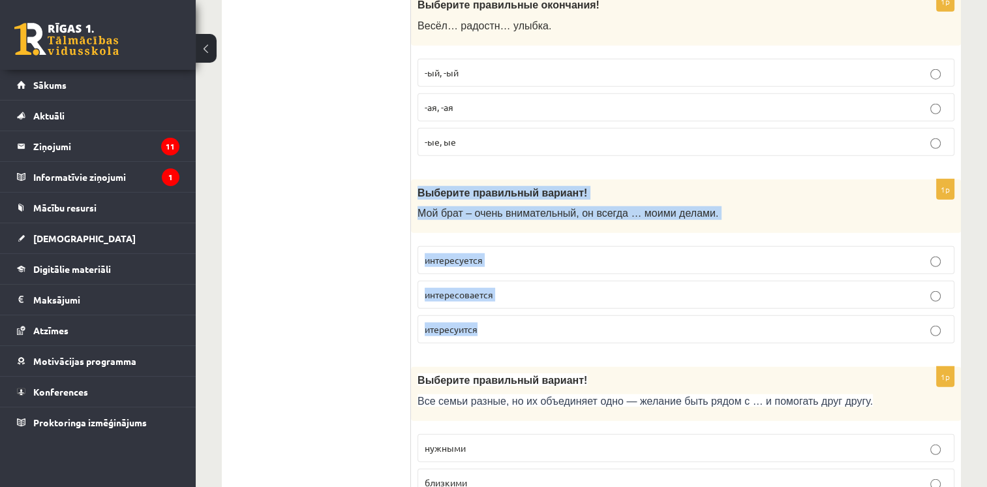
drag, startPoint x: 415, startPoint y: 177, endPoint x: 483, endPoint y: 312, distance: 151.4
click at [483, 312] on div "1p Выберите правильный вариант! Мой брат – очень внимательный, он всегда … моим…" at bounding box center [686, 266] width 550 height 175
drag, startPoint x: 483, startPoint y: 312, endPoint x: 446, endPoint y: 181, distance: 136.7
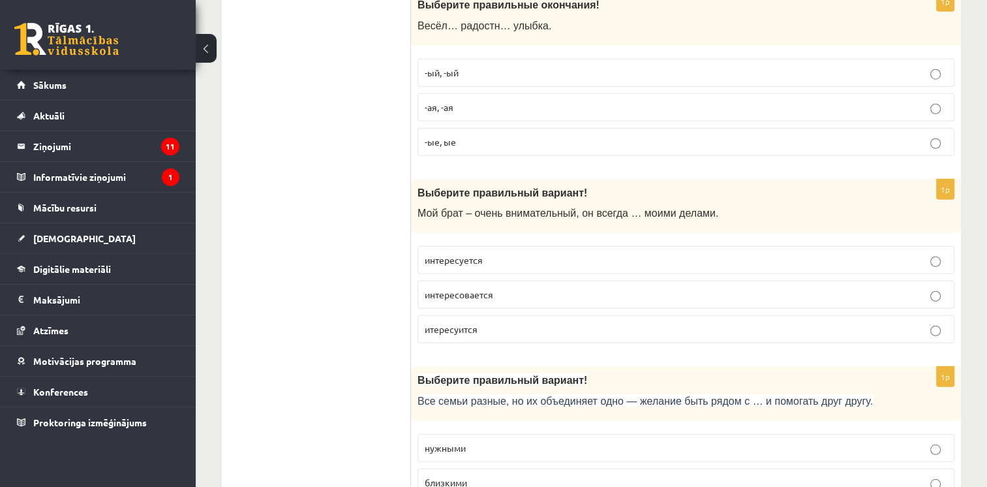
click at [532, 253] on p "интересуется" at bounding box center [686, 260] width 522 height 14
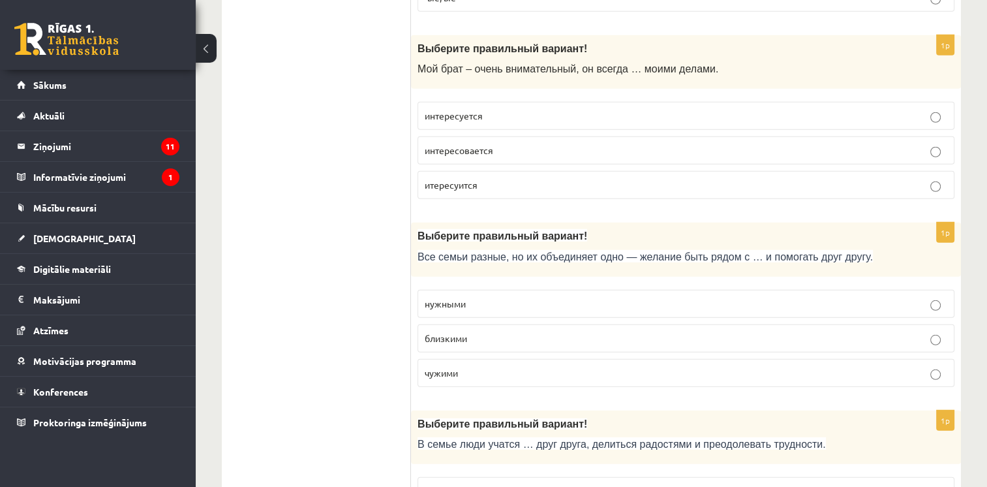
scroll to position [3631, 0]
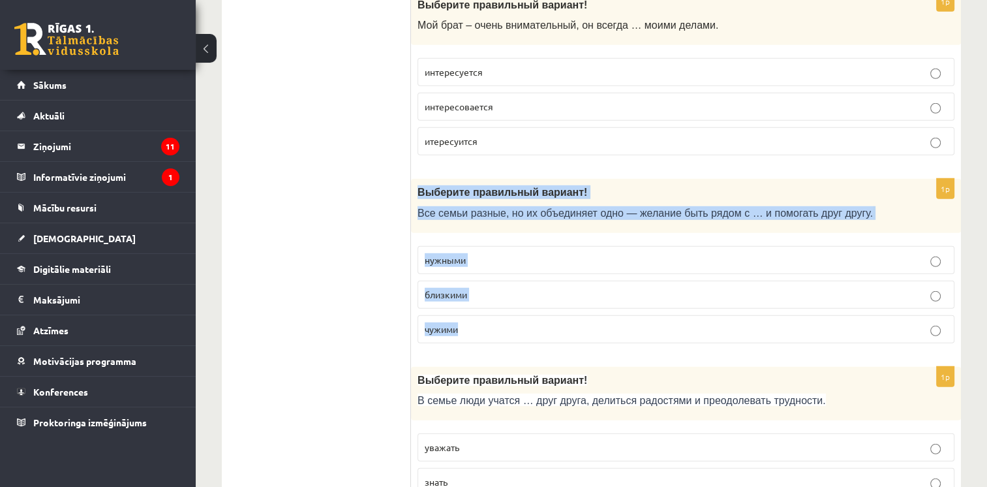
drag, startPoint x: 417, startPoint y: 177, endPoint x: 471, endPoint y: 329, distance: 160.5
click at [471, 329] on div "1p Выберите правильный вариант! Все семьи разные, но их объединяет одно — желан…" at bounding box center [686, 266] width 550 height 175
drag, startPoint x: 471, startPoint y: 329, endPoint x: 456, endPoint y: 200, distance: 130.0
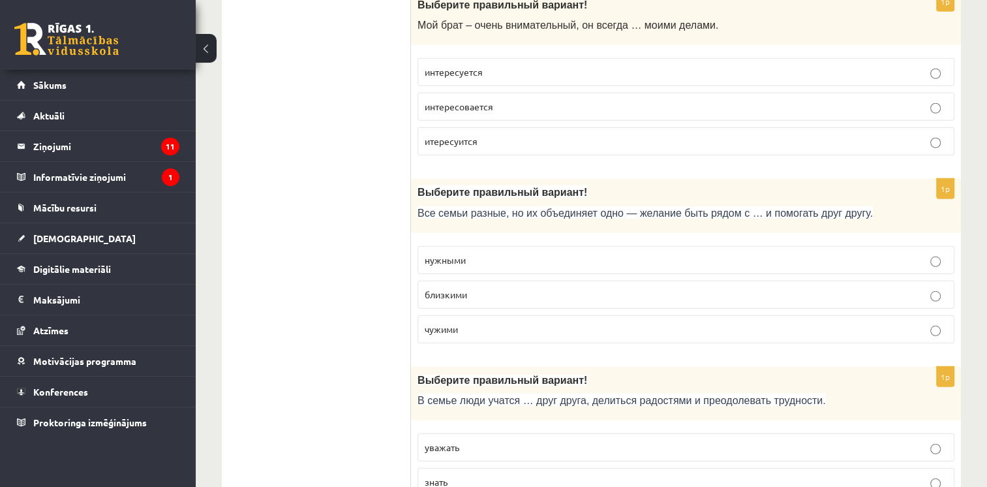
click at [494, 288] on p "близкими" at bounding box center [686, 295] width 522 height 14
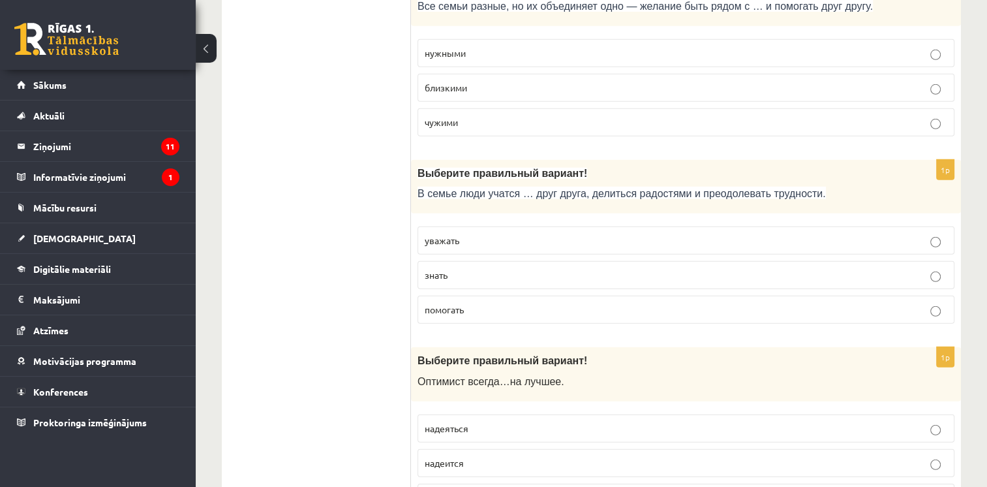
scroll to position [3839, 0]
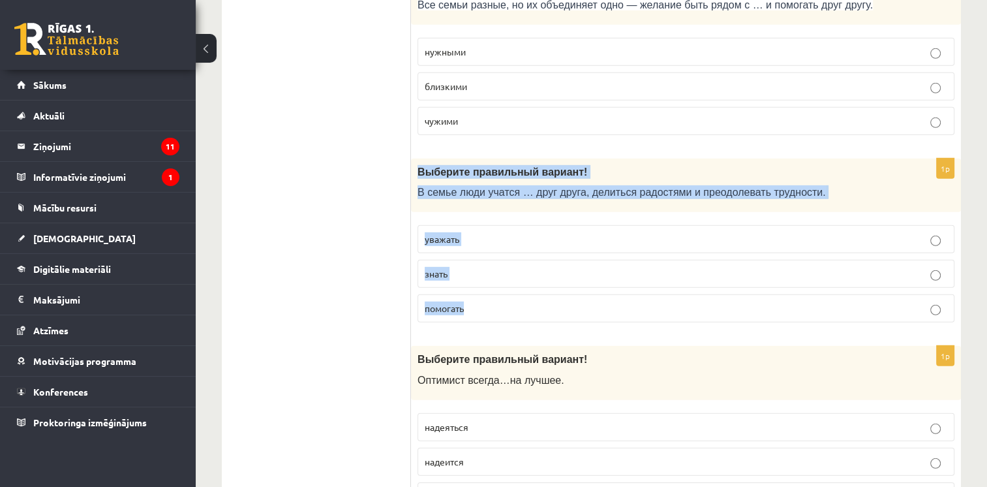
drag, startPoint x: 417, startPoint y: 148, endPoint x: 485, endPoint y: 285, distance: 152.8
click at [485, 285] on div "1p Выберите правильный вариант! В семье люди учатся … друг друга, делиться радо…" at bounding box center [686, 245] width 550 height 175
drag, startPoint x: 485, startPoint y: 285, endPoint x: 464, endPoint y: 160, distance: 127.0
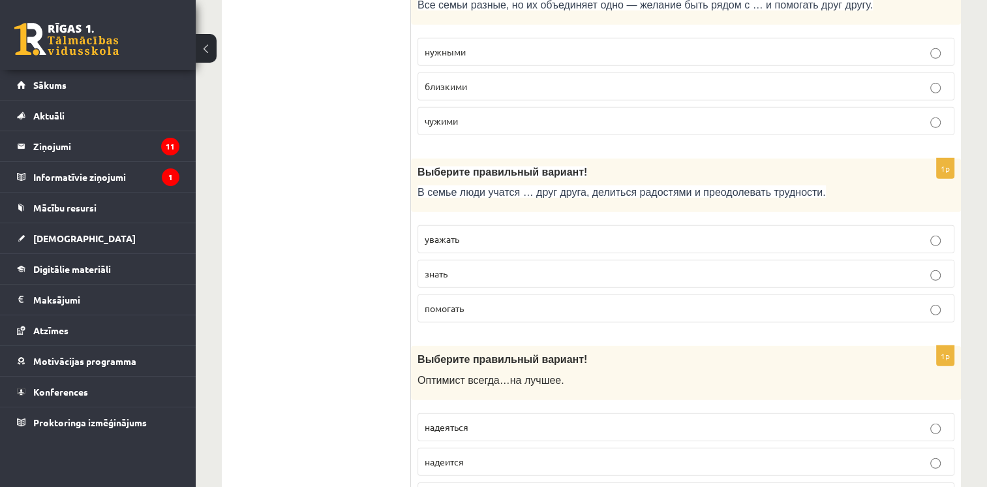
click at [451, 233] on span "уважать" at bounding box center [442, 239] width 35 height 12
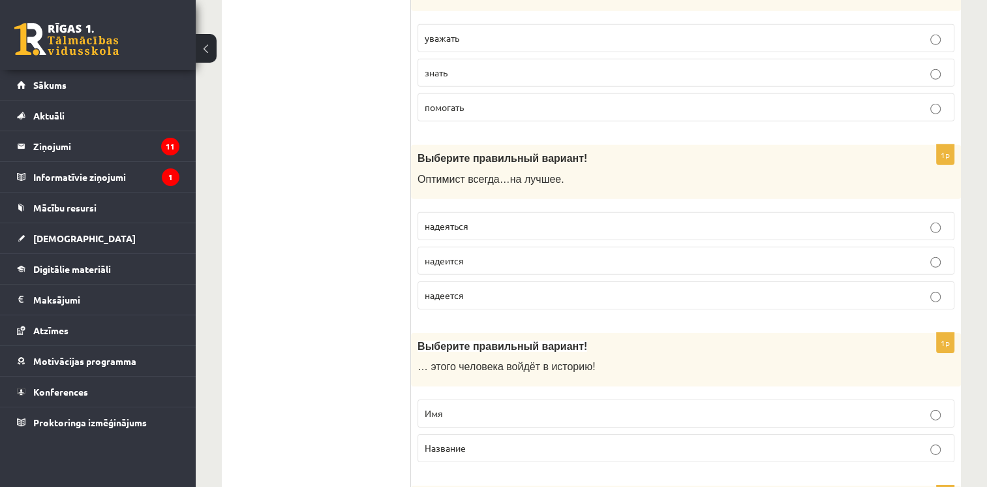
scroll to position [4041, 0]
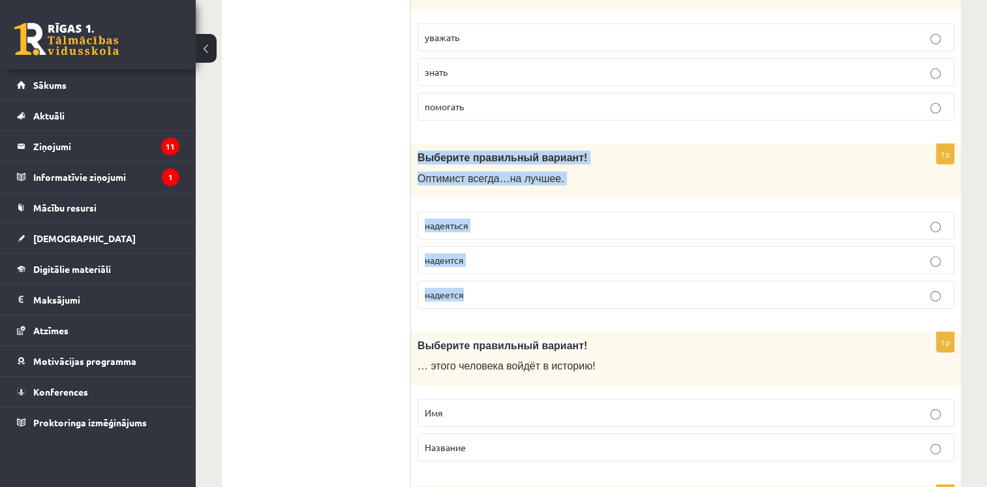
drag, startPoint x: 416, startPoint y: 137, endPoint x: 475, endPoint y: 275, distance: 150.2
click at [475, 275] on div "1p Выберите правильный вариант! О птимист всегда … на лучшее . надеяться надеит…" at bounding box center [686, 231] width 550 height 175
drag, startPoint x: 475, startPoint y: 275, endPoint x: 445, endPoint y: 161, distance: 118.0
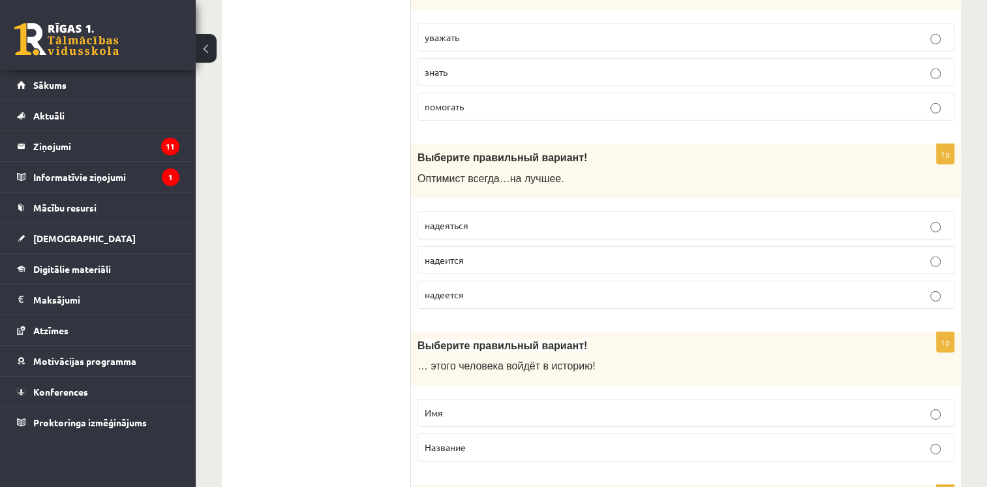
click at [491, 288] on p "надеется" at bounding box center [686, 295] width 522 height 14
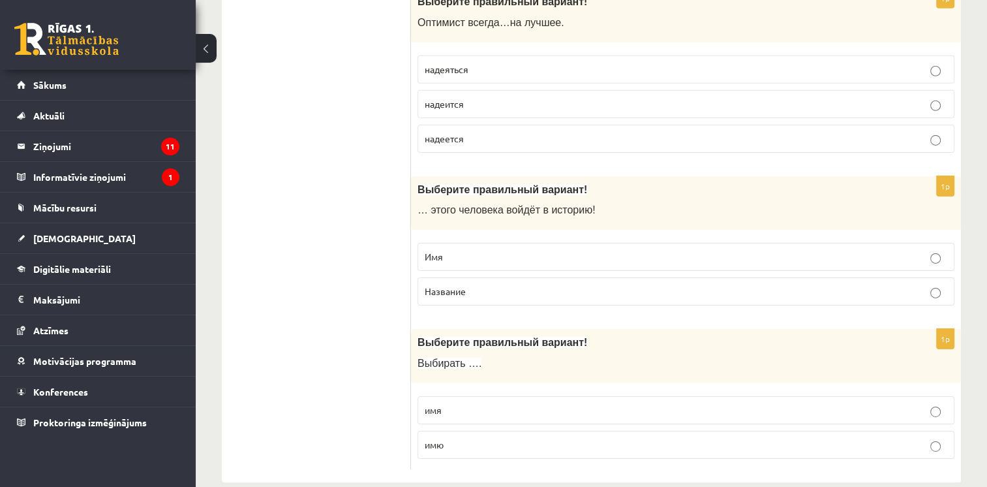
scroll to position [4198, 0]
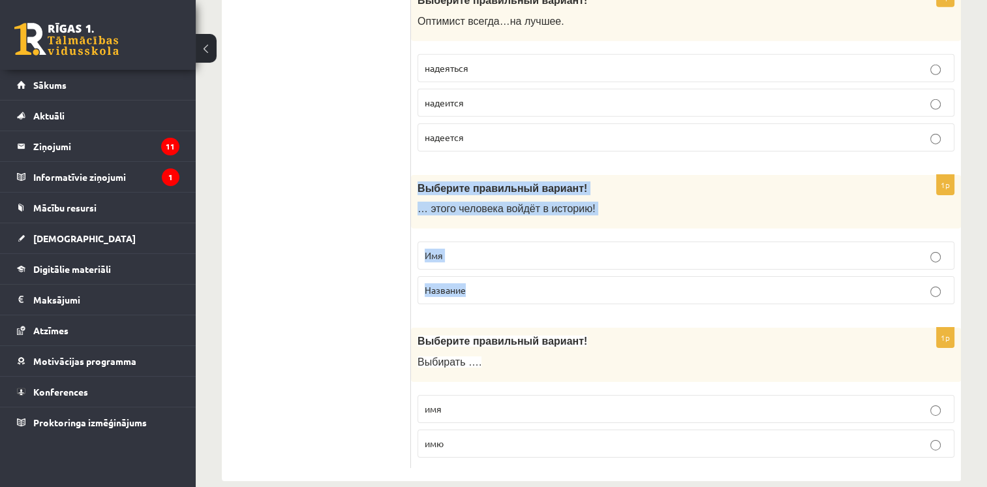
drag, startPoint x: 415, startPoint y: 160, endPoint x: 476, endPoint y: 281, distance: 135.3
click at [476, 281] on div "1p Выберите правильный вариант! … этого человека войдёт в историю! Имя Название" at bounding box center [686, 245] width 550 height 140
drag, startPoint x: 476, startPoint y: 281, endPoint x: 459, endPoint y: 169, distance: 113.5
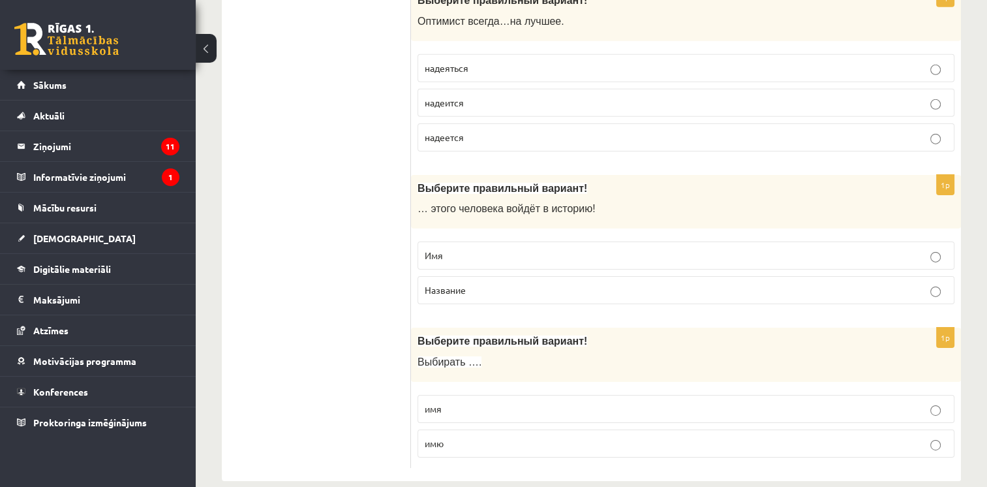
click at [462, 249] on p "Имя" at bounding box center [686, 256] width 522 height 14
drag, startPoint x: 411, startPoint y: 321, endPoint x: 454, endPoint y: 411, distance: 99.8
click at [454, 411] on div "1p Выберите правильный вариант! Выбирать …. имя имю" at bounding box center [686, 397] width 550 height 140
drag, startPoint x: 454, startPoint y: 411, endPoint x: 442, endPoint y: 320, distance: 92.2
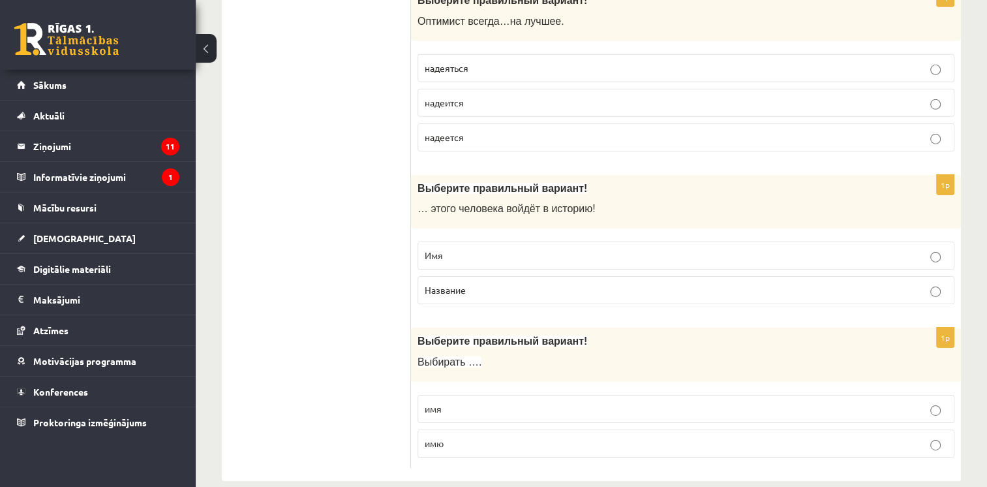
click at [464, 402] on p "имя" at bounding box center [686, 409] width 522 height 14
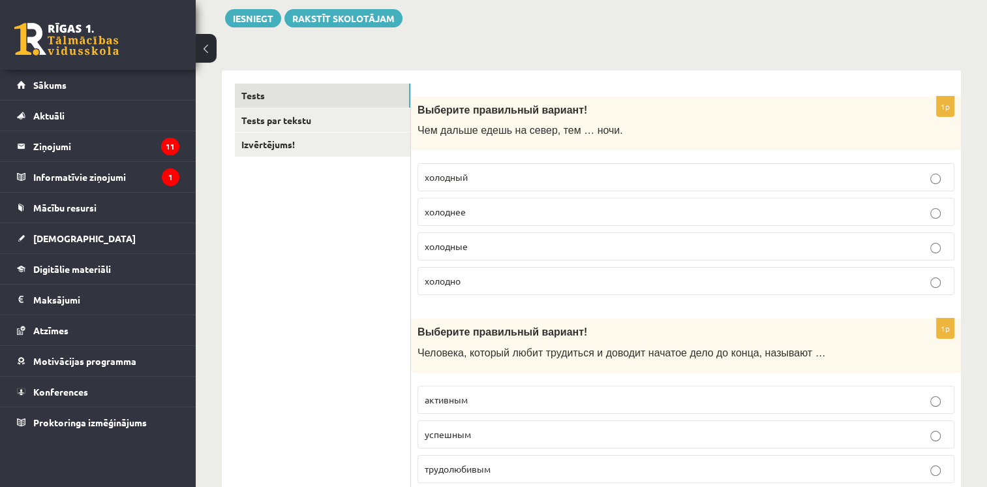
scroll to position [150, 0]
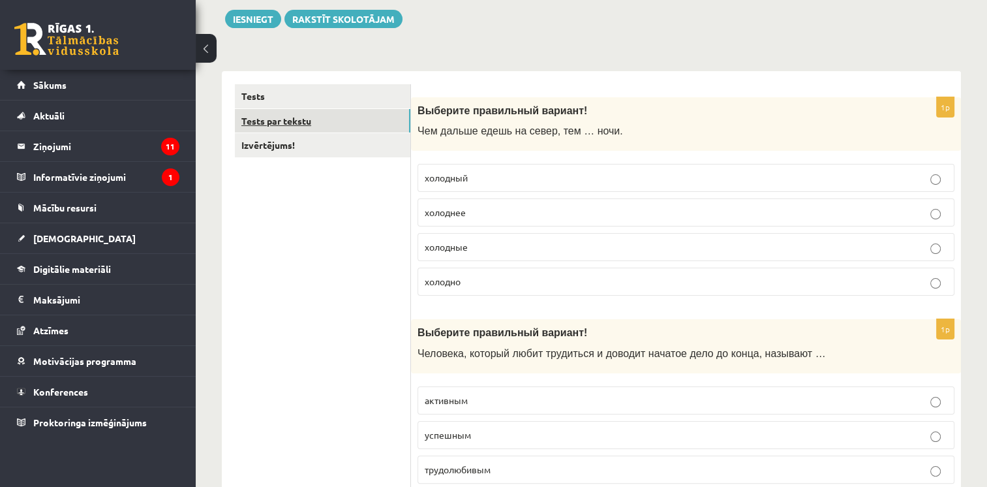
click at [271, 127] on link "Tests par tekstu" at bounding box center [322, 121] width 175 height 24
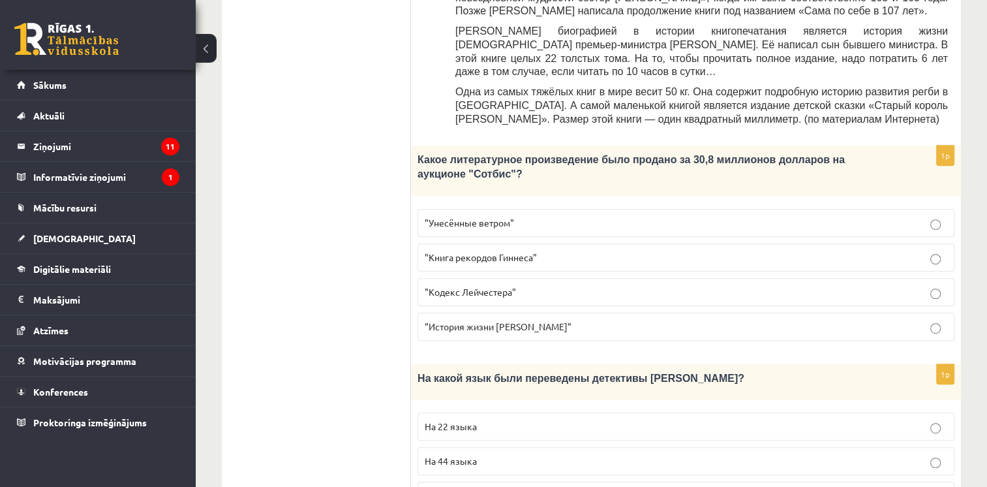
scroll to position [449, 0]
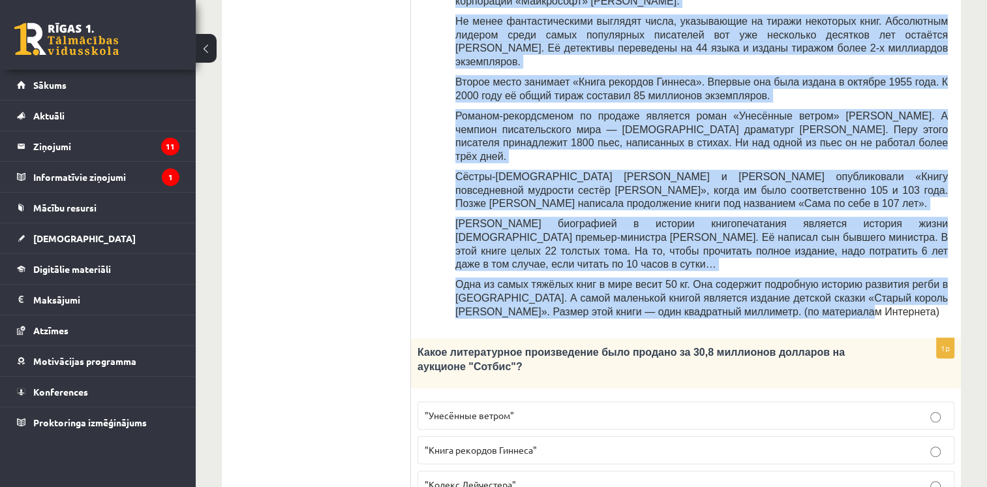
drag, startPoint x: 417, startPoint y: 39, endPoint x: 796, endPoint y: 269, distance: 442.9
drag, startPoint x: 796, startPoint y: 269, endPoint x: 735, endPoint y: 252, distance: 63.0
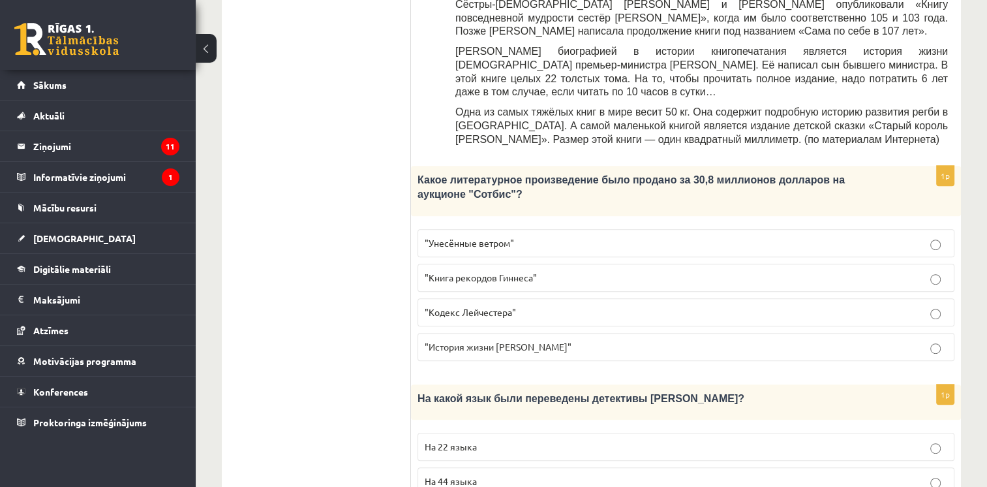
drag, startPoint x: 415, startPoint y: 136, endPoint x: 590, endPoint y: 286, distance: 231.3
click at [590, 286] on div "1p Какое литературное произведение было продано за 30,8 миллионов долларов на а…" at bounding box center [686, 268] width 550 height 205
drag, startPoint x: 590, startPoint y: 286, endPoint x: 532, endPoint y: 139, distance: 158.4
click at [331, 72] on ul "Tests Tests par tekstu Izvērtējums!" at bounding box center [323, 414] width 176 height 1602
click at [462, 306] on span ""Кодекс Лейчестера"" at bounding box center [470, 312] width 91 height 12
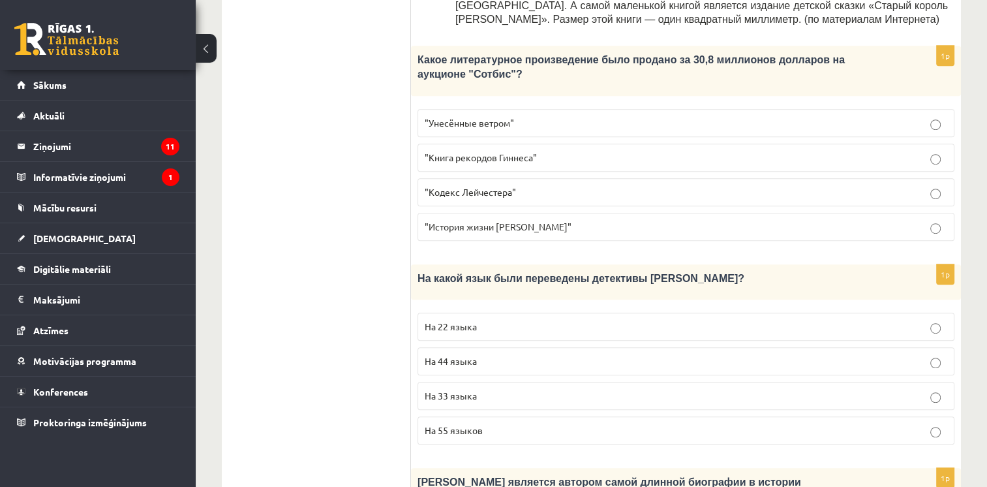
scroll to position [741, 0]
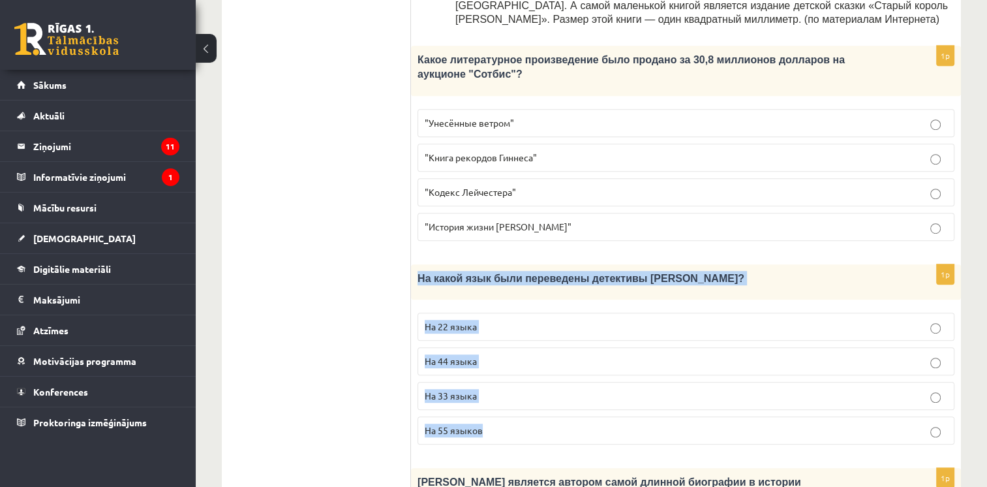
drag, startPoint x: 413, startPoint y: 219, endPoint x: 493, endPoint y: 366, distance: 167.8
click at [493, 366] on div "1p На какой язык были переведены детективы Агаты Кристи? На 22 языка На 44 язык…" at bounding box center [686, 359] width 550 height 190
drag, startPoint x: 493, startPoint y: 366, endPoint x: 454, endPoint y: 220, distance: 150.6
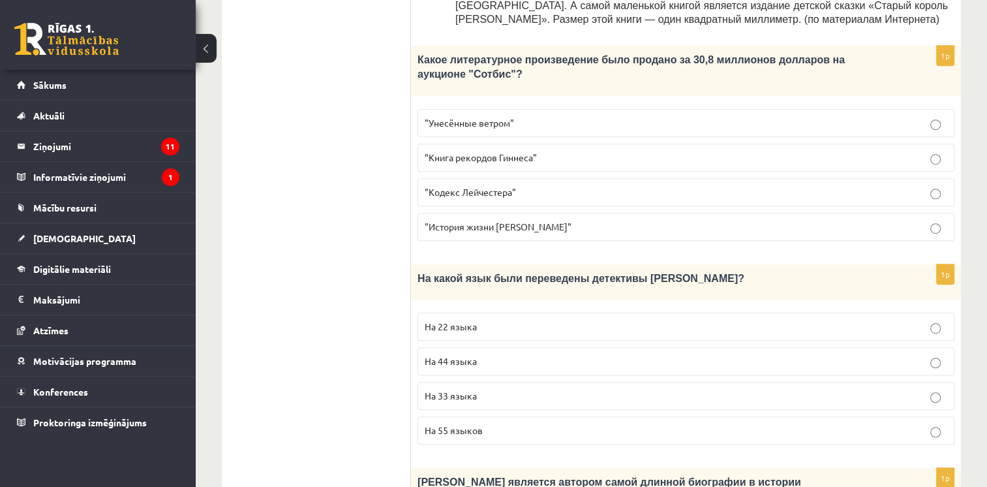
click at [337, 149] on ul "Tests Tests par tekstu Izvērtējums!" at bounding box center [323, 294] width 176 height 1602
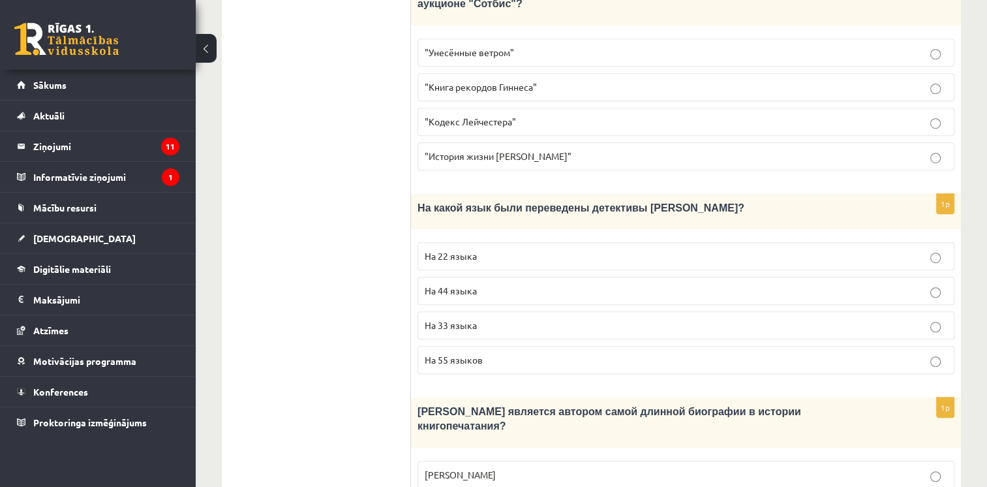
scroll to position [819, 0]
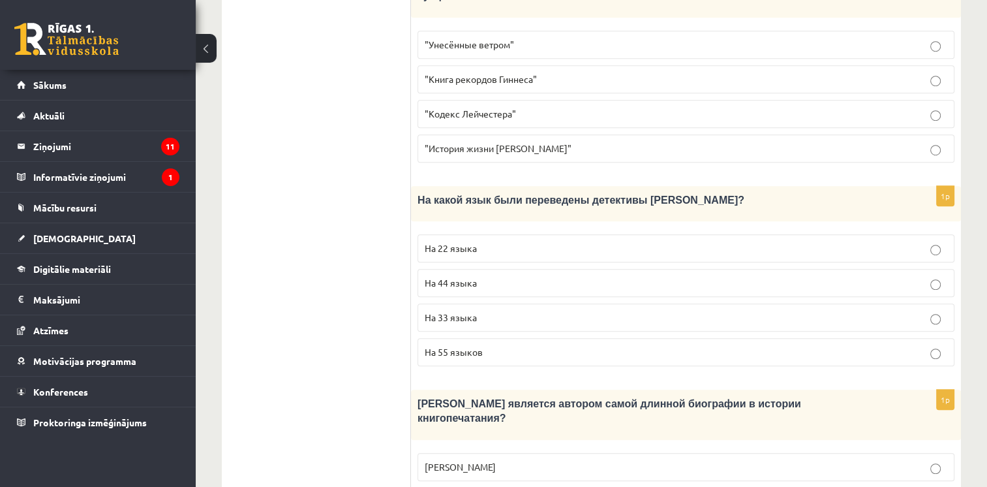
click at [471, 277] on span "На 44 языка" at bounding box center [451, 283] width 52 height 12
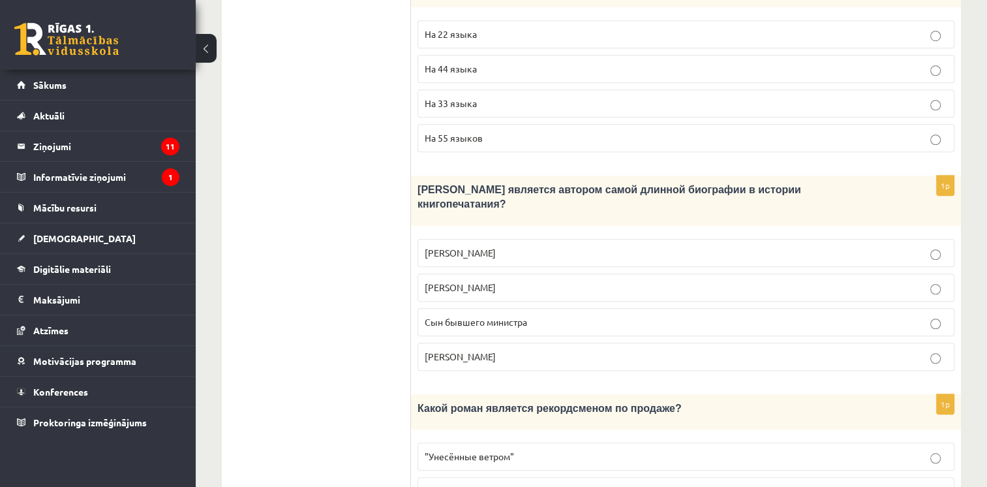
scroll to position [1047, 0]
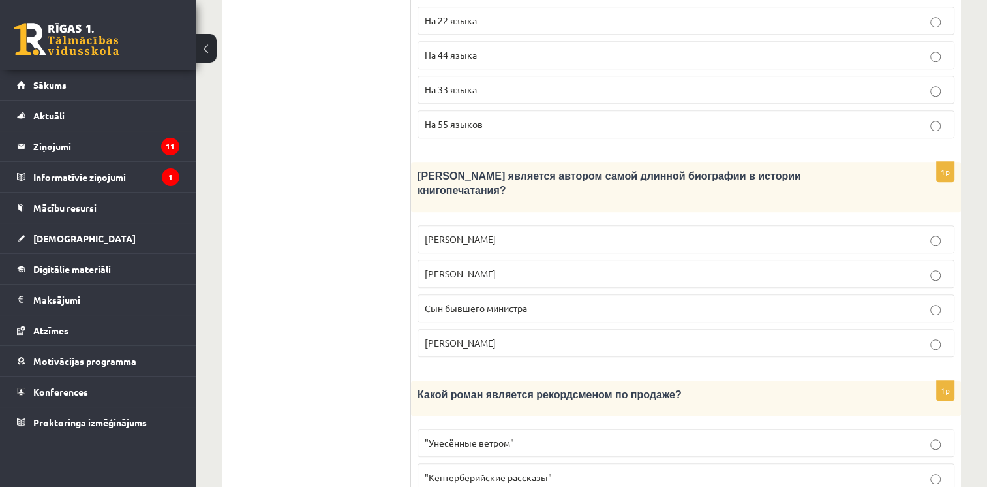
click at [504, 260] on label "Лопе де Вега" at bounding box center [685, 274] width 537 height 28
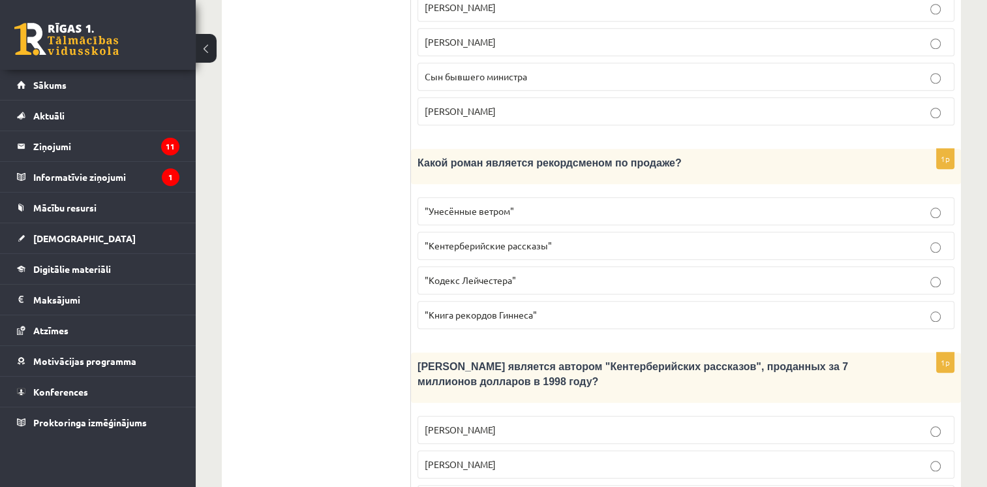
scroll to position [1312, 0]
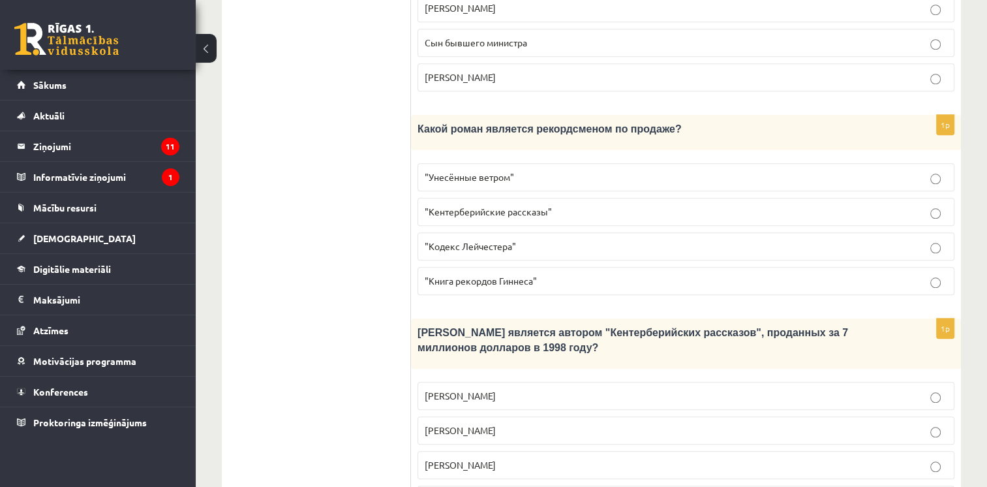
click at [473, 240] on span ""Кодекс Лейчестера"" at bounding box center [470, 246] width 91 height 12
click at [492, 458] on p "Джефри Чосер" at bounding box center [686, 465] width 522 height 14
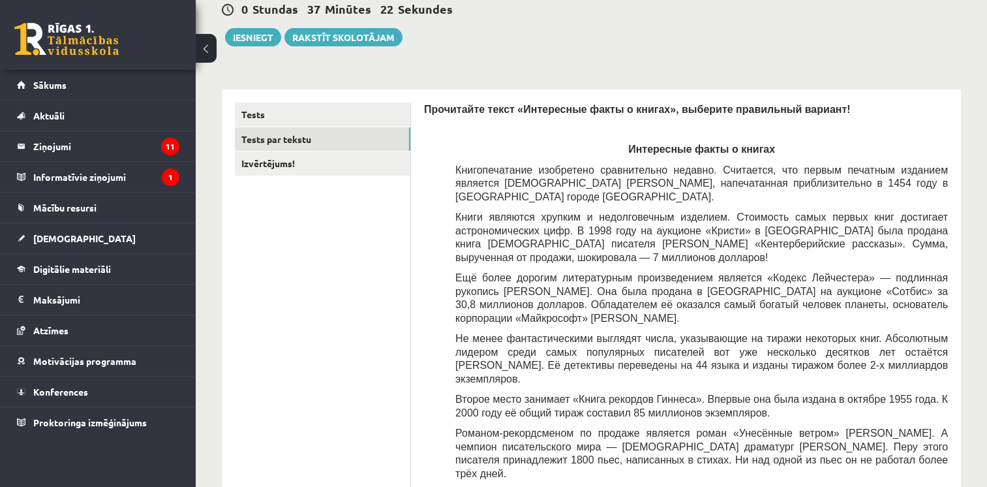
scroll to position [87, 0]
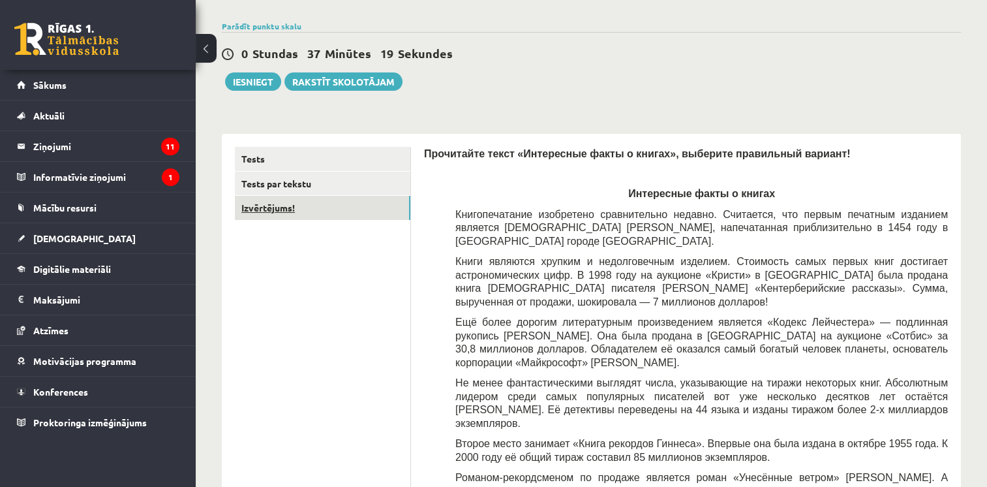
click at [264, 201] on link "Izvērtējums!" at bounding box center [322, 208] width 175 height 24
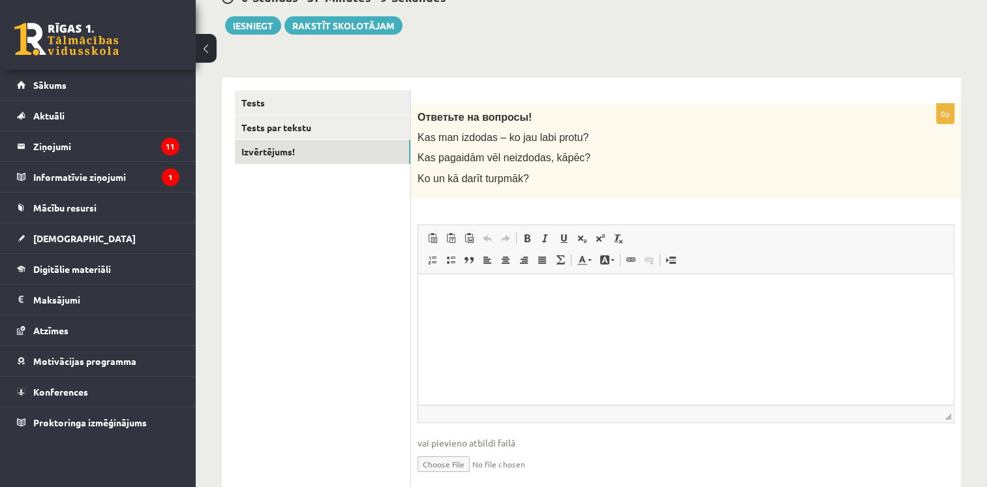
scroll to position [143, 0]
click at [267, 18] on button "Iesniegt" at bounding box center [253, 26] width 56 height 18
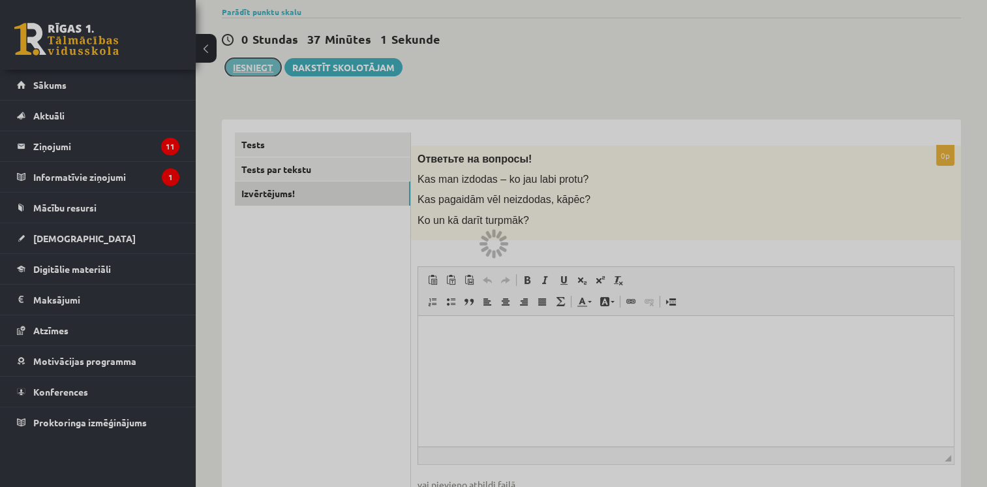
scroll to position [99, 0]
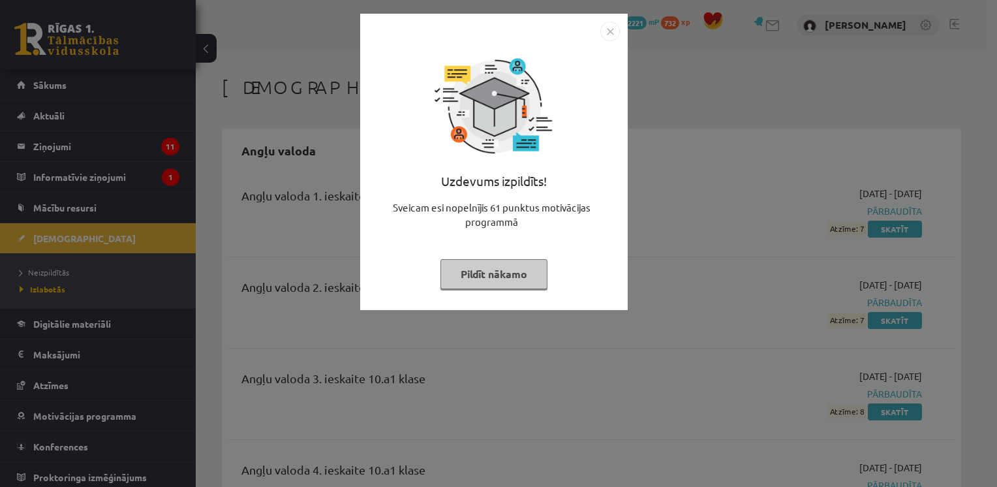
click at [477, 280] on button "Pildīt nākamo" at bounding box center [493, 274] width 107 height 30
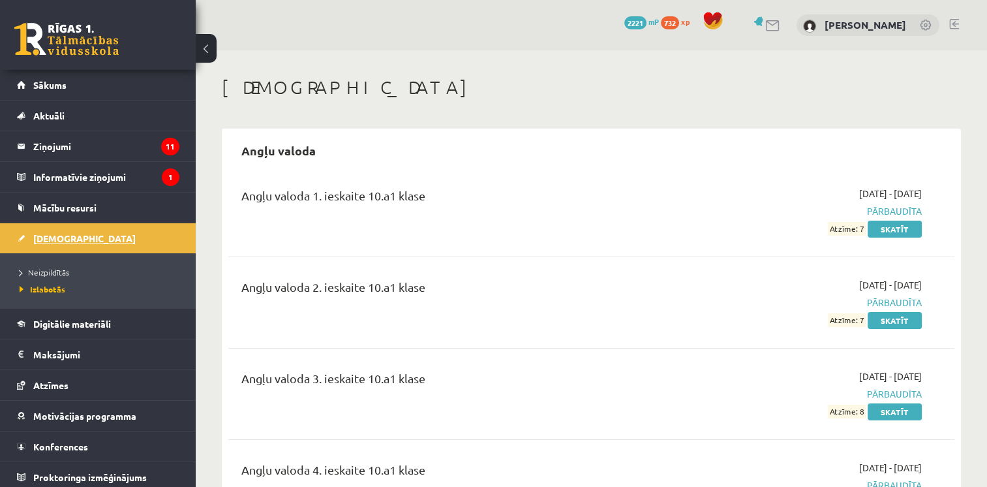
click at [52, 230] on link "[DEMOGRAPHIC_DATA]" at bounding box center [98, 238] width 162 height 30
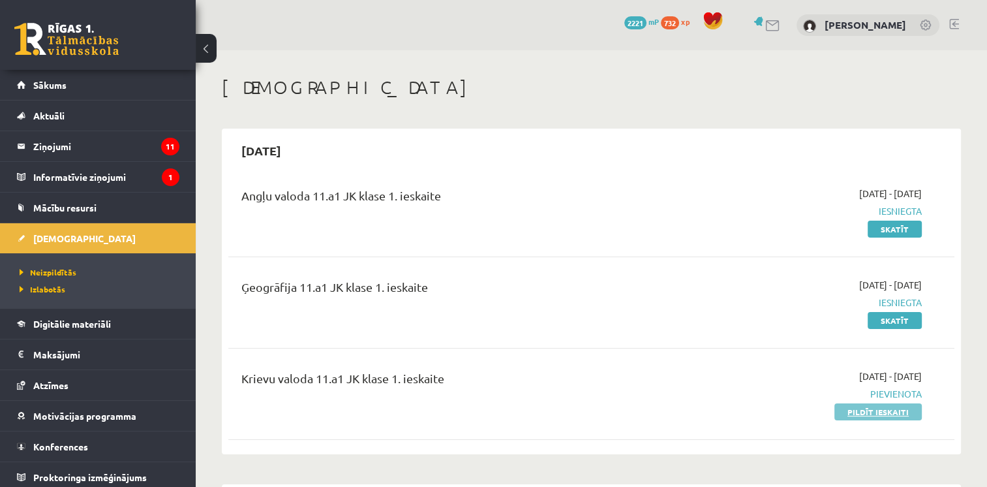
click at [877, 406] on link "Pildīt ieskaiti" at bounding box center [877, 411] width 87 height 17
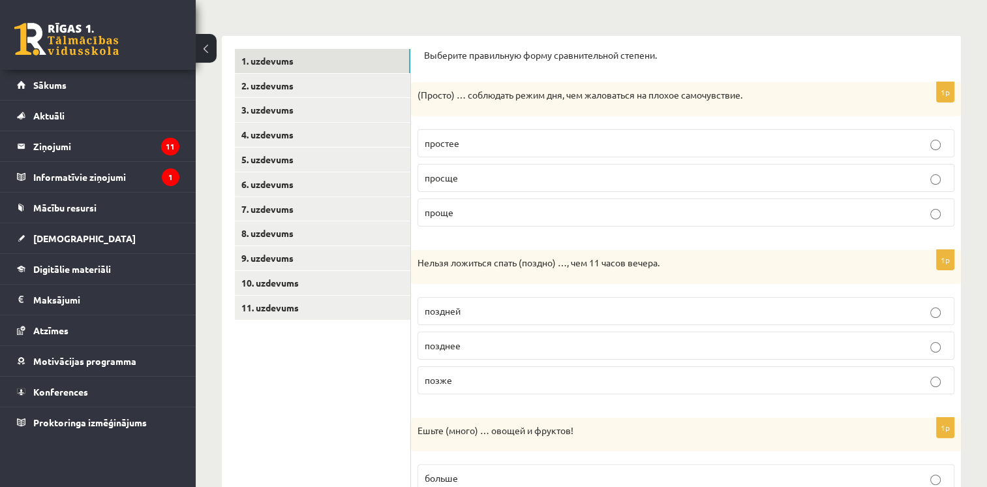
scroll to position [192, 0]
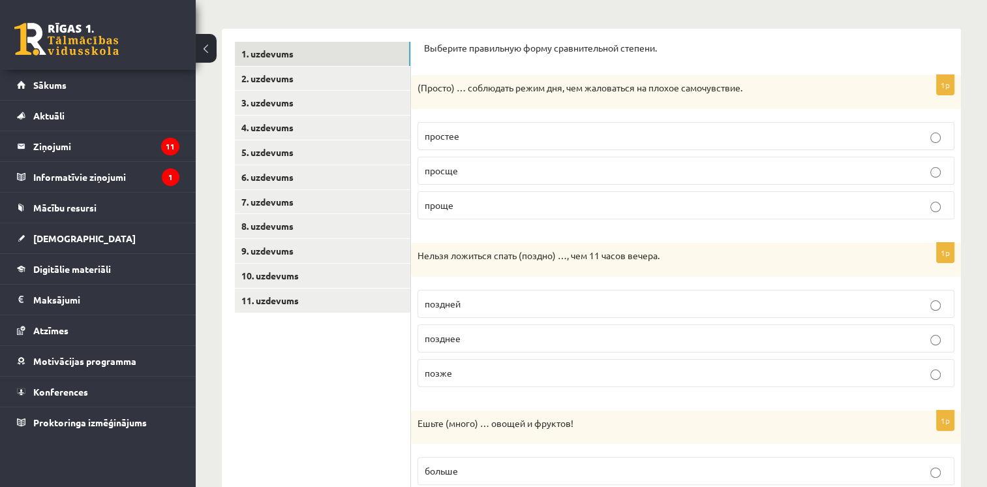
click at [426, 47] on p "Выберите правильную форму сравнительной степени." at bounding box center [686, 48] width 524 height 13
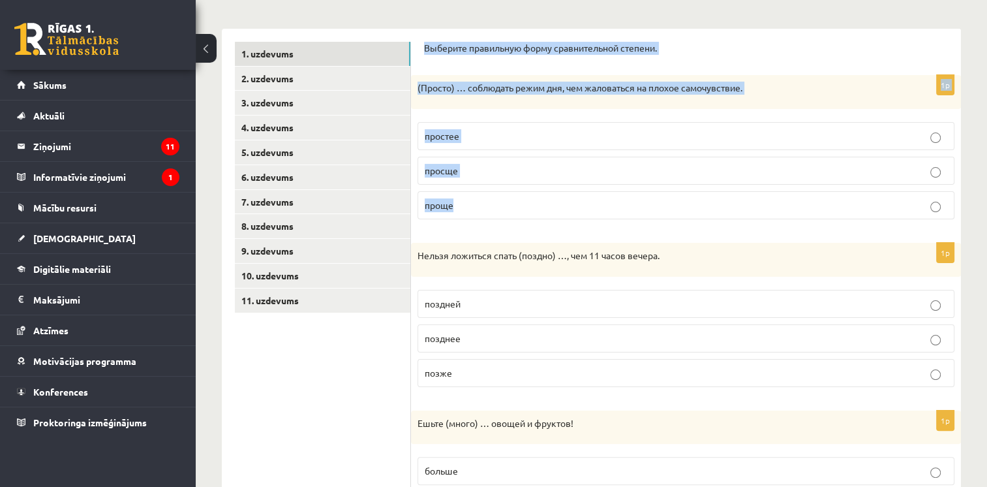
drag, startPoint x: 419, startPoint y: 47, endPoint x: 483, endPoint y: 201, distance: 166.7
click at [483, 201] on div "Выберите правильную форму сравнительной степени. 1p (Просто) … соблюдать режим …" at bounding box center [686, 471] width 550 height 884
drag, startPoint x: 483, startPoint y: 201, endPoint x: 470, endPoint y: 42, distance: 159.0
copy form "Выберите правильную форму сравнительной степени. 1p (Просто) … соблюдать режим …"
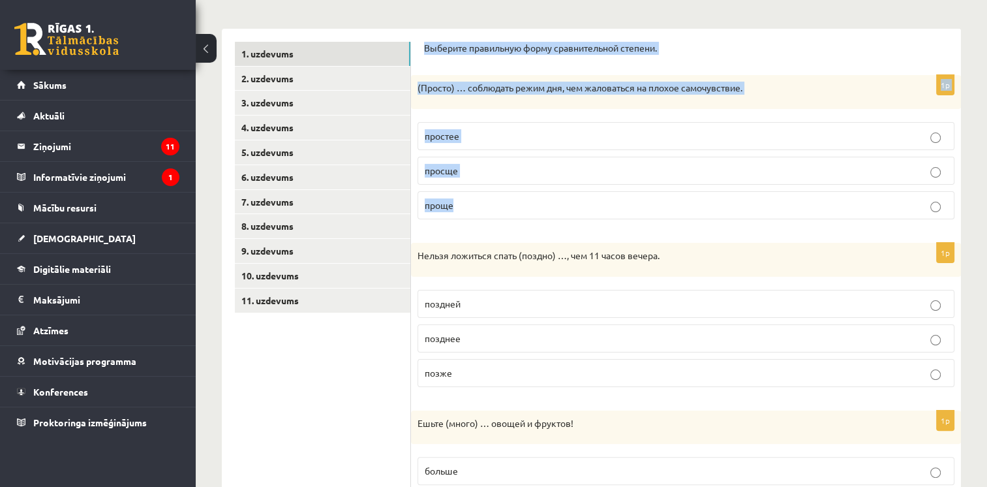
click at [501, 14] on div "Krievu valoda 11.a1 JK klase 1. ieskaite , [PERSON_NAME] (11.a1 JK) Parādīt pun…" at bounding box center [591, 398] width 791 height 1080
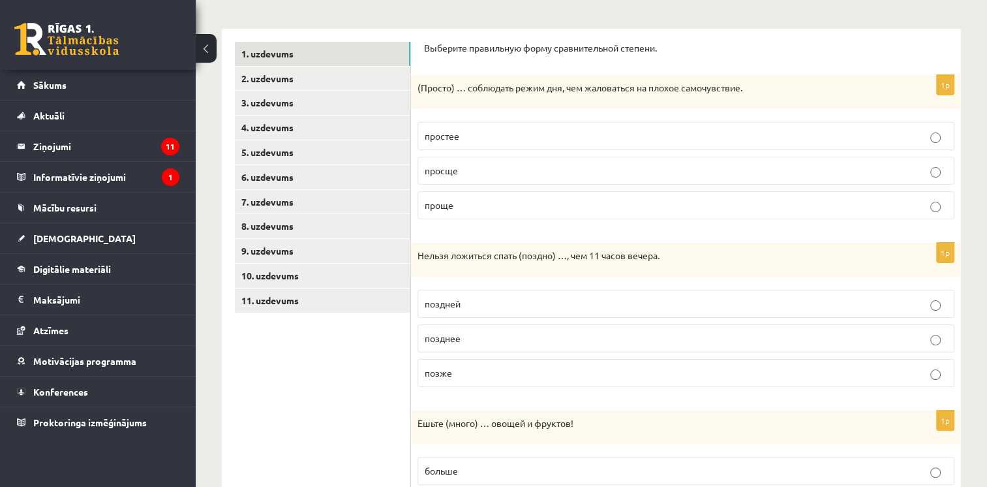
click at [488, 215] on label "проще" at bounding box center [685, 205] width 537 height 28
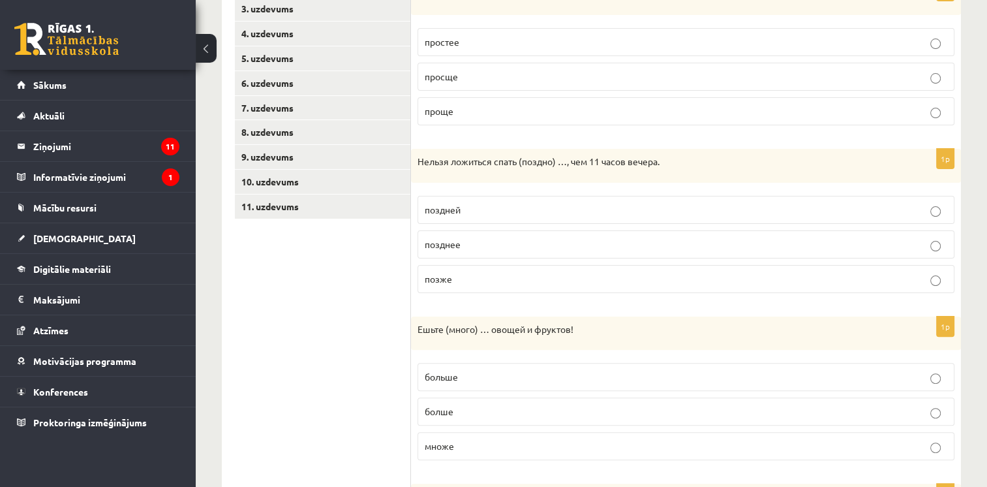
scroll to position [304, 0]
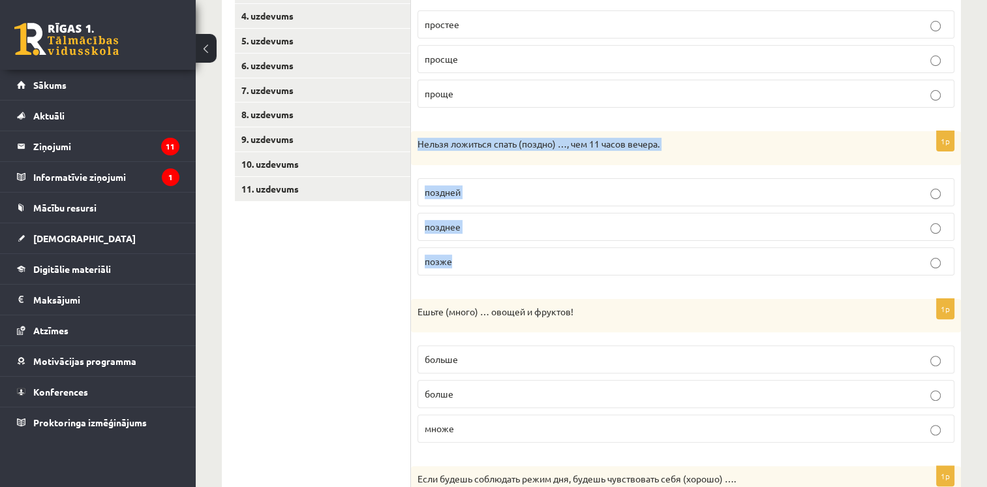
drag, startPoint x: 415, startPoint y: 136, endPoint x: 459, endPoint y: 250, distance: 122.5
click at [459, 250] on div "1p Нельзя ложиться спать (поздно) …, чем 11 часов вечера. поздней позднее позже" at bounding box center [686, 208] width 550 height 155
drag, startPoint x: 459, startPoint y: 250, endPoint x: 447, endPoint y: 142, distance: 109.0
copy div "Нельзя ложиться спать (поздно) …, чем 11 часов вечера. поздней позднее позже"
click at [457, 121] on form "Выберите правильную форму сравнительной степени. 1p (Просто) … соблюдать режим …" at bounding box center [686, 359] width 524 height 858
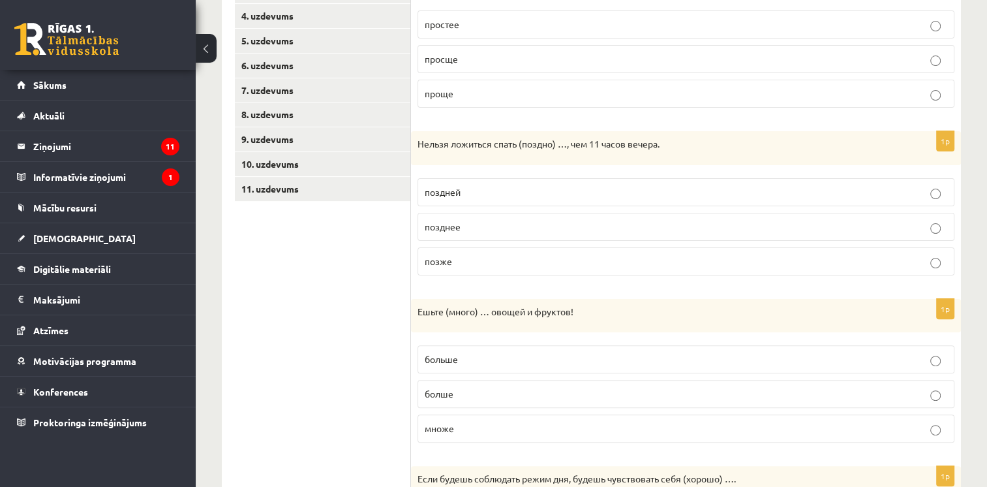
click at [430, 252] on label "позже" at bounding box center [685, 261] width 537 height 28
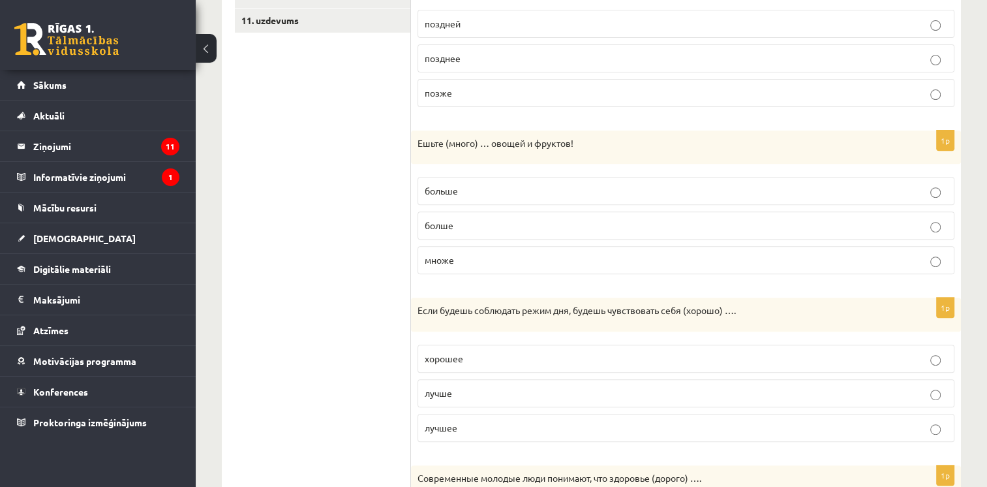
scroll to position [484, 0]
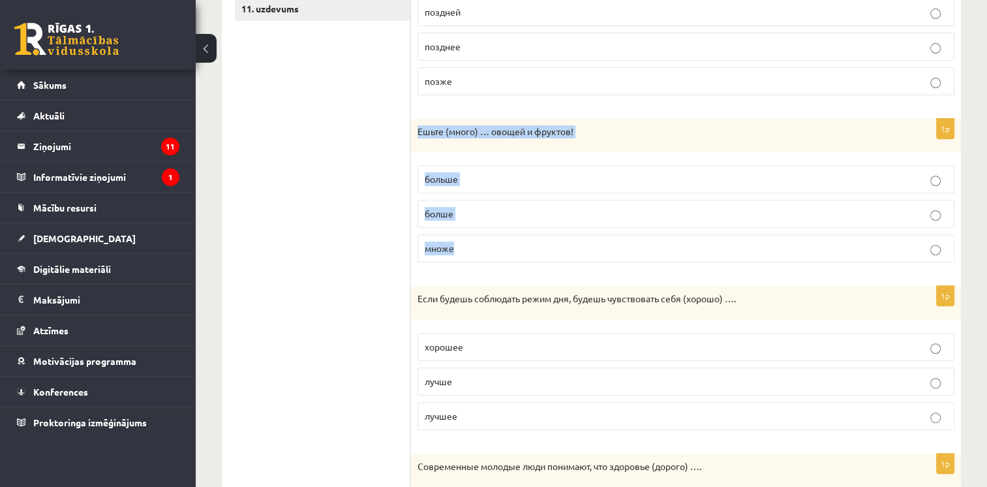
drag, startPoint x: 413, startPoint y: 130, endPoint x: 457, endPoint y: 234, distance: 113.1
click at [457, 234] on div "1p Ешьте (много) … овощей и фруктов! больше болше множе" at bounding box center [686, 196] width 550 height 155
drag, startPoint x: 457, startPoint y: 234, endPoint x: 444, endPoint y: 127, distance: 107.8
copy div "Ешьте (много) … овощей и фруктов! больше болше множе"
click at [462, 103] on div "1p Нельзя ложиться спать (поздно) …, чем 11 часов вечера. поздней позднее позже" at bounding box center [686, 28] width 550 height 155
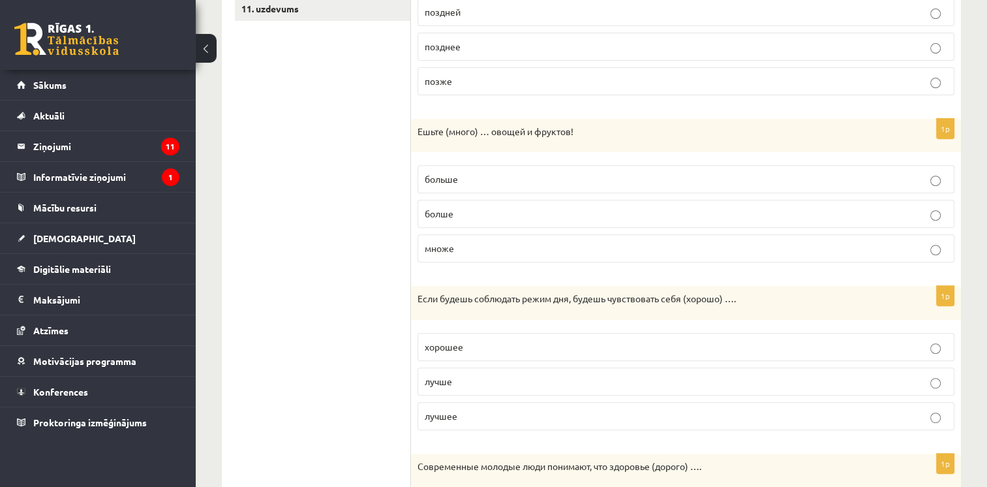
click at [480, 179] on p "больше" at bounding box center [686, 179] width 522 height 14
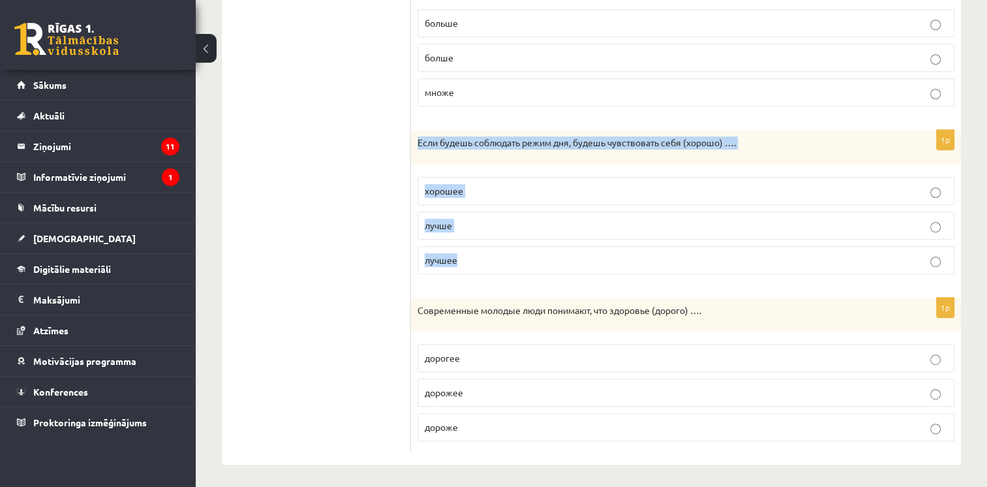
drag, startPoint x: 412, startPoint y: 142, endPoint x: 466, endPoint y: 256, distance: 125.7
click at [466, 256] on div "1p Если будешь соблюдать режим дня, будешь чувствовать себя (хорошо) …. хорошее…" at bounding box center [686, 207] width 550 height 155
drag, startPoint x: 466, startPoint y: 256, endPoint x: 444, endPoint y: 139, distance: 119.0
copy div "Если будешь соблюдать режим дня, будешь чувствовать себя (хорошо) …. хорошее лу…"
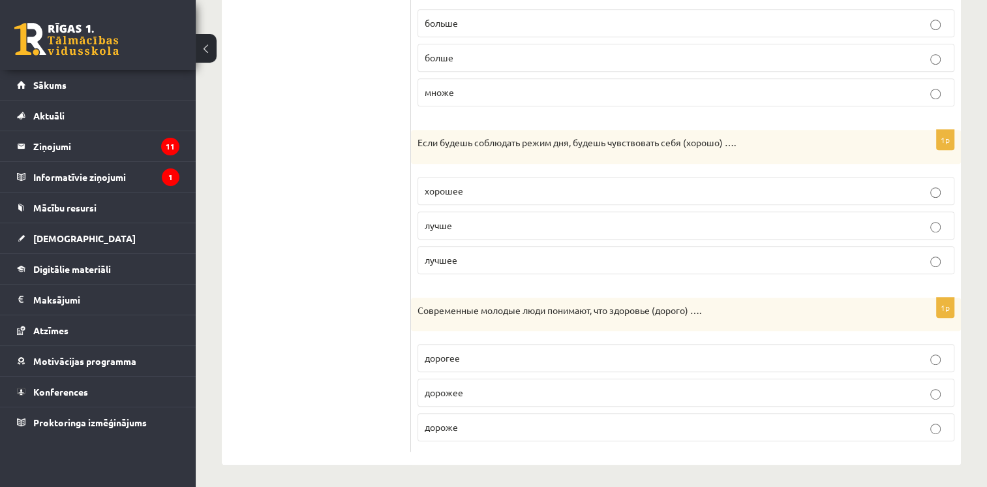
click at [356, 114] on ul "1. uzdevums 2. uzdevums 3. uzdevums 4. uzdevums 5. uzdevums 6. uzdevums 7. uzde…" at bounding box center [323, 23] width 176 height 858
click at [436, 226] on span "лучше" at bounding box center [438, 225] width 27 height 12
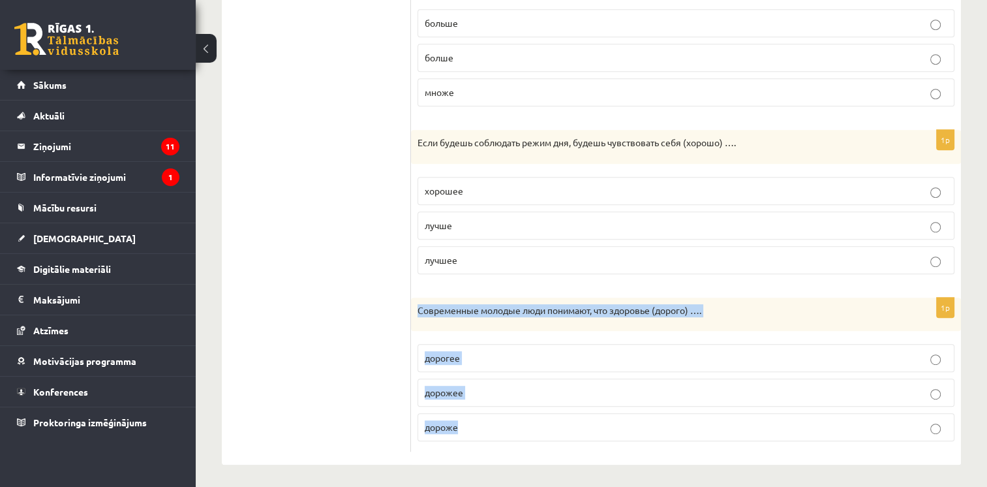
drag, startPoint x: 417, startPoint y: 303, endPoint x: 462, endPoint y: 411, distance: 117.0
click at [462, 411] on div "1p Современные молодые люди понимают, что здоровье (дорого) …. дорогее дорожее …" at bounding box center [686, 374] width 550 height 155
drag, startPoint x: 462, startPoint y: 411, endPoint x: 447, endPoint y: 310, distance: 101.5
copy div "Современные молодые люди понимают, что здоровье (дорого) …. дорогее дорожее дор…"
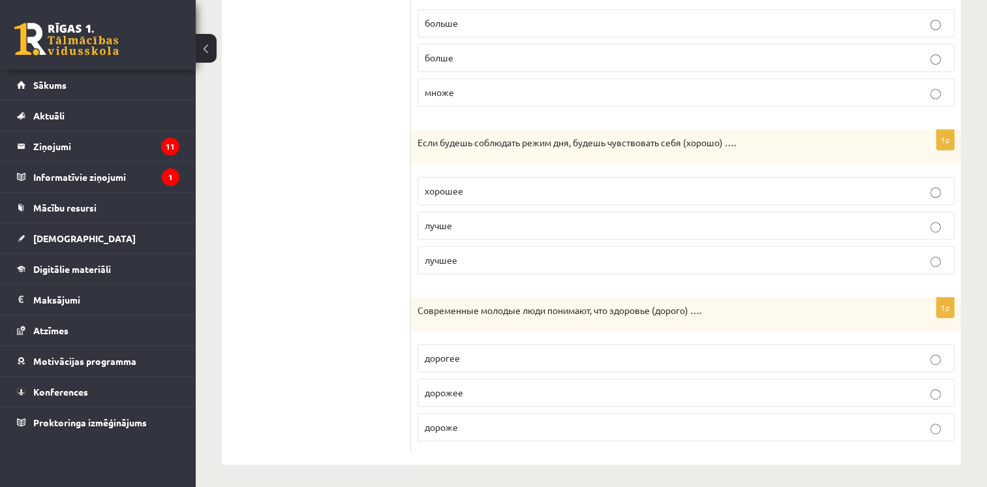
click at [366, 134] on ul "1. uzdevums 2. uzdevums 3. uzdevums 4. uzdevums 5. uzdevums 6. uzdevums 7. uzde…" at bounding box center [323, 23] width 176 height 858
click at [466, 428] on p "дороже" at bounding box center [686, 427] width 522 height 14
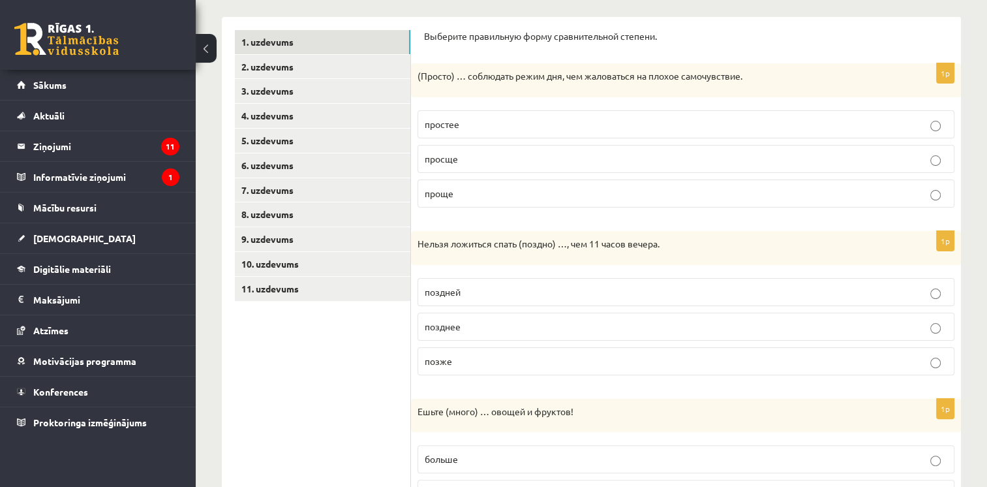
scroll to position [190, 0]
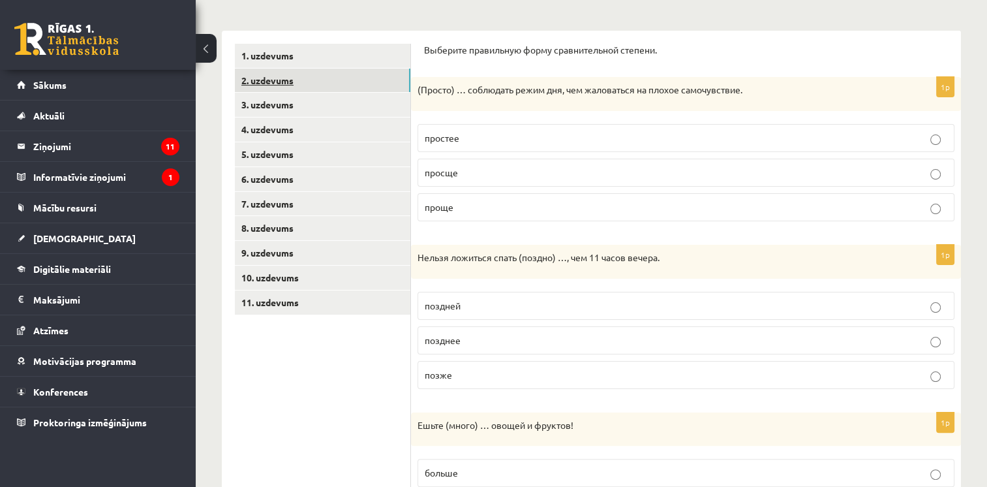
click at [303, 86] on link "2. uzdevums" at bounding box center [322, 80] width 175 height 24
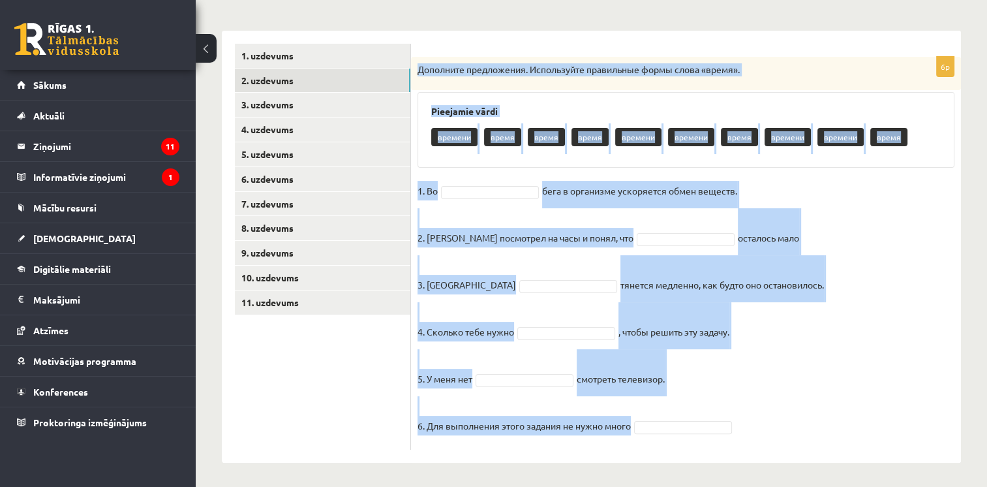
scroll to position [192, 0]
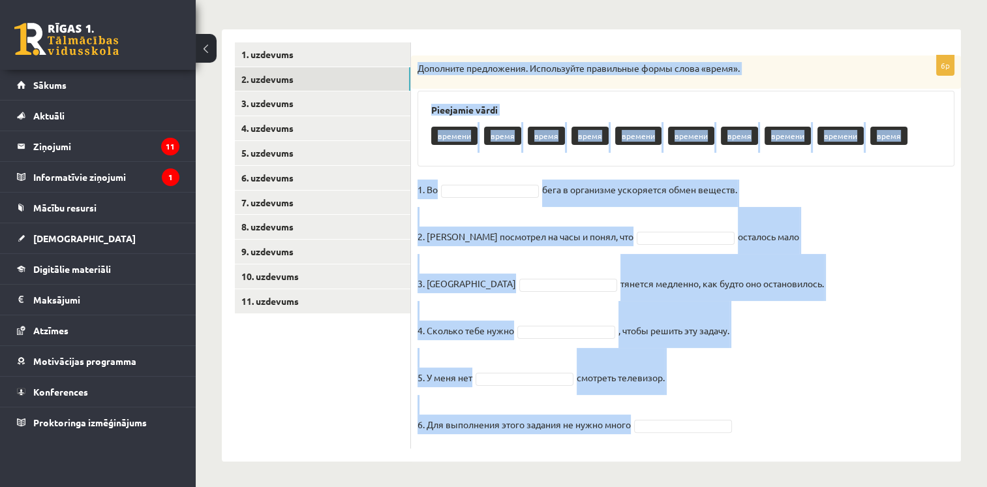
drag, startPoint x: 417, startPoint y: 64, endPoint x: 639, endPoint y: 486, distance: 476.7
click at [639, 295] on html "0 Dāvanas 2221 mP 732 xp [PERSON_NAME] Sākums Aktuāli Kā mācīties [PERSON_NAME]…" at bounding box center [493, 51] width 987 height 487
drag, startPoint x: 639, startPoint y: 486, endPoint x: 592, endPoint y: 282, distance: 209.5
copy div "Loremipsu dolorsitame. Consectetur adipiscing elits doeiu «tempo». Incididun ut…"
click at [504, 39] on div "6p Дополните предложения. Используйте правильные формы слова «время». Pieejamie…" at bounding box center [686, 245] width 550 height 432
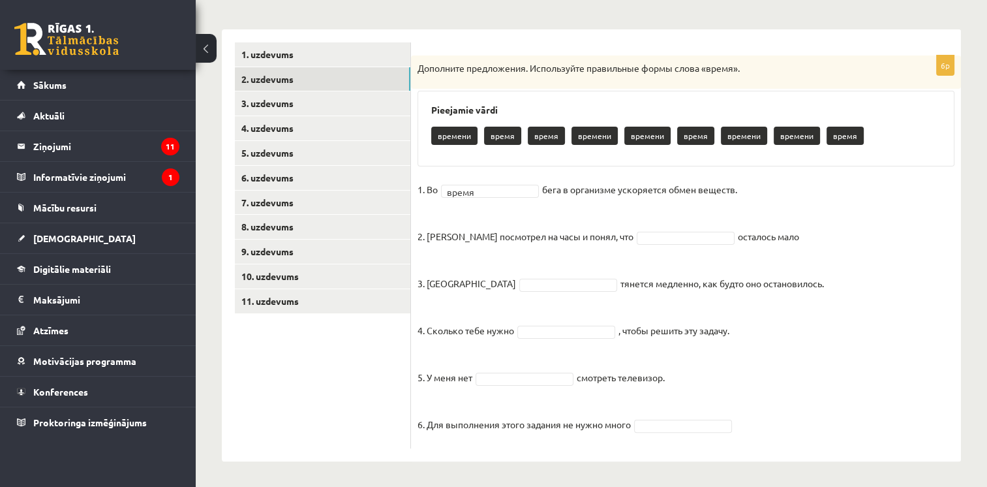
click at [652, 244] on fieldset "1. Во время ***** бега в организме ускоряется обмен веществ. 2. [PERSON_NAME] п…" at bounding box center [685, 310] width 537 height 262
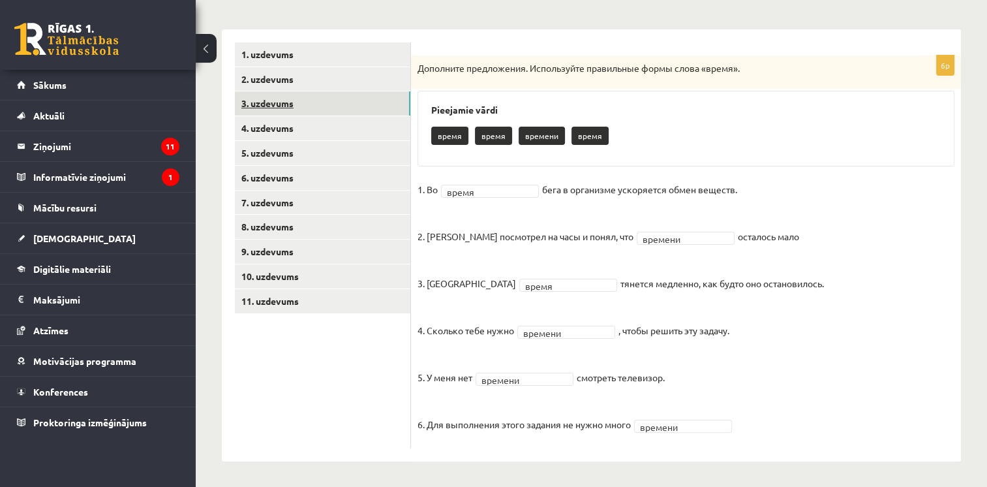
click at [275, 110] on link "3. uzdevums" at bounding box center [322, 103] width 175 height 24
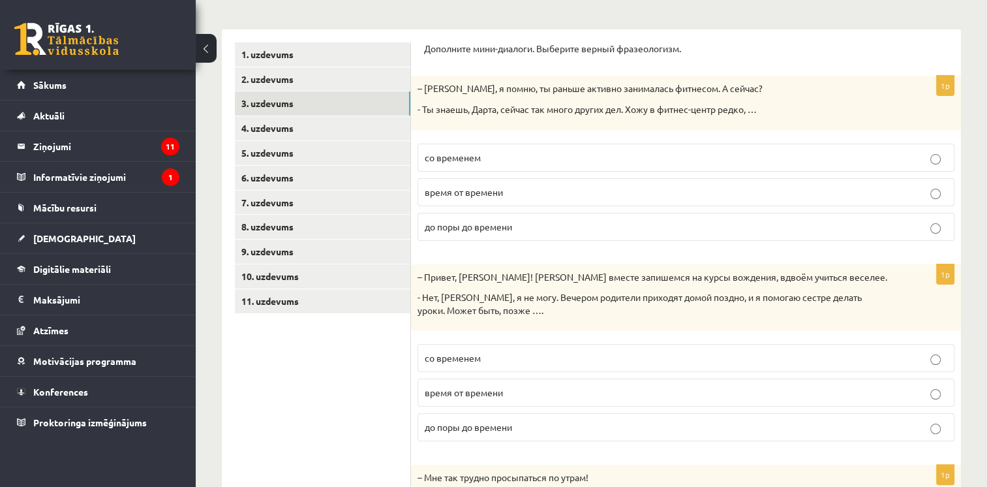
scroll to position [164, 0]
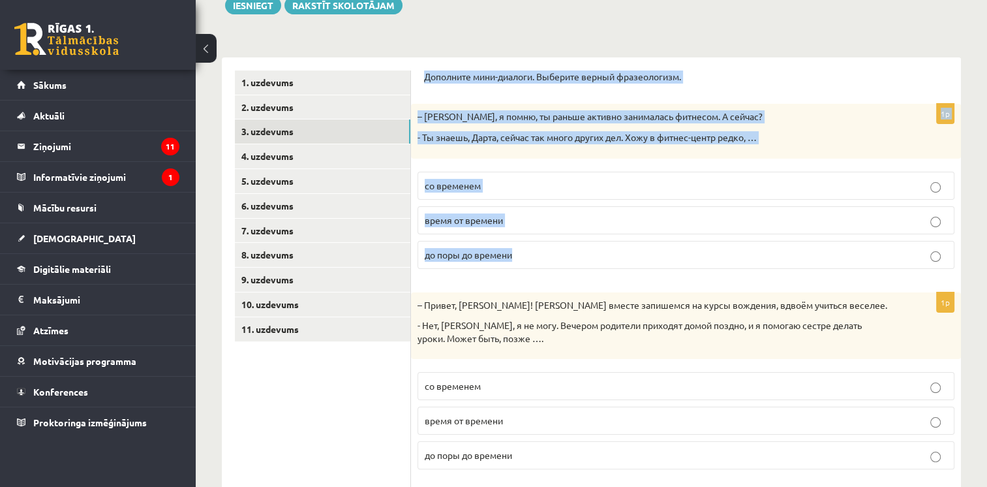
drag, startPoint x: 425, startPoint y: 71, endPoint x: 529, endPoint y: 245, distance: 202.7
click at [529, 245] on form "Дополните мини-диалоги. Выберите верный фразеологизм. 1p – [PERSON_NAME], я пом…" at bounding box center [686, 469] width 524 height 798
drag, startPoint x: 529, startPoint y: 245, endPoint x: 509, endPoint y: 142, distance: 105.5
copy form "Дополните мини-диалоги. Выберите верный фразеологизм. 1p – [PERSON_NAME], я пом…"
click at [470, 31] on div "Krievu valoda 11.a1 JK klase 1. ieskaite , [PERSON_NAME] (11.a1 JK) Parādīt pun…" at bounding box center [591, 397] width 791 height 1021
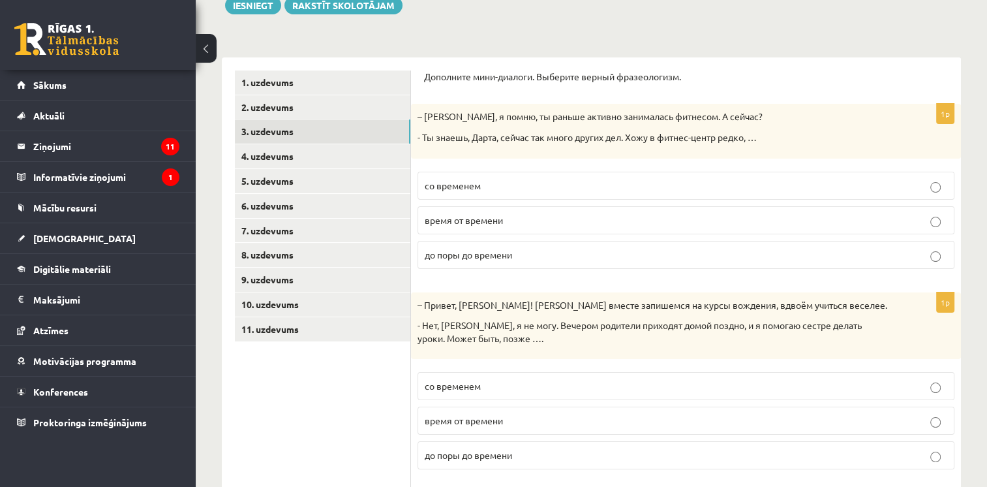
click at [477, 231] on label "время от времени" at bounding box center [685, 220] width 537 height 28
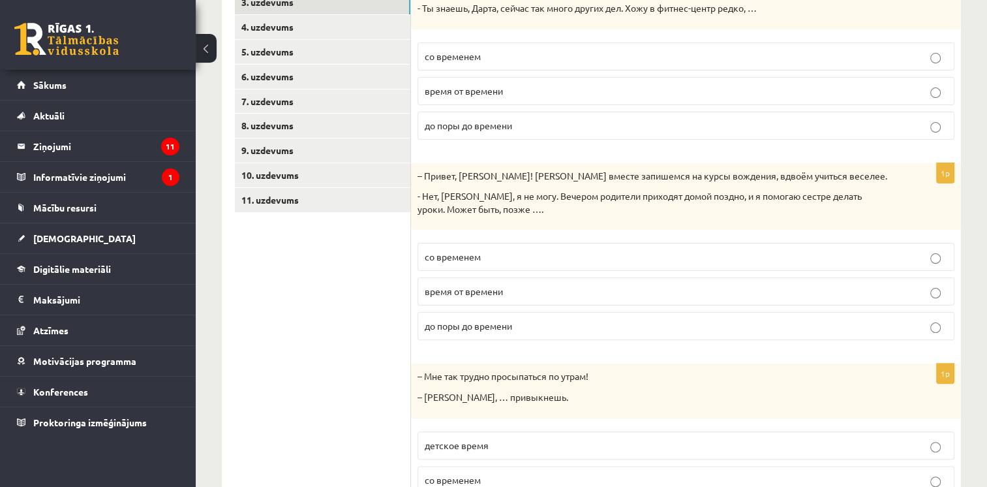
scroll to position [294, 0]
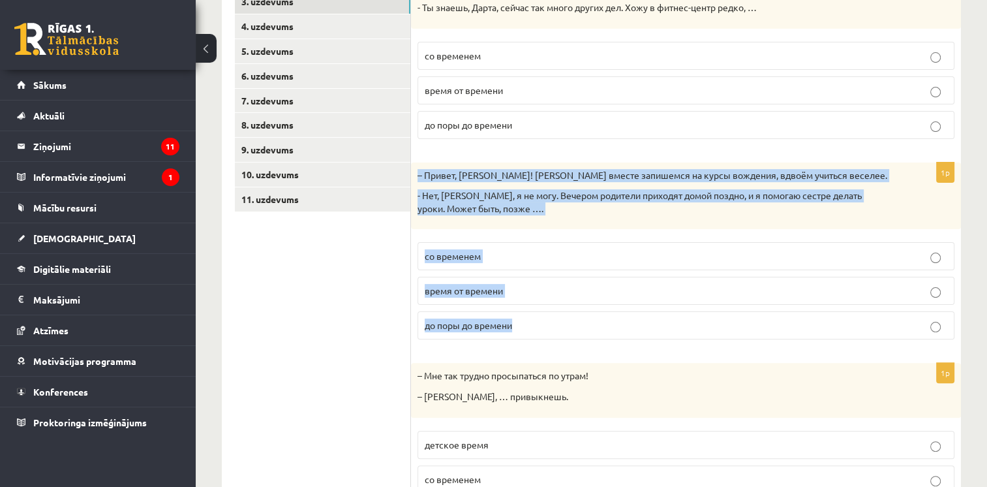
drag, startPoint x: 414, startPoint y: 170, endPoint x: 522, endPoint y: 335, distance: 197.7
click at [522, 335] on div "1p – Привет, [PERSON_NAME]! [PERSON_NAME] вместе запишемся на курсы вождения, в…" at bounding box center [686, 256] width 550 height 188
drag, startPoint x: 522, startPoint y: 335, endPoint x: 467, endPoint y: 178, distance: 166.1
copy div "– Привет, [PERSON_NAME]! [PERSON_NAME] вместе запишемся на курсы вождения, вдво…"
click at [490, 152] on form "Дополните мини-диалоги. Выберите верный фразеологизм. 1p – [PERSON_NAME], я пом…" at bounding box center [686, 340] width 524 height 798
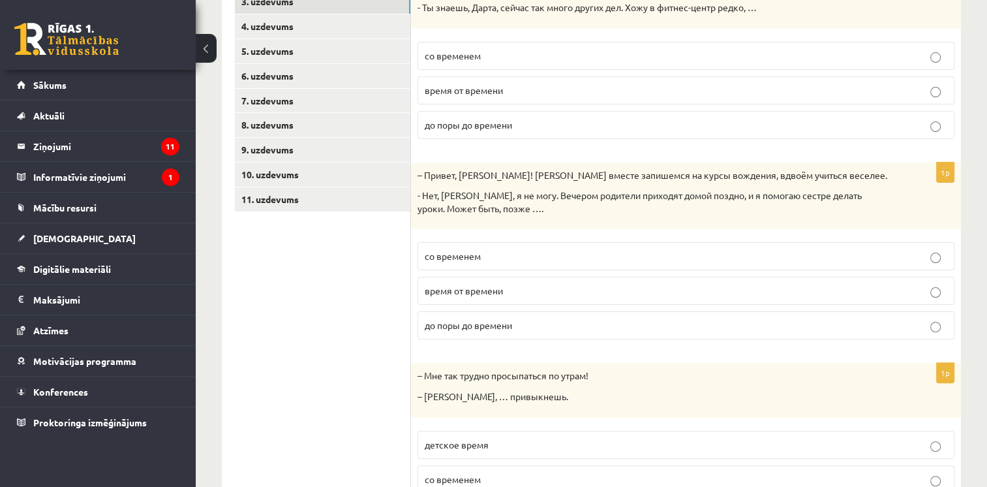
click at [464, 260] on span "со временем" at bounding box center [453, 256] width 56 height 12
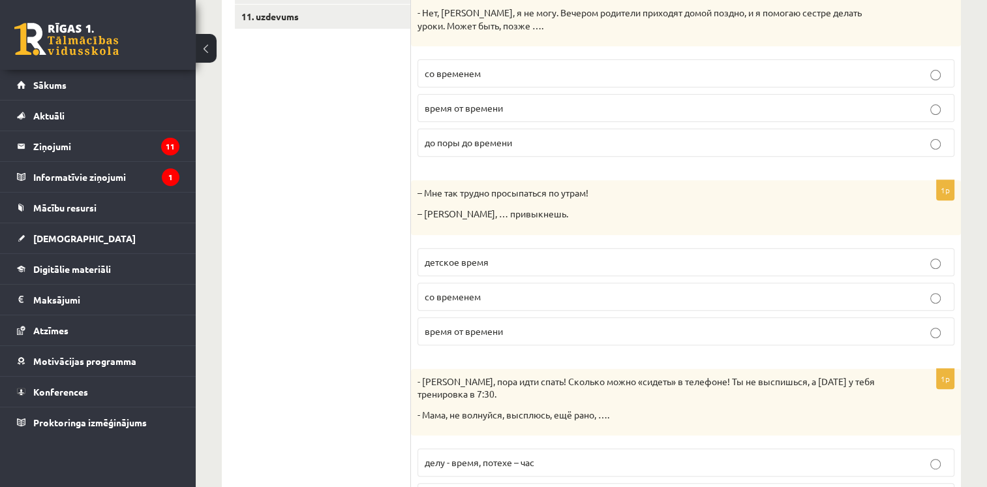
scroll to position [477, 0]
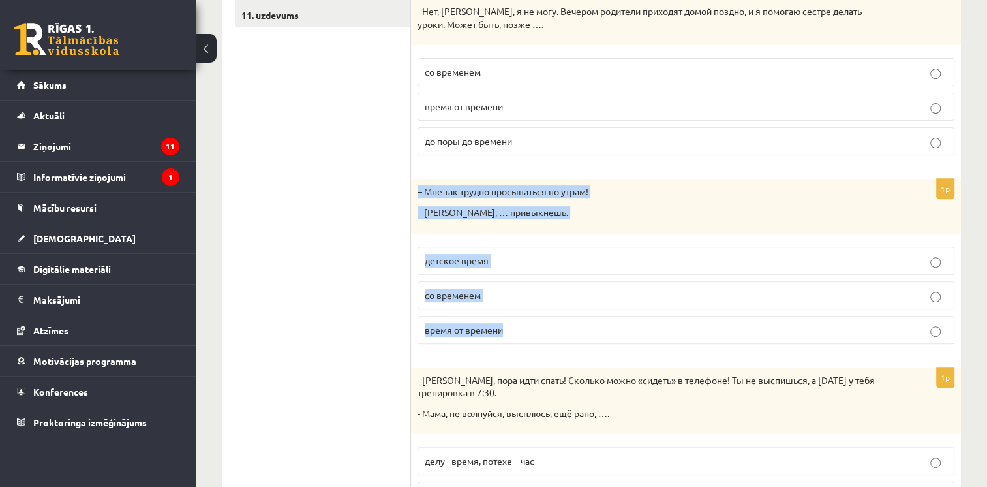
drag, startPoint x: 415, startPoint y: 187, endPoint x: 508, endPoint y: 335, distance: 174.4
click at [508, 335] on div "1p – Мне так трудно просыпаться по утрам! – [PERSON_NAME], … привыкнешь. детско…" at bounding box center [686, 266] width 550 height 175
drag, startPoint x: 508, startPoint y: 335, endPoint x: 479, endPoint y: 190, distance: 147.1
copy div "– Мне так трудно просыпаться по утрам! – [PERSON_NAME], … привыкнешь. детское в…"
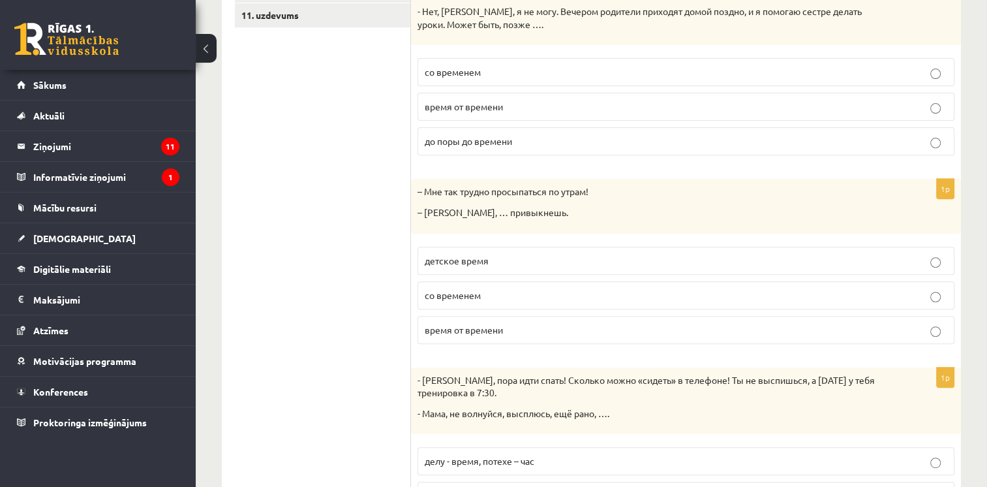
click at [326, 169] on ul "1. uzdevums 2. uzdevums 3. uzdevums 4. uzdevums 5. uzdevums 6. uzdevums 7. uzde…" at bounding box center [323, 156] width 176 height 798
click at [468, 289] on span "со временем" at bounding box center [453, 295] width 56 height 12
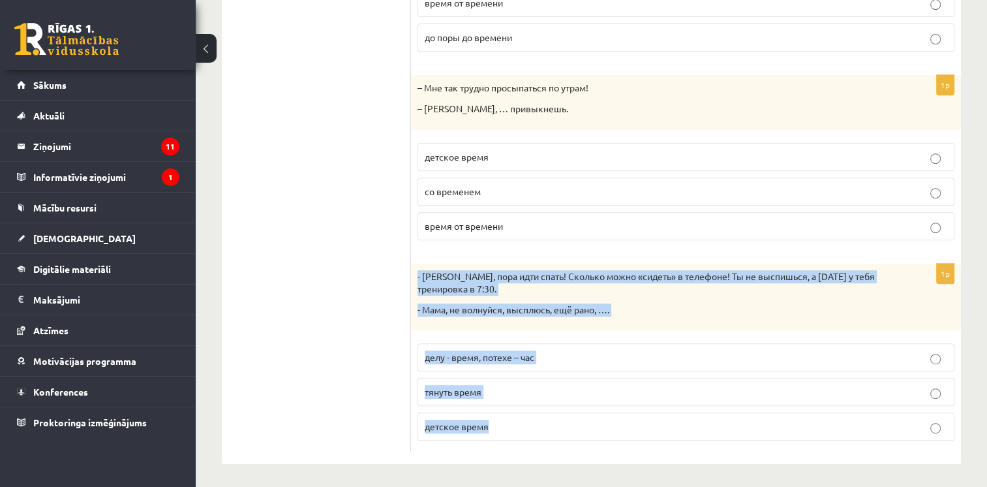
drag, startPoint x: 417, startPoint y: 273, endPoint x: 506, endPoint y: 429, distance: 179.1
click at [506, 429] on div "1p - [PERSON_NAME], [PERSON_NAME] идти спать! Сколько можно «сидеть» в телефоне…" at bounding box center [686, 358] width 550 height 188
drag, startPoint x: 506, startPoint y: 429, endPoint x: 483, endPoint y: 266, distance: 164.1
click at [496, 264] on div "- [PERSON_NAME], пора идти спать! Сколько можно «сидеть» в телефоне! Ты не высп…" at bounding box center [686, 297] width 550 height 67
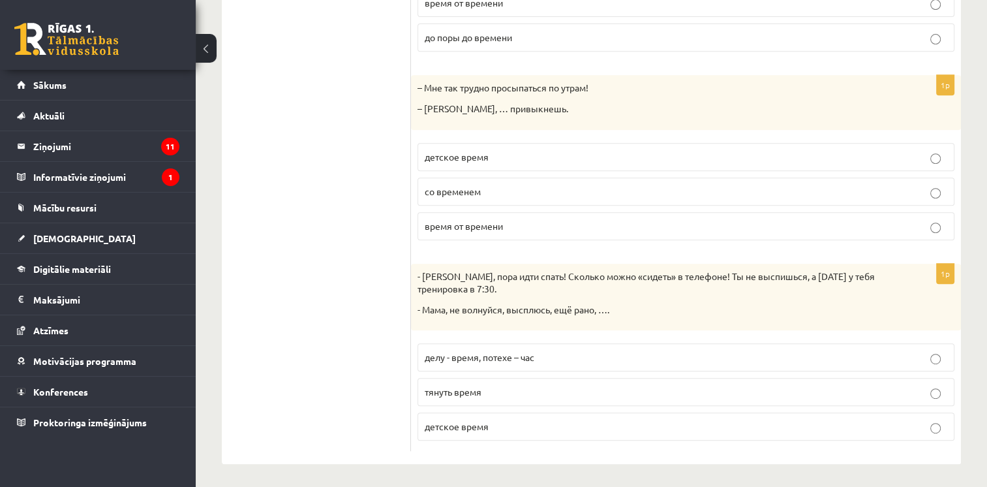
click at [475, 424] on span "детское время" at bounding box center [457, 426] width 64 height 12
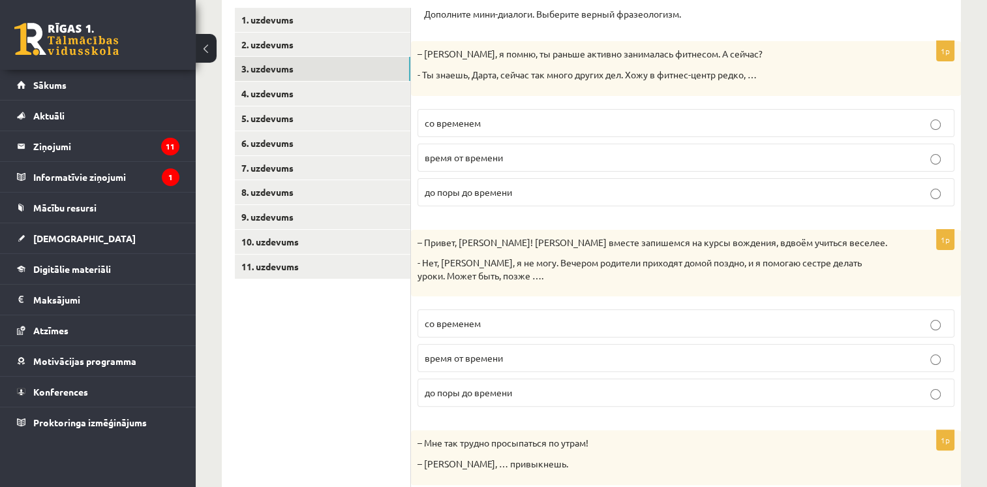
scroll to position [199, 0]
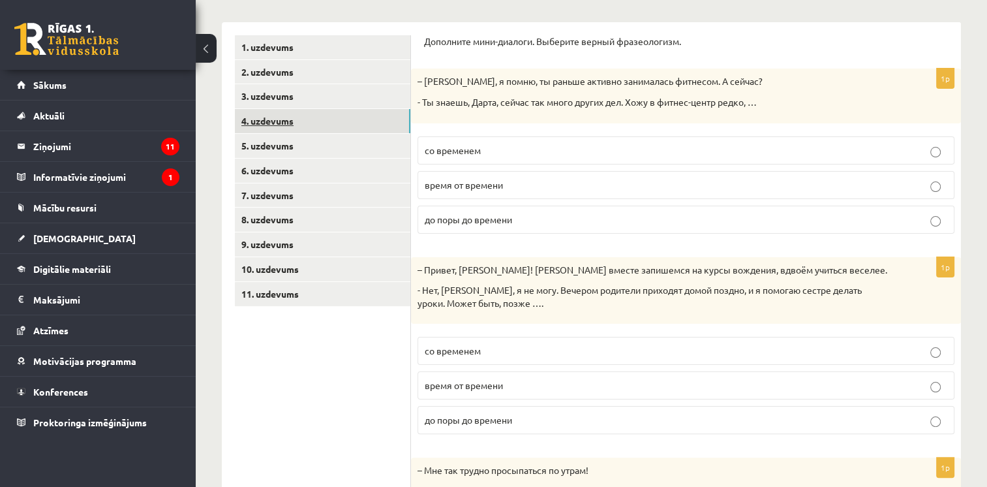
click at [271, 118] on link "4. uzdevums" at bounding box center [322, 121] width 175 height 24
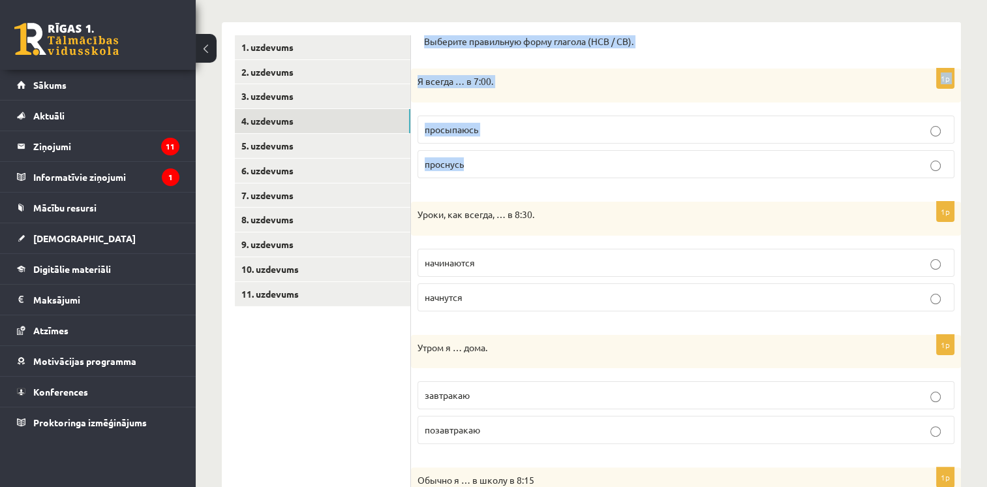
drag, startPoint x: 423, startPoint y: 37, endPoint x: 477, endPoint y: 155, distance: 129.9
drag, startPoint x: 477, startPoint y: 155, endPoint x: 469, endPoint y: 40, distance: 115.8
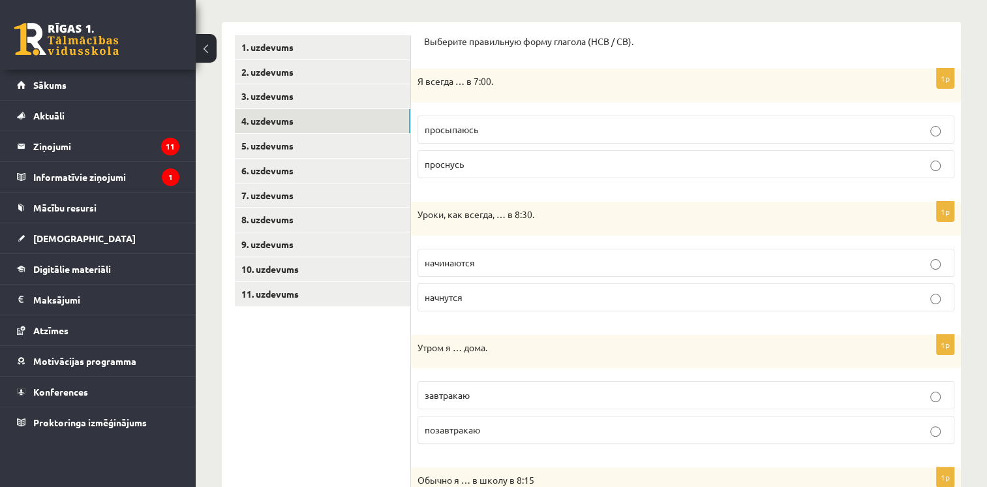
click at [455, 136] on label "просыпаюсь" at bounding box center [685, 129] width 537 height 28
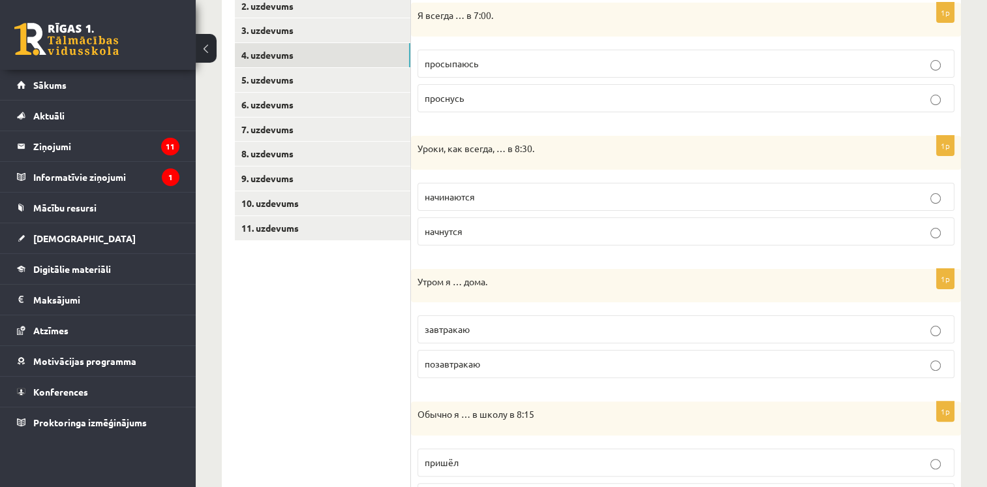
scroll to position [264, 0]
drag, startPoint x: 415, startPoint y: 146, endPoint x: 467, endPoint y: 231, distance: 99.6
click at [467, 231] on div "1p Уроки, как всегда, … в 8:30. начинаются начнутся" at bounding box center [686, 196] width 550 height 120
drag, startPoint x: 467, startPoint y: 231, endPoint x: 456, endPoint y: 155, distance: 77.1
click at [477, 161] on div "Уроки, как всегда, … в 8:30." at bounding box center [686, 153] width 550 height 34
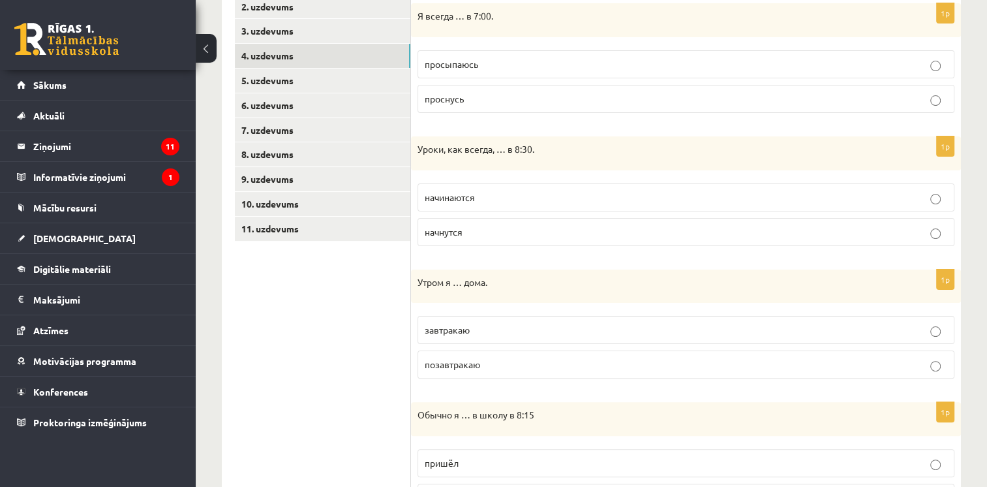
click at [476, 201] on p "начинаются" at bounding box center [686, 197] width 522 height 14
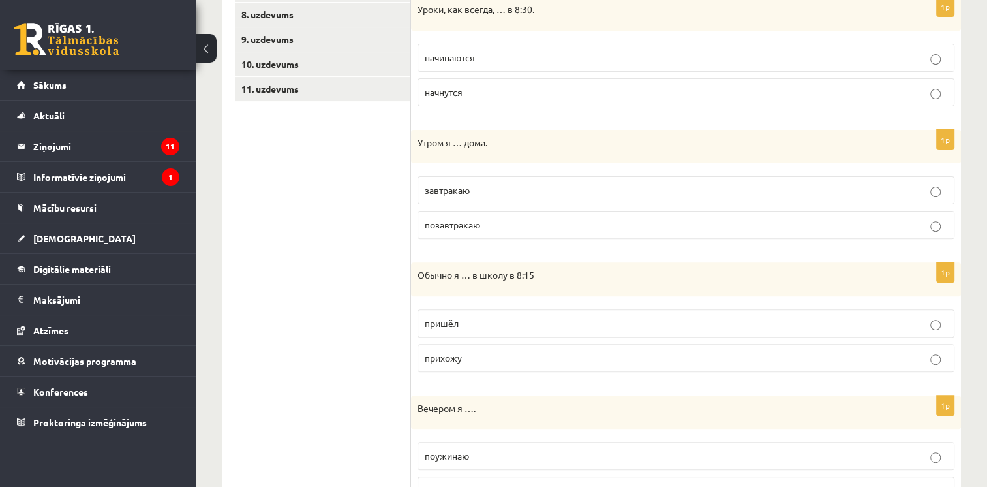
scroll to position [404, 0]
drag, startPoint x: 414, startPoint y: 136, endPoint x: 492, endPoint y: 222, distance: 116.8
click at [492, 222] on div "1p Утром я … дома. завтракаю позавтракаю" at bounding box center [686, 189] width 550 height 120
drag, startPoint x: 492, startPoint y: 222, endPoint x: 441, endPoint y: 143, distance: 94.8
click at [488, 155] on div "Утром я … дома." at bounding box center [686, 146] width 550 height 34
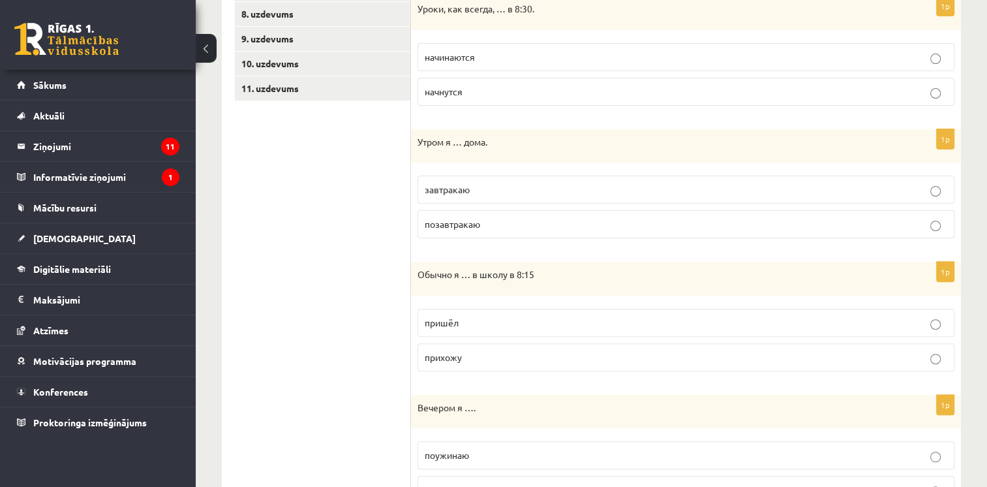
click at [436, 201] on label "завтракаю" at bounding box center [685, 189] width 537 height 28
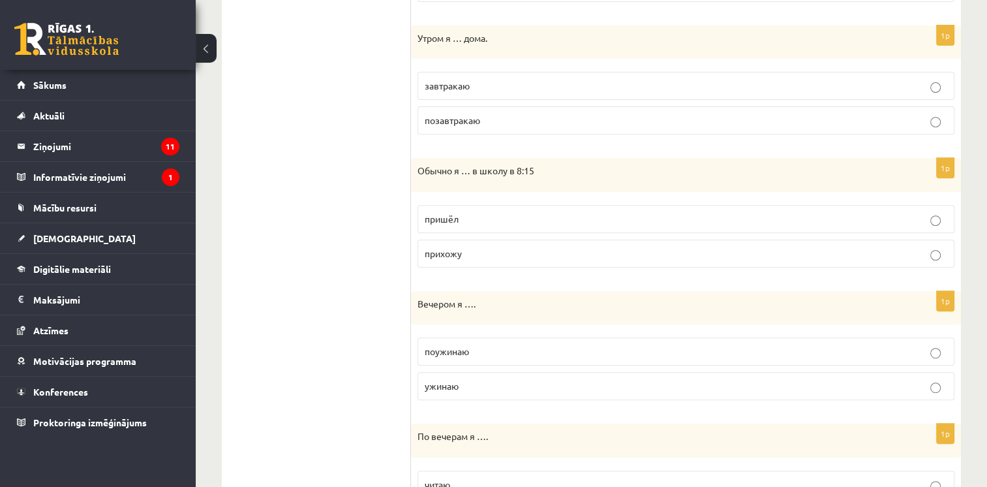
scroll to position [513, 0]
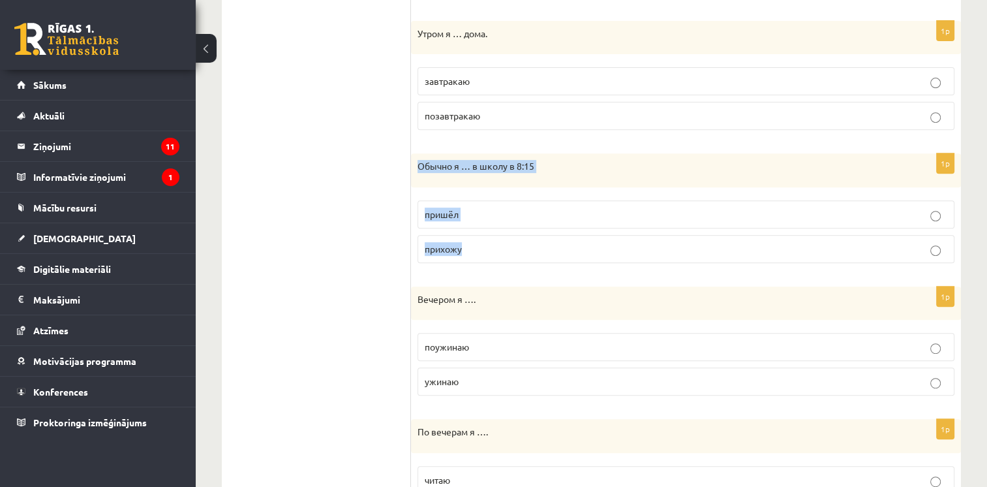
drag, startPoint x: 415, startPoint y: 166, endPoint x: 466, endPoint y: 247, distance: 95.9
click at [466, 247] on div "1p Обычно я … в школу в 8:15 пришёл прихожу" at bounding box center [686, 213] width 550 height 120
drag, startPoint x: 466, startPoint y: 247, endPoint x: 444, endPoint y: 163, distance: 86.6
click at [345, 136] on ul "1. uzdevums 2. uzdevums 3. uzdevums 4. uzdevums 5. uzdevums 6. uzdevums 7. uzde…" at bounding box center [323, 262] width 176 height 1083
click at [452, 238] on label "прихожу" at bounding box center [685, 249] width 537 height 28
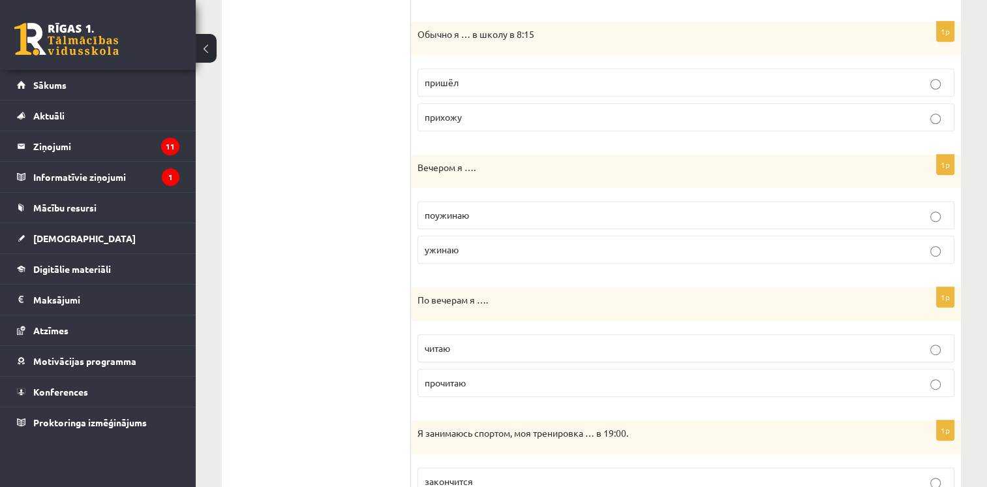
scroll to position [645, 0]
drag, startPoint x: 417, startPoint y: 160, endPoint x: 472, endPoint y: 260, distance: 113.8
click at [472, 260] on div "1p Вечером я …. поужинаю ужинаю" at bounding box center [686, 214] width 550 height 120
drag, startPoint x: 472, startPoint y: 260, endPoint x: 440, endPoint y: 164, distance: 101.3
click at [375, 110] on ul "1. uzdevums 2. uzdevums 3. uzdevums 4. uzdevums 5. uzdevums 6. uzdevums 7. uzde…" at bounding box center [323, 130] width 176 height 1083
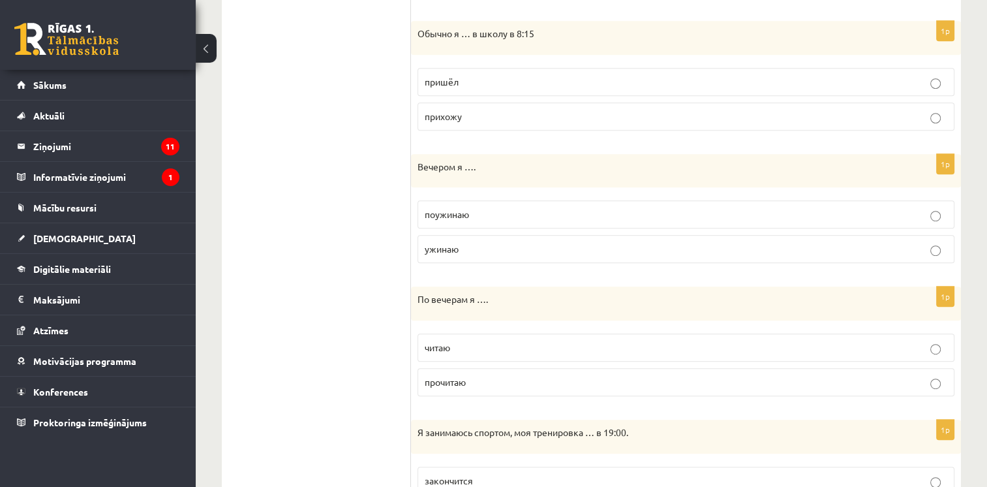
click at [444, 243] on span "ужинаю" at bounding box center [442, 249] width 34 height 12
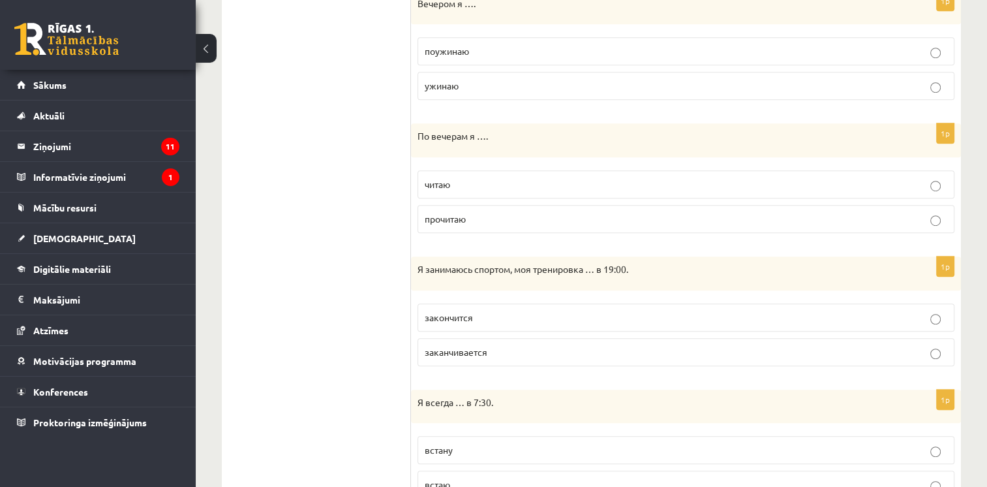
scroll to position [809, 0]
drag, startPoint x: 415, startPoint y: 129, endPoint x: 476, endPoint y: 211, distance: 102.5
click at [476, 211] on div "1p По вечерам я …. читаю прочитаю" at bounding box center [686, 182] width 550 height 120
drag, startPoint x: 476, startPoint y: 211, endPoint x: 439, endPoint y: 131, distance: 88.4
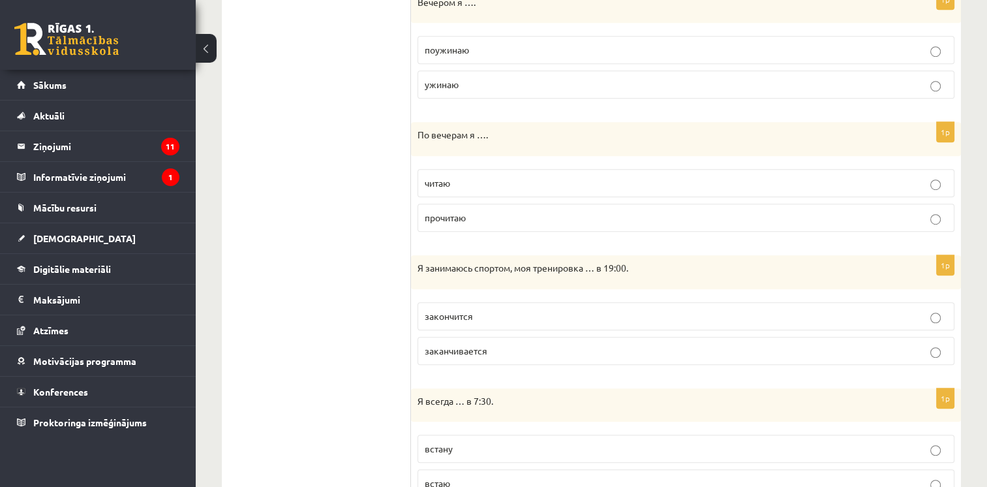
click at [514, 176] on p "читаю" at bounding box center [686, 183] width 522 height 14
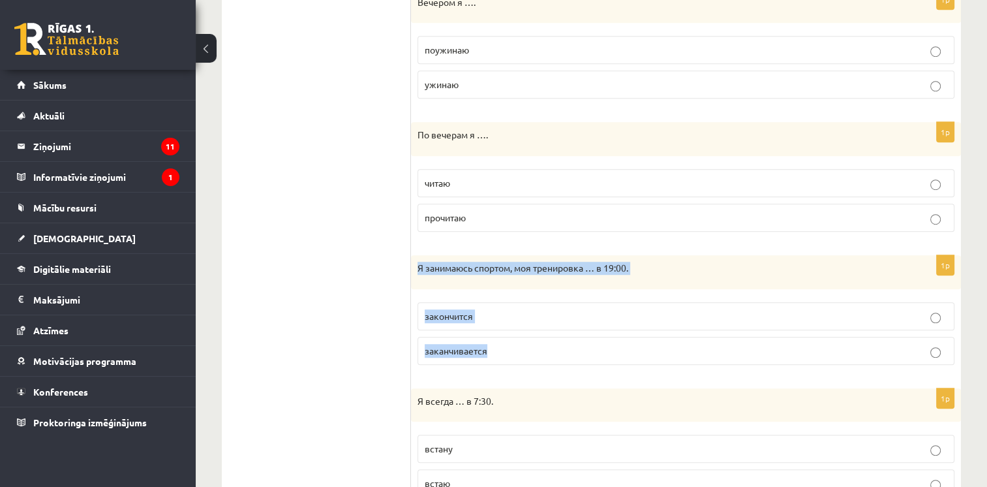
drag, startPoint x: 415, startPoint y: 265, endPoint x: 506, endPoint y: 344, distance: 121.1
click at [506, 344] on div "1p Я занимаюсь спортом, моя тренировка … в 19:00. закончится заканчивается" at bounding box center [686, 315] width 550 height 120
drag, startPoint x: 506, startPoint y: 344, endPoint x: 452, endPoint y: 262, distance: 98.4
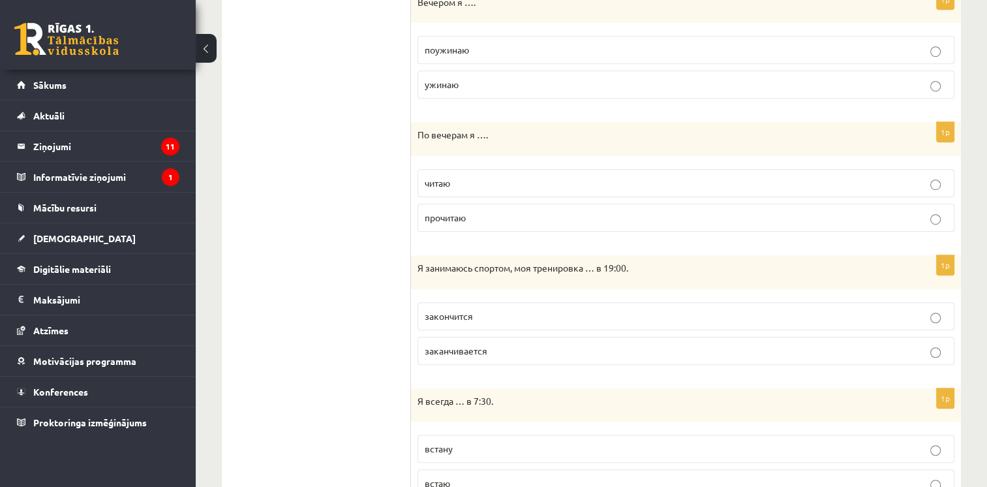
click at [464, 344] on span "заканчивается" at bounding box center [456, 350] width 63 height 12
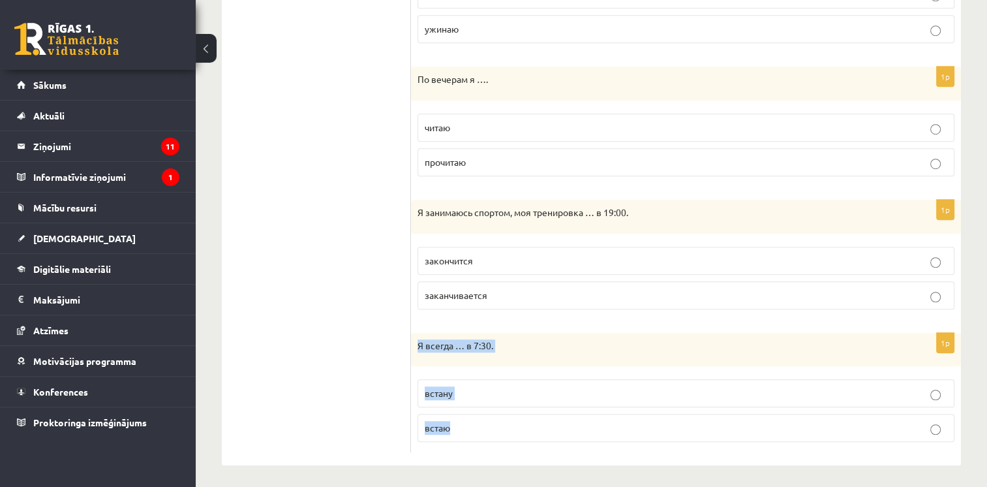
drag, startPoint x: 415, startPoint y: 336, endPoint x: 462, endPoint y: 421, distance: 97.8
click at [462, 421] on div "1p Я всегда … в 7:30. встану встаю" at bounding box center [686, 393] width 550 height 120
drag, startPoint x: 462, startPoint y: 421, endPoint x: 440, endPoint y: 335, distance: 89.7
click at [453, 429] on p "встаю" at bounding box center [686, 428] width 522 height 14
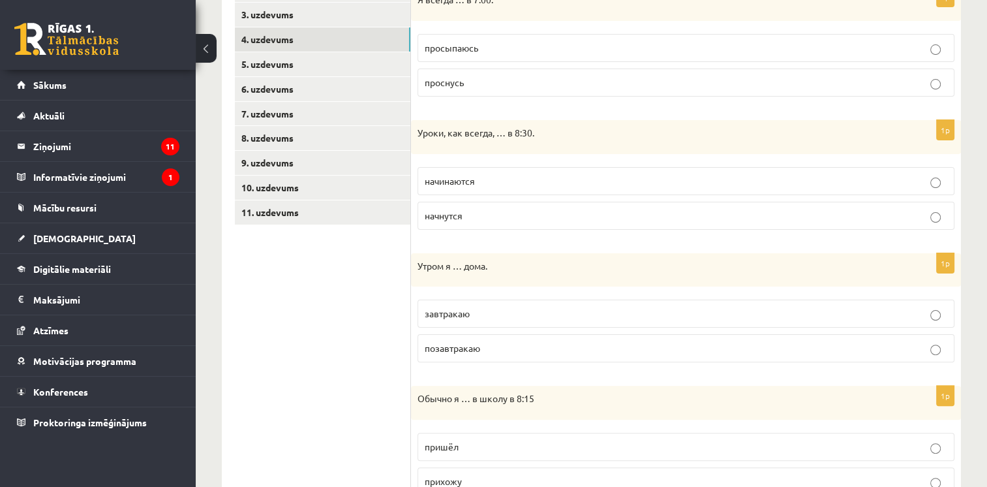
scroll to position [259, 0]
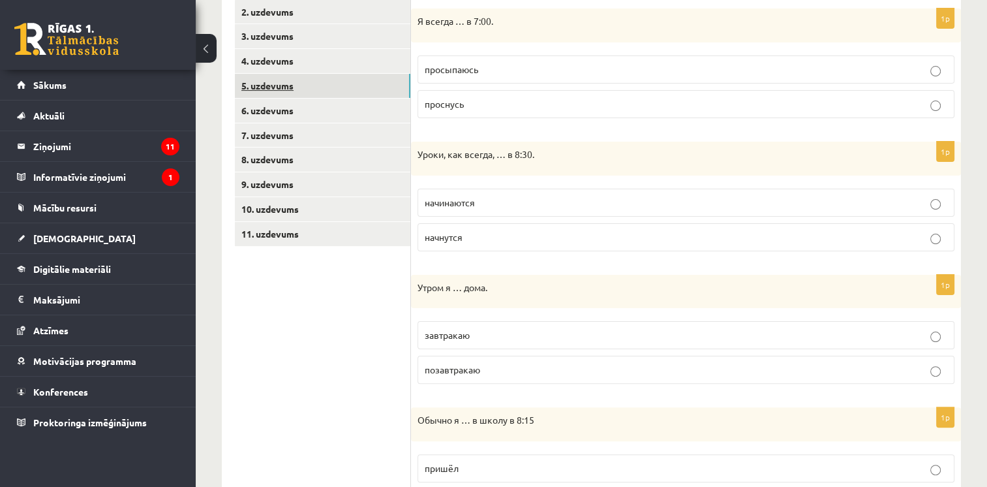
click at [293, 90] on link "5. uzdevums" at bounding box center [322, 86] width 175 height 24
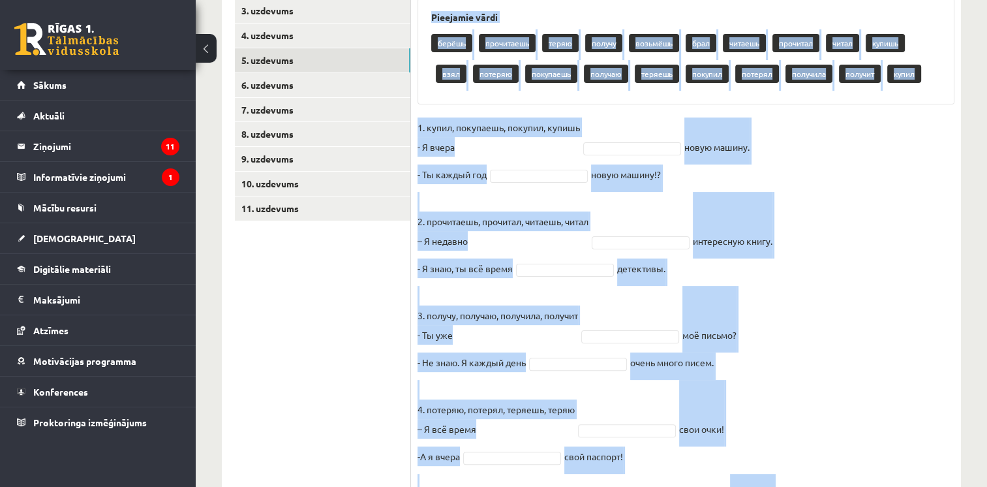
scroll to position [410, 0]
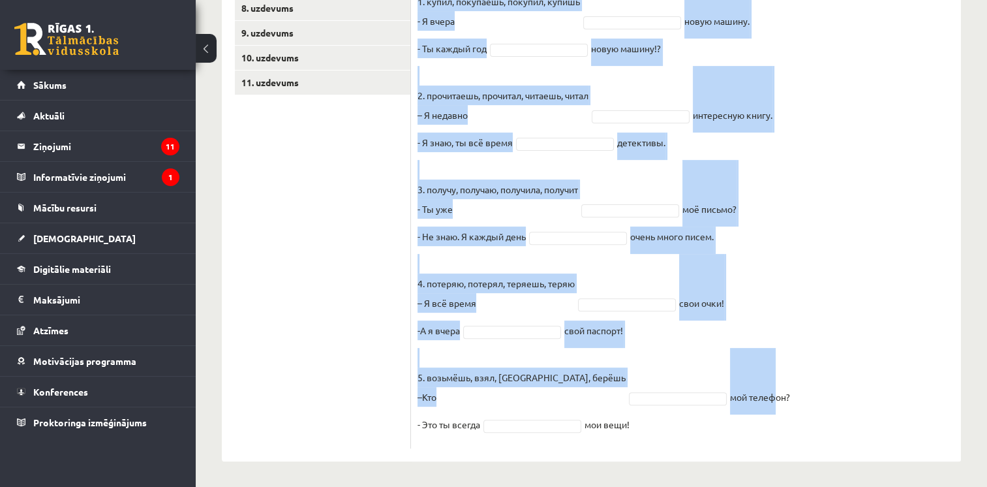
drag, startPoint x: 415, startPoint y: 17, endPoint x: 677, endPoint y: 421, distance: 482.0
click at [677, 421] on div "10p Выберите правильную форму глагола (НСВ / СВ). Pieejamie vārdi берёшь прочит…" at bounding box center [686, 142] width 550 height 611
drag, startPoint x: 677, startPoint y: 421, endPoint x: 680, endPoint y: 396, distance: 25.6
click at [777, 189] on fieldset "1. купил, покупаешь, покупил, купишь - Я вчера новую машину. - Ты каждый год но…" at bounding box center [685, 217] width 537 height 450
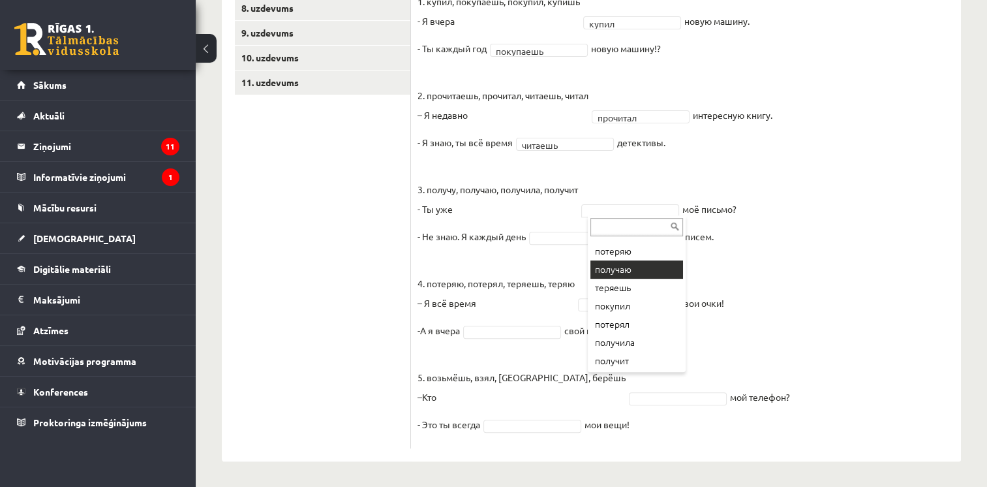
scroll to position [180, 0]
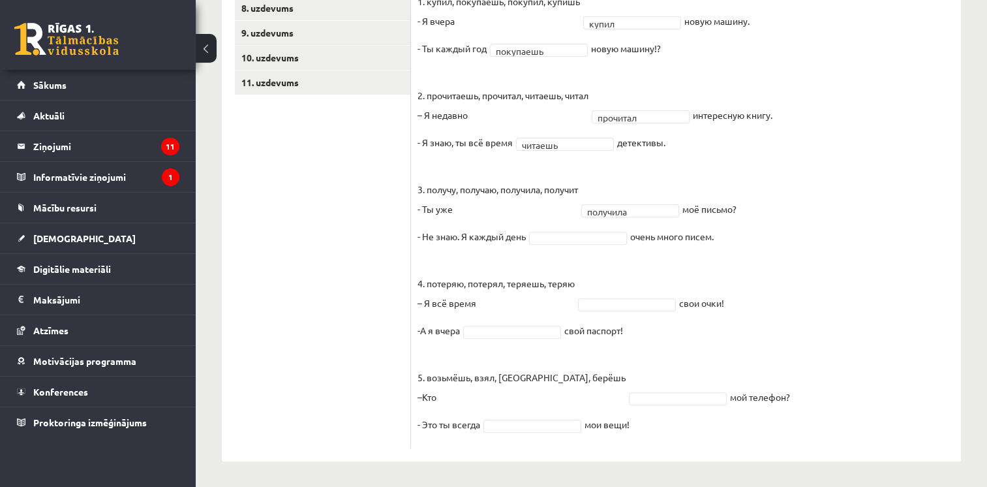
click at [550, 244] on fieldset "1. купил, покупаешь, покупил, купишь - Я вчера купил ***** новую машину. - Ты к…" at bounding box center [685, 217] width 537 height 450
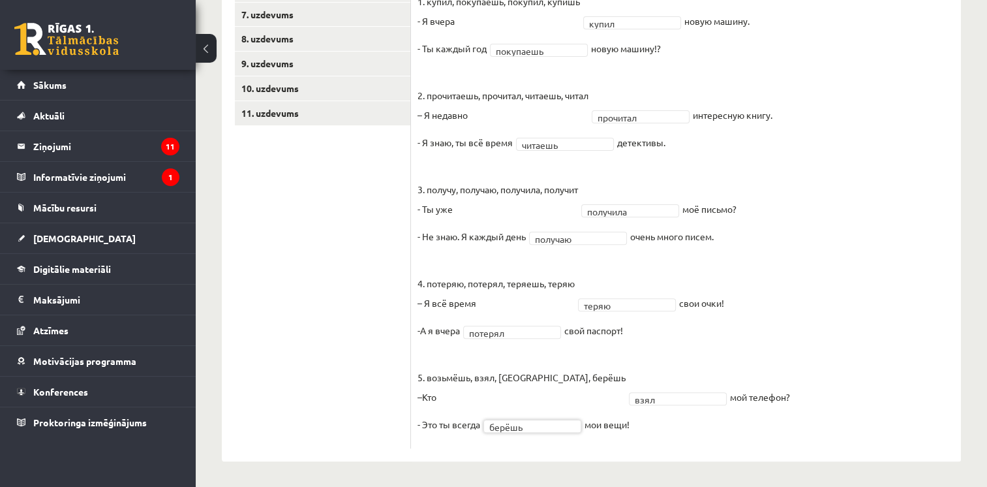
scroll to position [270, 0]
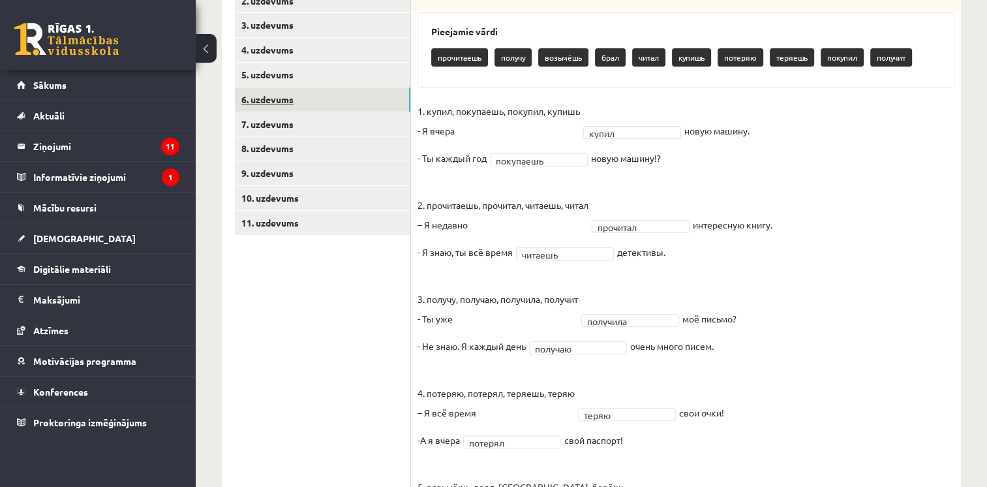
click at [338, 98] on link "6. uzdevums" at bounding box center [322, 99] width 175 height 24
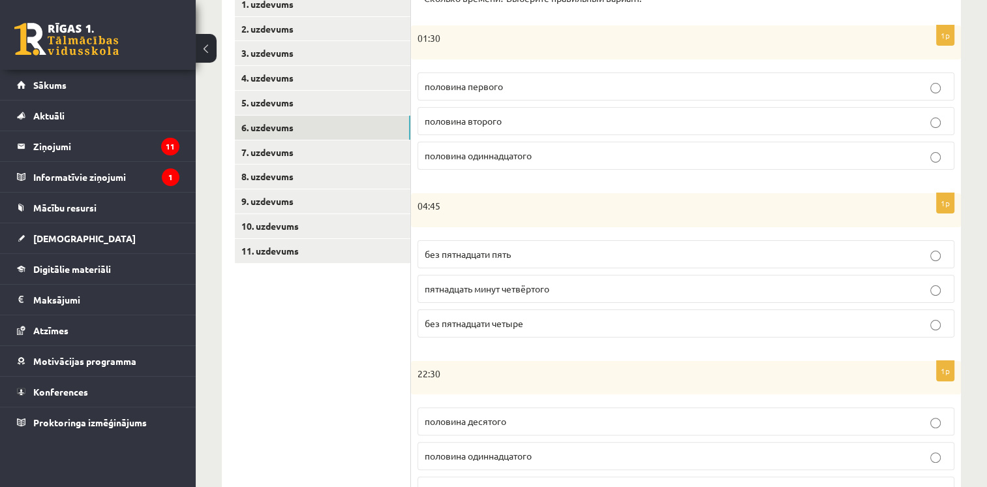
scroll to position [219, 0]
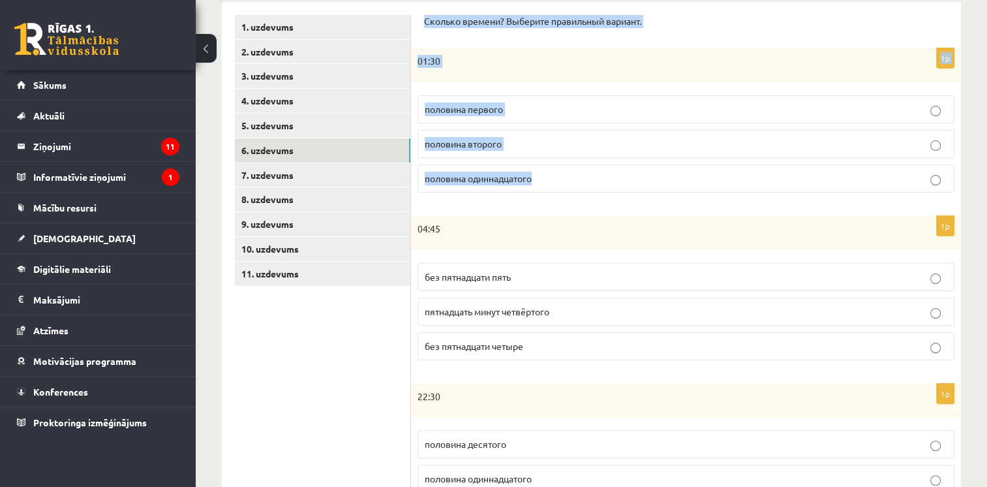
drag, startPoint x: 421, startPoint y: 15, endPoint x: 547, endPoint y: 170, distance: 199.8
click at [547, 170] on div "Сколько времени? Выберите правильный вариант. 1p 01:30 половина первого половин…" at bounding box center [686, 444] width 550 height 884
drag, startPoint x: 547, startPoint y: 170, endPoint x: 464, endPoint y: 23, distance: 168.5
click at [489, 38] on form "Сколько времени? Выберите правильный вариант. 1p 01:30 половина первого половин…" at bounding box center [686, 444] width 524 height 858
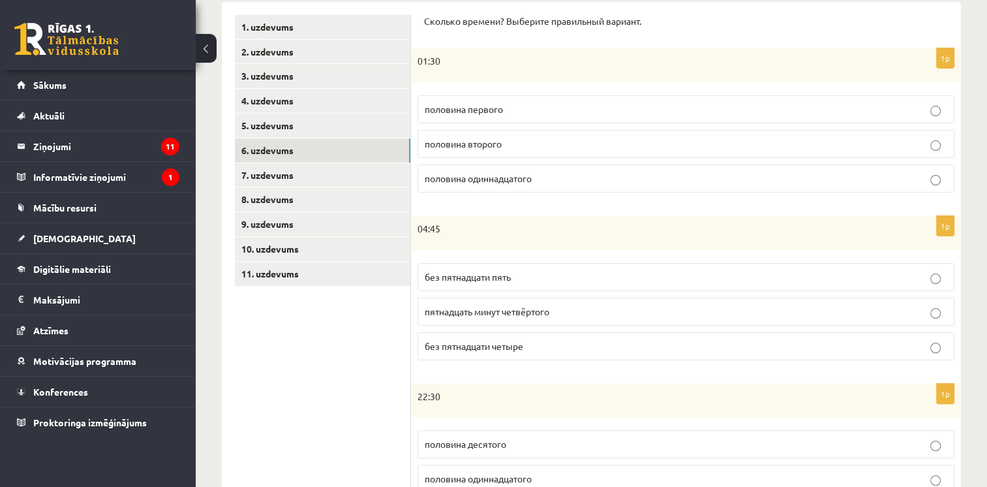
click at [490, 137] on p "половина второго" at bounding box center [686, 144] width 522 height 14
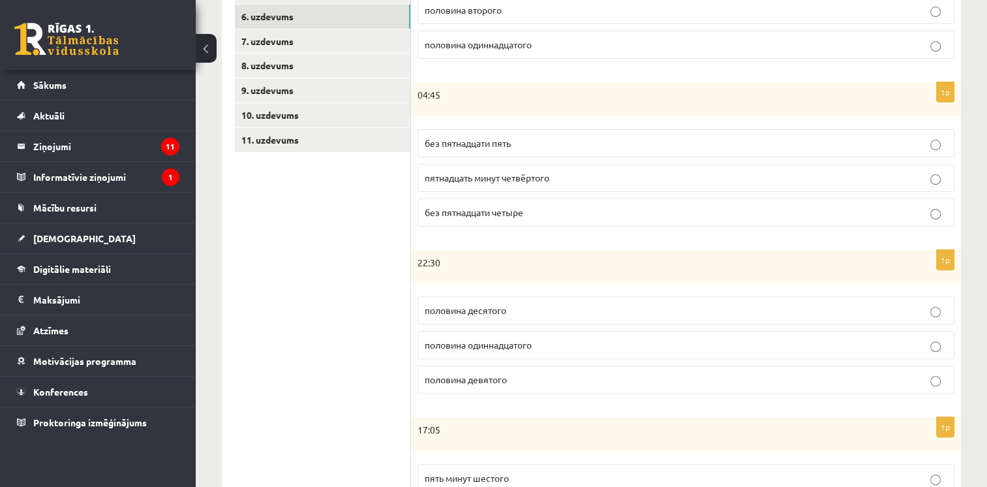
scroll to position [354, 0]
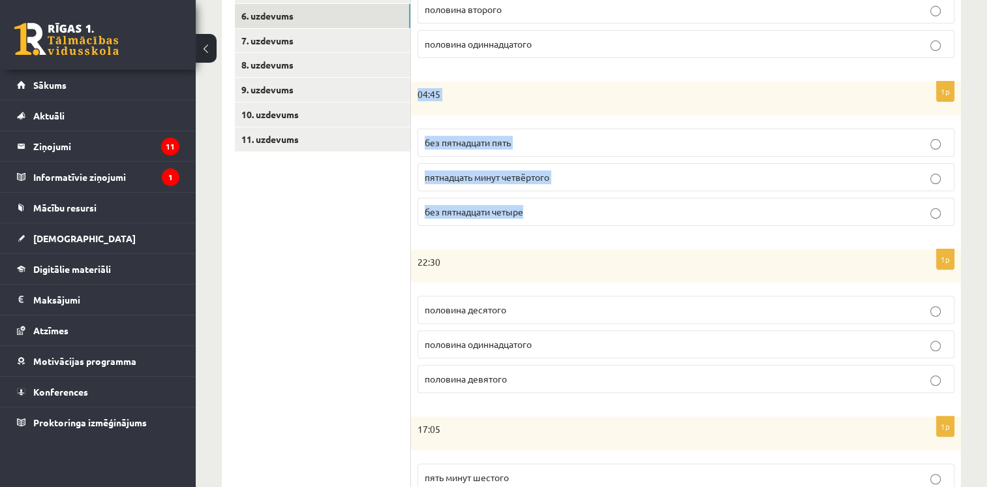
drag, startPoint x: 417, startPoint y: 93, endPoint x: 526, endPoint y: 207, distance: 157.8
click at [526, 207] on div "1p 04:45 без пятнадцати пять пятнадцать минут четвёртого без пятнадцати четыре" at bounding box center [686, 159] width 550 height 155
drag, startPoint x: 526, startPoint y: 207, endPoint x: 430, endPoint y: 95, distance: 147.7
click at [464, 109] on div "04:45" at bounding box center [686, 99] width 550 height 34
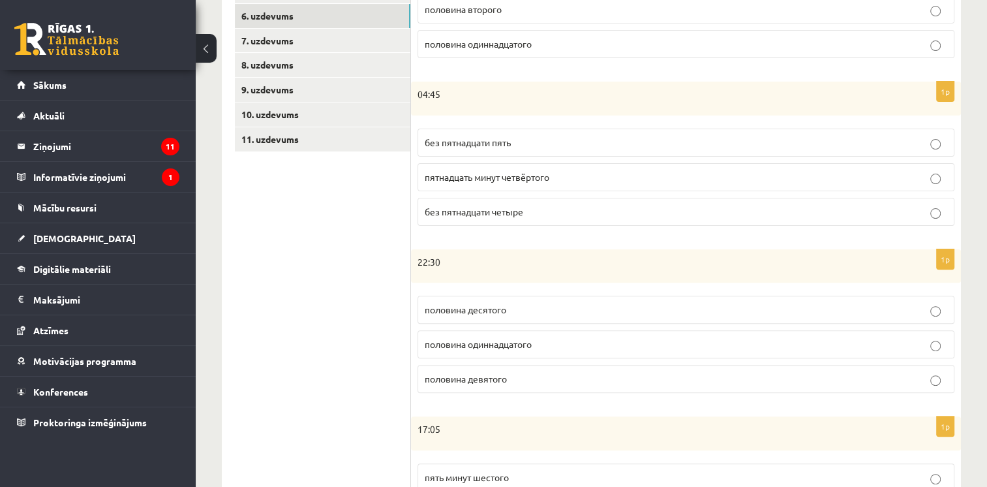
click at [511, 142] on span "без пятнадцати пять" at bounding box center [468, 142] width 86 height 12
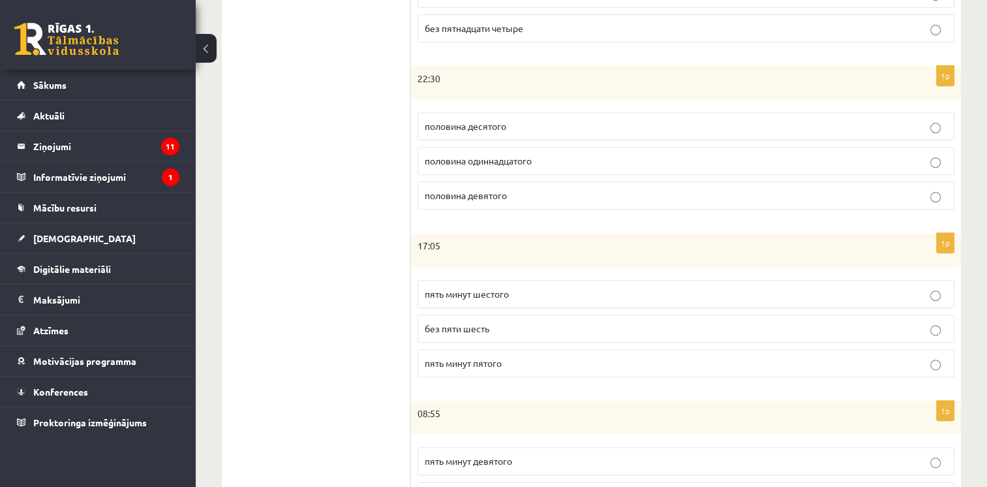
scroll to position [548, 0]
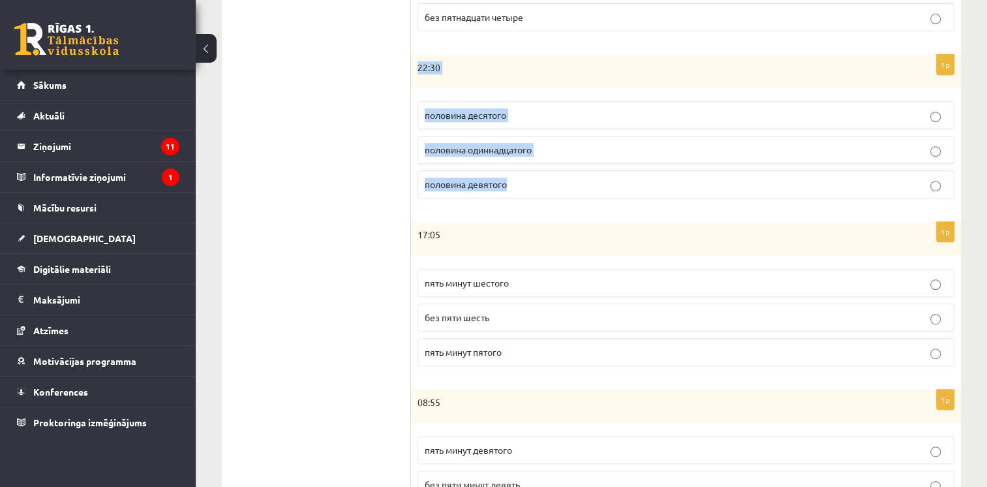
drag, startPoint x: 417, startPoint y: 62, endPoint x: 513, endPoint y: 170, distance: 144.6
click at [513, 170] on div "1p 22:30 половина десятого половина одиннадцатого половина девятого" at bounding box center [686, 132] width 550 height 155
drag, startPoint x: 513, startPoint y: 170, endPoint x: 421, endPoint y: 67, distance: 138.1
click at [470, 87] on div "1p 22:30 половина десятого половина одиннадцатого половина девятого" at bounding box center [686, 132] width 550 height 155
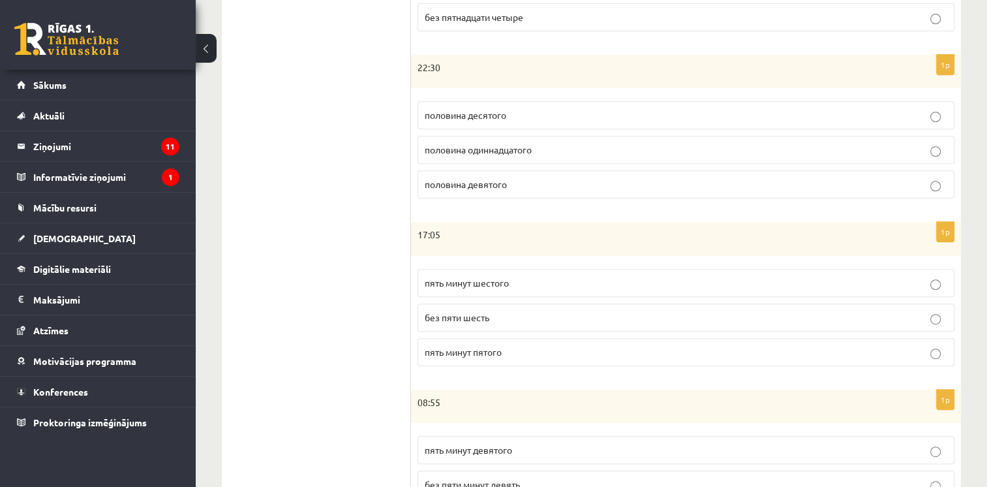
click at [547, 151] on p "половина одиннадцатого" at bounding box center [686, 150] width 522 height 14
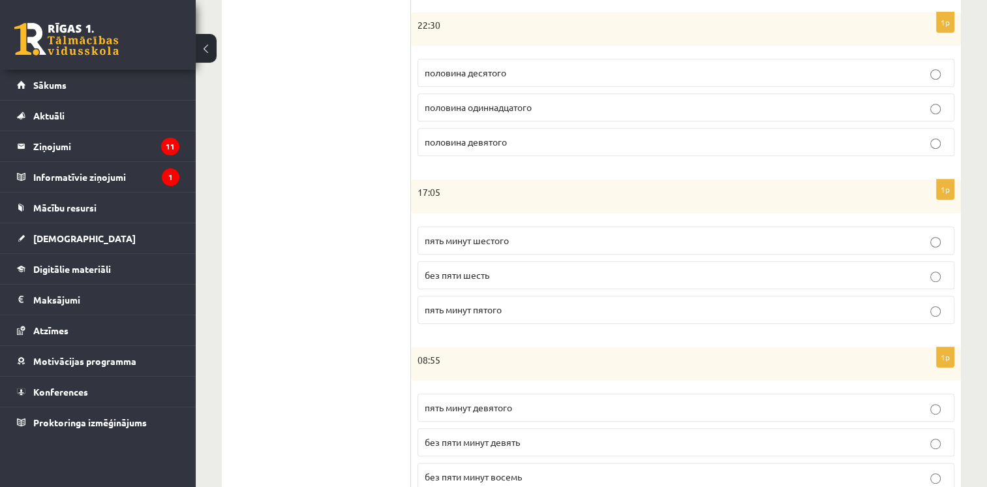
scroll to position [640, 0]
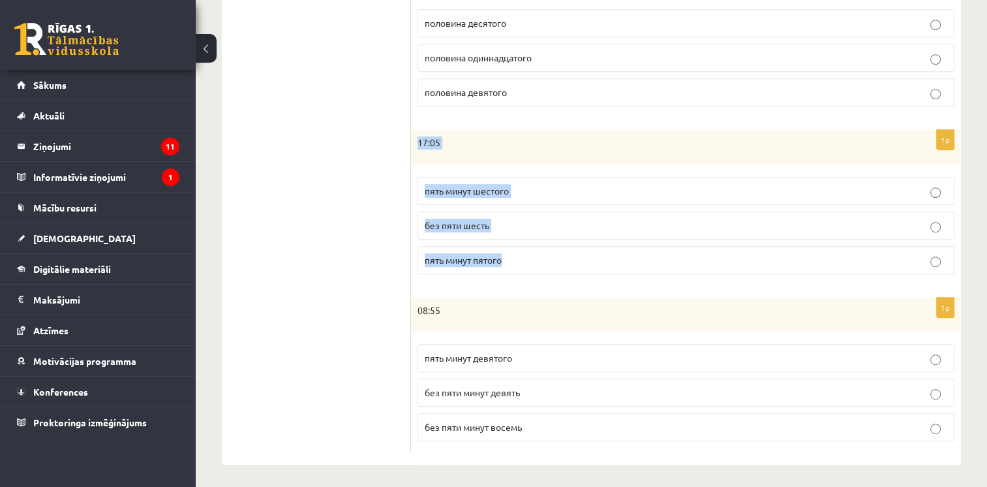
drag, startPoint x: 417, startPoint y: 133, endPoint x: 506, endPoint y: 271, distance: 164.6
click at [506, 271] on div "1p 17:05 пять минут шестого без пяти шесть пять минут пятого" at bounding box center [686, 207] width 550 height 155
drag, startPoint x: 506, startPoint y: 271, endPoint x: 428, endPoint y: 145, distance: 148.8
click at [455, 156] on div "17:05" at bounding box center [686, 147] width 550 height 34
click at [480, 190] on span "пять минут шестого" at bounding box center [467, 191] width 84 height 12
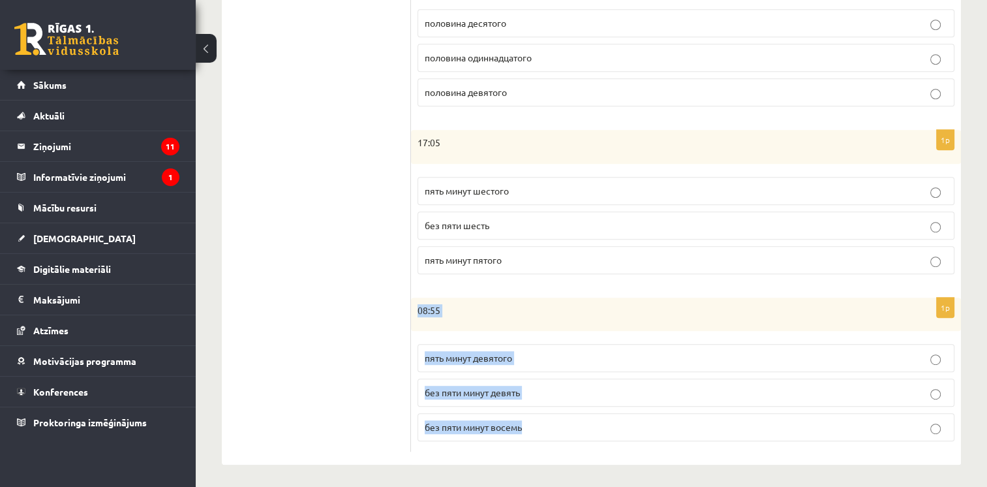
drag, startPoint x: 413, startPoint y: 305, endPoint x: 533, endPoint y: 427, distance: 170.6
click at [533, 427] on div "1p 08:55 пять минут девятого без пяти минут девять без пяти минут восемь" at bounding box center [686, 374] width 550 height 155
drag, startPoint x: 533, startPoint y: 427, endPoint x: 438, endPoint y: 305, distance: 153.8
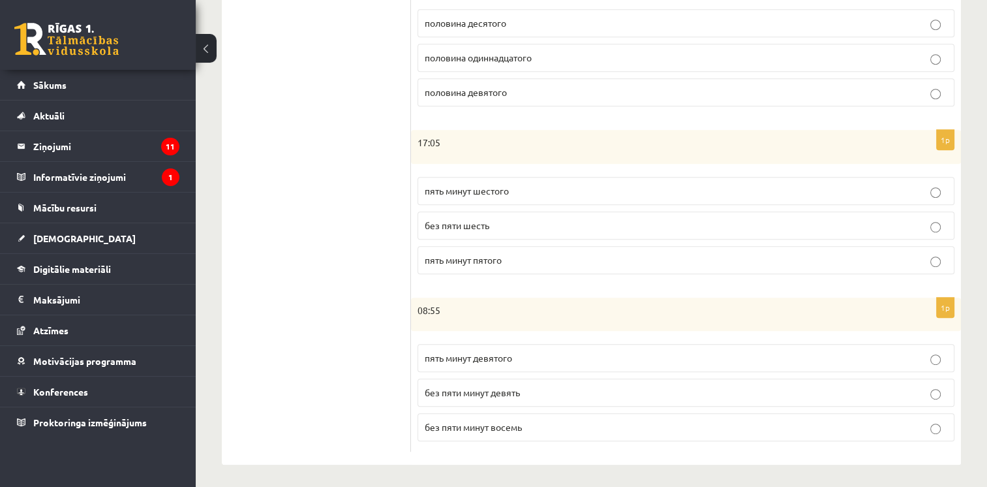
click at [343, 103] on ul "1. uzdevums 2. uzdevums 3. uzdevums 4. uzdevums 5. uzdevums 6. uzdevums 7. uzde…" at bounding box center [323, 23] width 176 height 858
click at [508, 391] on span "без пяти минут девять" at bounding box center [472, 392] width 95 height 12
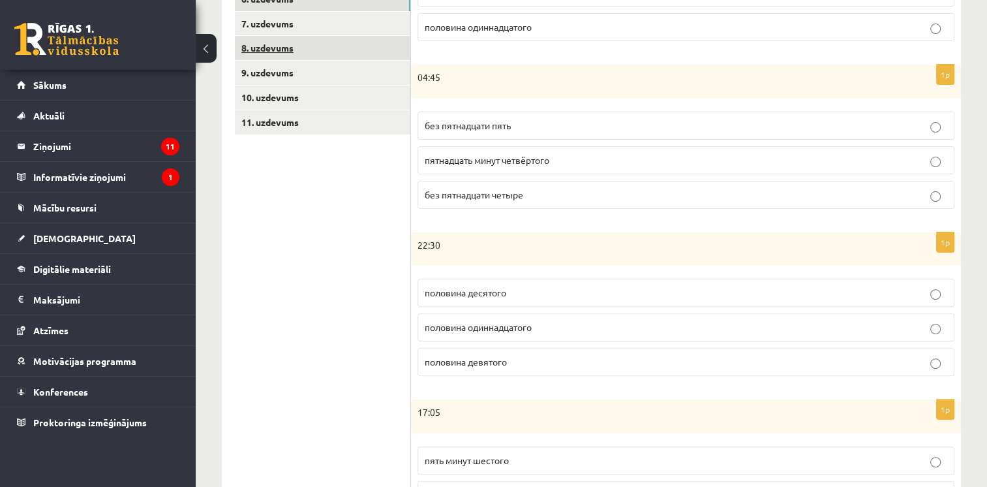
scroll to position [345, 0]
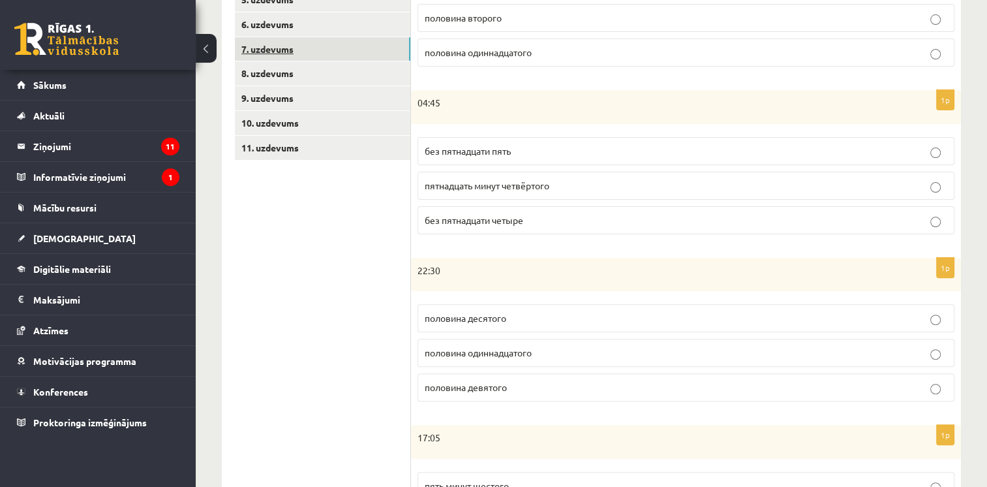
click at [272, 56] on link "7. uzdevums" at bounding box center [322, 49] width 175 height 24
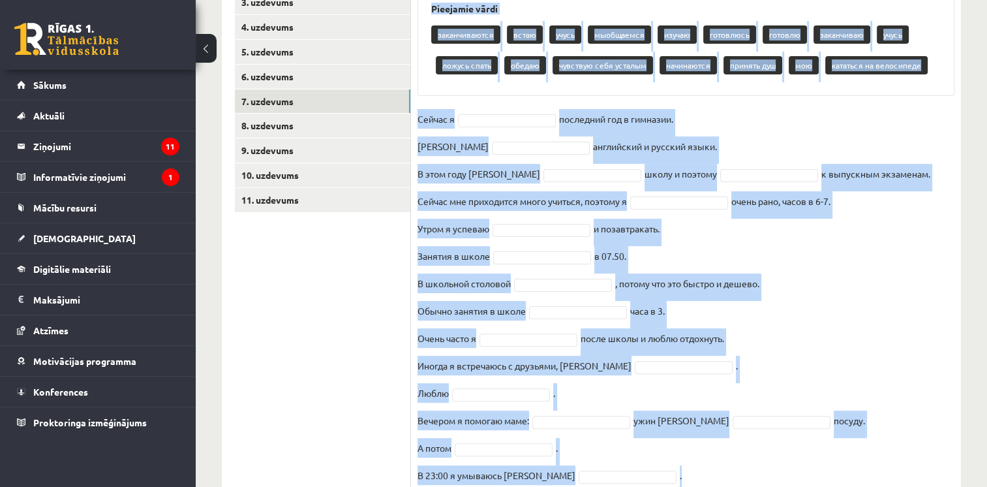
scroll to position [344, 0]
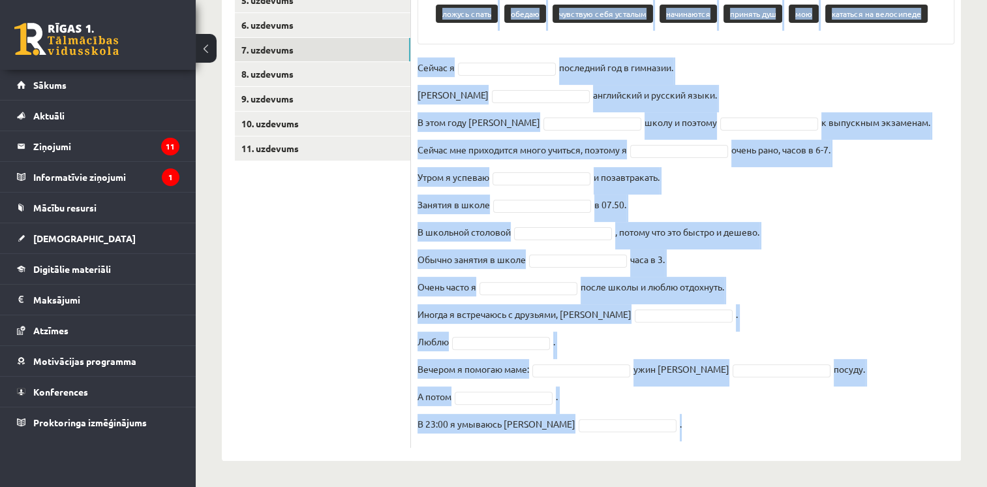
drag, startPoint x: 414, startPoint y: 14, endPoint x: 644, endPoint y: 421, distance: 467.6
click at [644, 421] on div "16p Выберите правильную форму глагола Pieejamie vārdi заканчиваются встаю учусь…" at bounding box center [686, 175] width 550 height 545
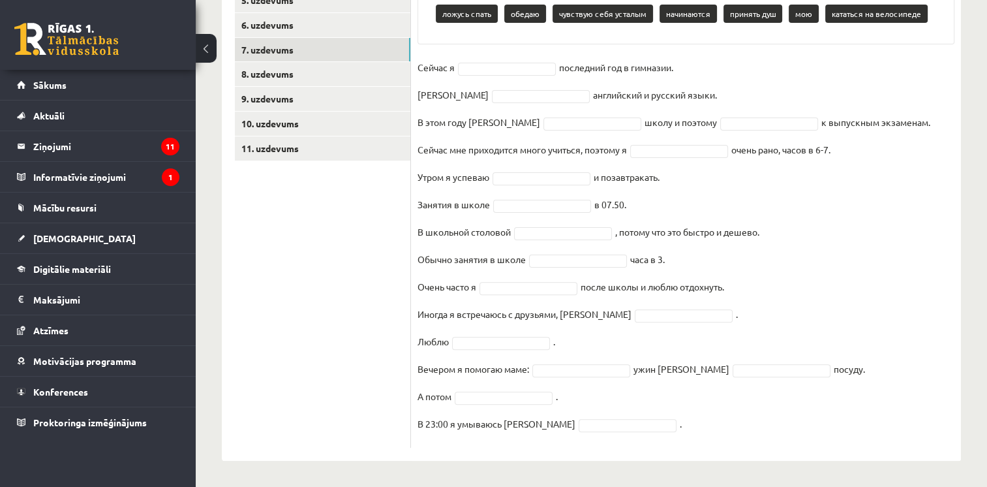
click at [263, 299] on ul "1. uzdevums 2. uzdevums 3. uzdevums 4. uzdevums 5. uzdevums 6. uzdevums 7. uzde…" at bounding box center [323, 169] width 176 height 558
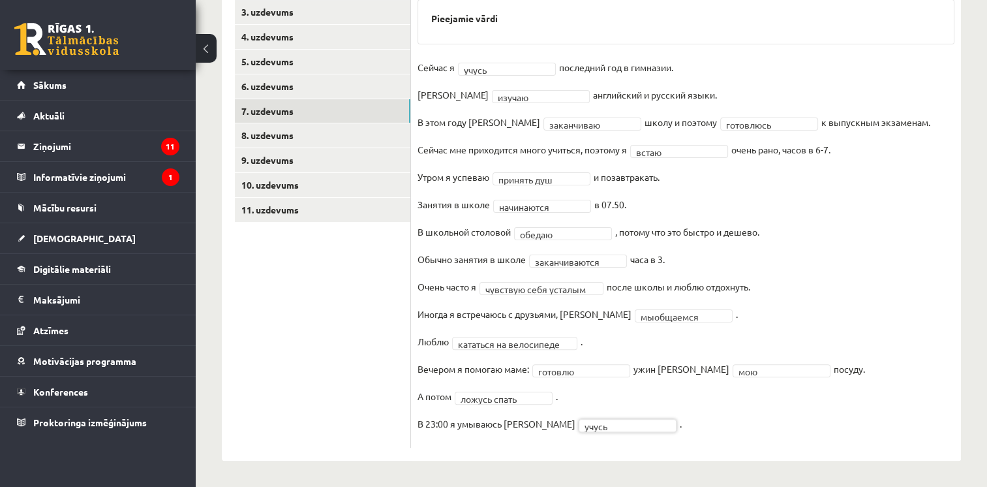
scroll to position [282, 0]
click at [339, 126] on link "8. uzdevums" at bounding box center [322, 136] width 175 height 24
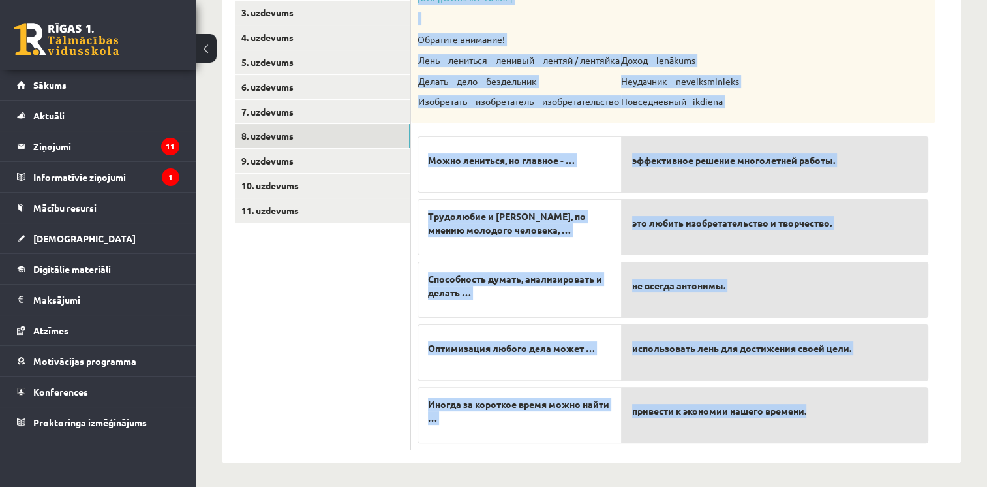
drag, startPoint x: 417, startPoint y: 59, endPoint x: 832, endPoint y: 418, distance: 548.9
click at [832, 418] on div "5p Прослушайте текст и соедините начало и конец предложений. https://www.zvaigz…" at bounding box center [673, 207] width 524 height 485
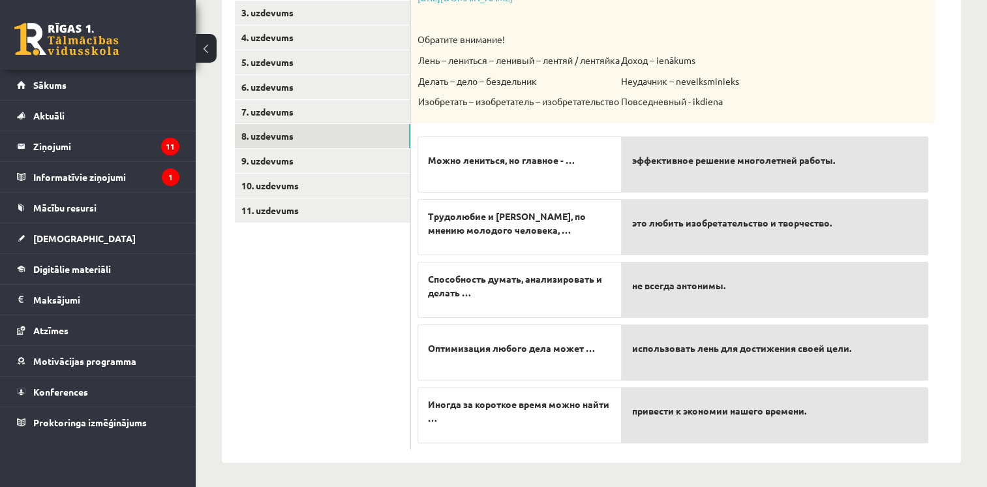
click at [309, 280] on ul "1. uzdevums 2. uzdevums 3. uzdevums 4. uzdevums 5. uzdevums 6. uzdevums 7. uzde…" at bounding box center [323, 201] width 176 height 498
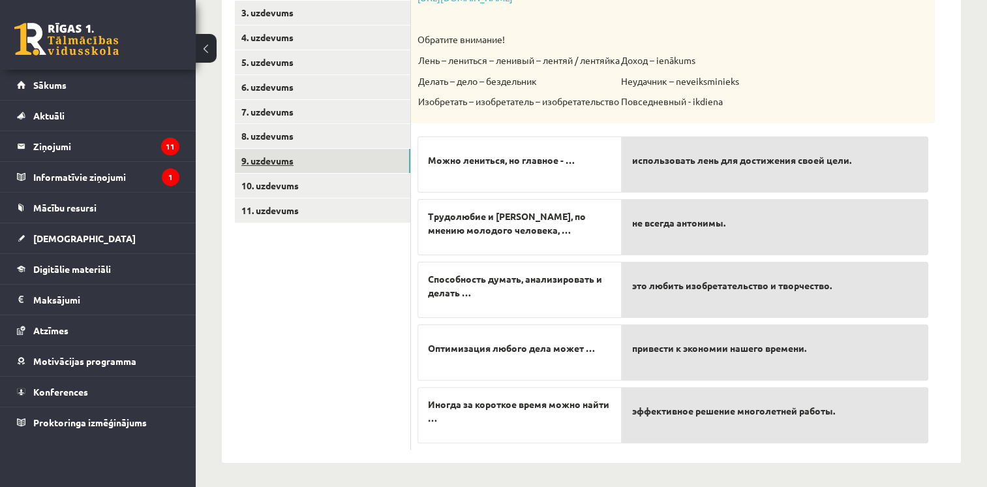
click at [297, 157] on link "9. uzdevums" at bounding box center [322, 161] width 175 height 24
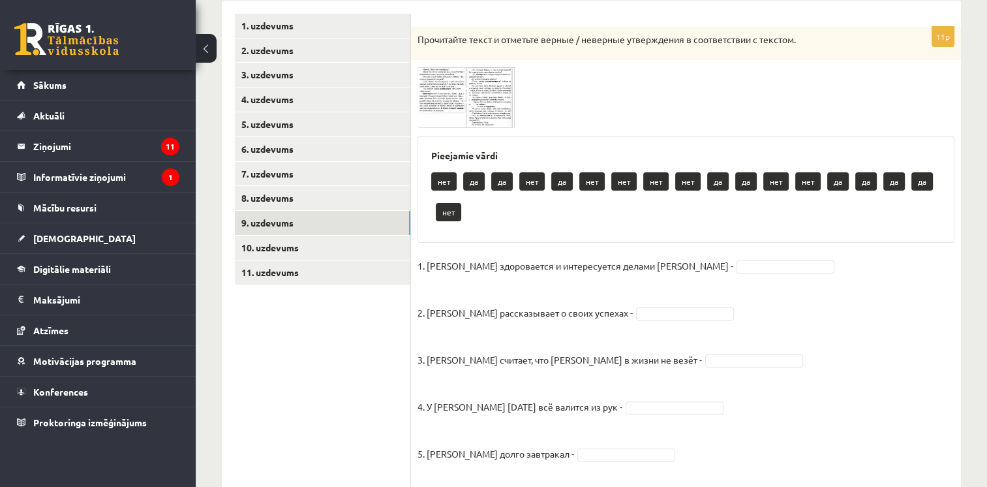
scroll to position [220, 0]
click at [435, 84] on img at bounding box center [466, 97] width 98 height 61
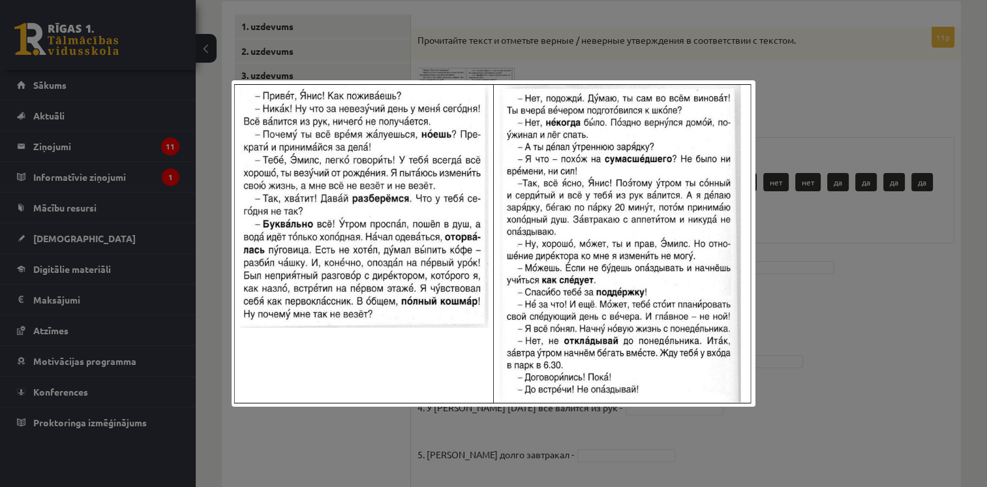
click at [760, 153] on div at bounding box center [493, 243] width 987 height 487
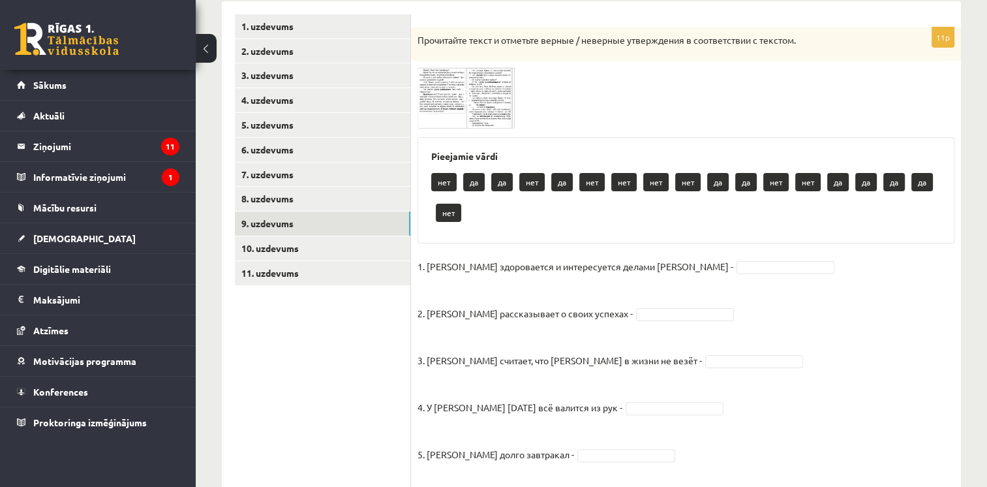
click at [480, 108] on img at bounding box center [466, 97] width 98 height 61
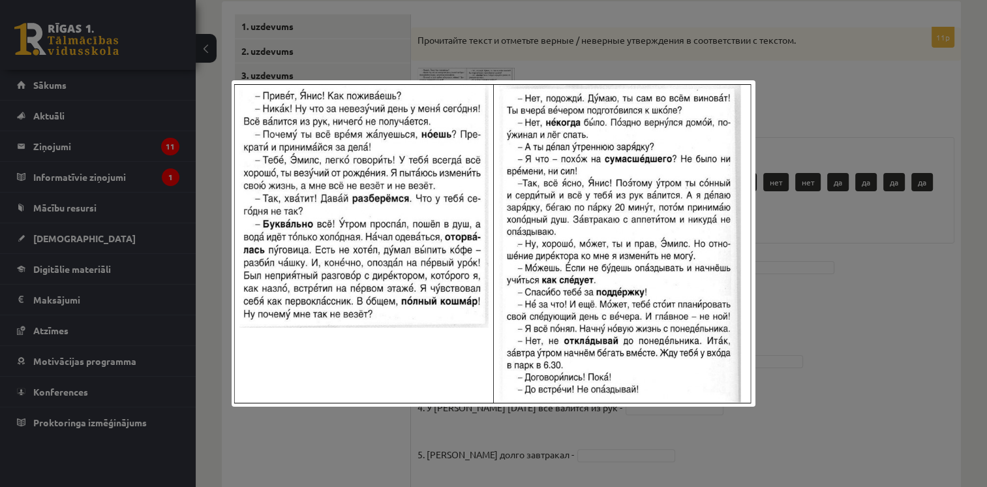
click at [569, 53] on div at bounding box center [493, 243] width 987 height 487
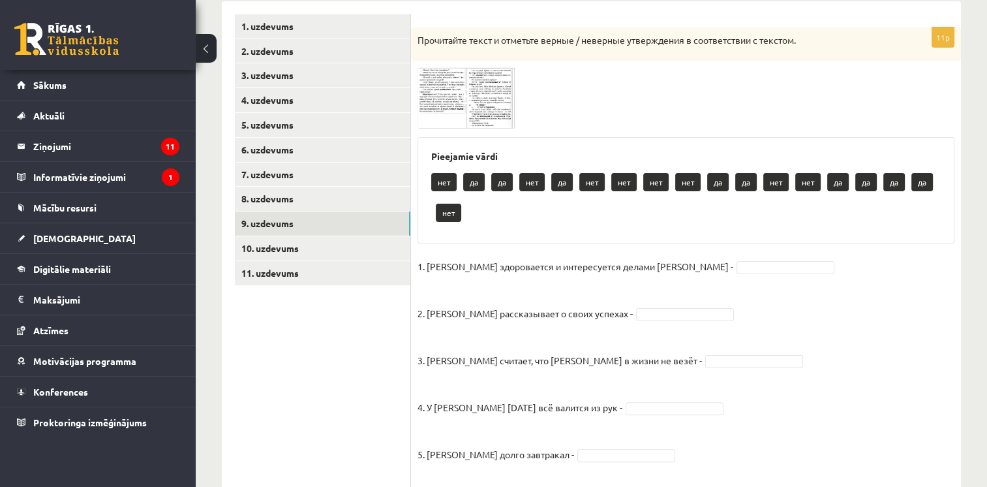
scroll to position [291, 0]
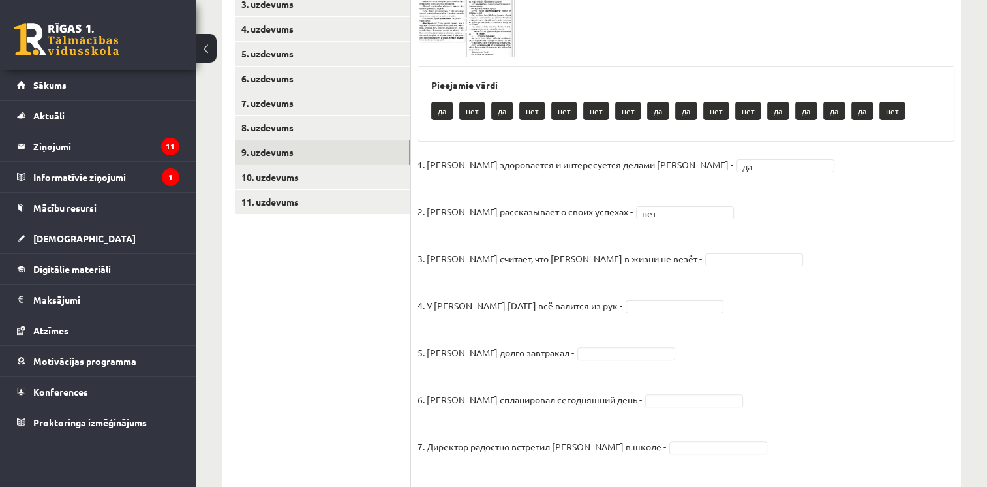
click at [770, 189] on fieldset "1. Эмилс здоровается и интересуется делами Яниса - да ** 2. Янис рассказывает о…" at bounding box center [685, 413] width 537 height 517
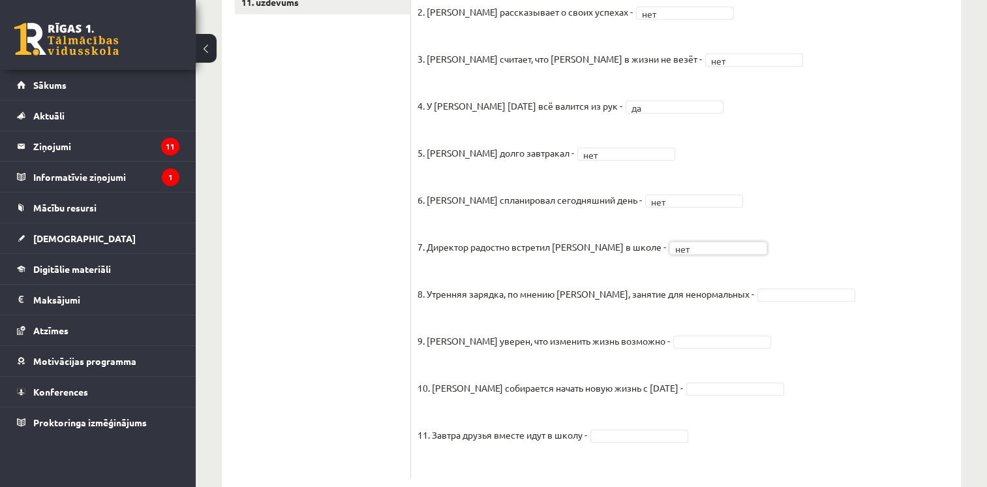
scroll to position [496, 0]
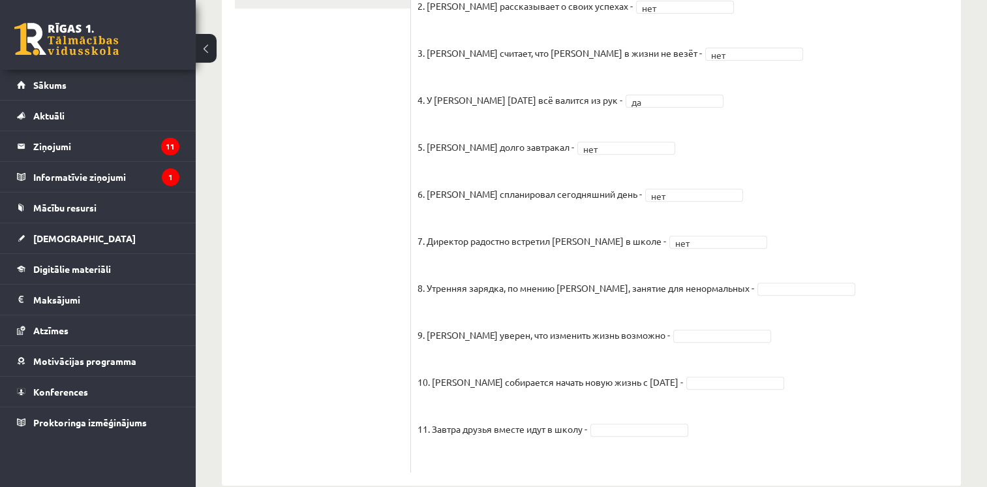
click at [733, 297] on fieldset "1. Эмилс здоровается и интересуется делами Яниса - да ** 2. Янис рассказывает о…" at bounding box center [685, 207] width 537 height 517
click at [733, 295] on fieldset "1. Эмилс здоровается и интересуется делами Яниса - да ** 2. Янис рассказывает о…" at bounding box center [685, 207] width 537 height 517
click at [685, 389] on fieldset "1. Эмилс здоровается и интересуется делами Яниса - да ** 2. Янис рассказывает о…" at bounding box center [685, 207] width 537 height 517
click at [687, 388] on fieldset "1. Эмилс здоровается и интересуется делами Яниса - да ** 2. Янис рассказывает о…" at bounding box center [685, 207] width 537 height 517
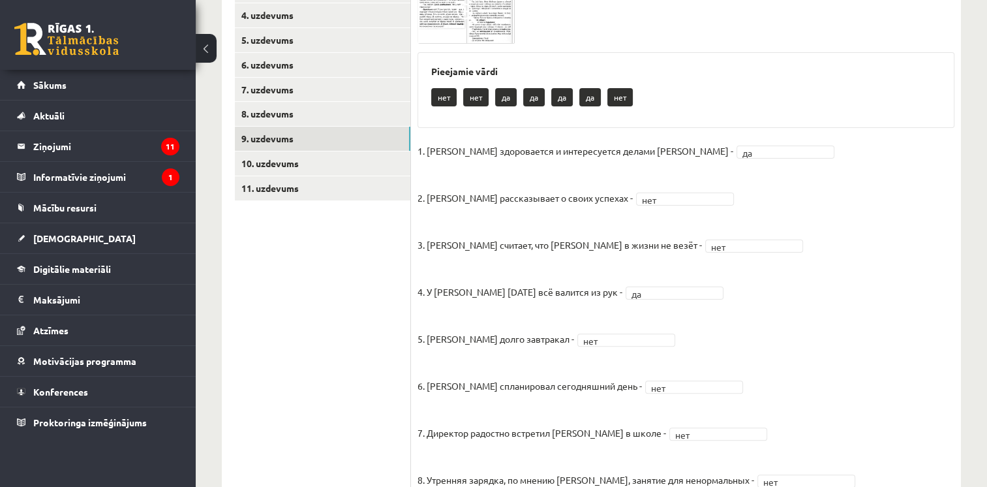
scroll to position [304, 0]
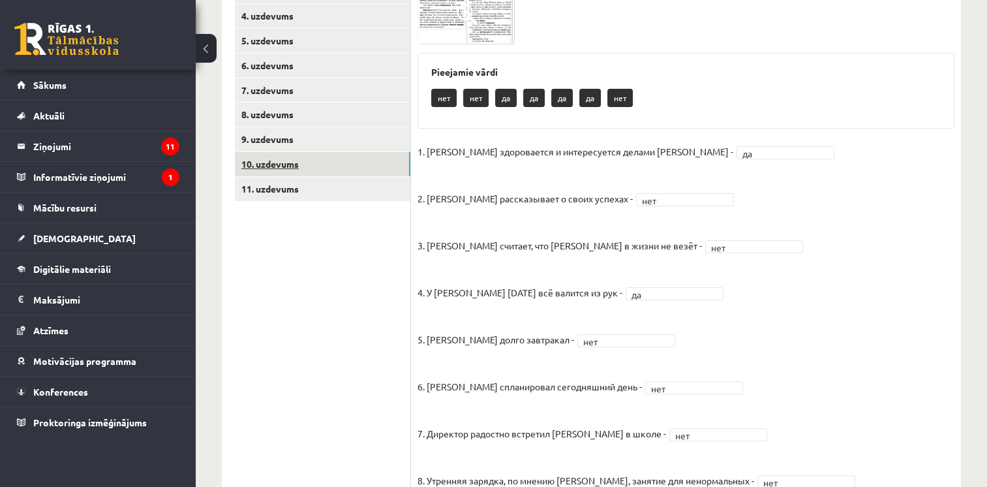
click at [290, 170] on link "10. uzdevums" at bounding box center [322, 164] width 175 height 24
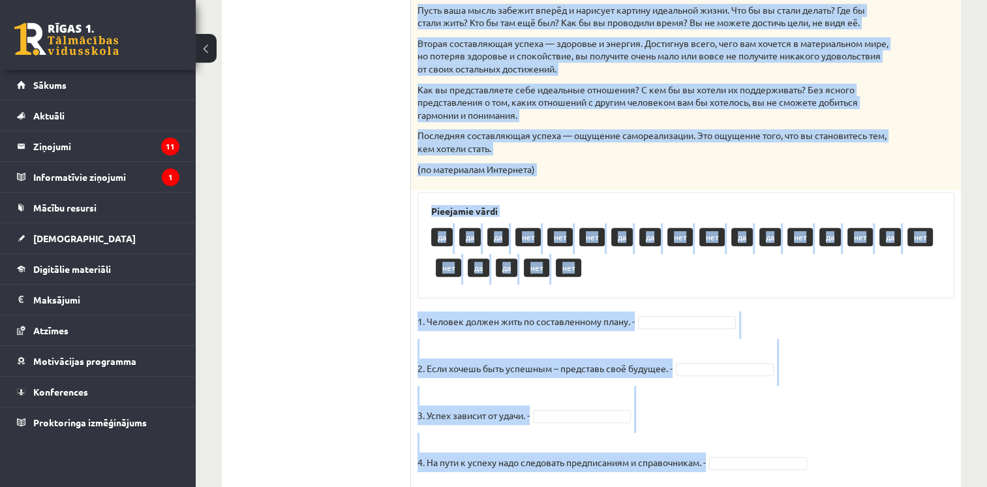
scroll to position [611, 0]
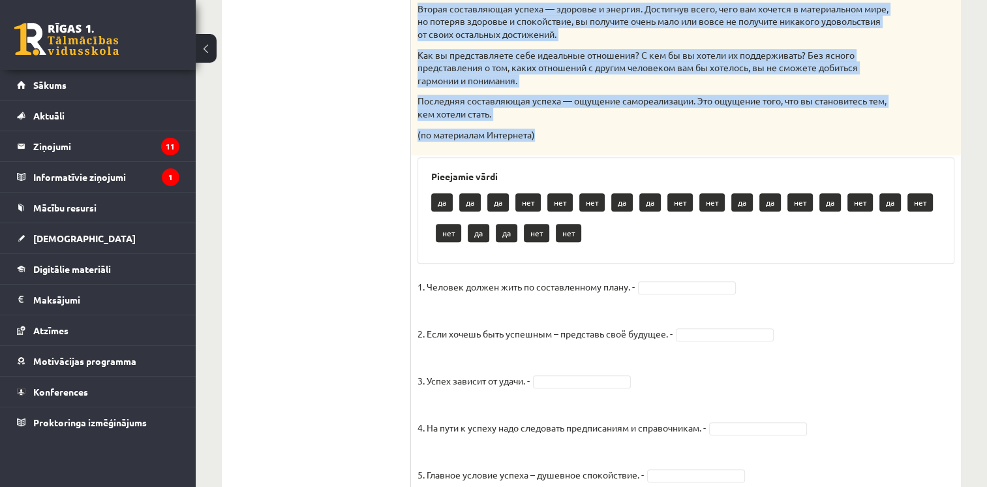
drag, startPoint x: 419, startPoint y: 76, endPoint x: 549, endPoint y: 125, distance: 139.5
drag, startPoint x: 549, startPoint y: 125, endPoint x: 475, endPoint y: 60, distance: 98.9
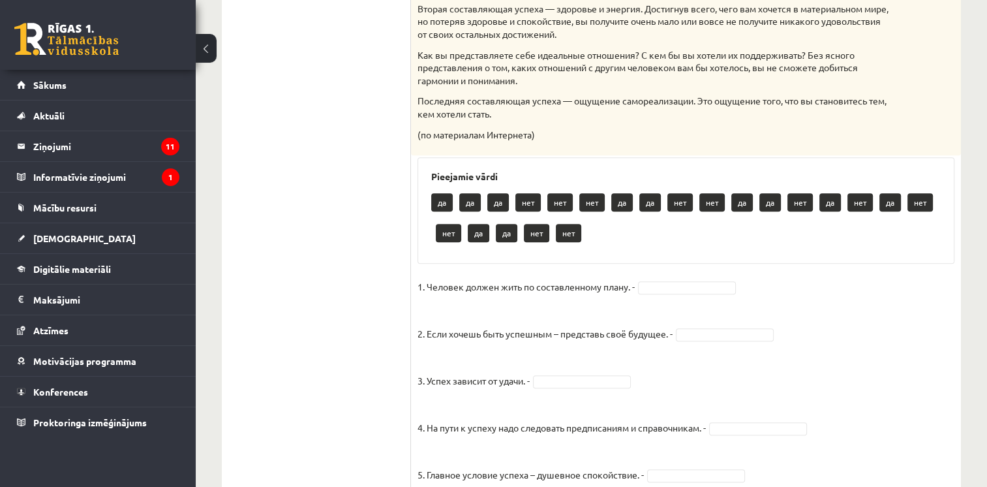
click at [327, 101] on ul "1. uzdevums 2. uzdevums 3. uzdevums 4. uzdevums 5. uzdevums 6. uzdevums 7. uzde…" at bounding box center [323, 296] width 176 height 1344
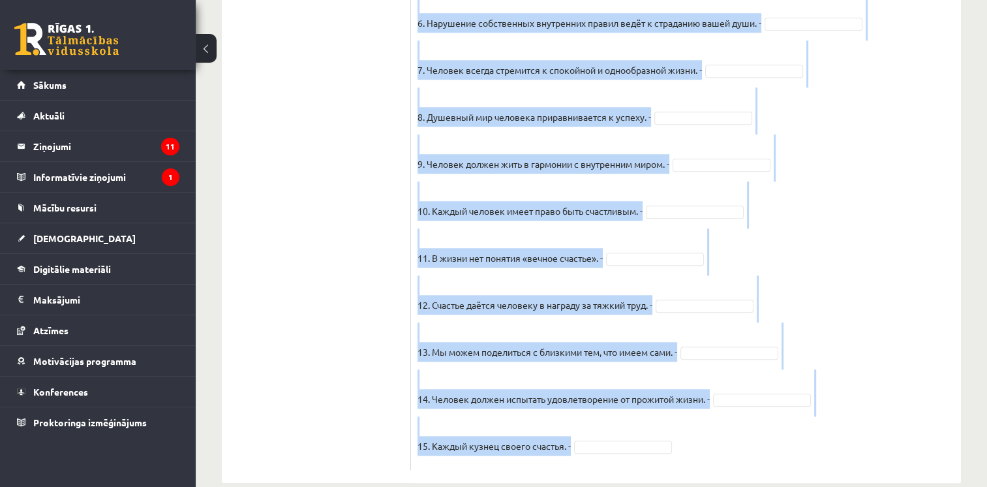
scroll to position [1130, 0]
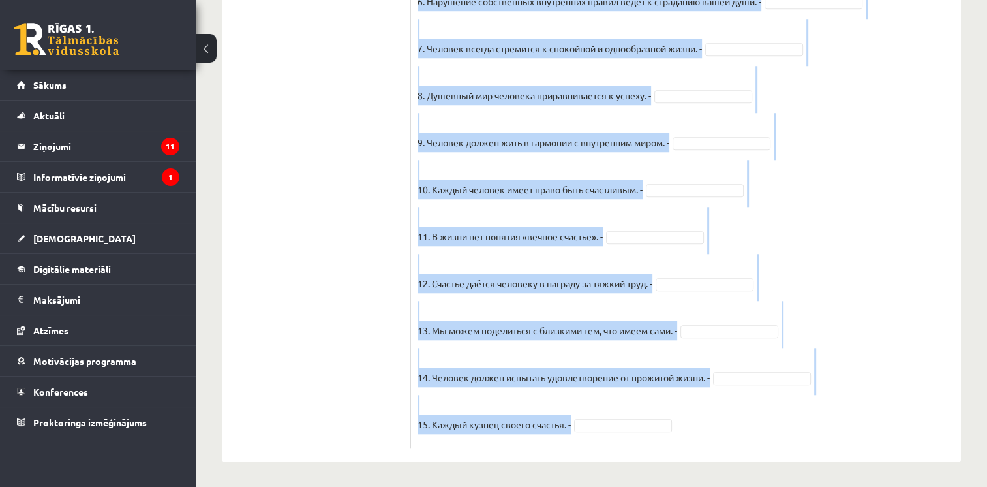
drag, startPoint x: 423, startPoint y: 168, endPoint x: 603, endPoint y: 430, distance: 317.5
drag, startPoint x: 603, startPoint y: 430, endPoint x: 543, endPoint y: 244, distance: 195.3
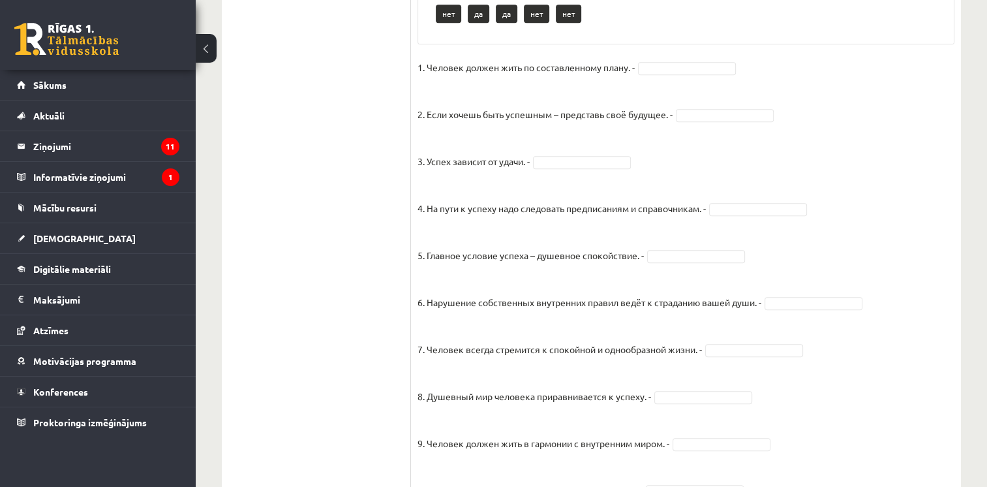
scroll to position [824, 0]
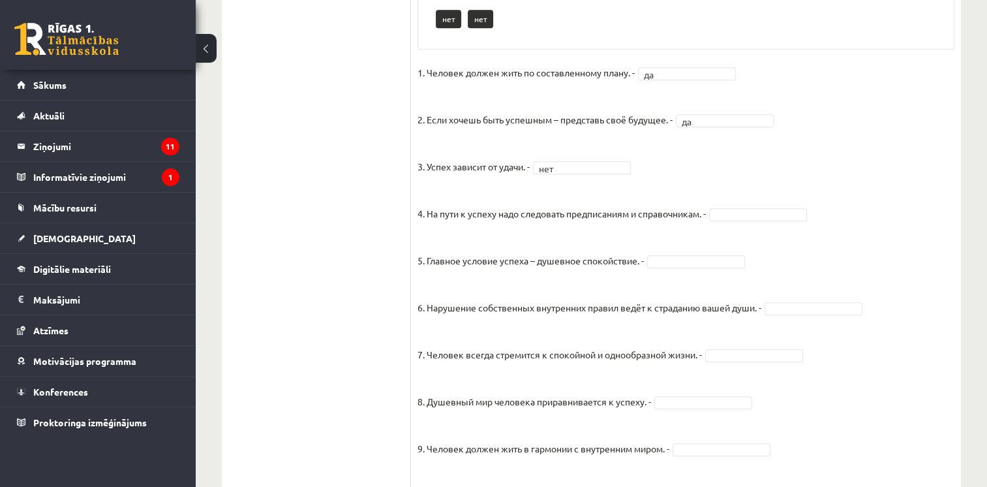
click at [738, 223] on fieldset "1. Человек должен жить по составленному плану. - да ** 2. Если хочешь быть успе…" at bounding box center [685, 405] width 537 height 685
click at [741, 218] on fieldset "1. Человек должен жить по составленному плану. - да ** 2. Если хочешь быть успе…" at bounding box center [685, 405] width 537 height 685
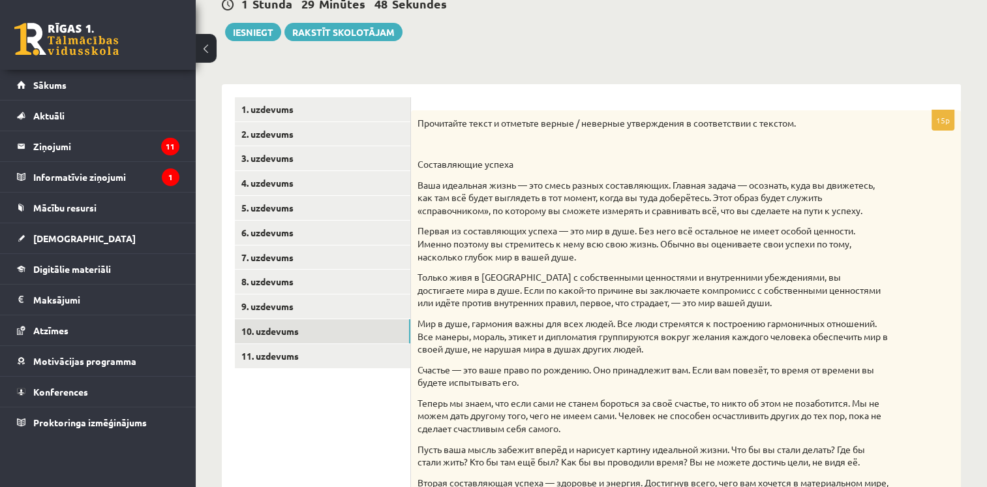
scroll to position [187, 0]
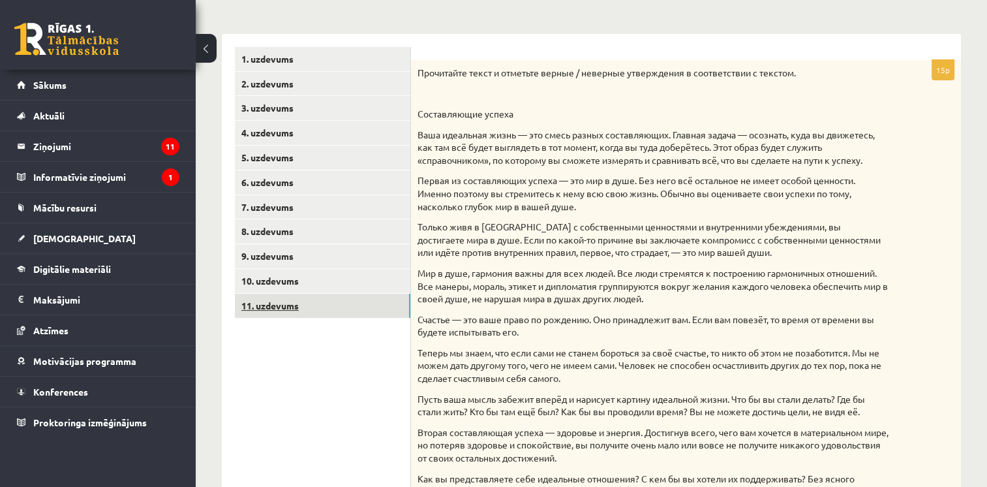
click at [294, 309] on link "11. uzdevums" at bounding box center [322, 306] width 175 height 24
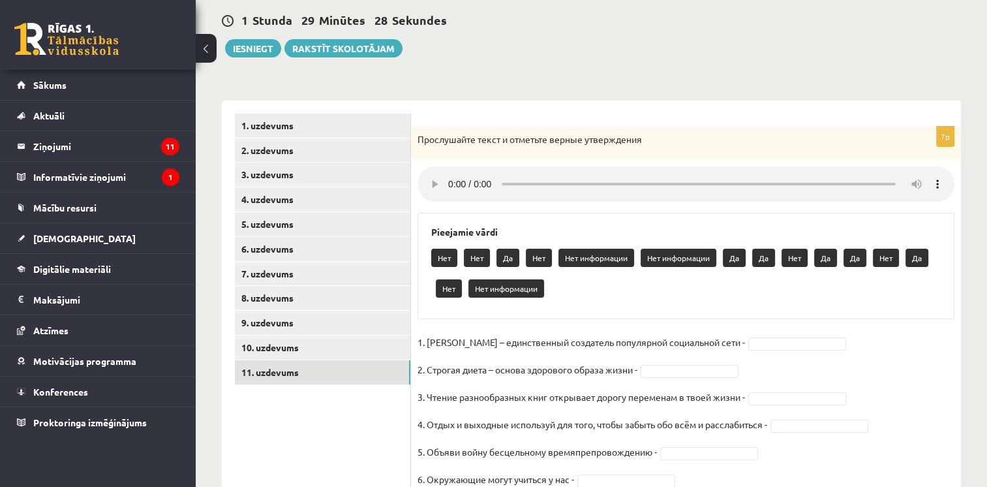
scroll to position [107, 0]
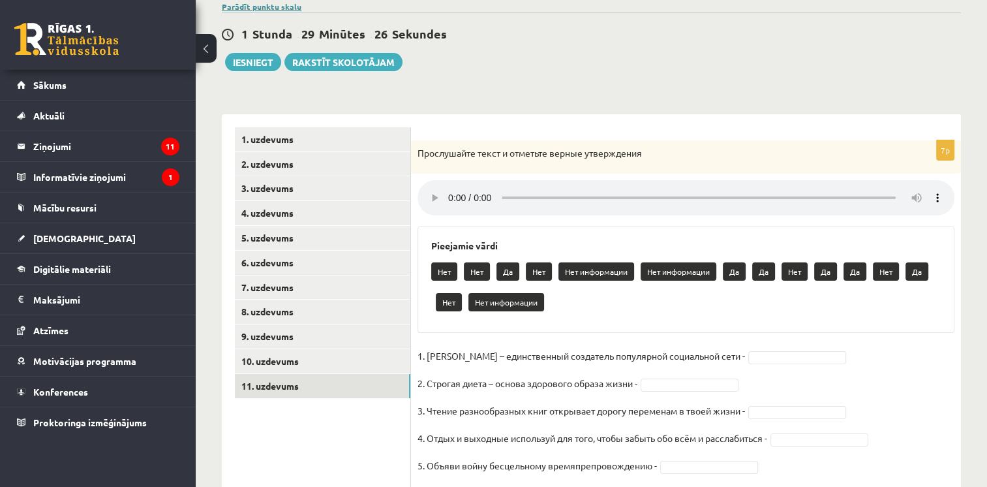
click at [256, 7] on link "Parādīt punktu skalu" at bounding box center [262, 6] width 80 height 10
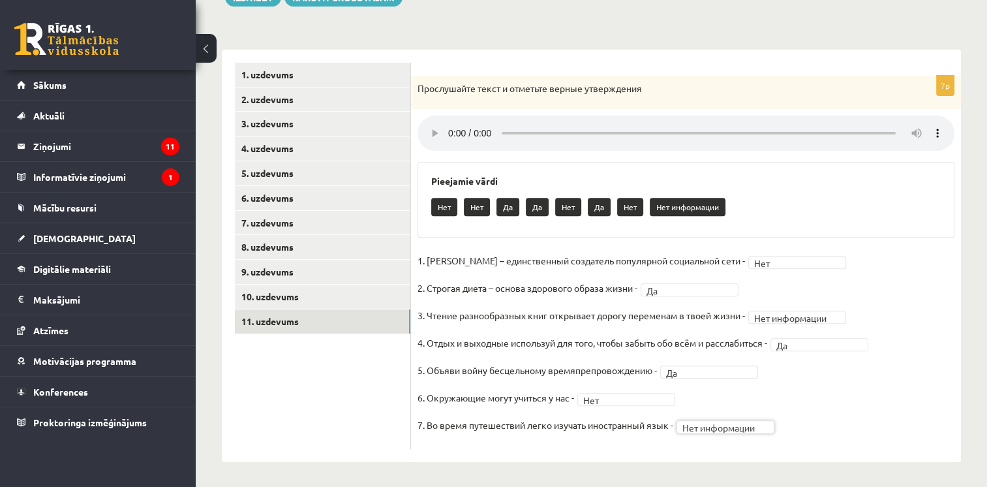
scroll to position [432, 0]
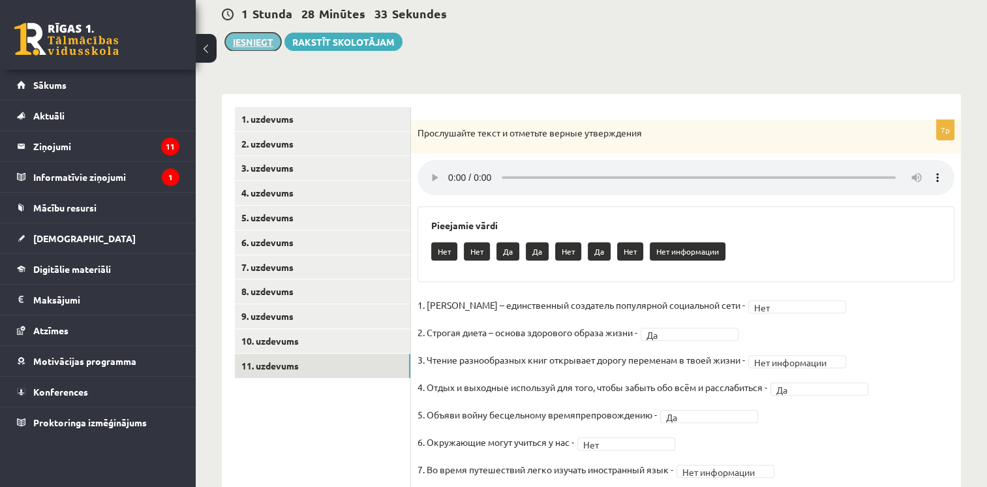
click at [258, 46] on button "Iesniegt" at bounding box center [253, 42] width 56 height 18
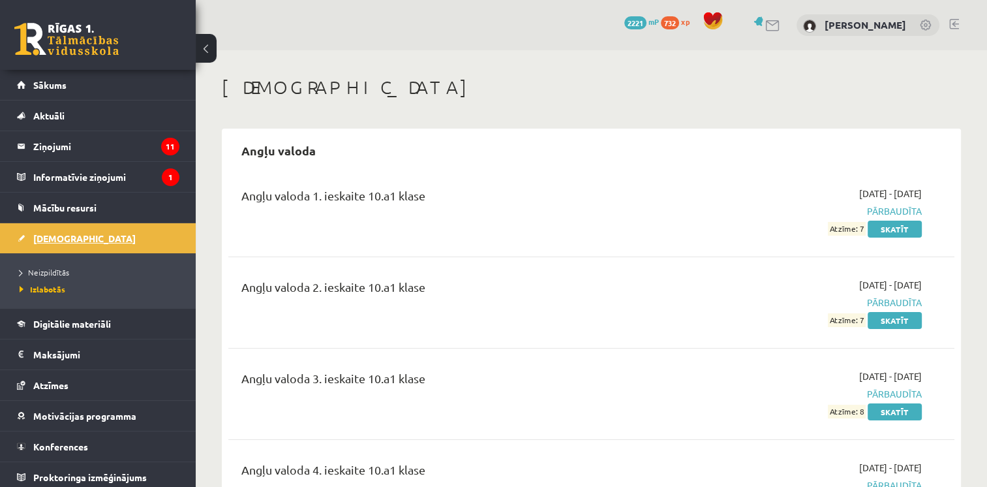
click at [68, 235] on span "[DEMOGRAPHIC_DATA]" at bounding box center [84, 238] width 102 height 12
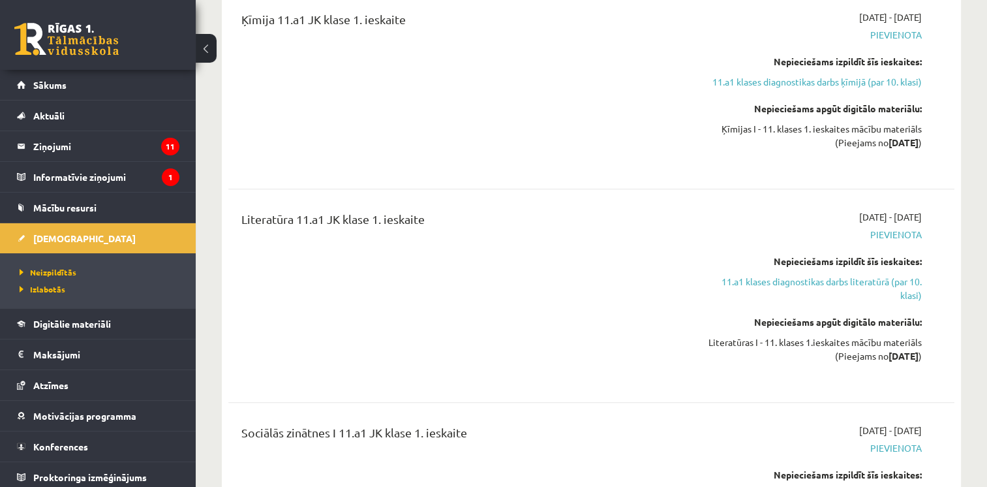
scroll to position [826, 0]
